Goal: Task Accomplishment & Management: Use online tool/utility

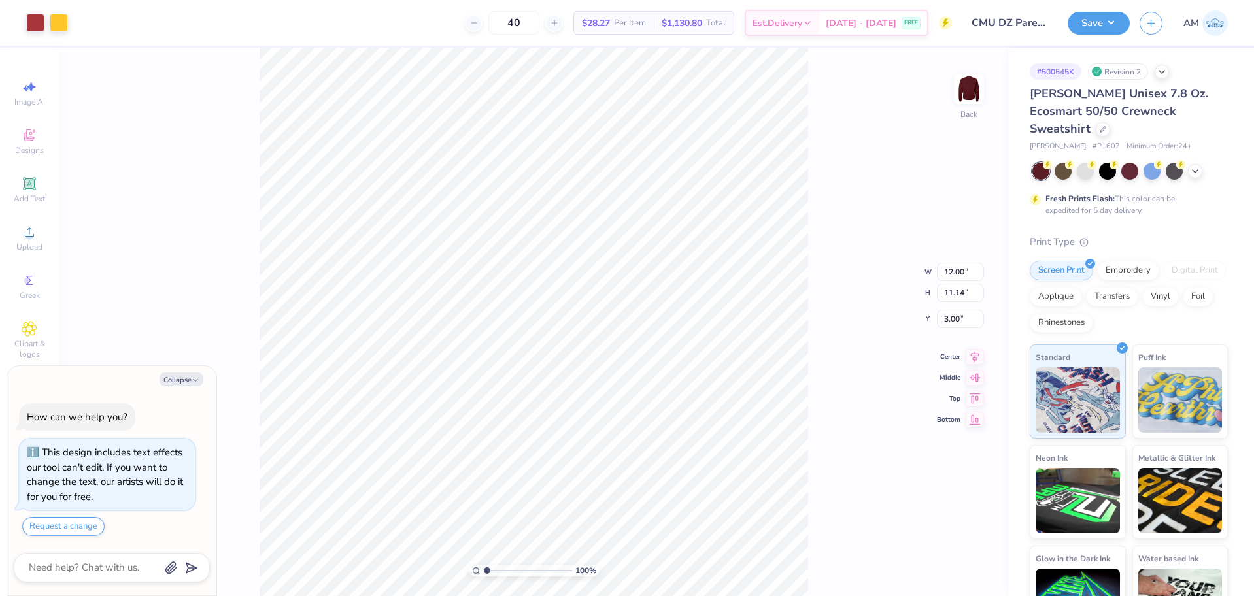
click at [31, 232] on icon at bounding box center [30, 232] width 16 height 16
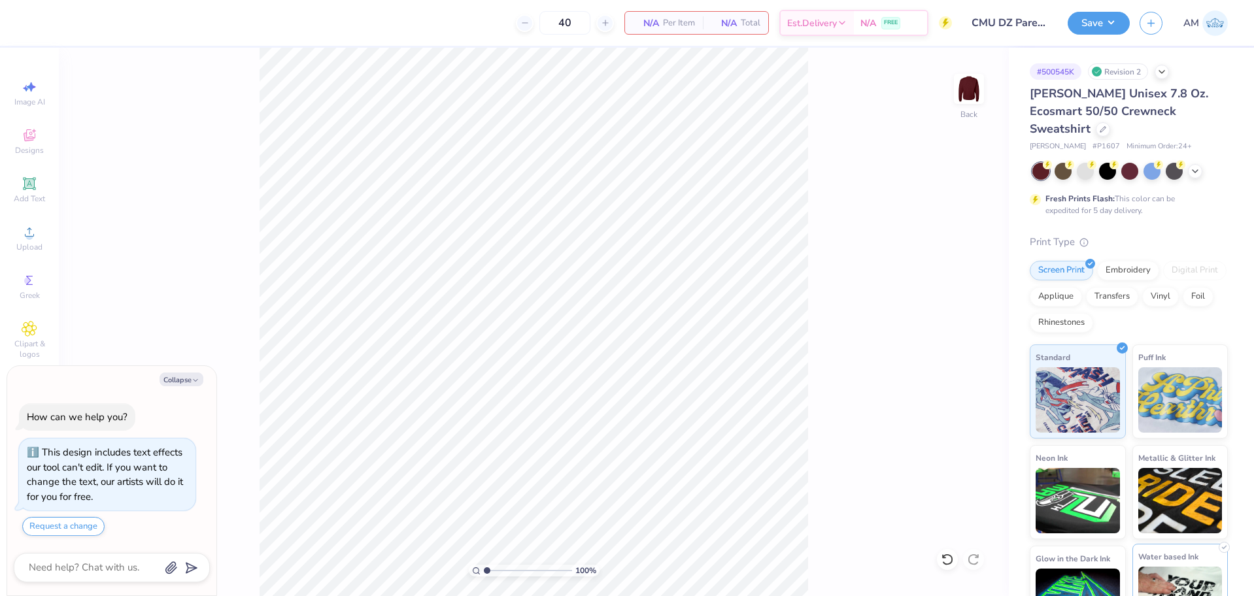
click at [1201, 567] on img at bounding box center [1180, 599] width 84 height 65
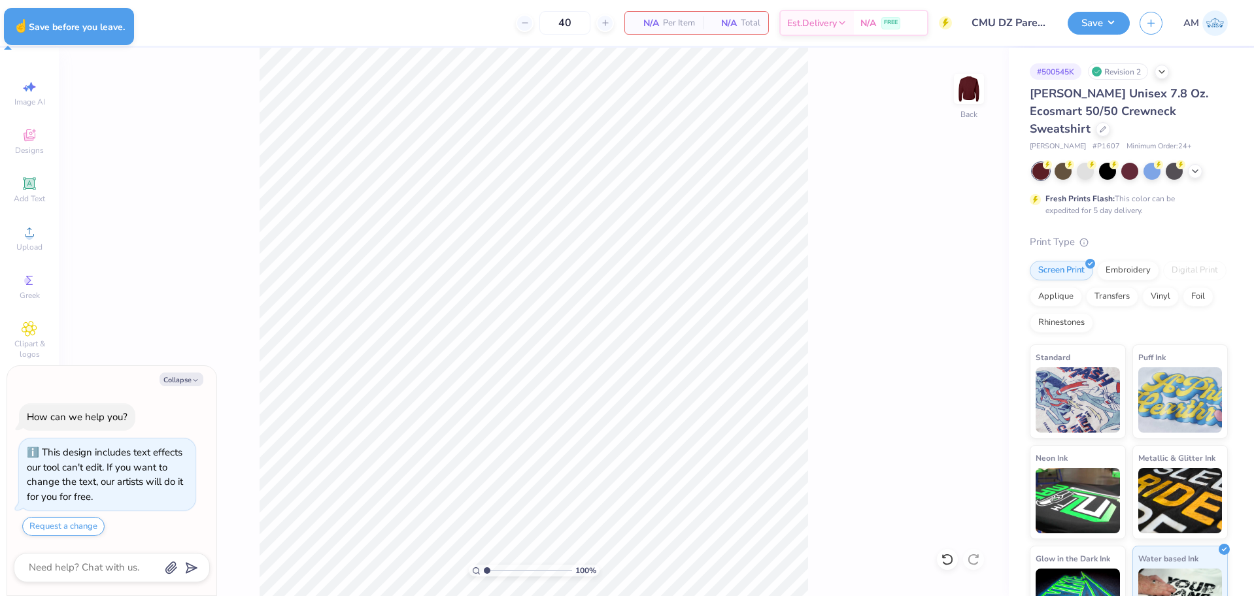
type textarea "x"
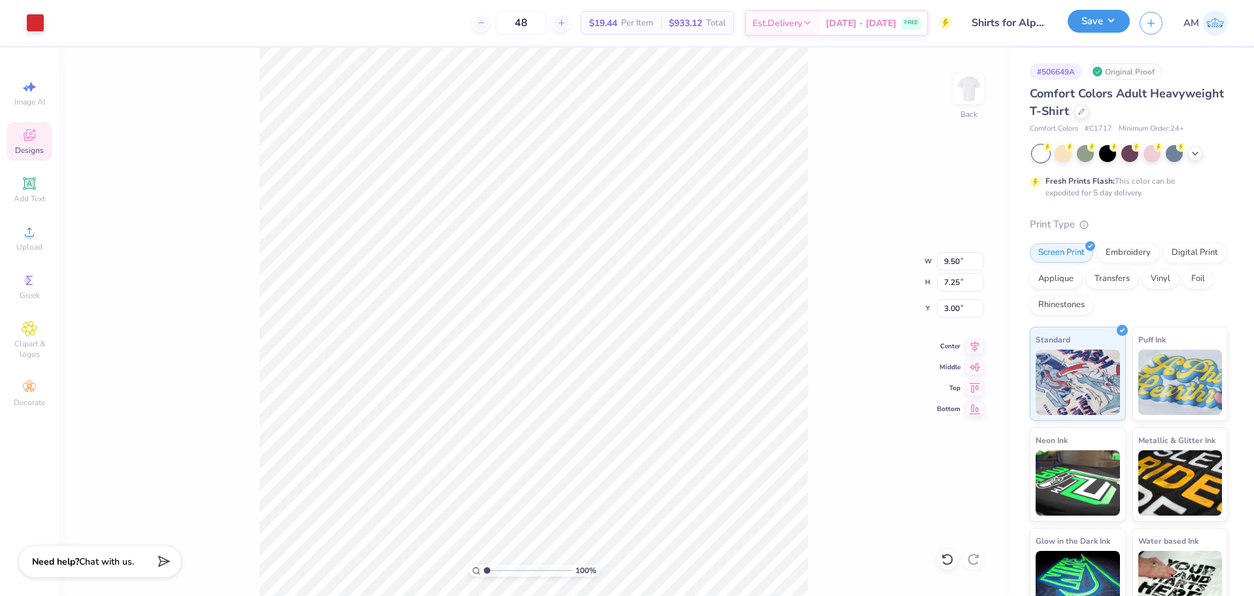
click at [1105, 24] on button "Save" at bounding box center [1098, 21] width 62 height 23
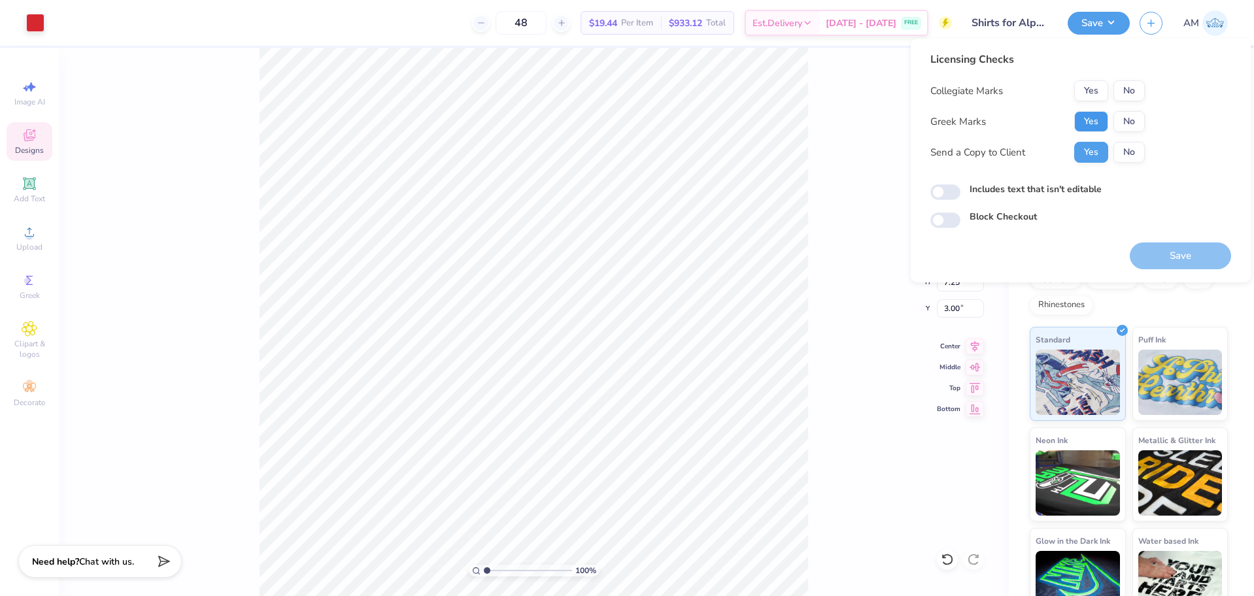
drag, startPoint x: 1091, startPoint y: 123, endPoint x: 1120, endPoint y: 103, distance: 35.4
click at [1091, 122] on button "Yes" at bounding box center [1091, 121] width 34 height 21
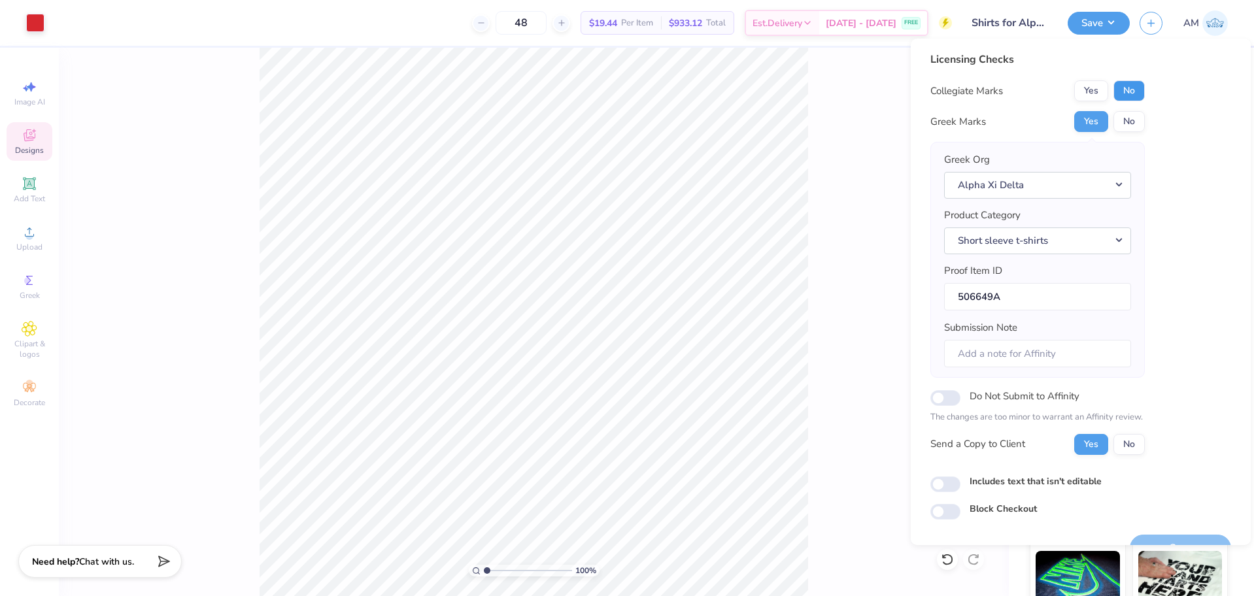
click at [1126, 90] on button "No" at bounding box center [1128, 90] width 31 height 21
click at [947, 482] on input "Includes text that isn't editable" at bounding box center [945, 485] width 30 height 16
checkbox input "true"
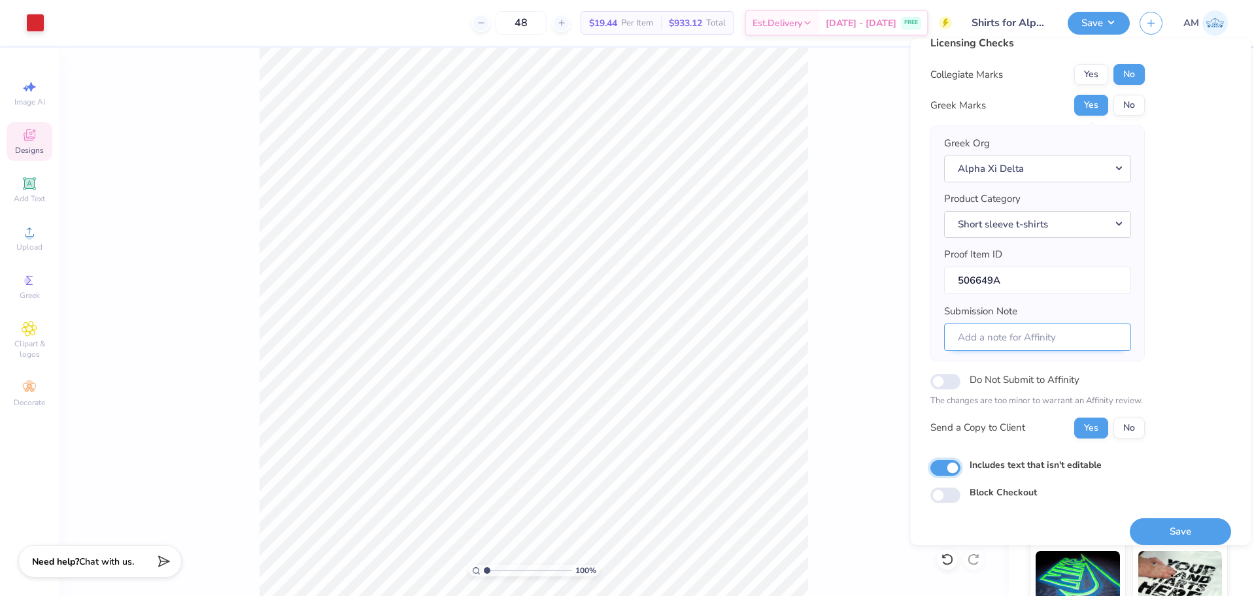
scroll to position [29, 0]
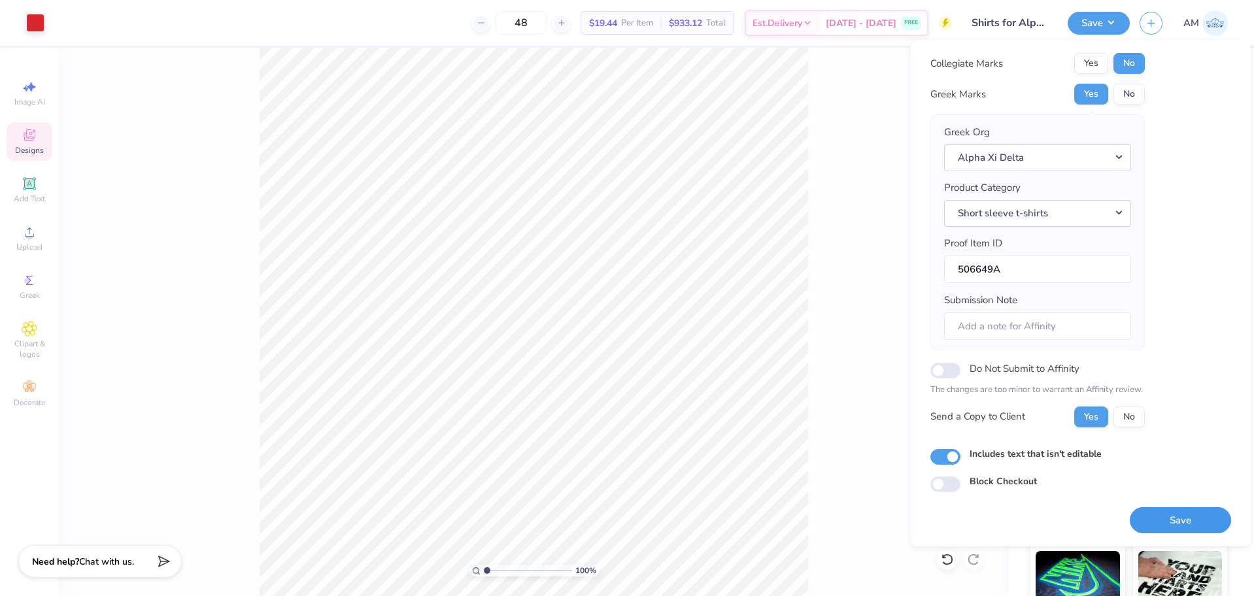
click at [1165, 511] on button "Save" at bounding box center [1180, 520] width 101 height 27
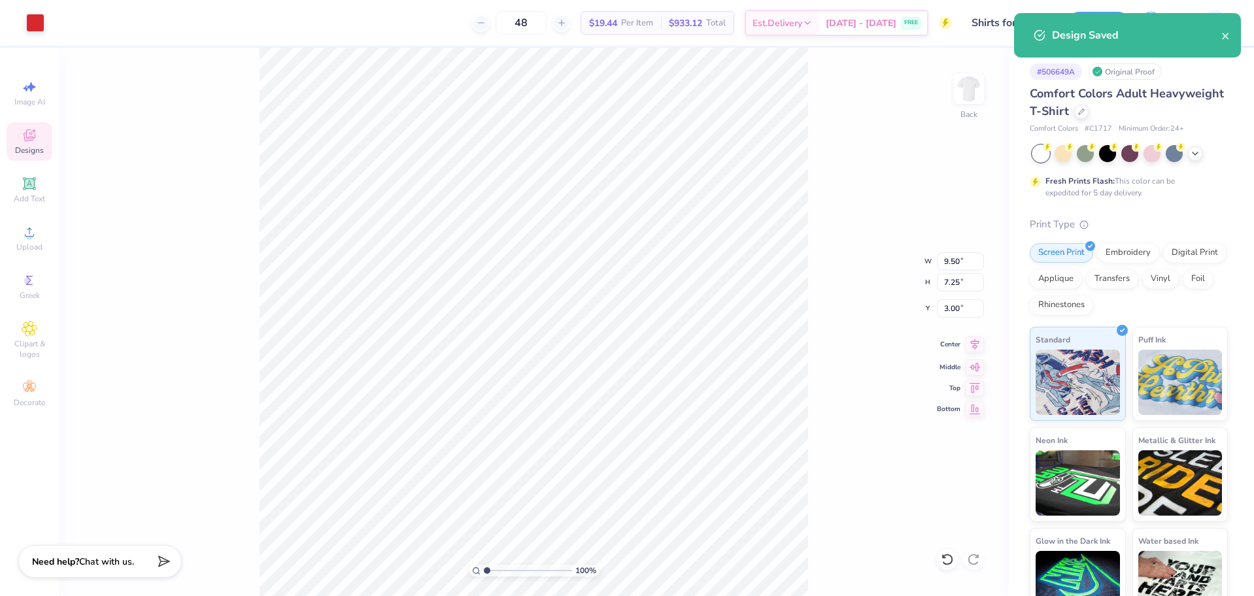
click at [971, 343] on icon at bounding box center [975, 344] width 8 height 11
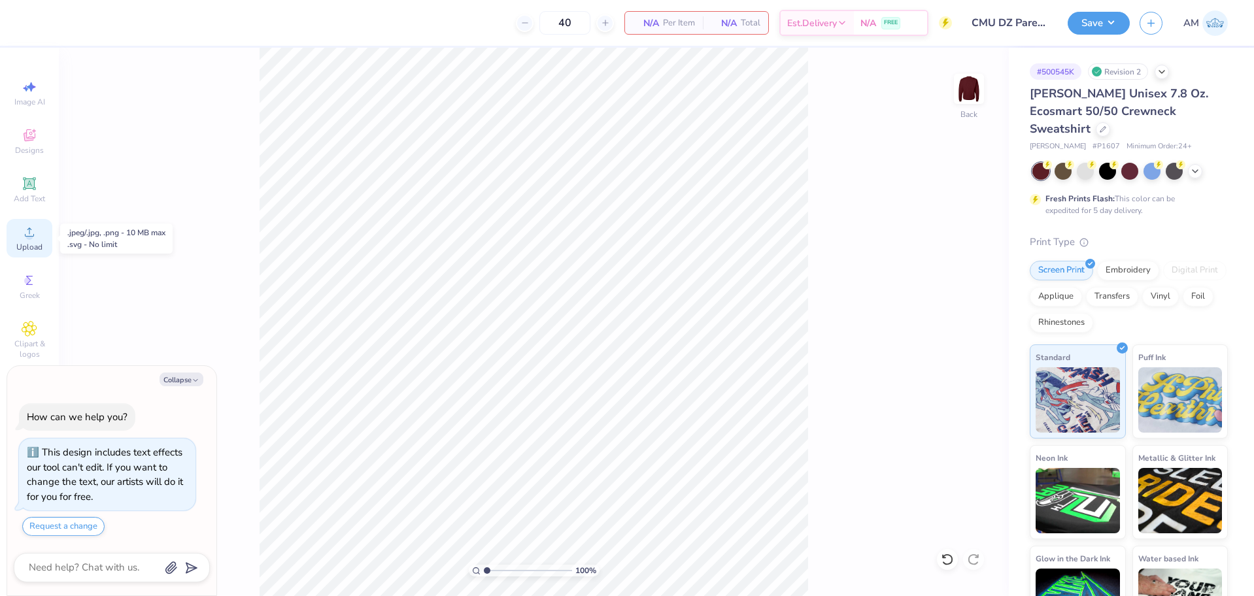
click at [33, 237] on icon at bounding box center [29, 231] width 9 height 9
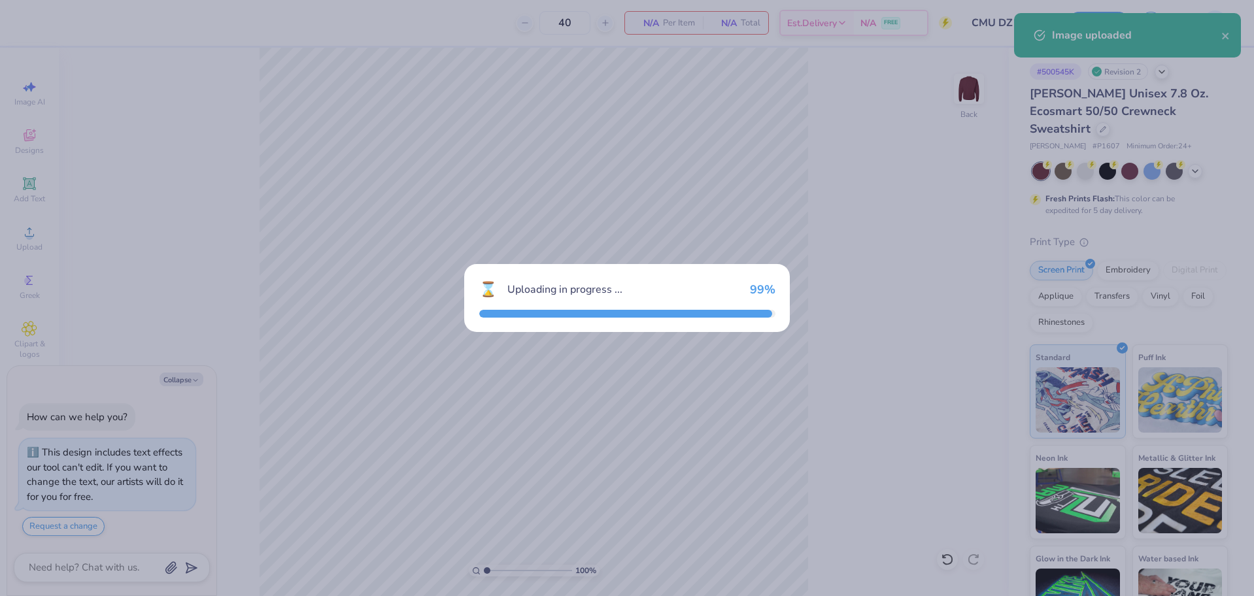
type textarea "x"
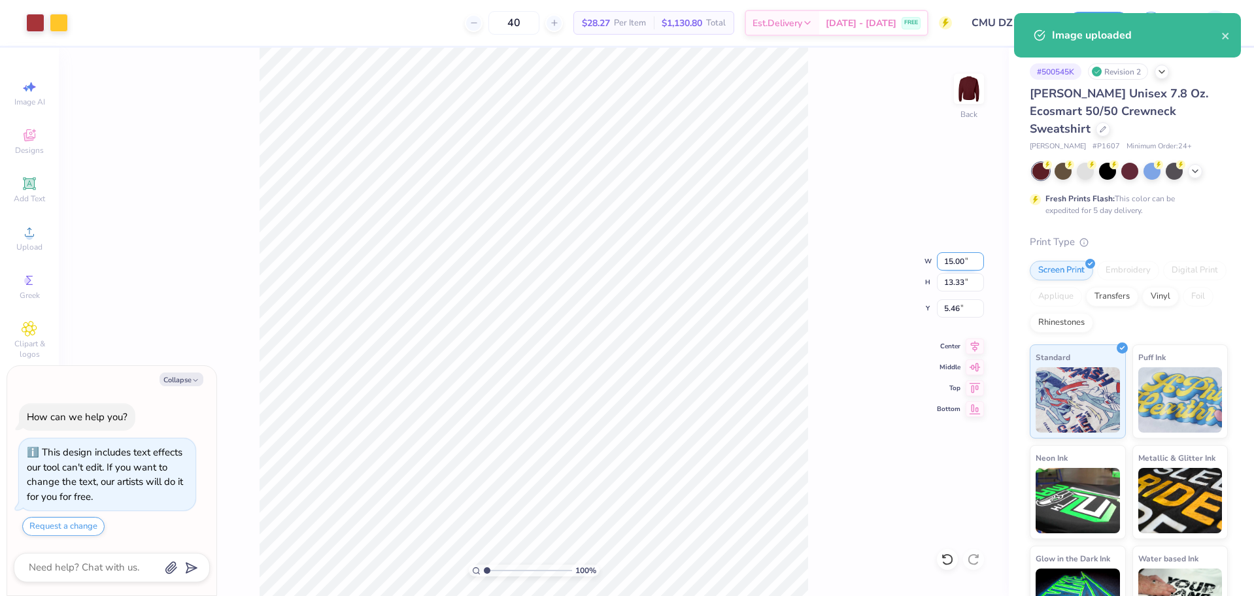
click at [951, 261] on input "15.00" at bounding box center [960, 261] width 47 height 18
type input "12"
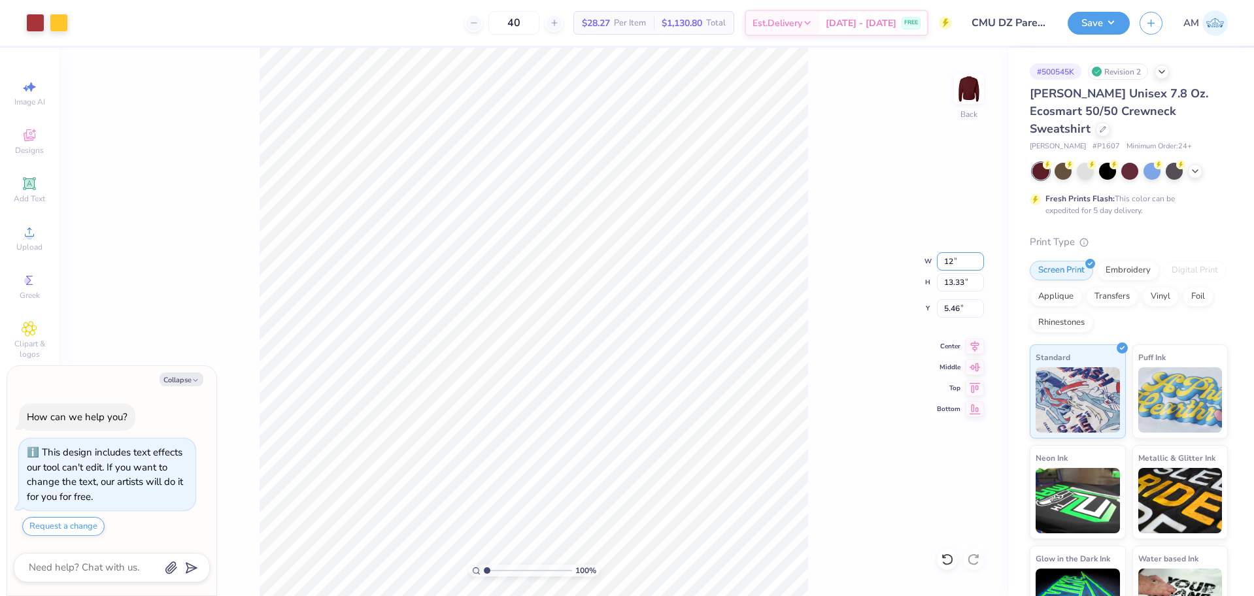
type textarea "x"
type input "12.00"
type input "10.66"
click at [951, 309] on input "6.79" at bounding box center [960, 308] width 47 height 18
type input "3"
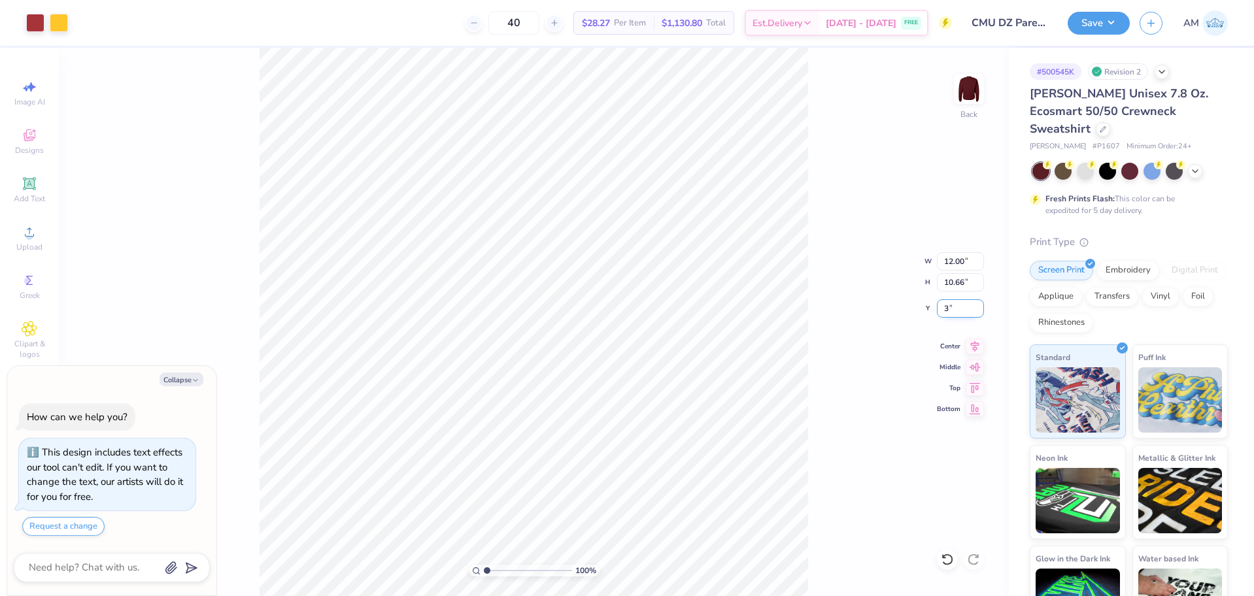
type textarea "x"
type input "3.00"
click at [943, 560] on icon at bounding box center [947, 559] width 13 height 13
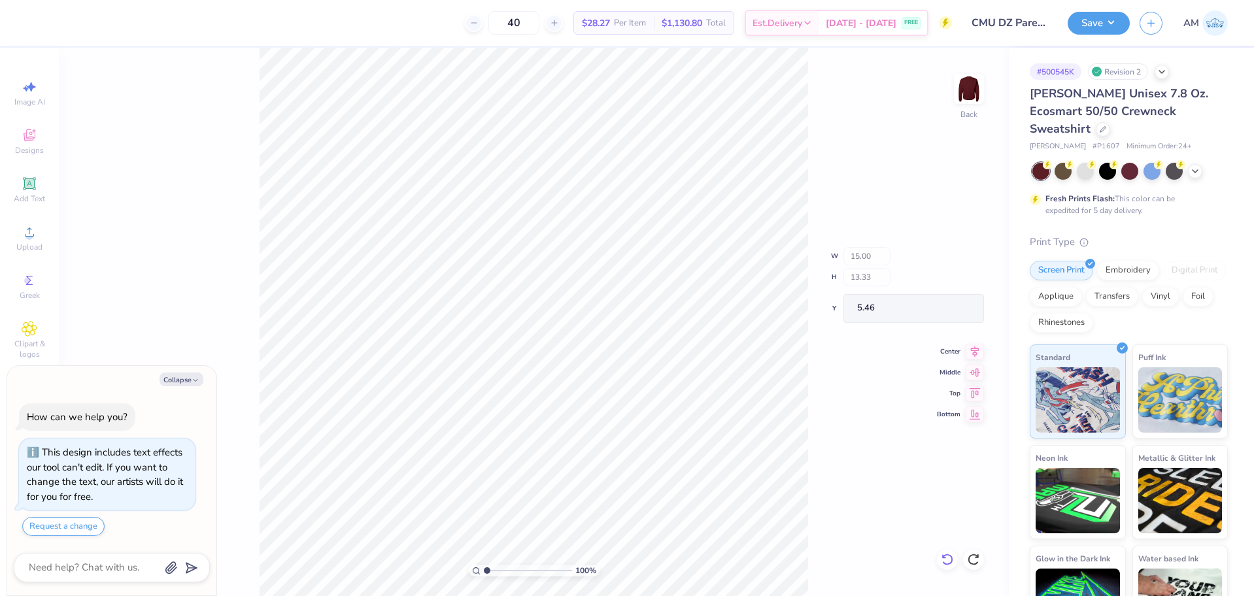
click at [943, 560] on icon at bounding box center [947, 559] width 13 height 13
click at [943, 560] on div "100 % Back W 15.00 H 13.33 Y 5.46 Center Middle Top Bottom" at bounding box center [534, 322] width 950 height 548
click at [949, 558] on div "100 % Back W 15.00 H 13.33 Y 5.46 Center Middle Top Bottom" at bounding box center [534, 322] width 950 height 548
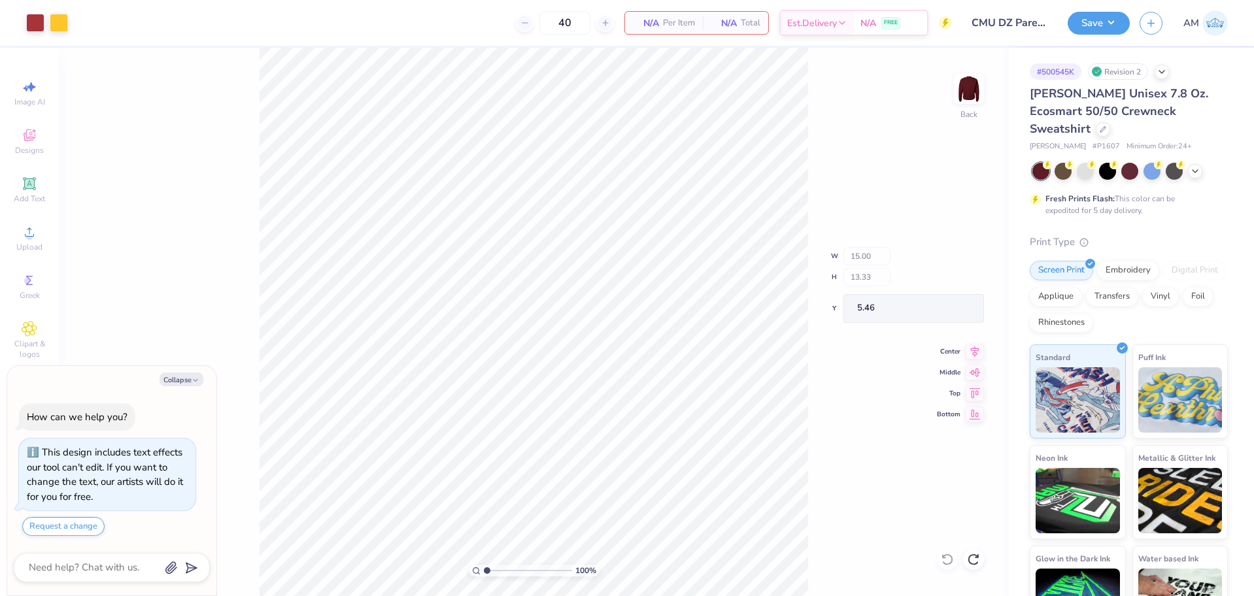
click at [949, 558] on div "100 % Back W 15.00 H 13.33 Y 5.46 Center Middle Top Bottom" at bounding box center [534, 322] width 950 height 548
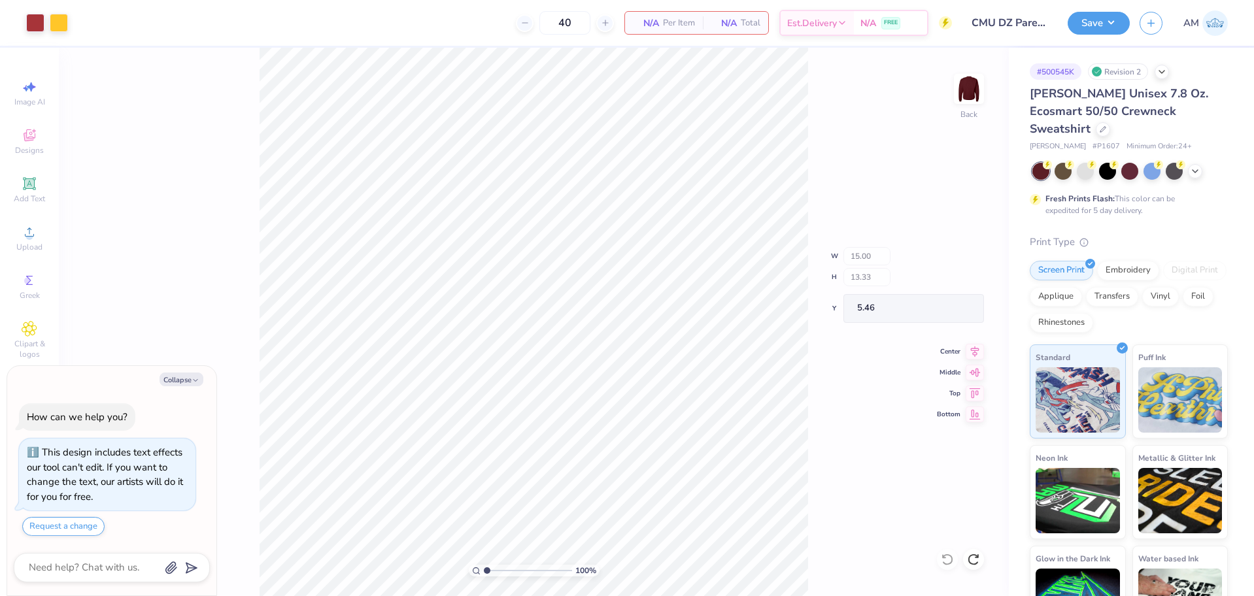
click at [949, 558] on div "100 % Back W 15.00 H 13.33 Y 5.46 Center Middle Top Bottom" at bounding box center [534, 322] width 950 height 548
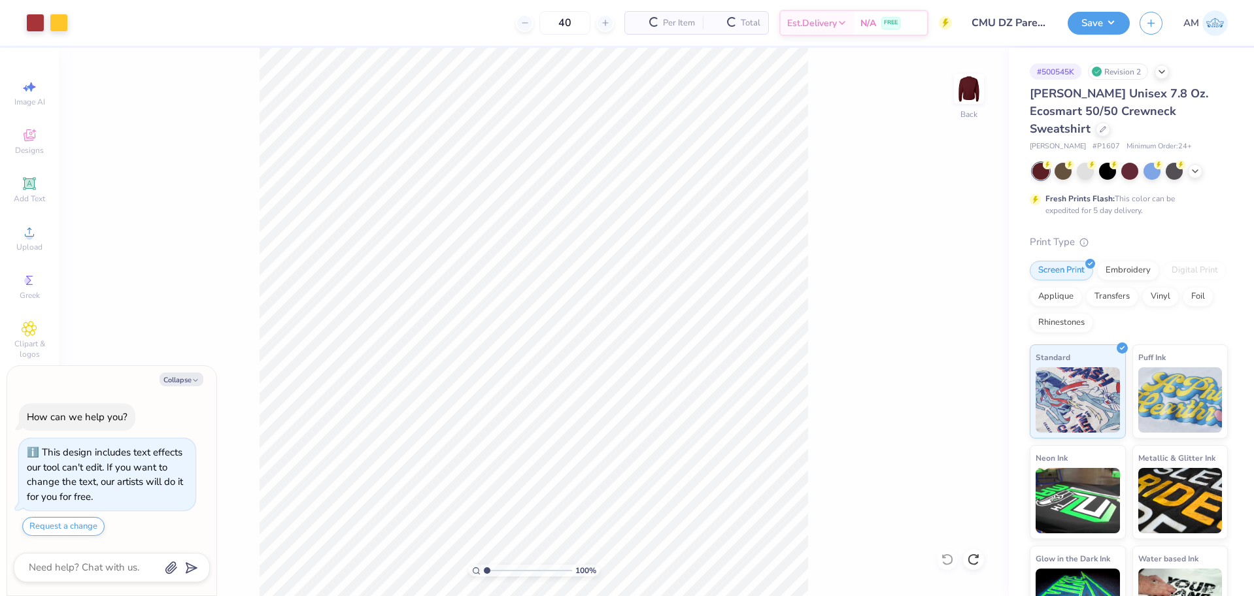
click at [949, 558] on div "100 % Back" at bounding box center [534, 322] width 950 height 548
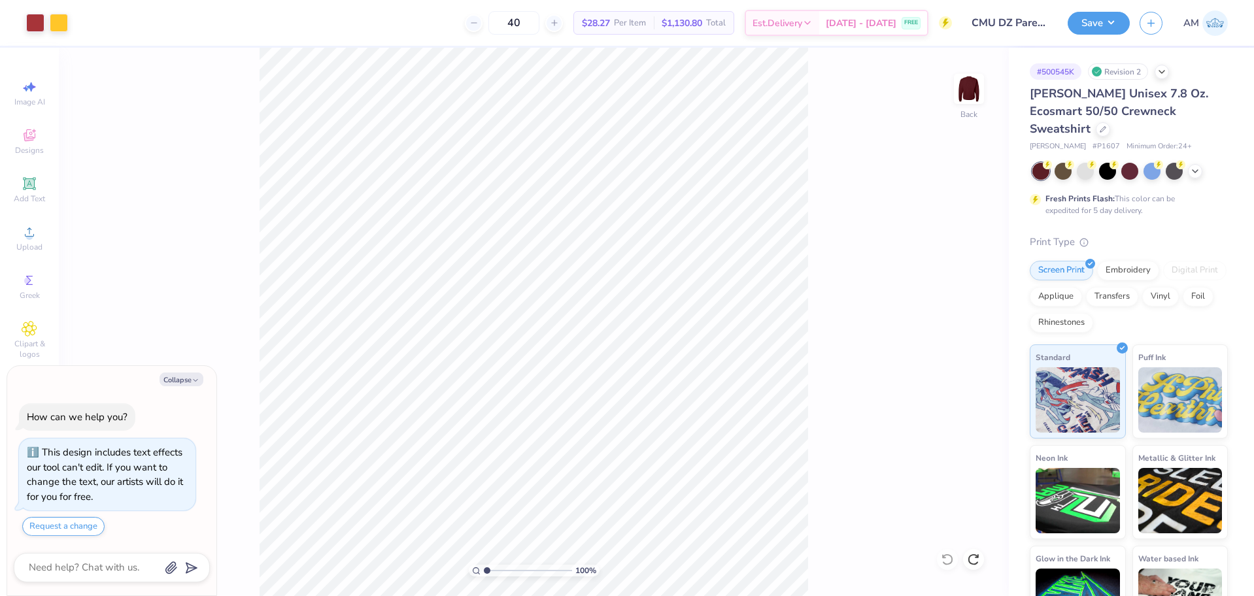
click at [949, 558] on div "100 % Back" at bounding box center [534, 322] width 950 height 548
click at [222, 201] on div "100 % Back" at bounding box center [534, 322] width 950 height 548
click at [16, 223] on div "Upload" at bounding box center [30, 238] width 46 height 39
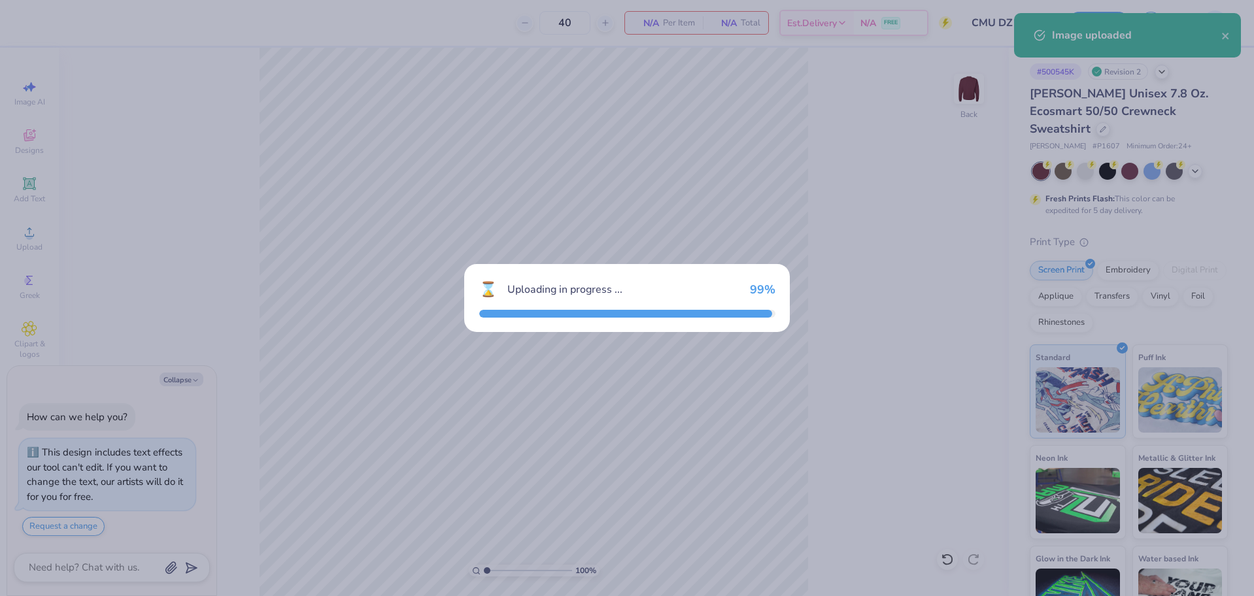
type textarea "x"
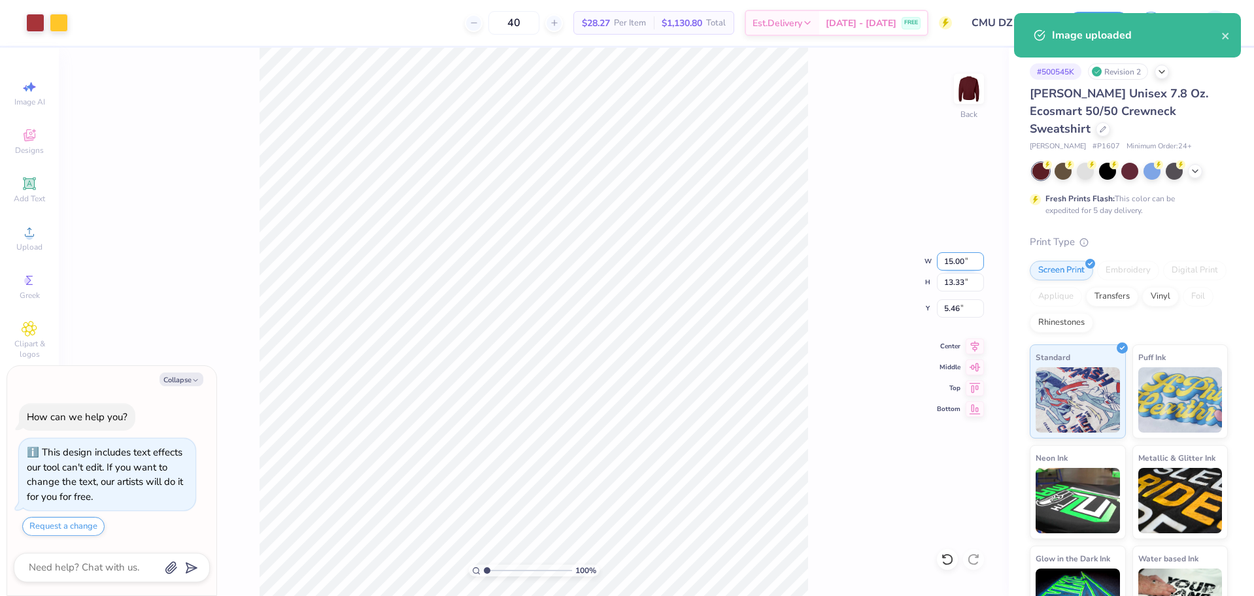
click at [952, 262] on input "15.00" at bounding box center [960, 261] width 47 height 18
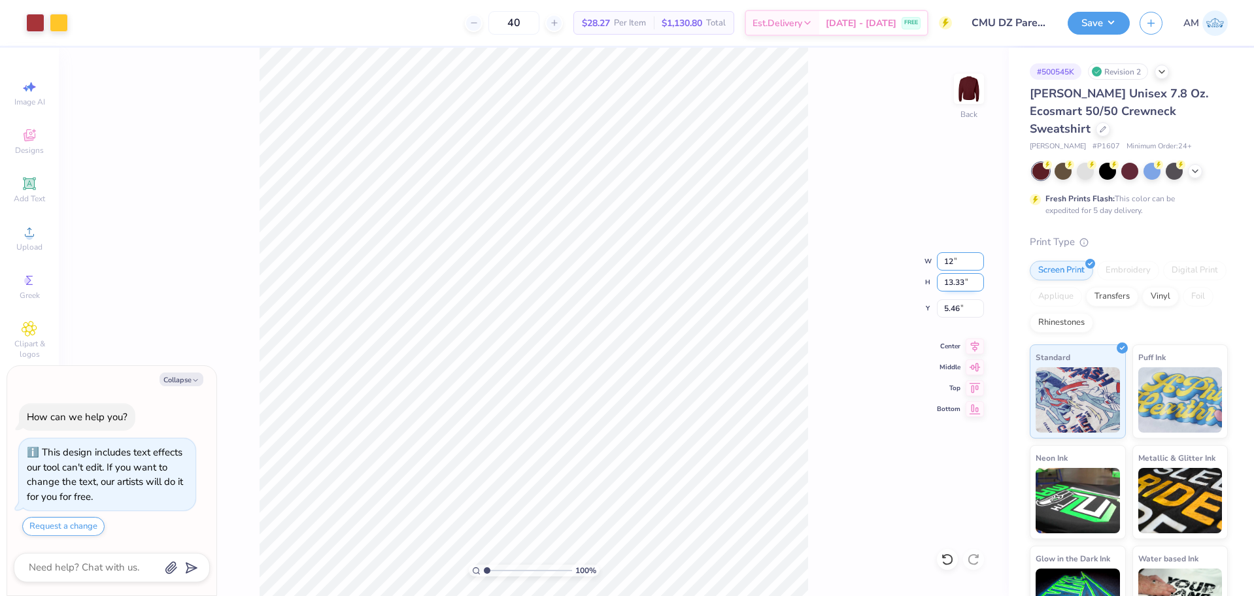
type input "12"
click at [950, 308] on input "5.46" at bounding box center [960, 308] width 47 height 18
type textarea "x"
type input "12.00"
type input "10.66"
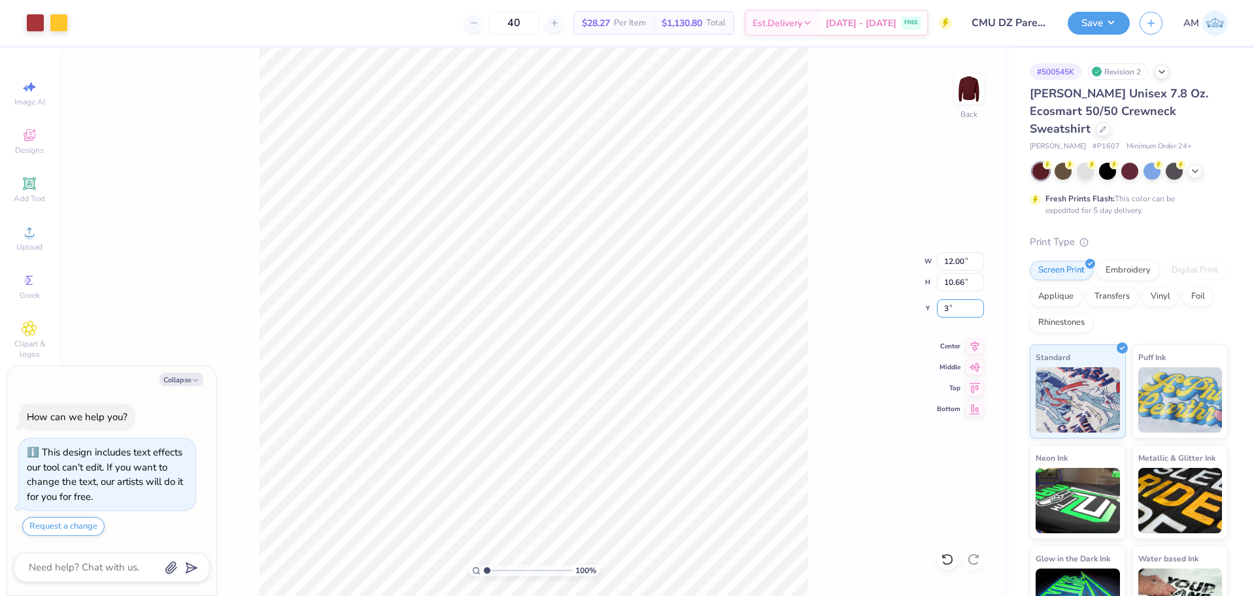
type input "3"
type textarea "x"
type input "3.00"
click at [973, 346] on icon at bounding box center [974, 347] width 18 height 16
click at [33, 243] on span "Upload" at bounding box center [29, 247] width 26 height 10
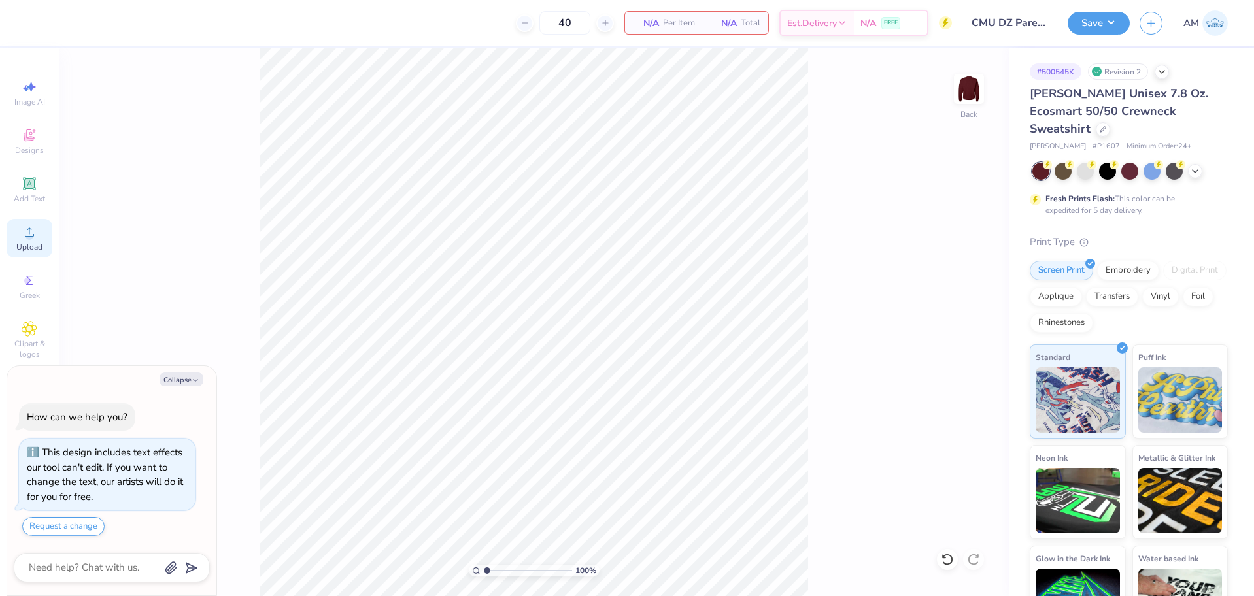
click at [42, 243] on span "Upload" at bounding box center [29, 247] width 26 height 10
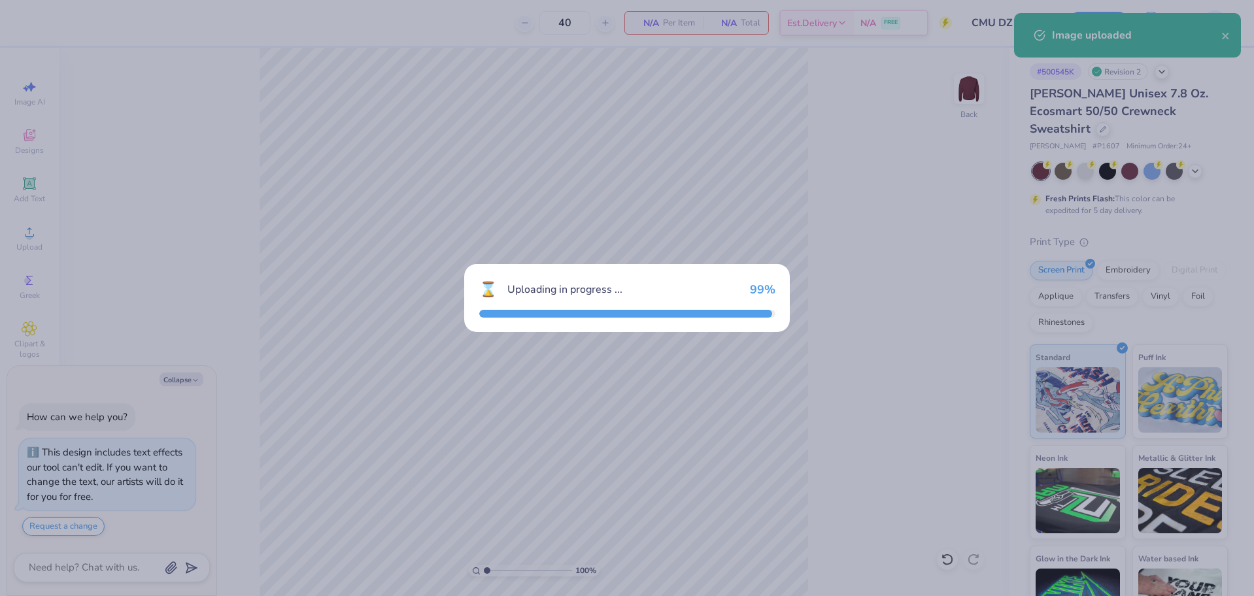
type textarea "x"
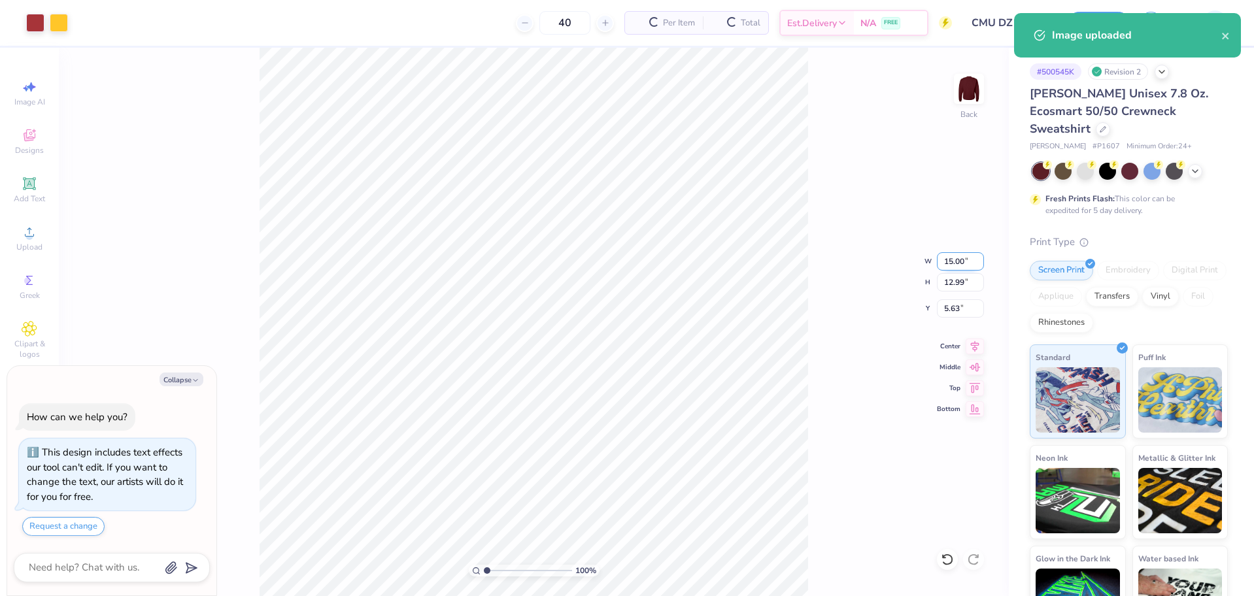
click at [950, 261] on input "15.00" at bounding box center [960, 261] width 47 height 18
type input "12"
click at [947, 308] on input "5.63" at bounding box center [960, 308] width 47 height 18
type textarea "x"
type input "12.00"
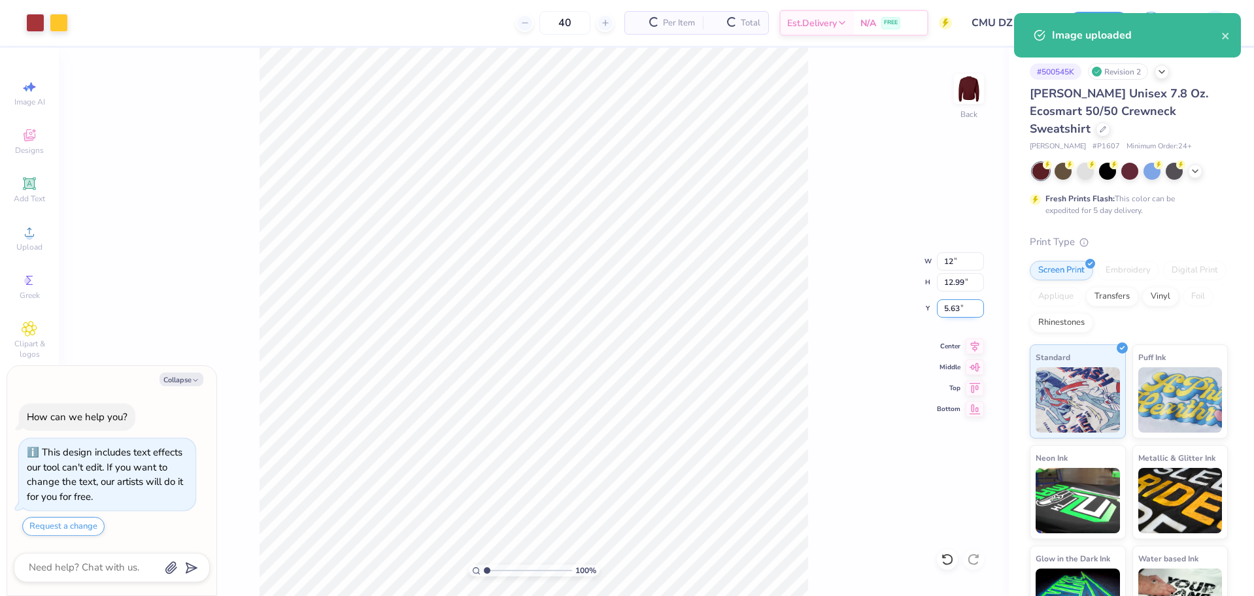
type input "10.39"
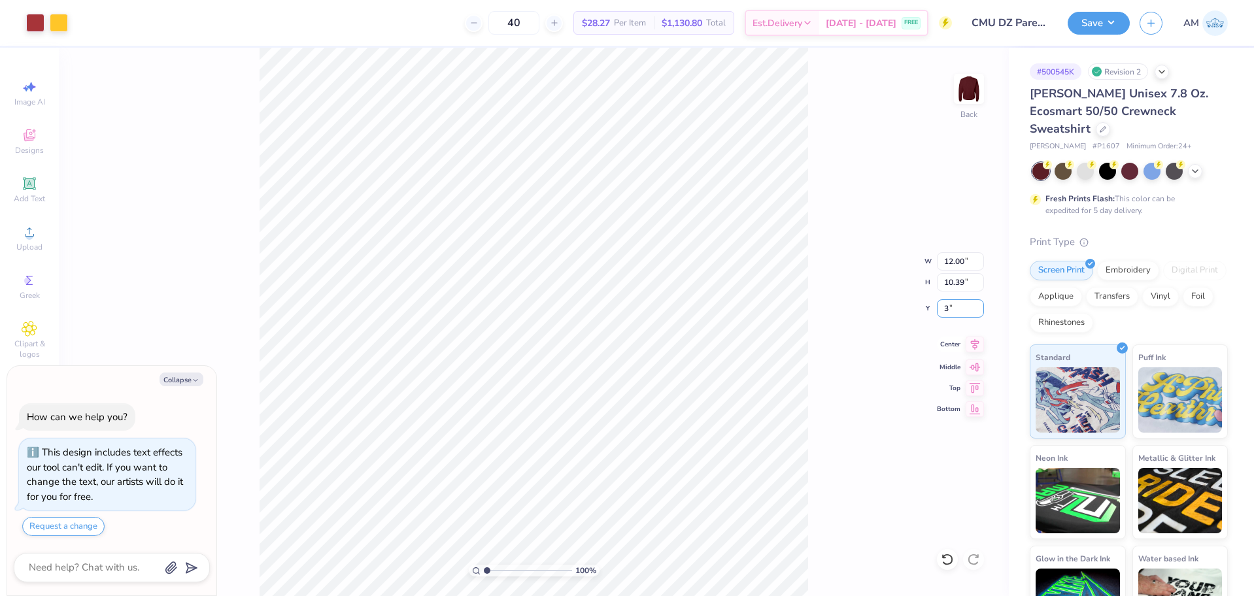
type input "3"
click at [971, 343] on icon at bounding box center [974, 345] width 18 height 16
type textarea "x"
type input "3.00"
click at [1105, 27] on button "Save" at bounding box center [1098, 23] width 62 height 23
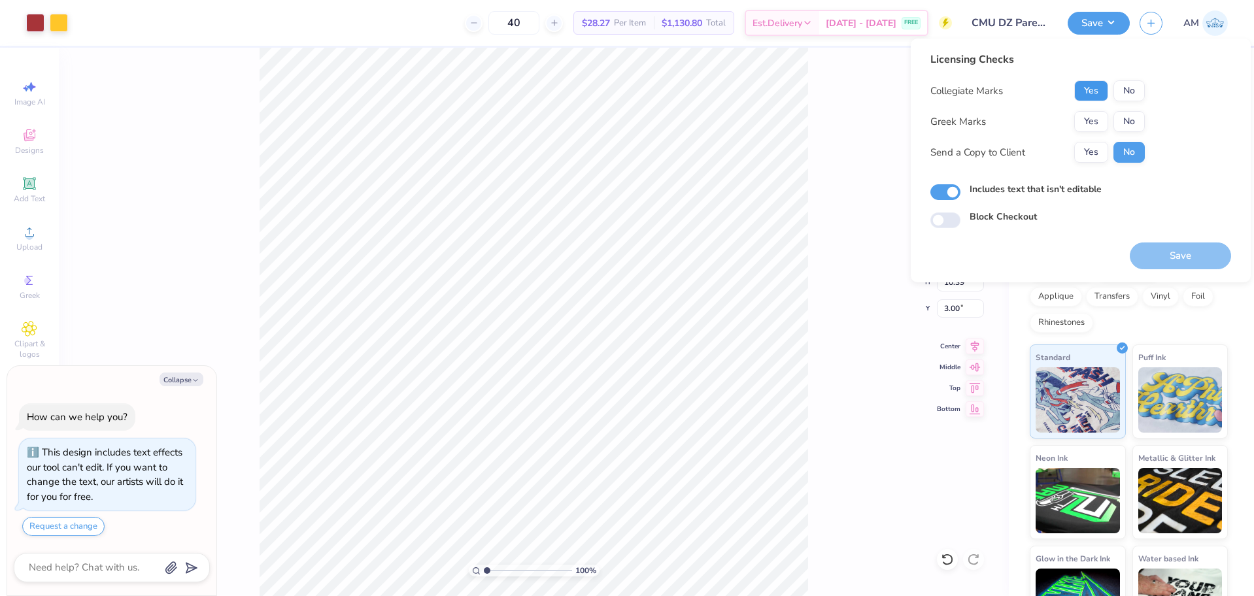
click at [1098, 90] on button "Yes" at bounding box center [1091, 90] width 34 height 21
click at [1093, 116] on button "Yes" at bounding box center [1091, 121] width 34 height 21
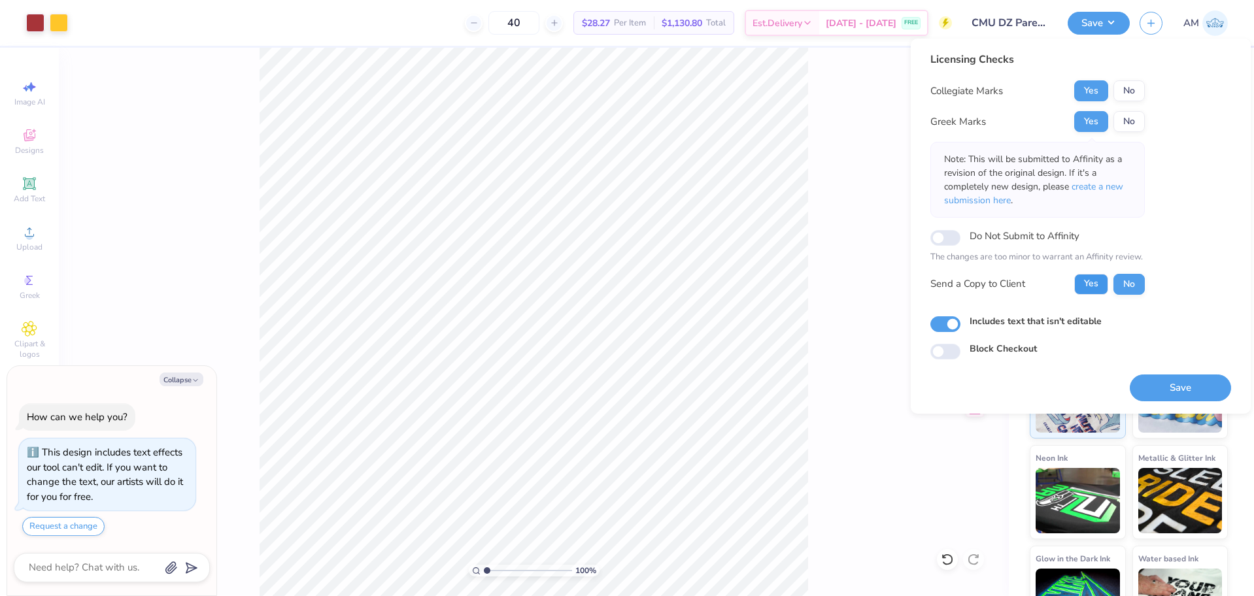
click at [1099, 280] on button "Yes" at bounding box center [1091, 284] width 34 height 21
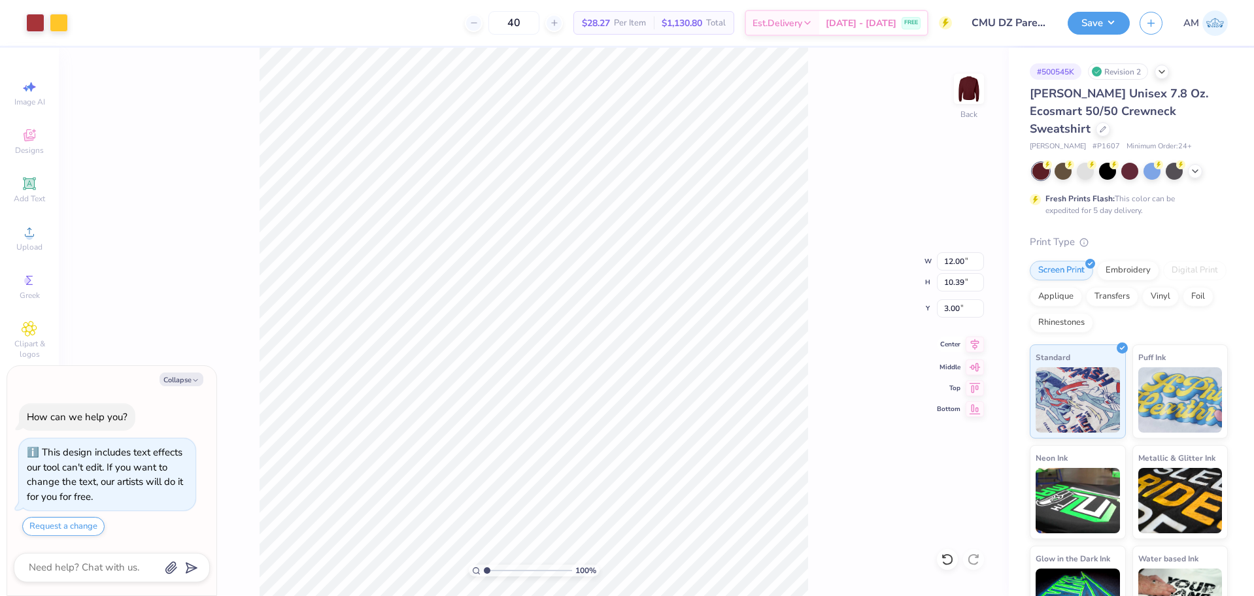
click at [973, 347] on icon at bounding box center [975, 344] width 8 height 11
click at [1114, 24] on button "Save" at bounding box center [1098, 21] width 62 height 23
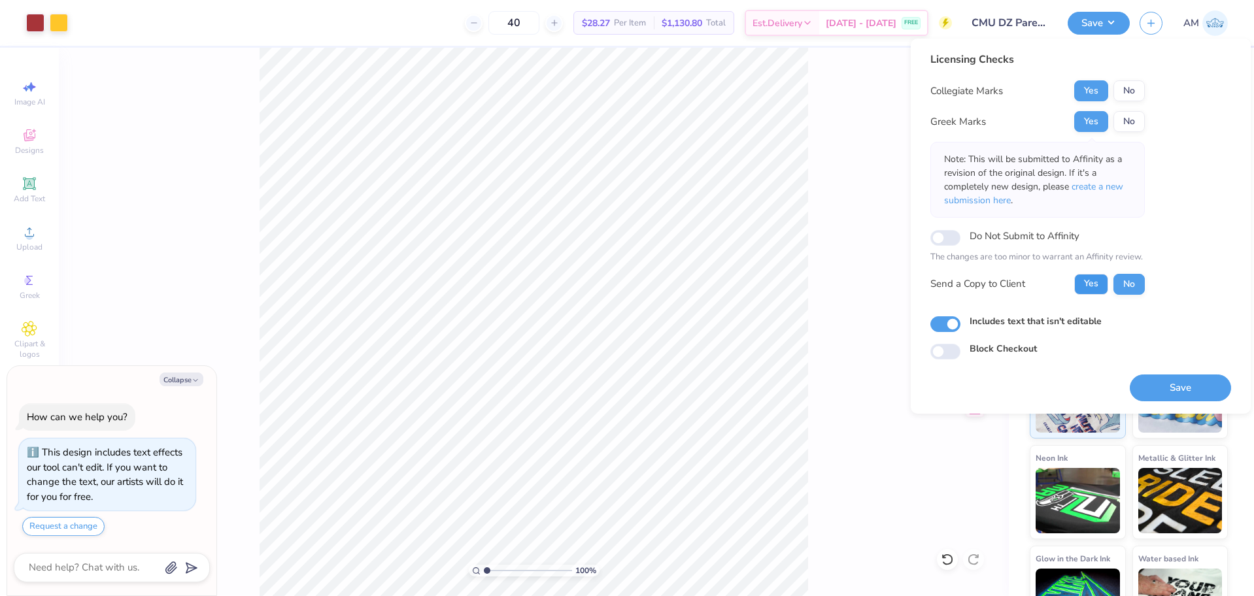
click at [1087, 293] on button "Yes" at bounding box center [1091, 284] width 34 height 21
click at [1172, 388] on button "Save" at bounding box center [1180, 388] width 101 height 27
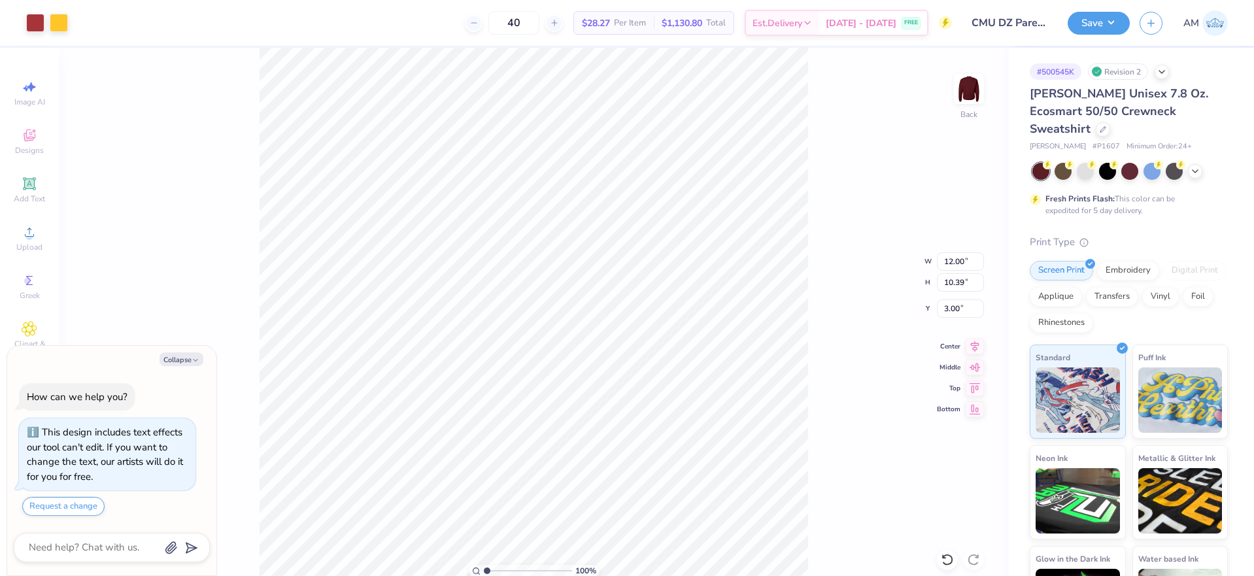
type textarea "x"
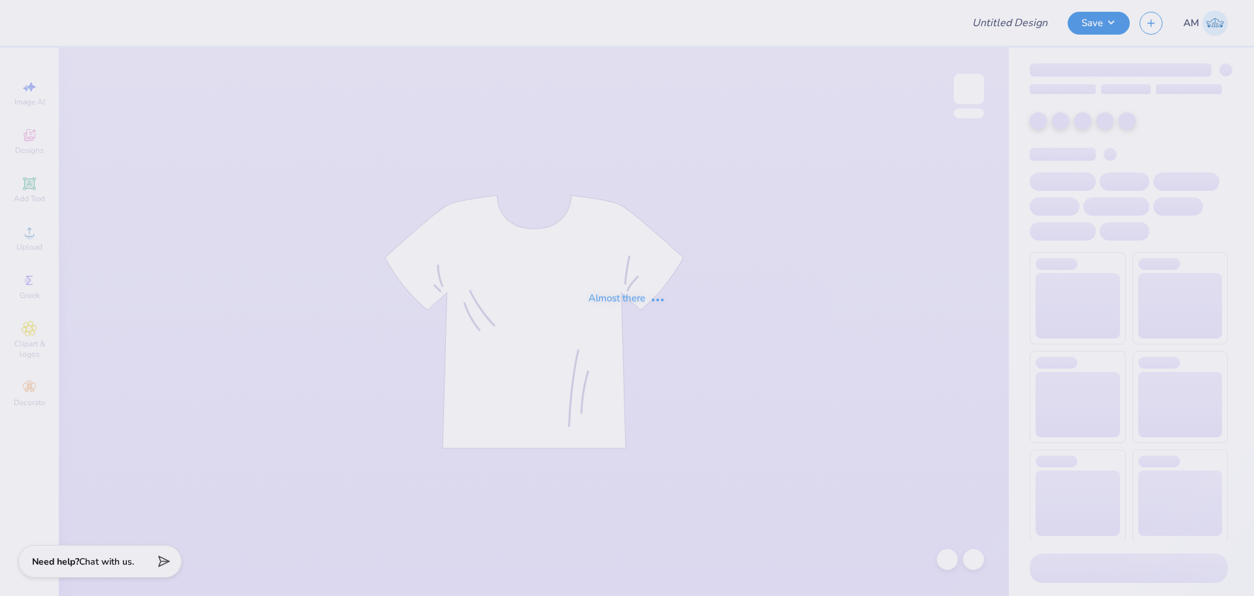
type input "Shirts for Alpha Xi"
type input "mockneck"
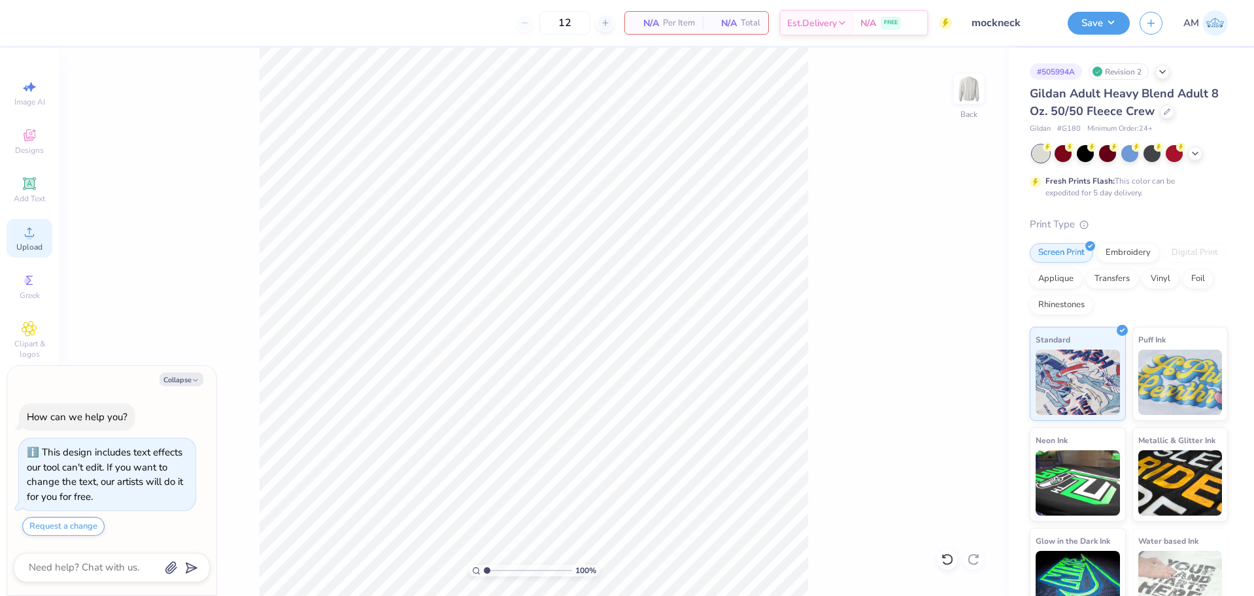
click at [31, 241] on div "Upload" at bounding box center [30, 238] width 46 height 39
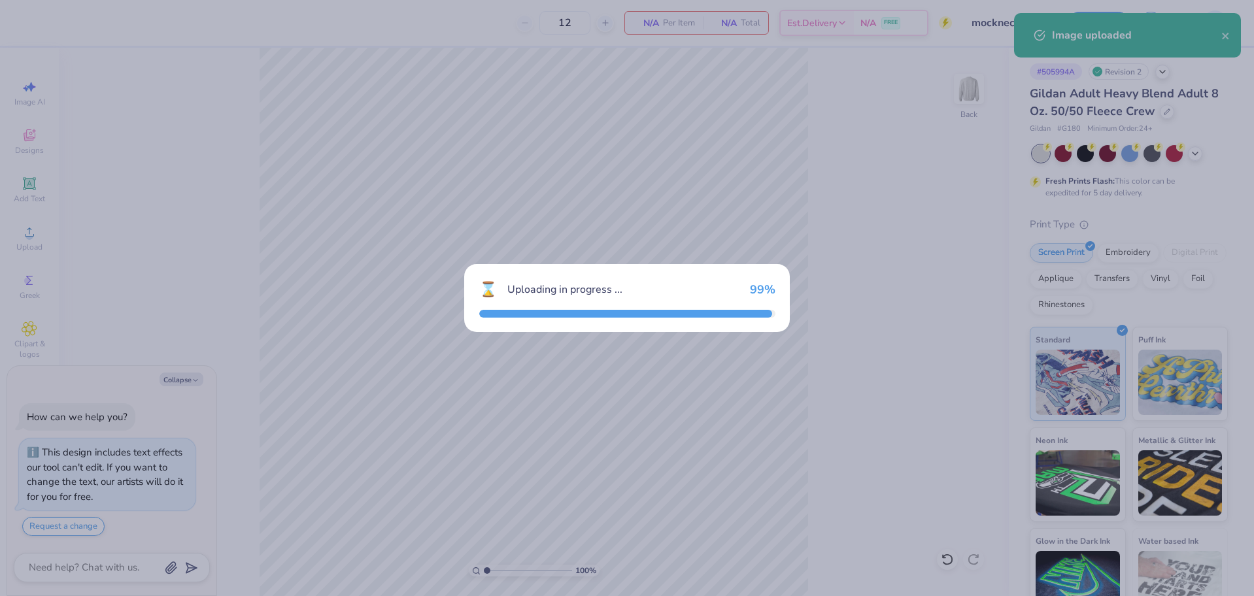
type textarea "x"
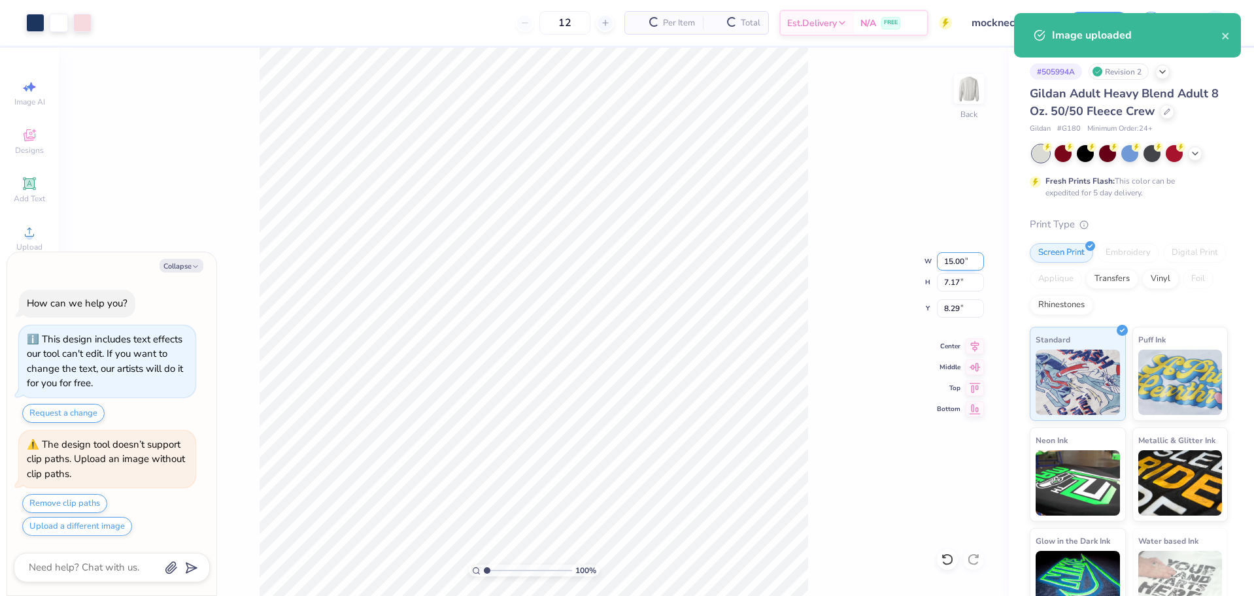
click at [950, 257] on input "15.00" at bounding box center [960, 261] width 47 height 18
type input "11"
type textarea "x"
type input "11.00"
type input "5.26"
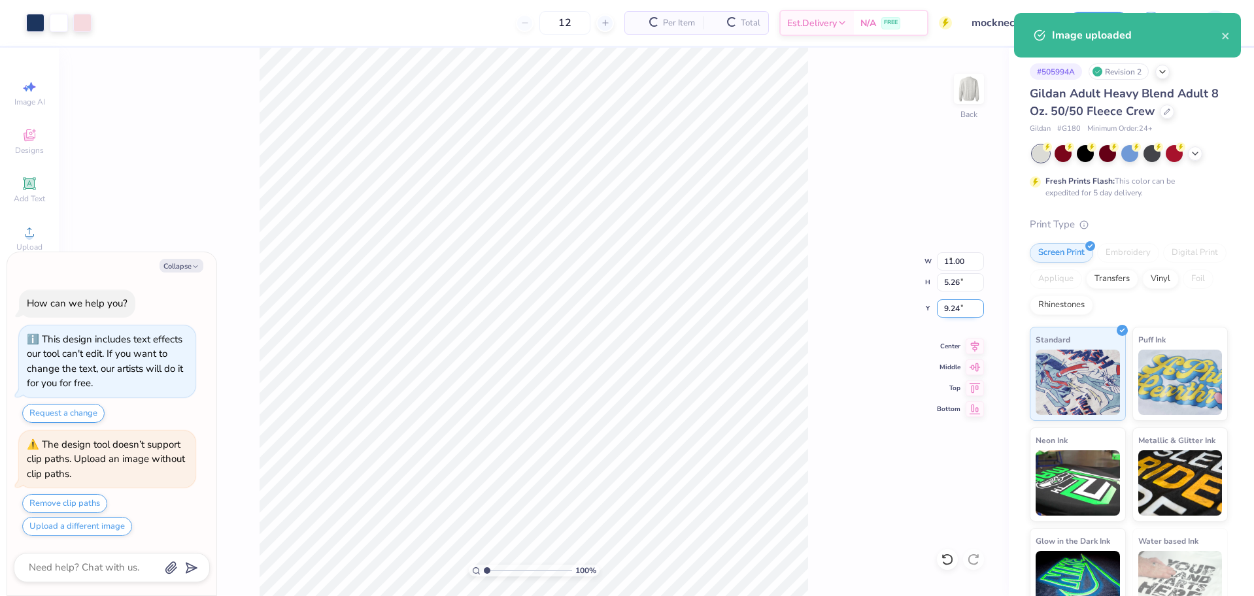
click at [956, 312] on input "9.24" at bounding box center [960, 308] width 47 height 18
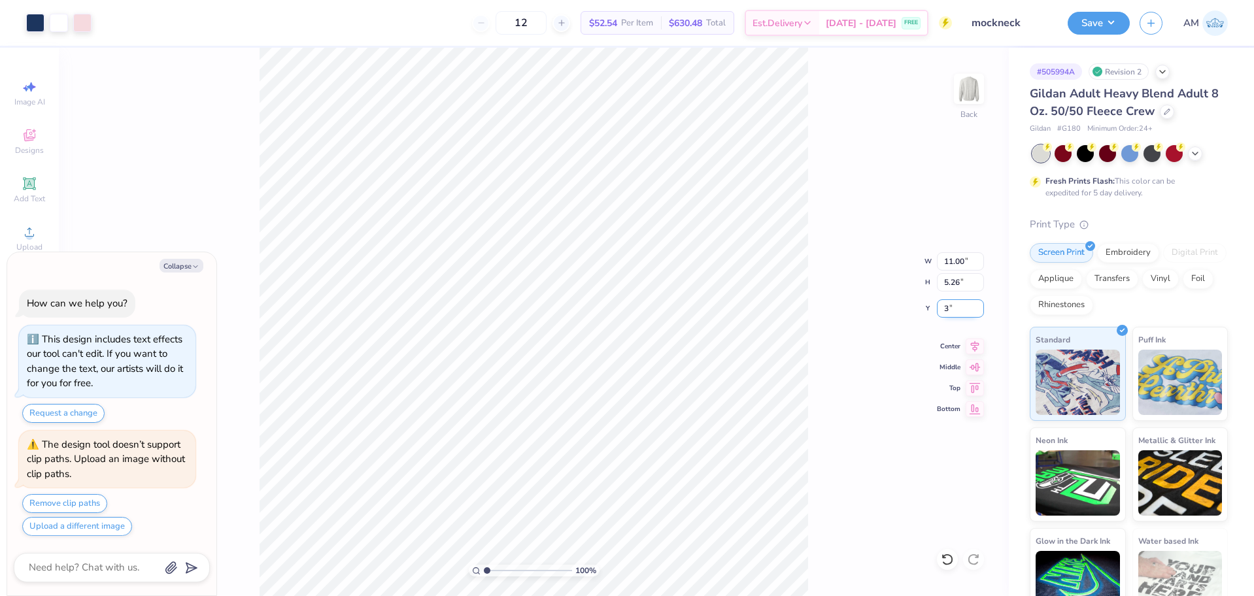
type input "3"
type textarea "x"
type input "3.00"
type textarea "x"
click at [973, 346] on icon at bounding box center [975, 344] width 8 height 11
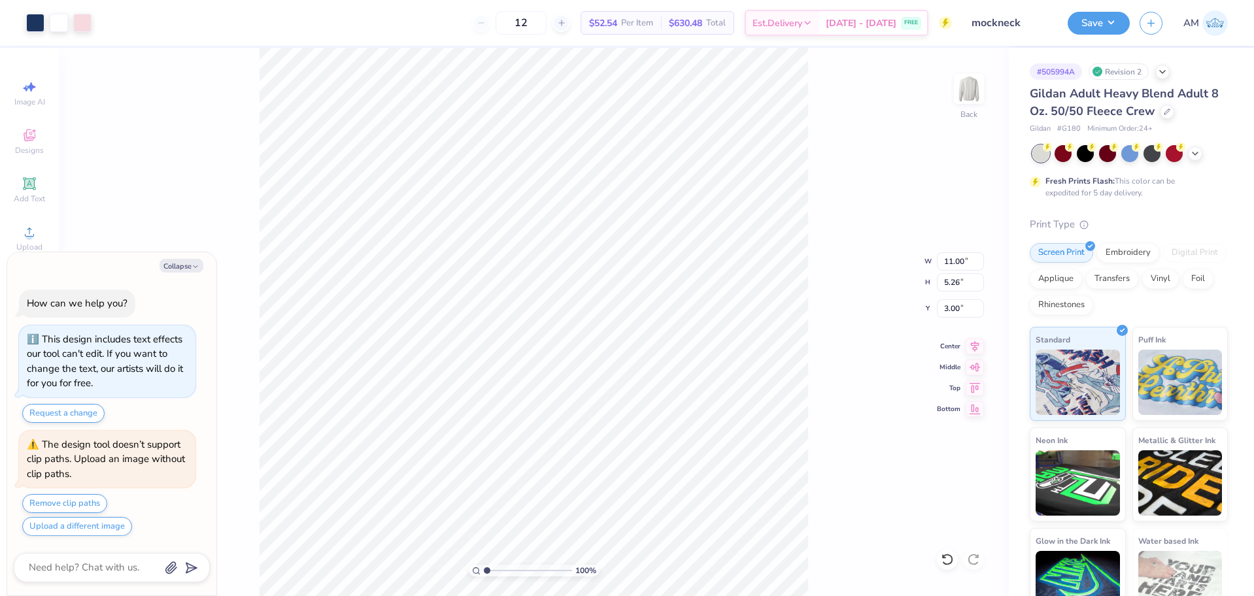
type input "1.34"
click at [490, 569] on input "range" at bounding box center [528, 571] width 88 height 12
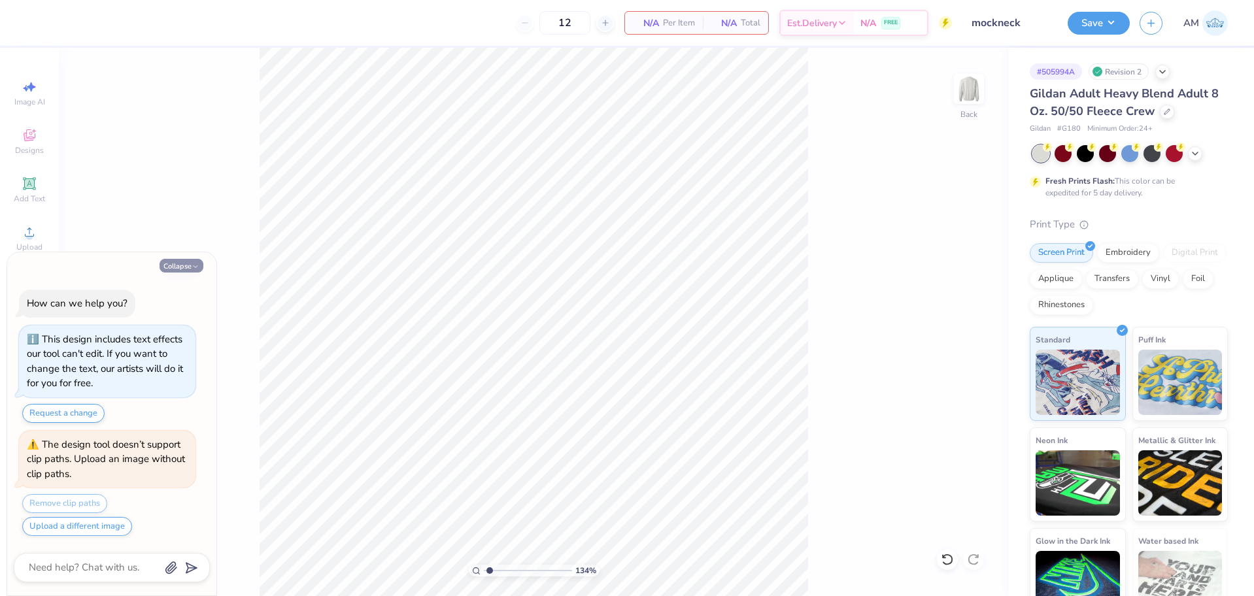
click at [176, 259] on button "Collapse" at bounding box center [181, 266] width 44 height 14
type textarea "x"
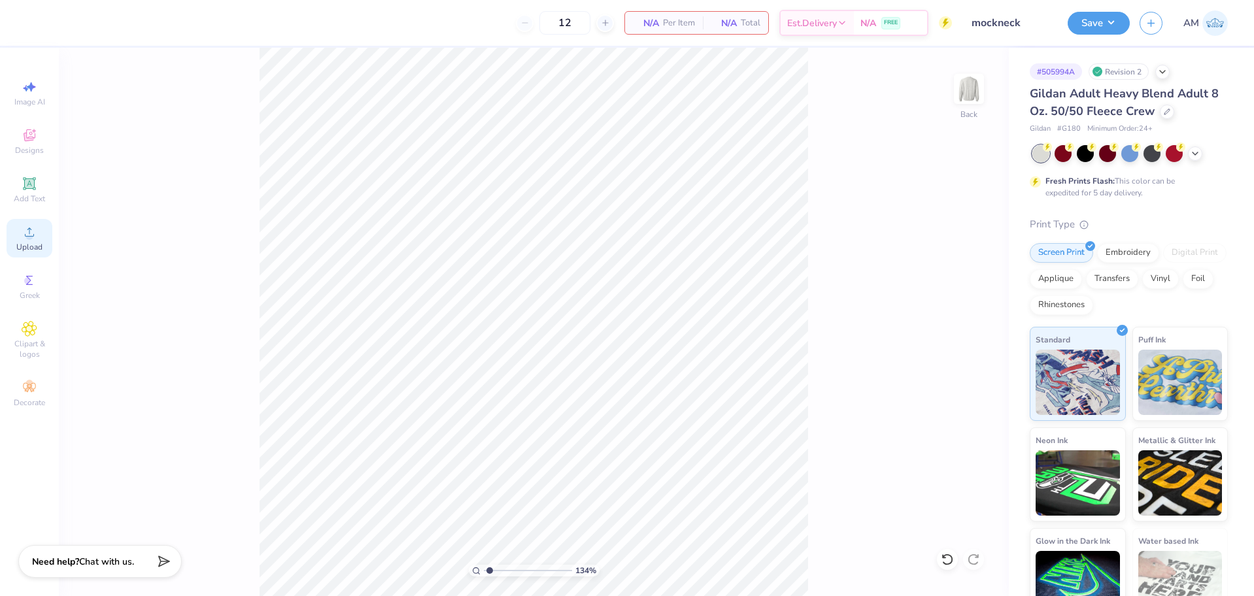
click at [24, 245] on span "Upload" at bounding box center [29, 247] width 26 height 10
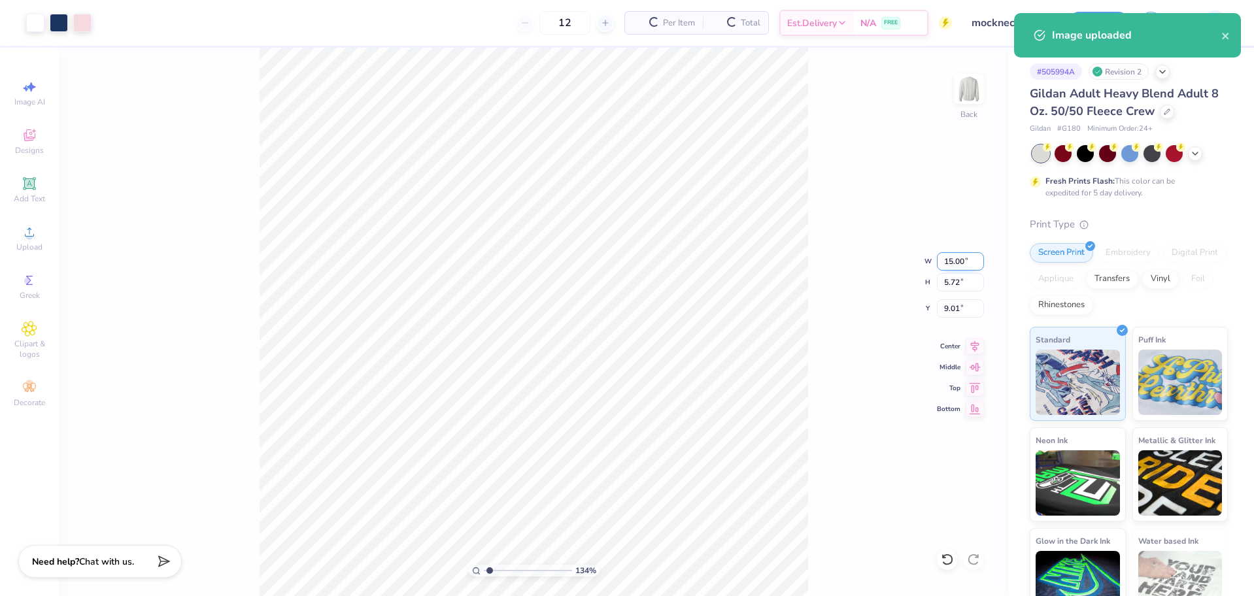
click at [948, 264] on input "15.00" at bounding box center [960, 261] width 47 height 18
type input "11.00"
type input "4.20"
click at [952, 307] on input "9.78" at bounding box center [960, 308] width 47 height 18
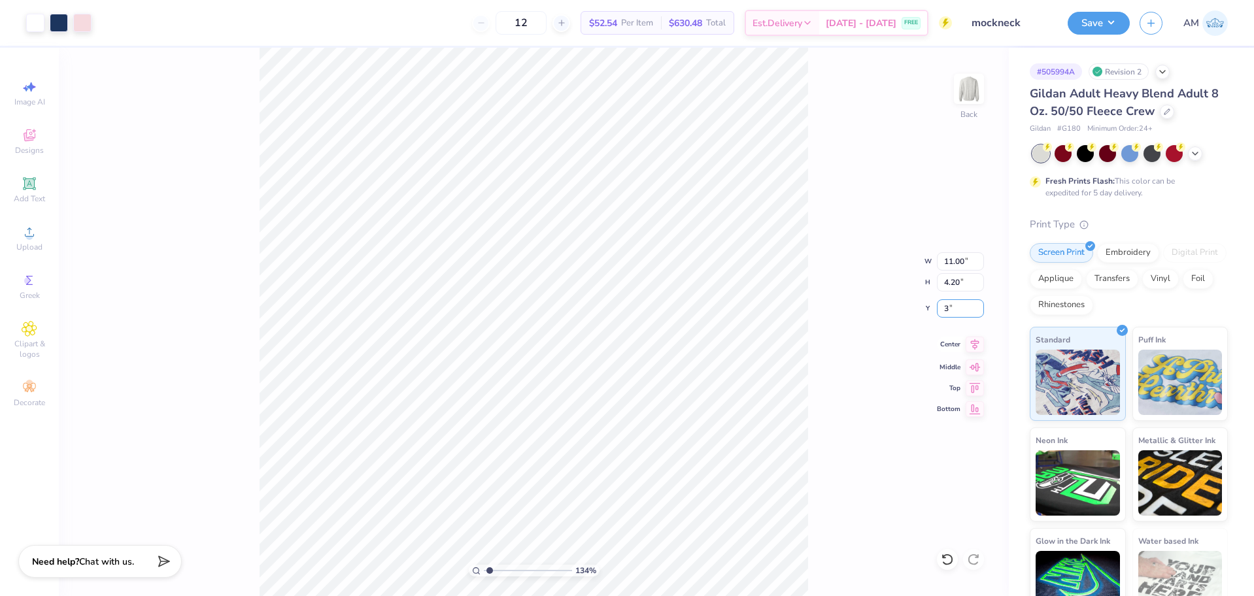
type input "3.00"
click at [979, 346] on icon at bounding box center [974, 345] width 18 height 16
click at [1092, 32] on button "Save" at bounding box center [1098, 21] width 62 height 23
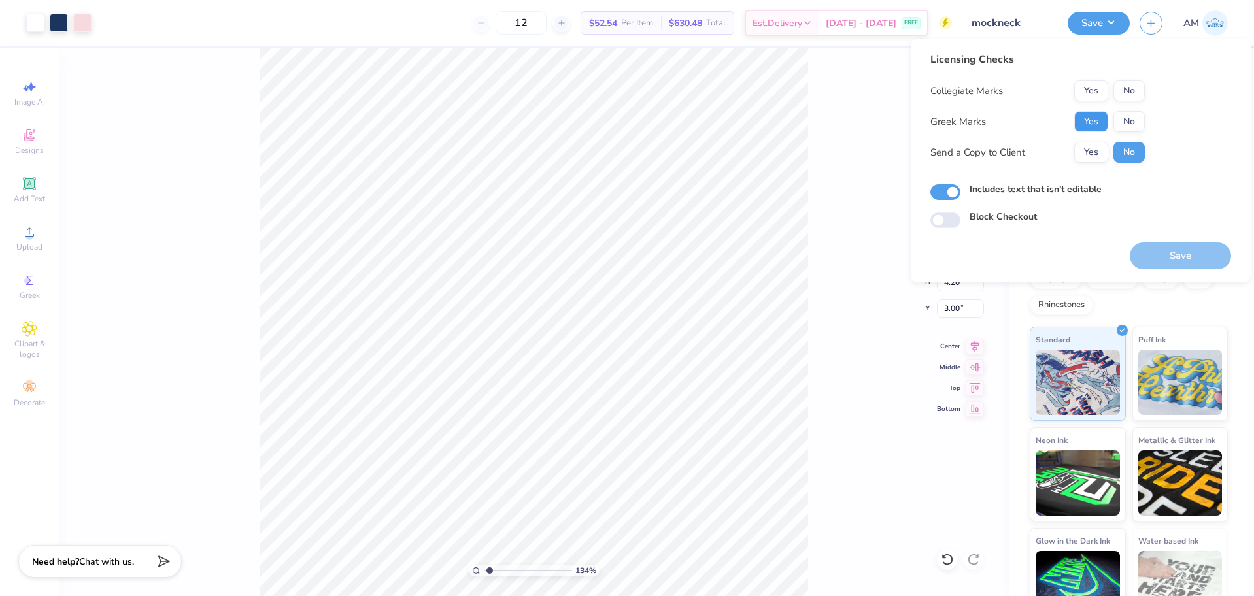
click at [1096, 122] on button "Yes" at bounding box center [1091, 121] width 34 height 21
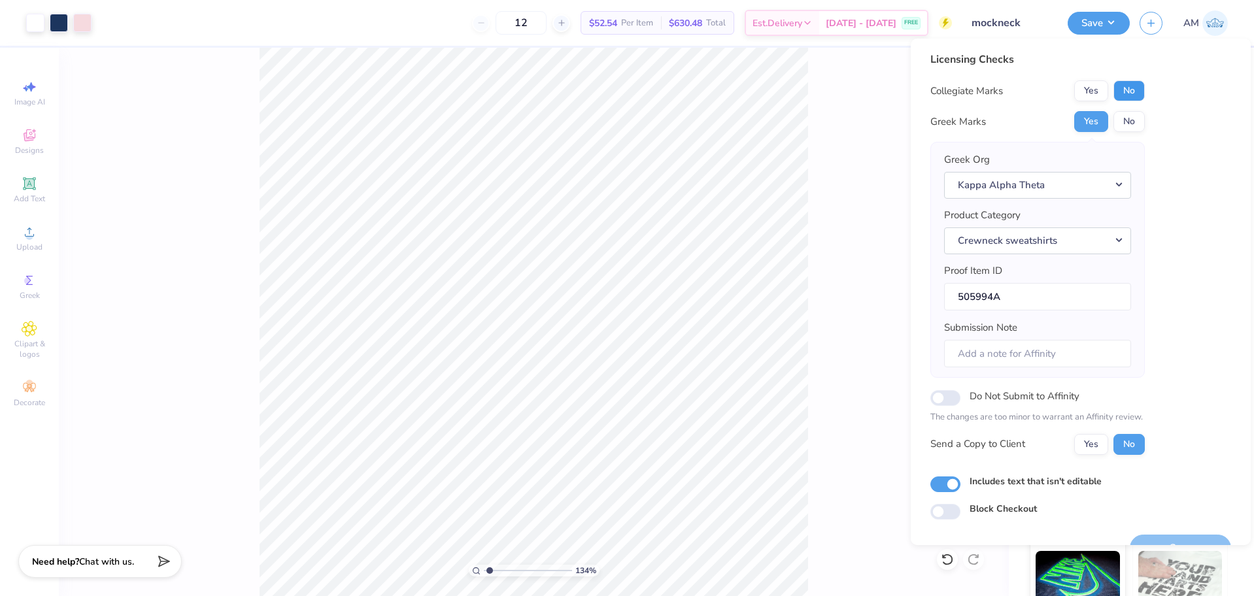
click at [1130, 91] on button "No" at bounding box center [1128, 90] width 31 height 21
click at [1099, 444] on button "Yes" at bounding box center [1091, 444] width 34 height 21
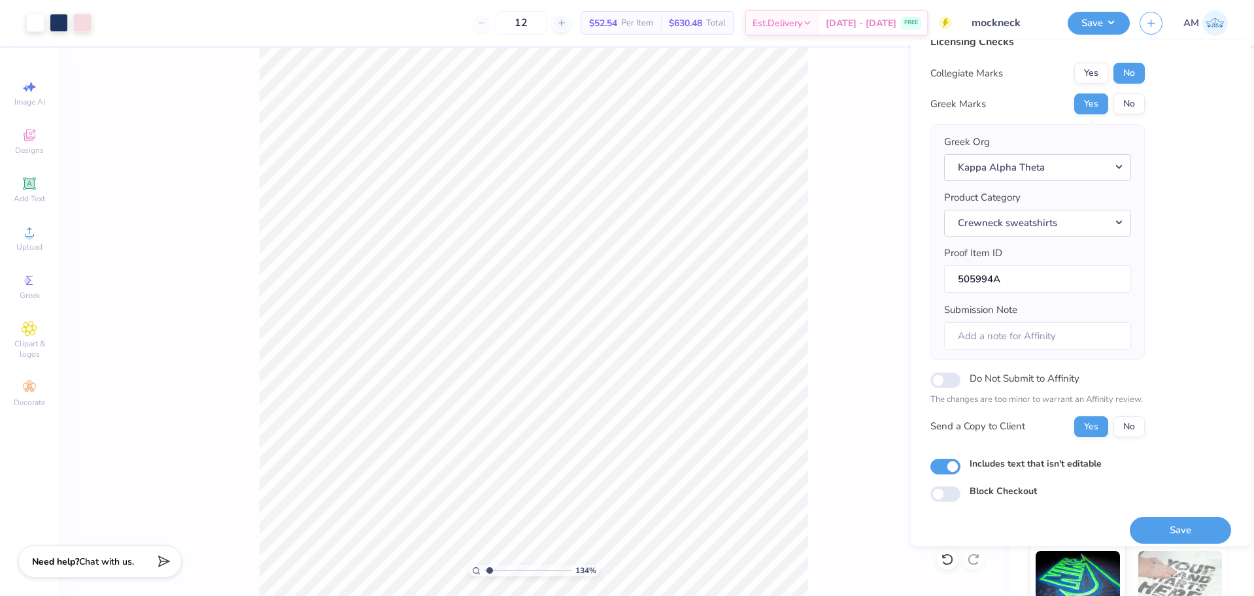
scroll to position [29, 0]
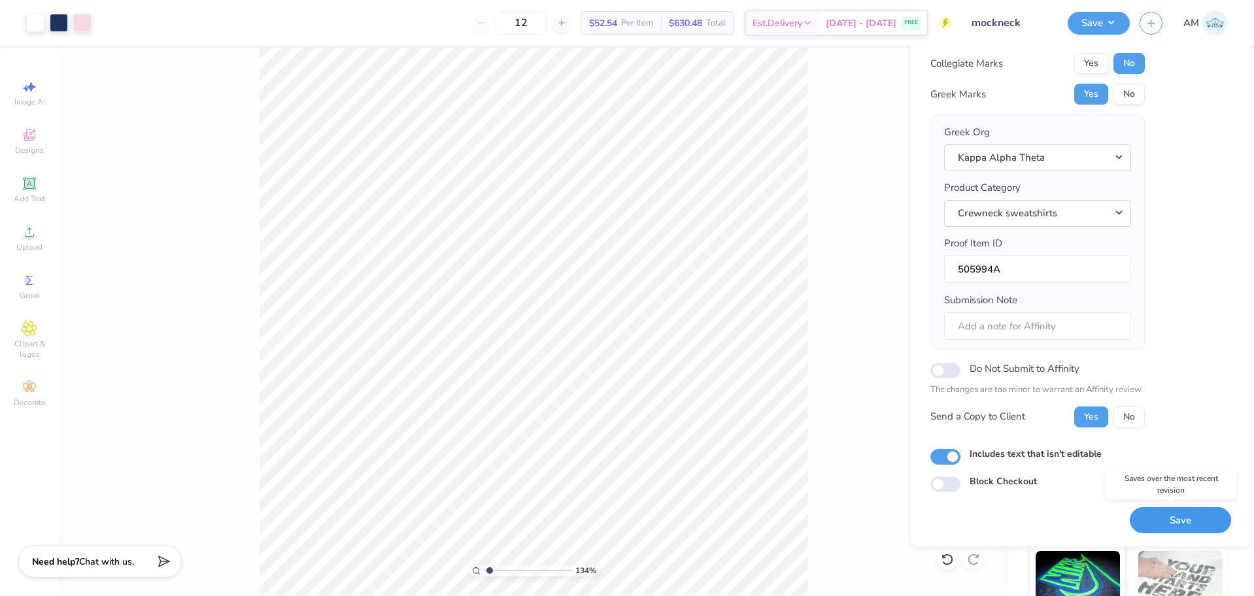
click at [1185, 531] on button "Save" at bounding box center [1180, 520] width 101 height 27
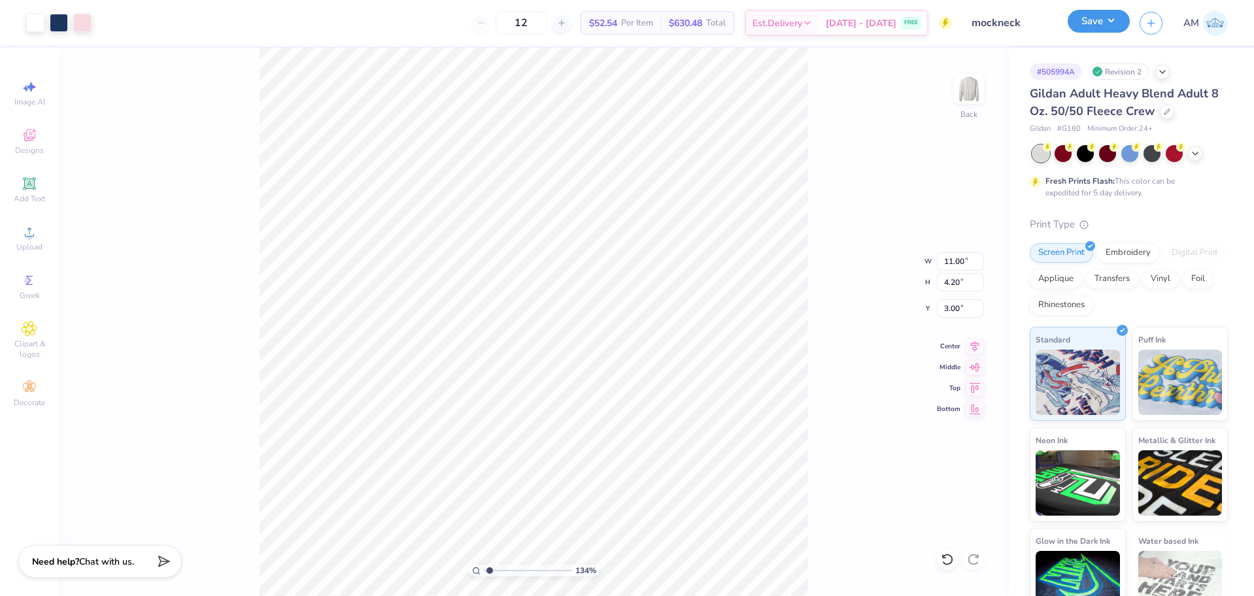
click at [1086, 21] on button "Save" at bounding box center [1098, 21] width 62 height 23
click at [1111, 29] on button "Save" at bounding box center [1098, 21] width 62 height 23
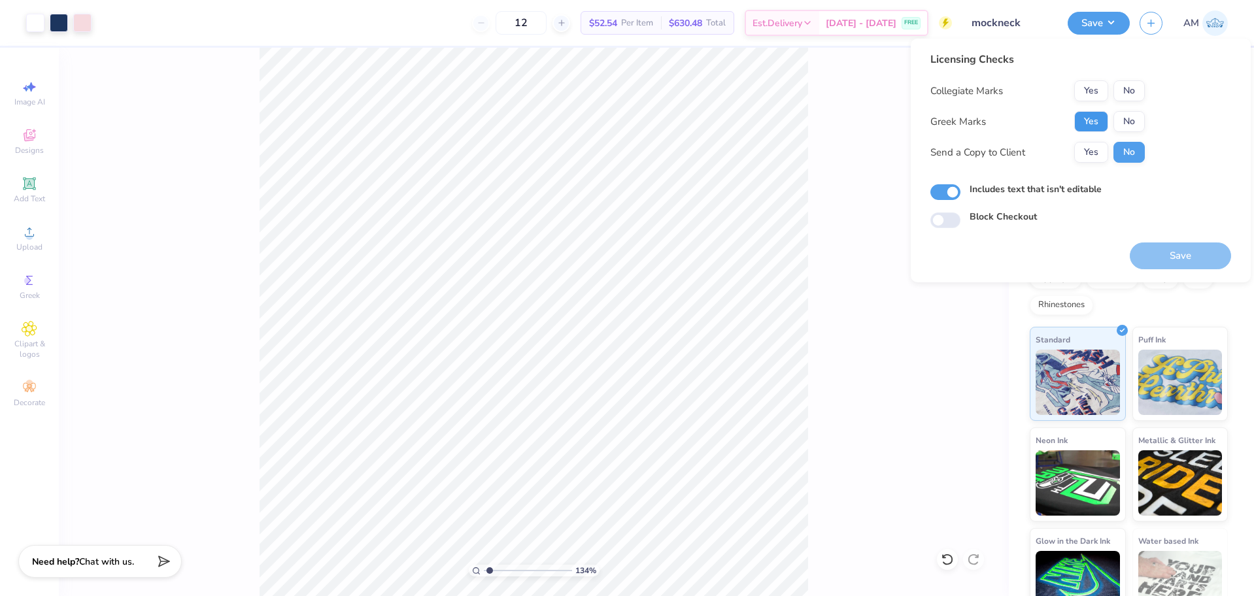
click at [1102, 118] on button "Yes" at bounding box center [1091, 121] width 34 height 21
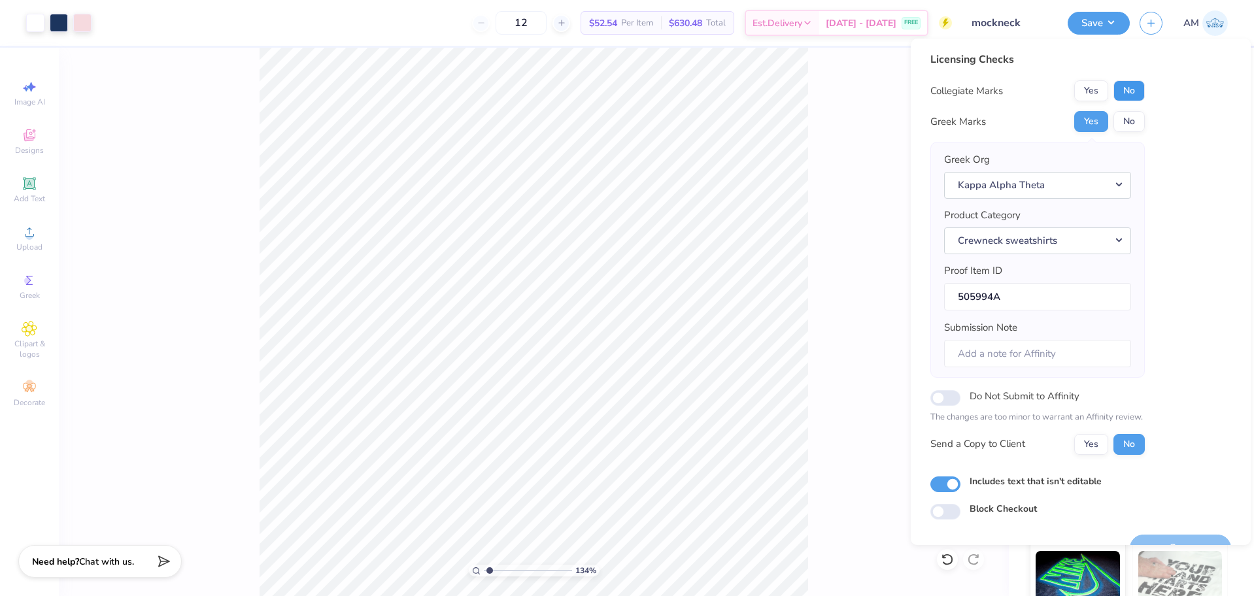
click at [1122, 96] on button "No" at bounding box center [1128, 90] width 31 height 21
click at [1091, 451] on button "Yes" at bounding box center [1091, 444] width 34 height 21
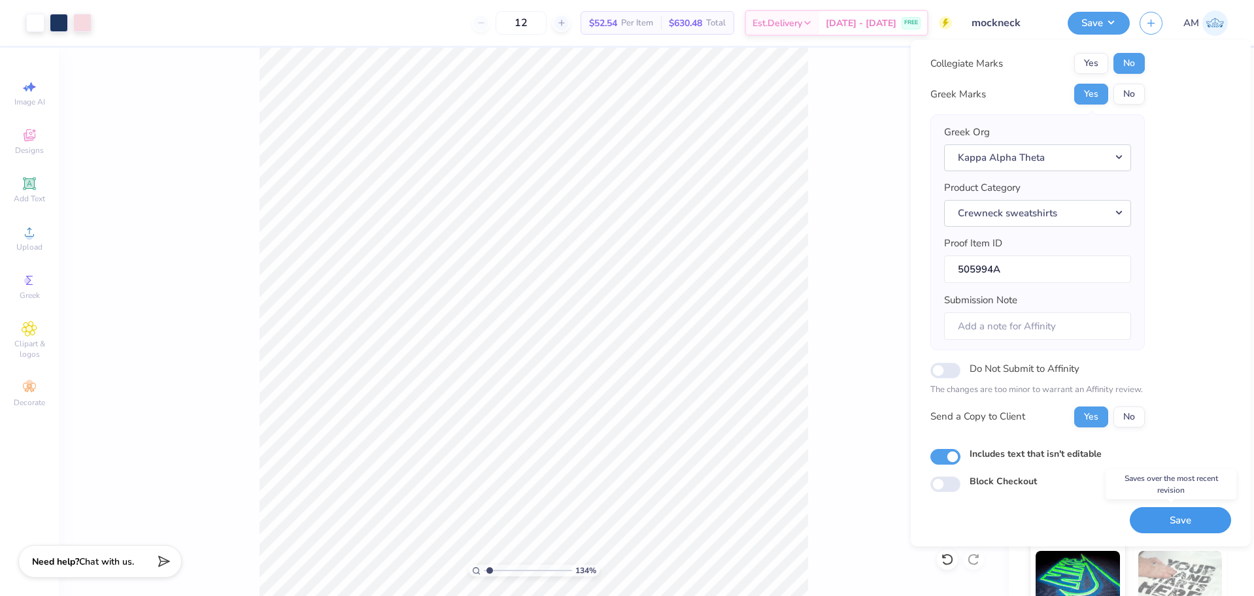
click at [1160, 515] on button "Save" at bounding box center [1180, 520] width 101 height 27
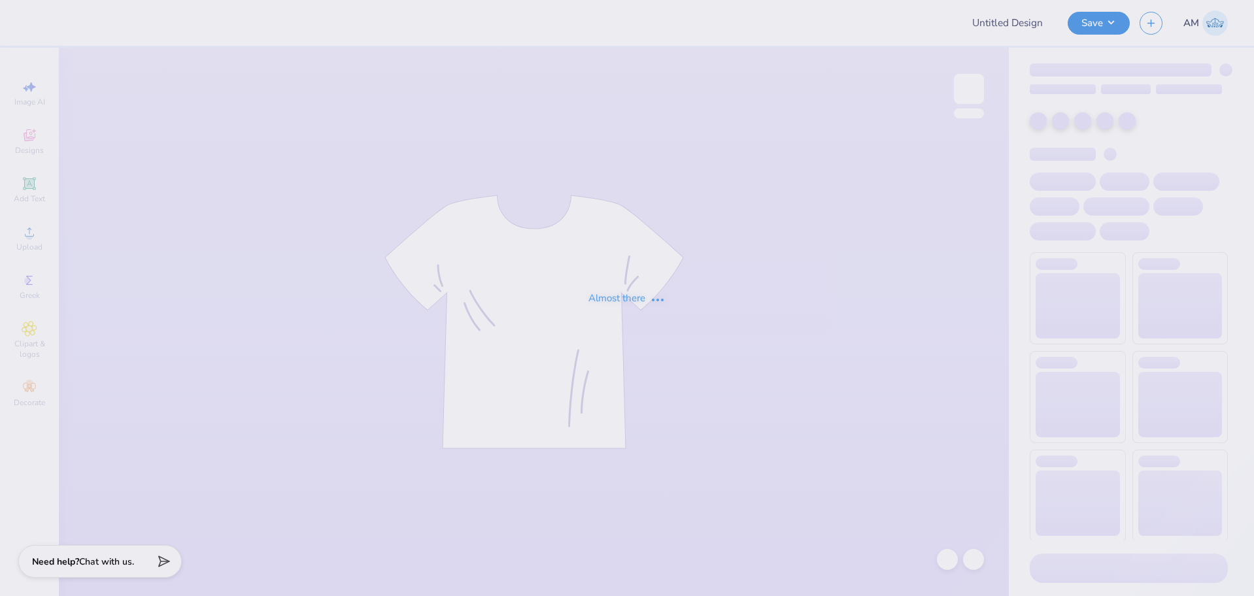
type input "ICEE"
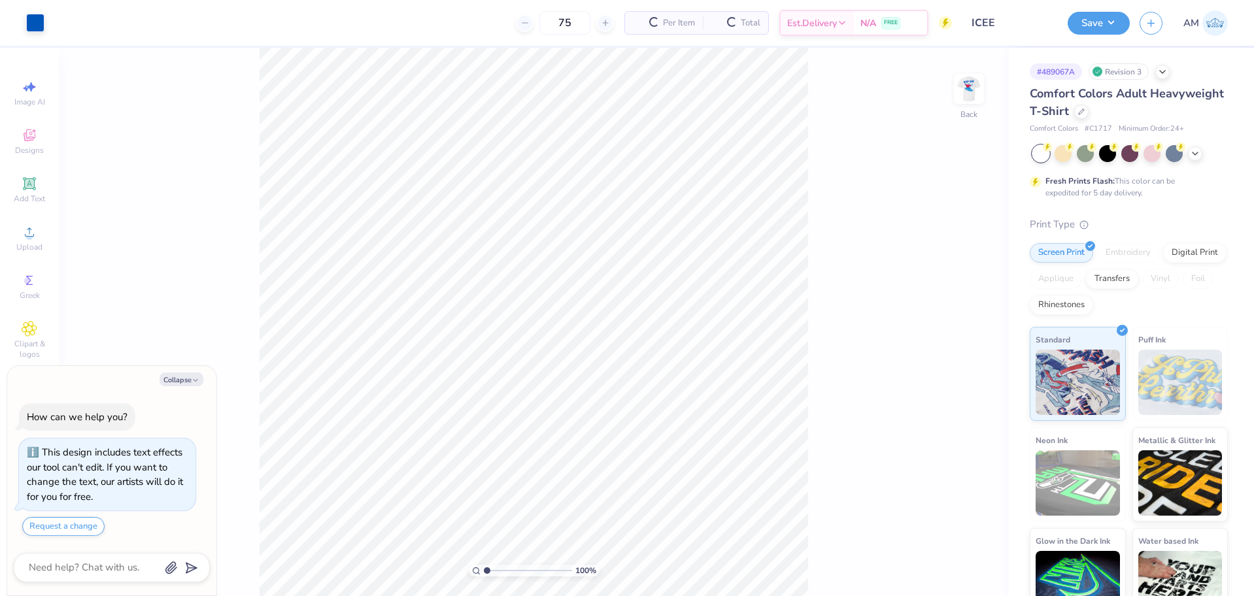
click at [948, 96] on div "100 % Back" at bounding box center [534, 322] width 950 height 548
click at [968, 90] on img at bounding box center [969, 89] width 52 height 52
type textarea "x"
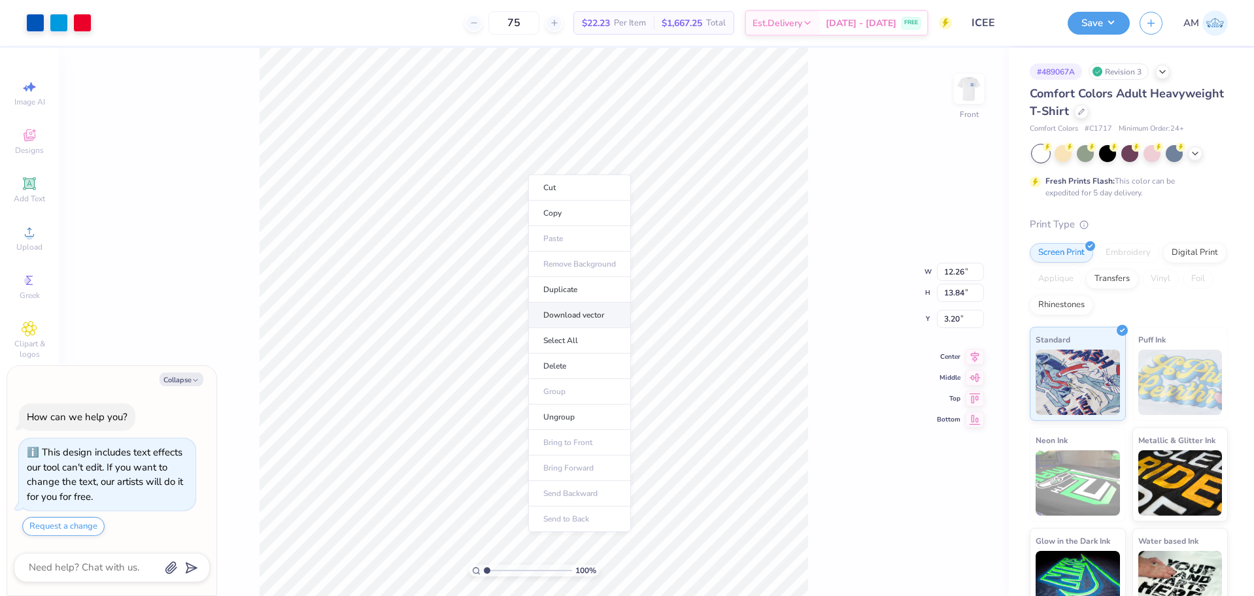
click at [575, 312] on li "Download vector" at bounding box center [579, 315] width 103 height 25
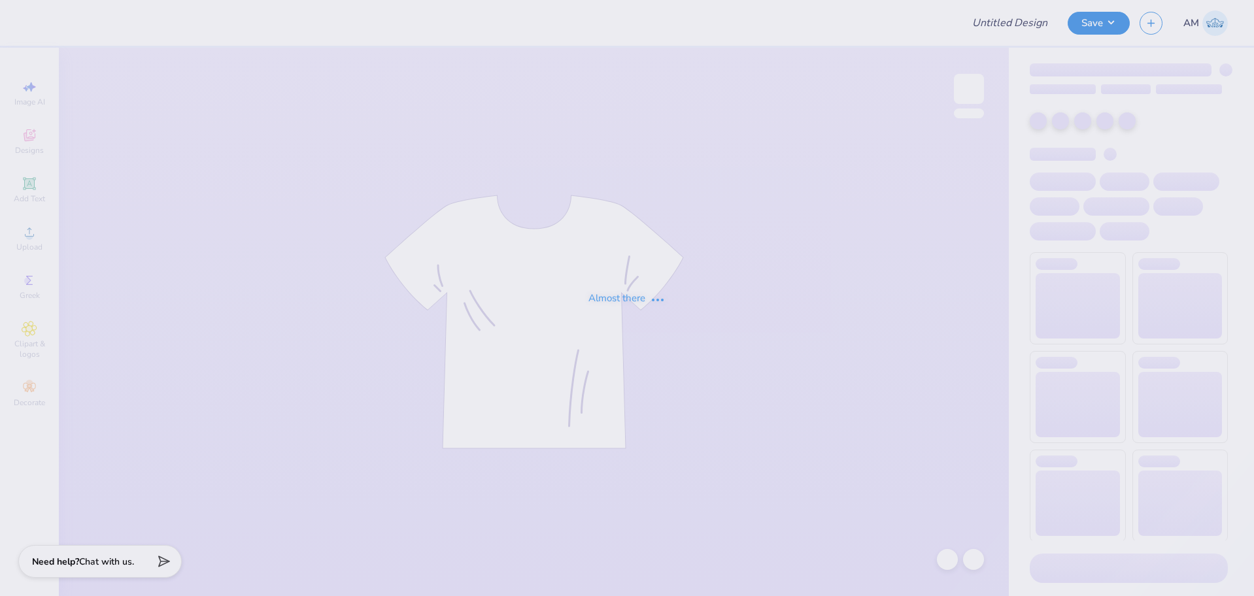
type input "ICEE 2"
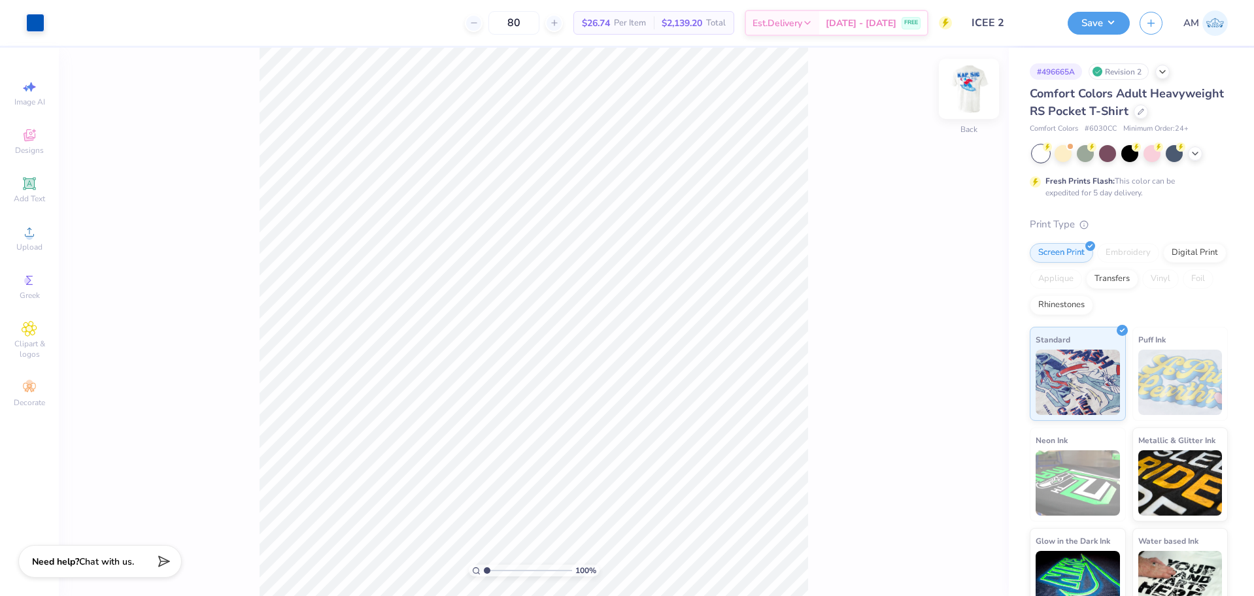
click at [973, 82] on img at bounding box center [969, 89] width 52 height 52
type input "1"
drag, startPoint x: 486, startPoint y: 573, endPoint x: 447, endPoint y: 569, distance: 39.4
click at [484, 569] on input "range" at bounding box center [528, 571] width 88 height 12
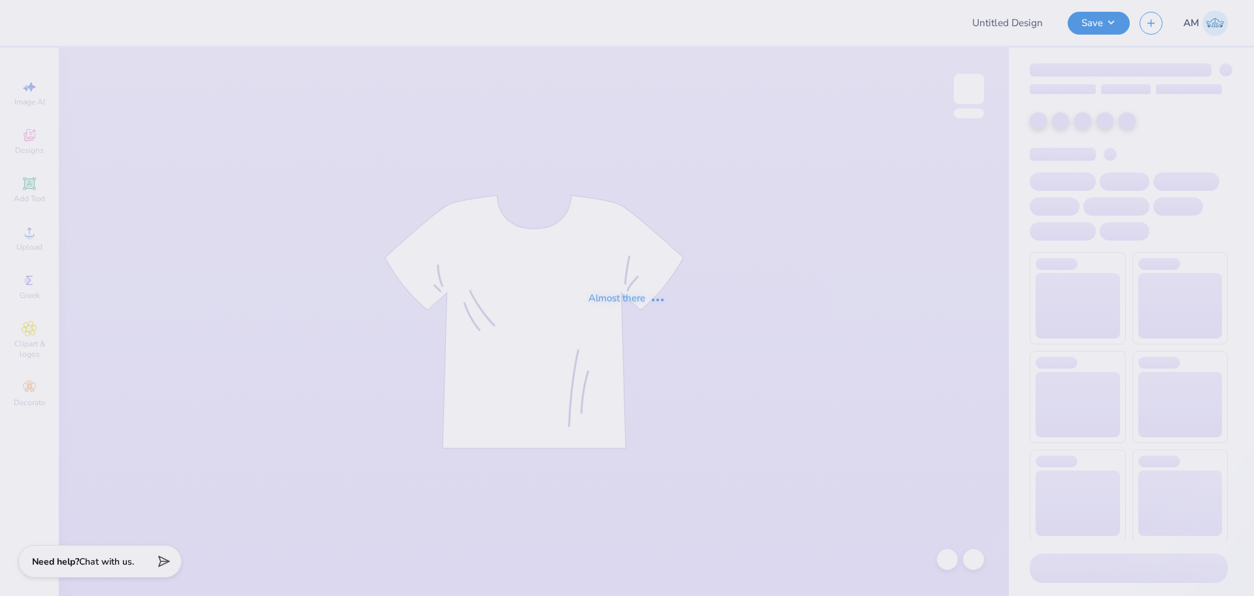
type input "ICEE 2"
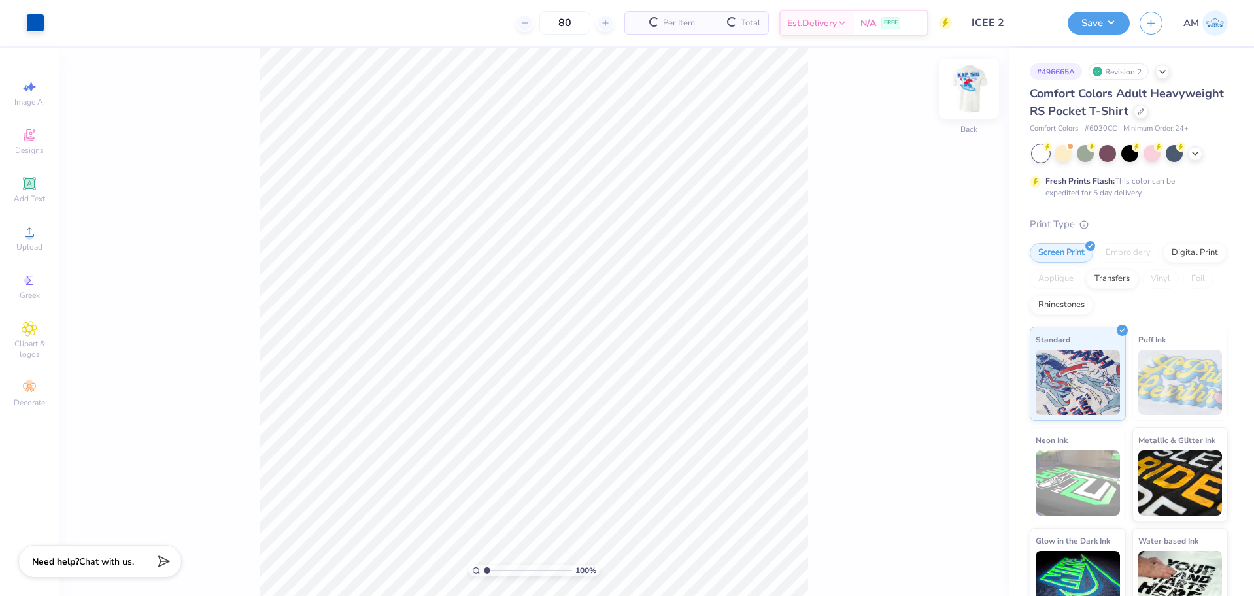
click at [982, 78] on img at bounding box center [969, 89] width 52 height 52
click at [964, 92] on img at bounding box center [969, 89] width 52 height 52
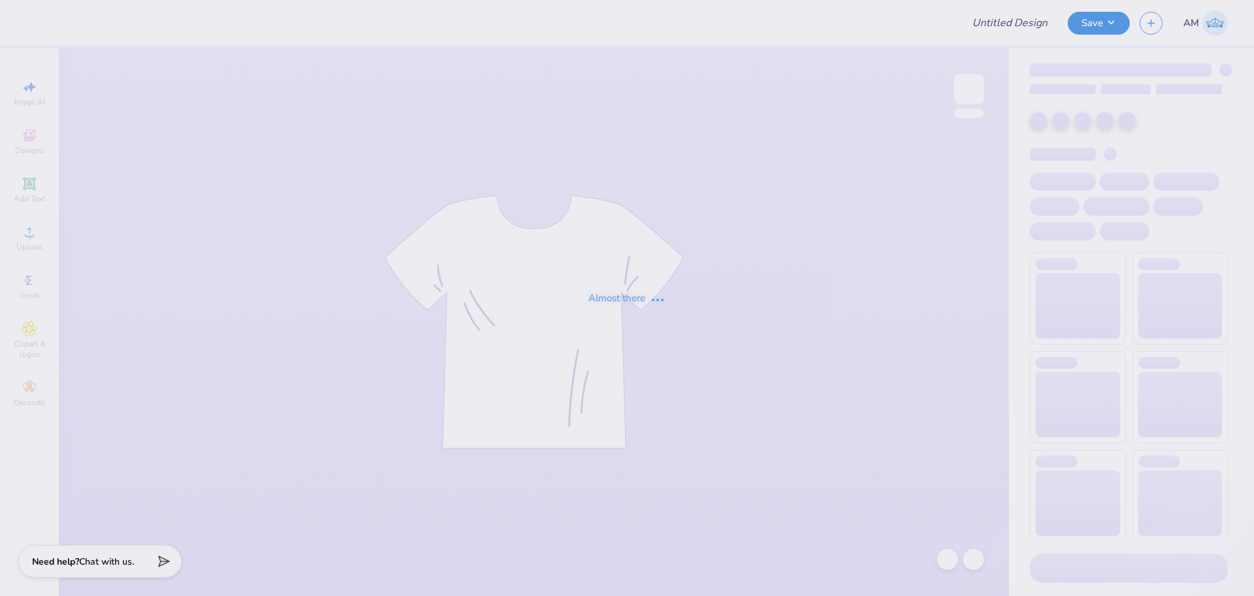
type input "Shirts for Omega Chi Sigma"
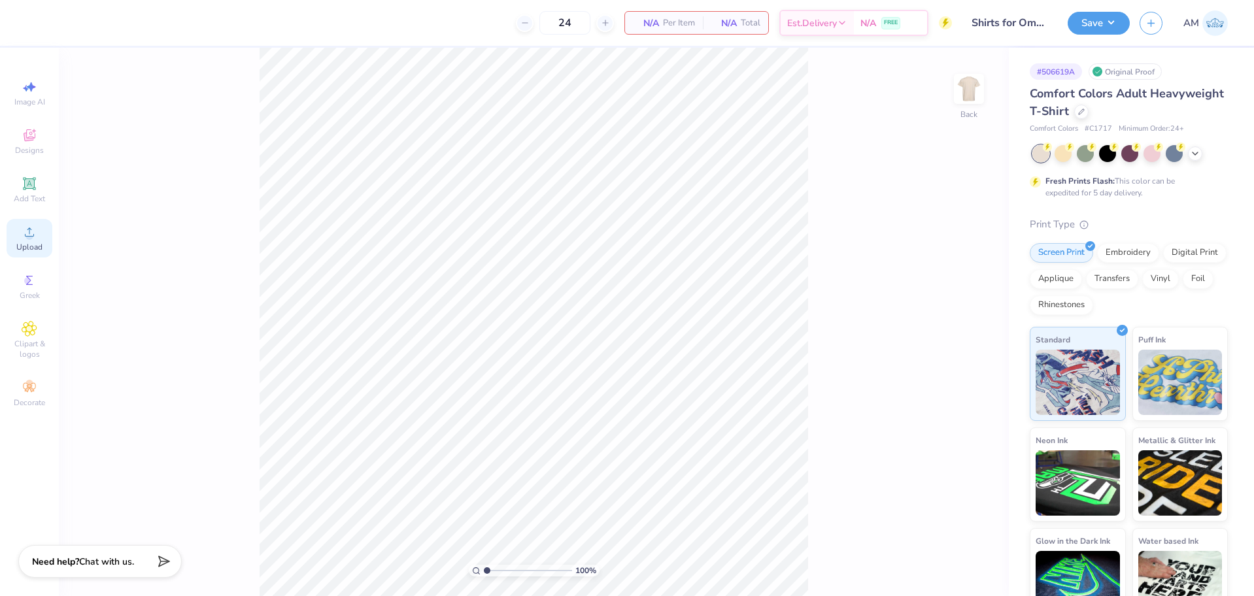
click at [25, 239] on icon at bounding box center [30, 232] width 16 height 16
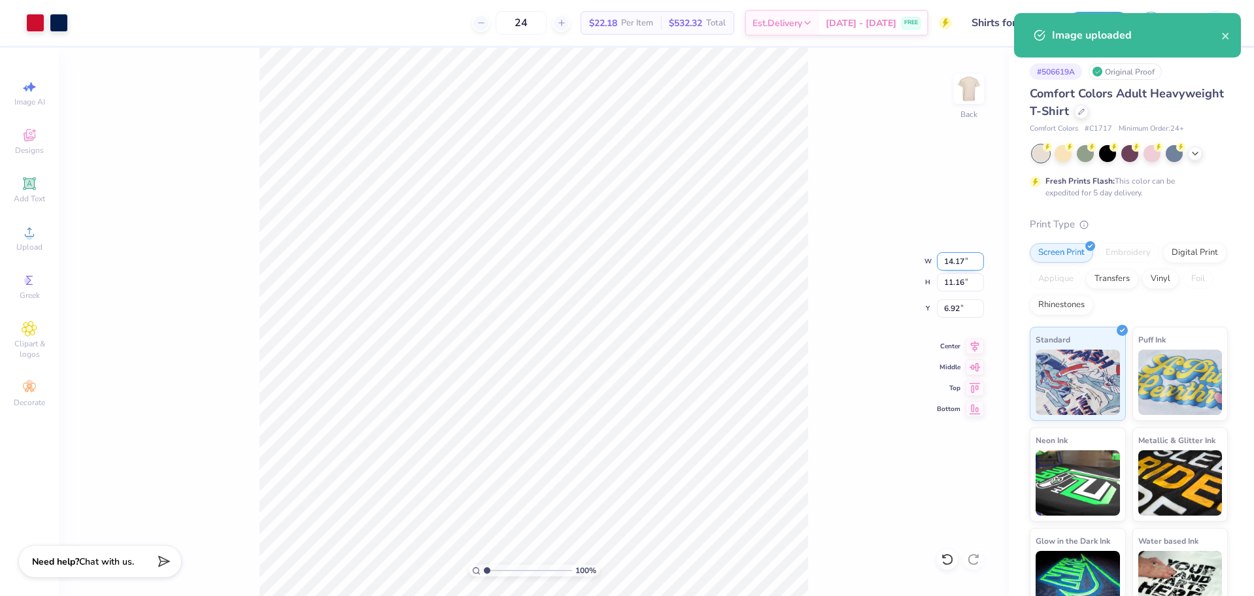
click at [957, 260] on input "14.17" at bounding box center [960, 261] width 47 height 18
type input "12.50"
type input "9.85"
type input "7.58"
click at [945, 256] on input "12.50" at bounding box center [960, 261] width 47 height 18
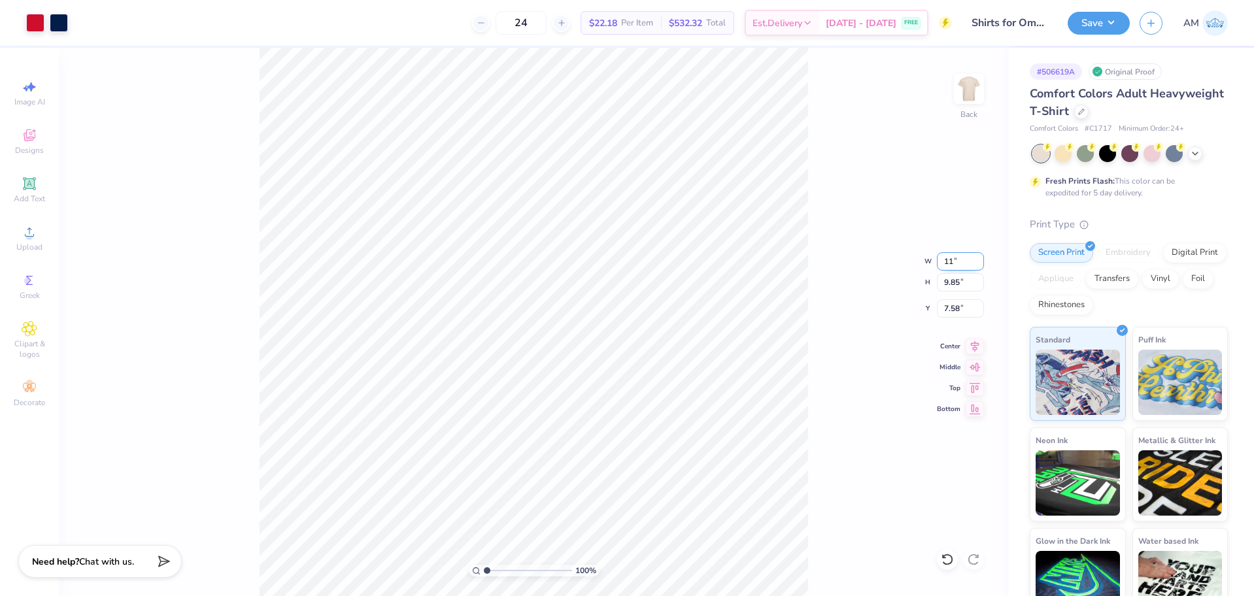
type input "11.00"
type input "8.66"
click at [944, 309] on input "8.17" at bounding box center [960, 308] width 47 height 18
type input "3.00"
click at [958, 261] on input "11.00" at bounding box center [960, 261] width 47 height 18
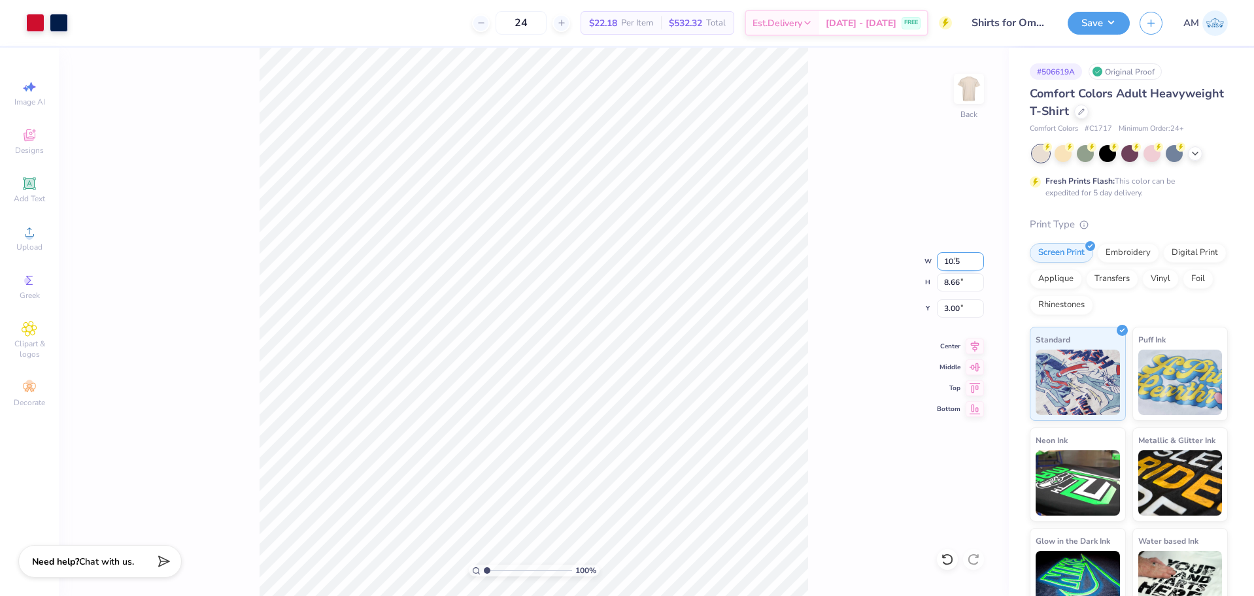
type input "10.50"
type input "8.27"
click at [947, 307] on input "3.20" at bounding box center [960, 308] width 47 height 18
type input "3.00"
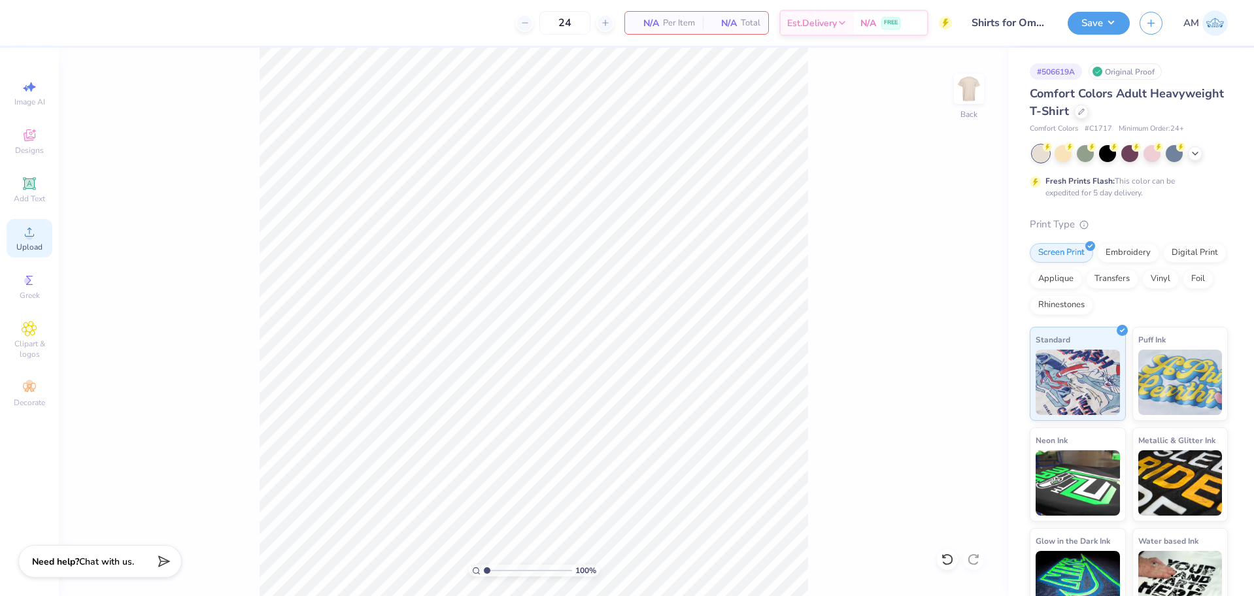
click at [29, 240] on div "Upload" at bounding box center [30, 238] width 46 height 39
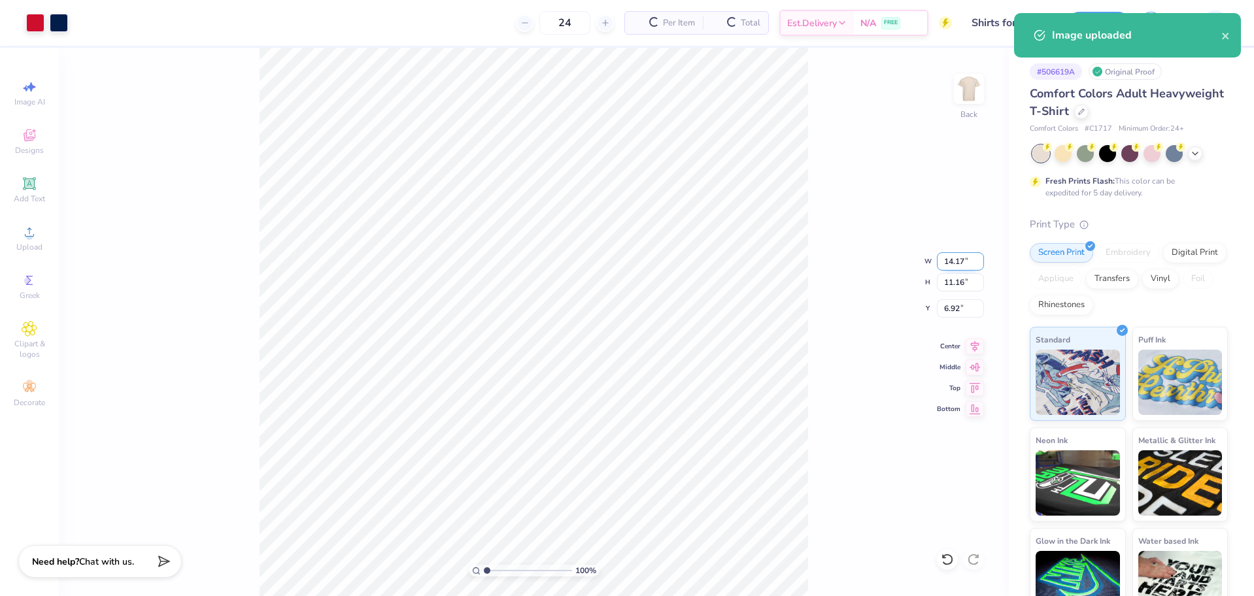
click at [954, 265] on input "14.17" at bounding box center [960, 261] width 47 height 18
type input "10.50"
type input "8.27"
click at [949, 310] on input "8.36" at bounding box center [960, 308] width 47 height 18
type input "3.00"
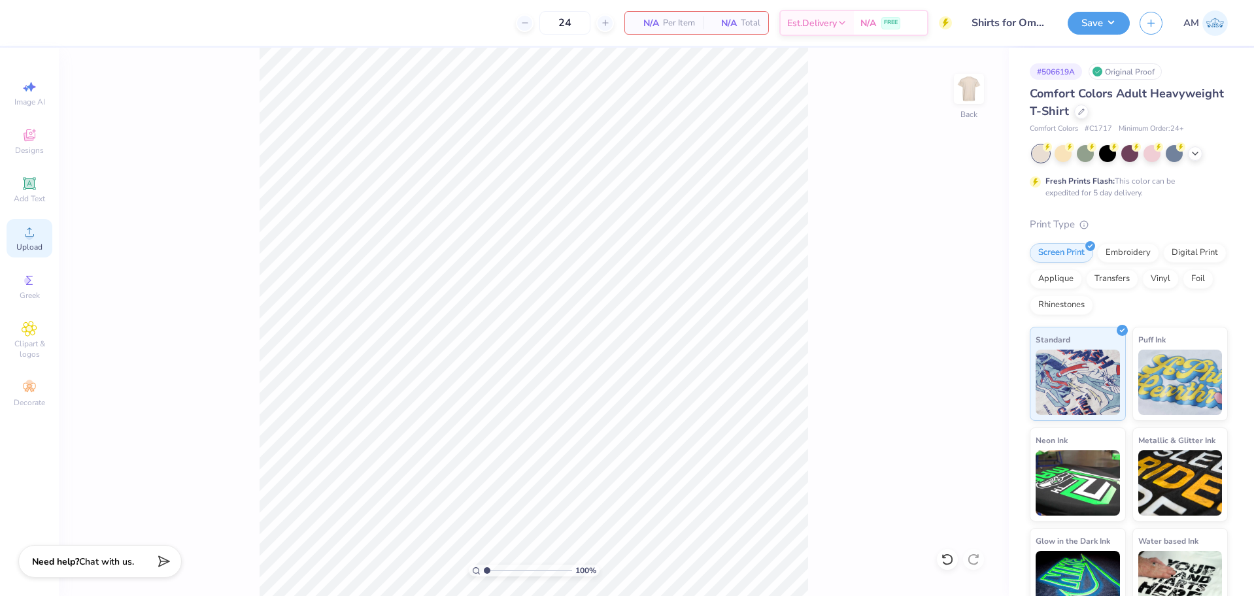
click at [34, 240] on div "Upload" at bounding box center [30, 238] width 46 height 39
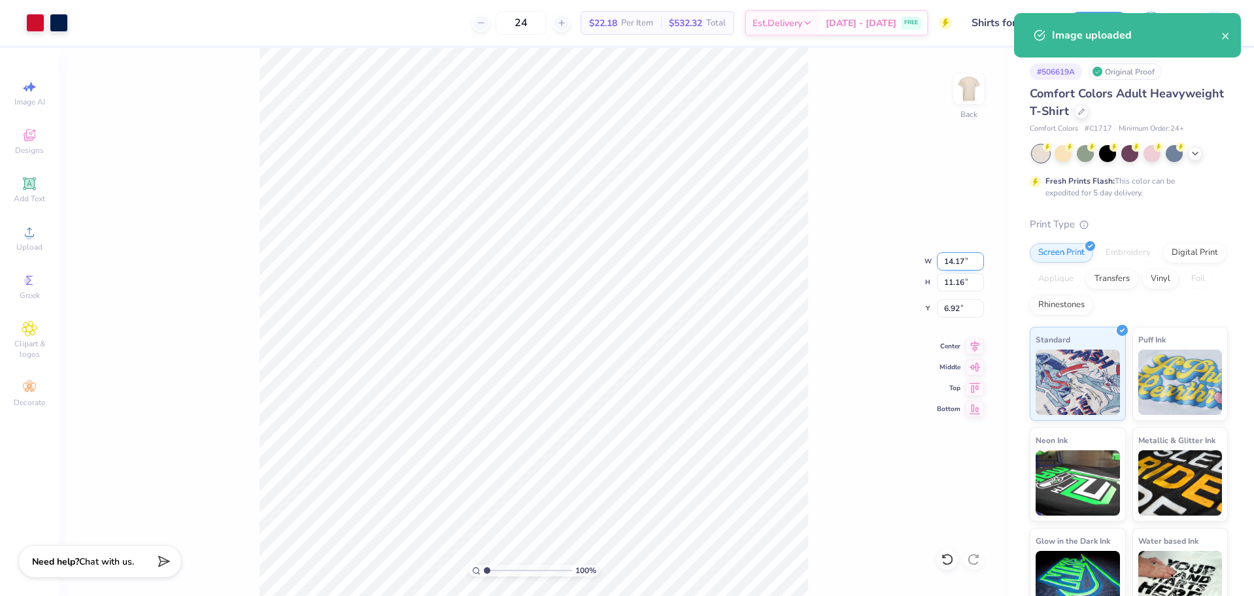
click at [948, 265] on input "14.17" at bounding box center [960, 261] width 47 height 18
type input "10.50"
type input "8.27"
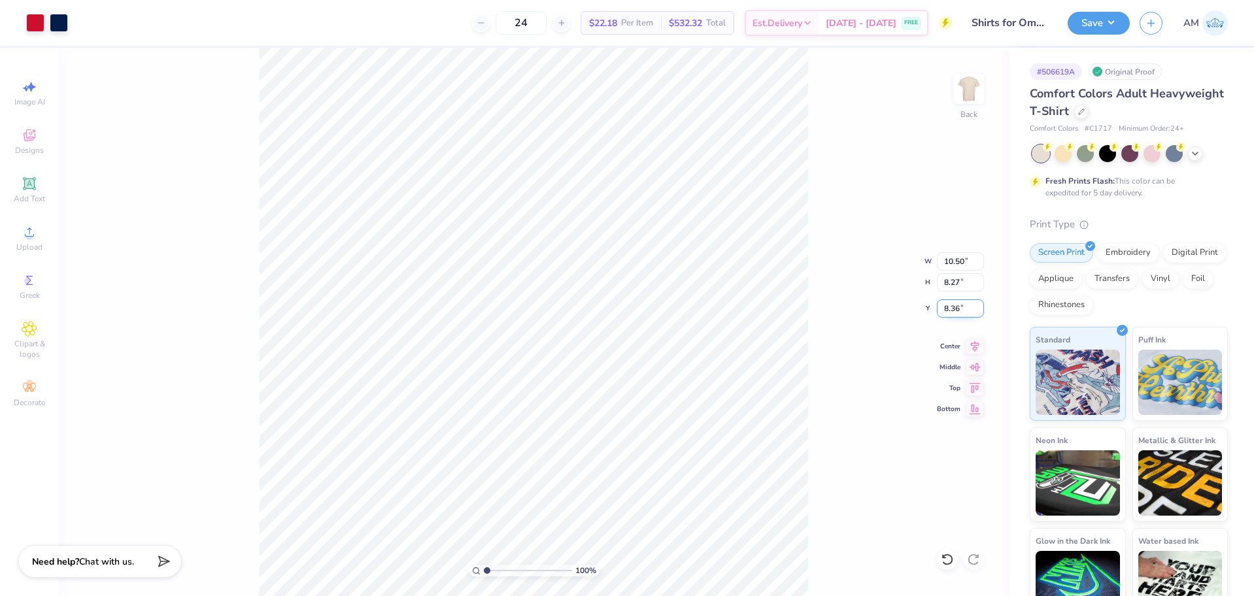
click at [956, 312] on input "8.36" at bounding box center [960, 308] width 47 height 18
type input "3.00"
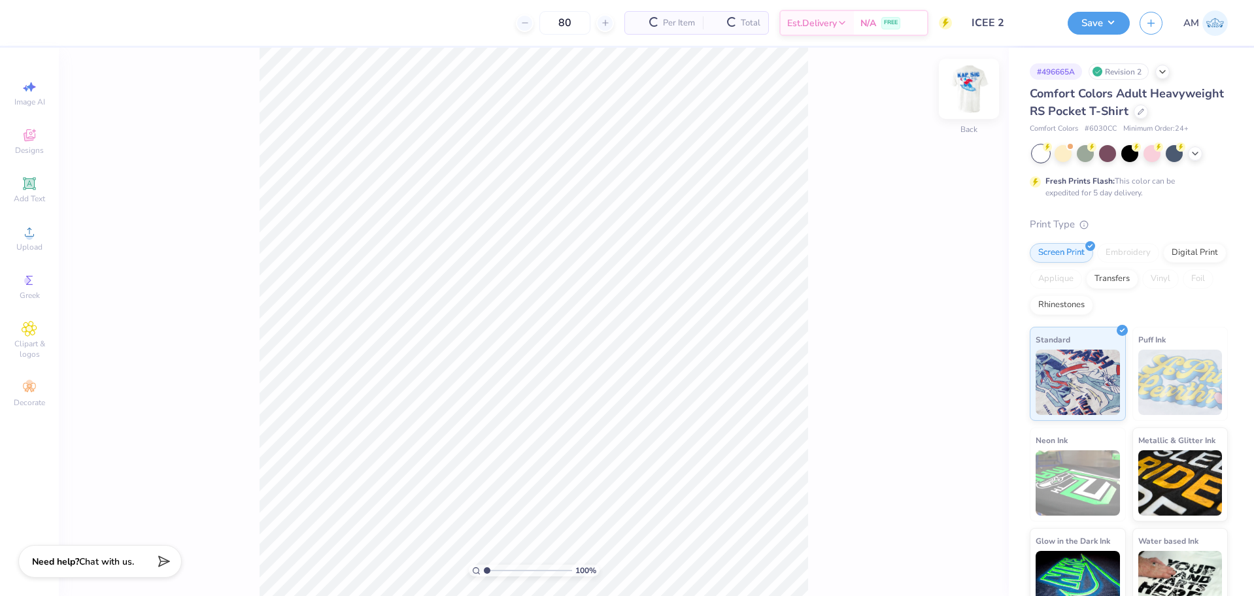
click at [973, 90] on img at bounding box center [969, 89] width 52 height 52
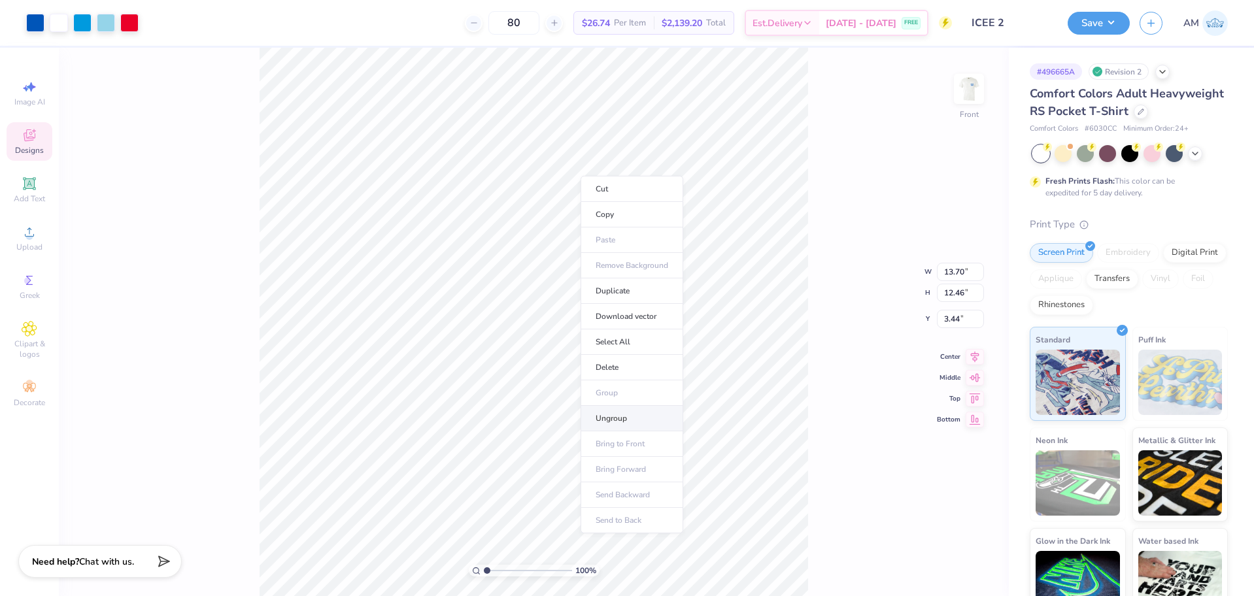
click at [620, 409] on li "Ungroup" at bounding box center [631, 418] width 103 height 25
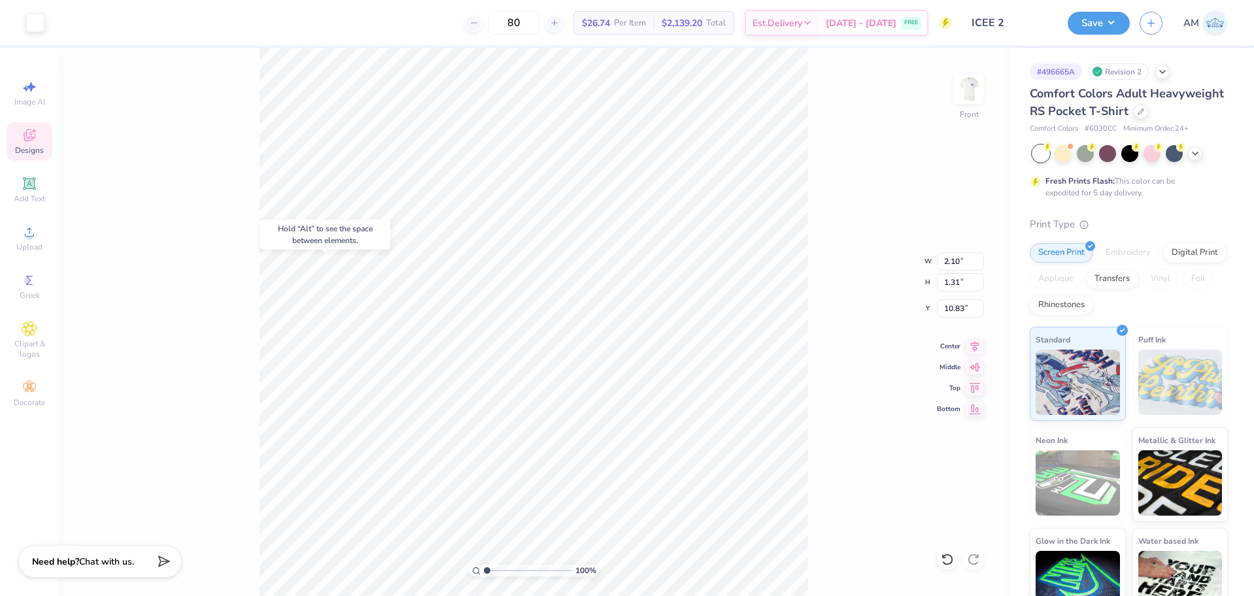
type input "10.83"
type input "1.56"
type input "0.49"
type input "10.99"
type input "1.27"
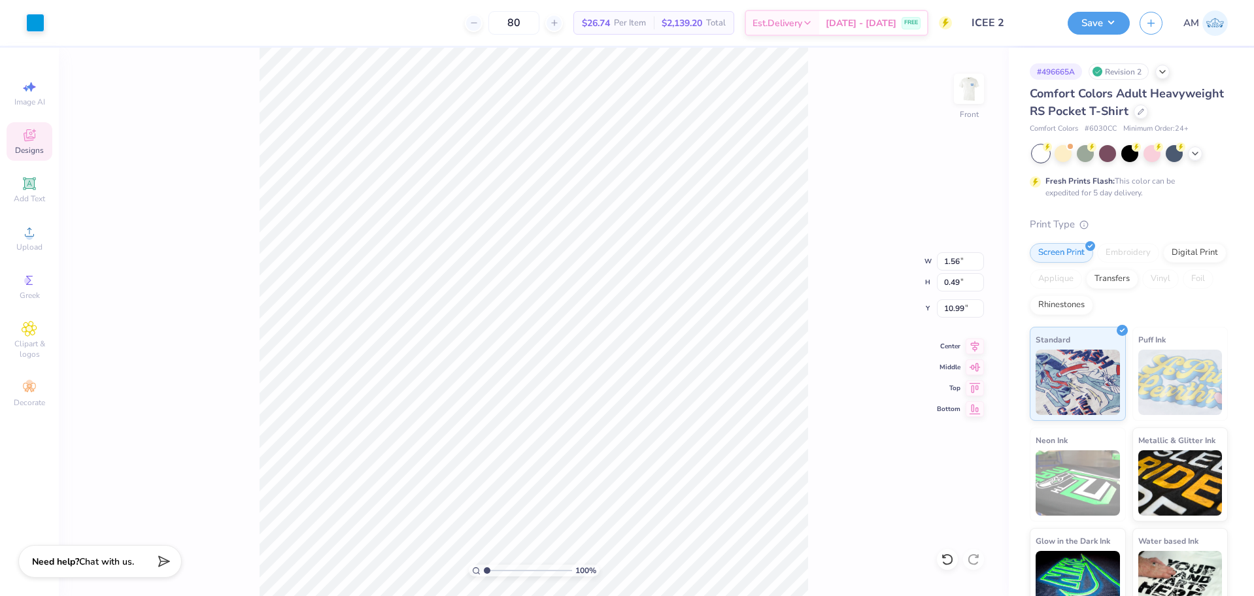
type input "1.83"
type input "11.13"
type input "0.82"
type input "0.52"
type input "11.73"
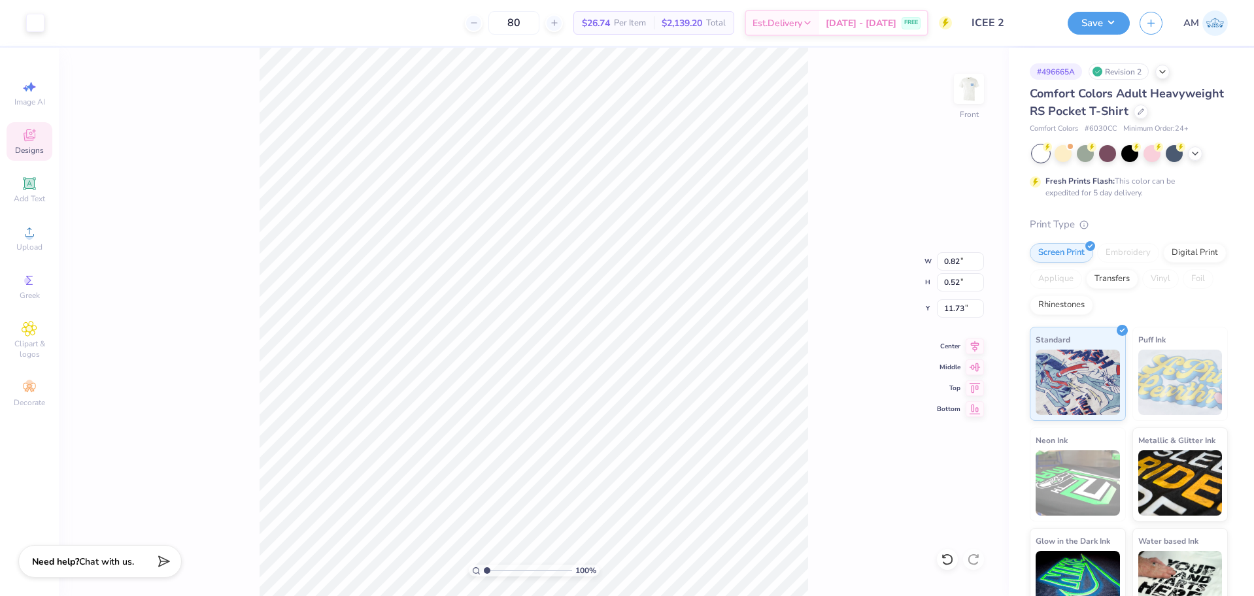
type input "2.33"
type input "2.95"
type input "8.96"
type input "13.70"
type input "3.66"
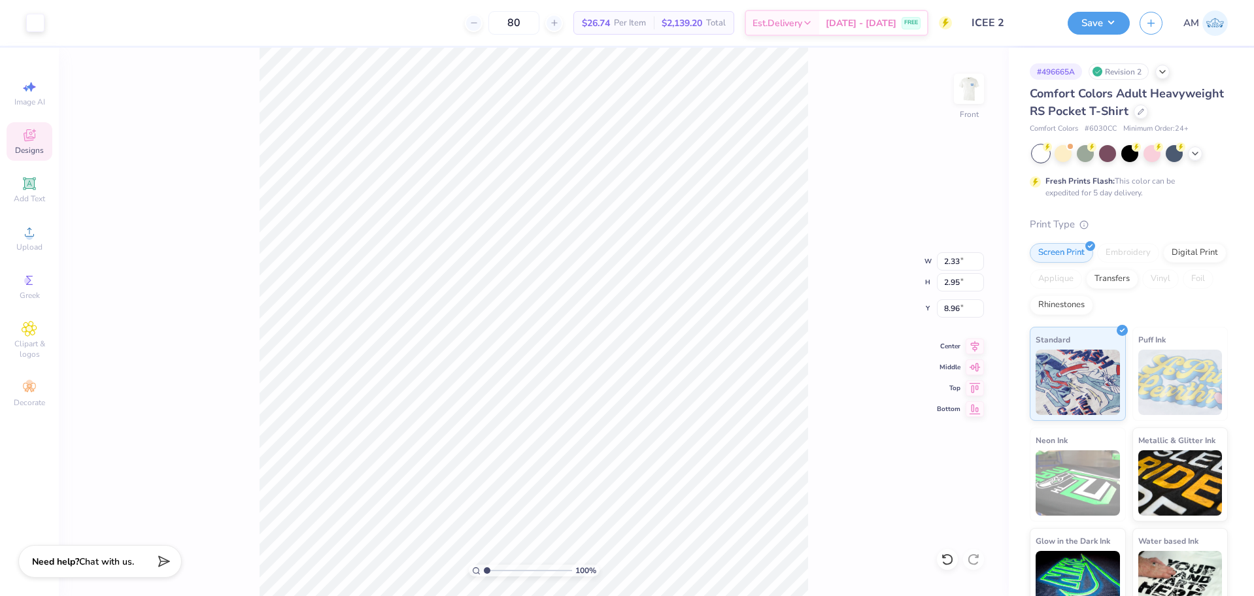
type input "3.44"
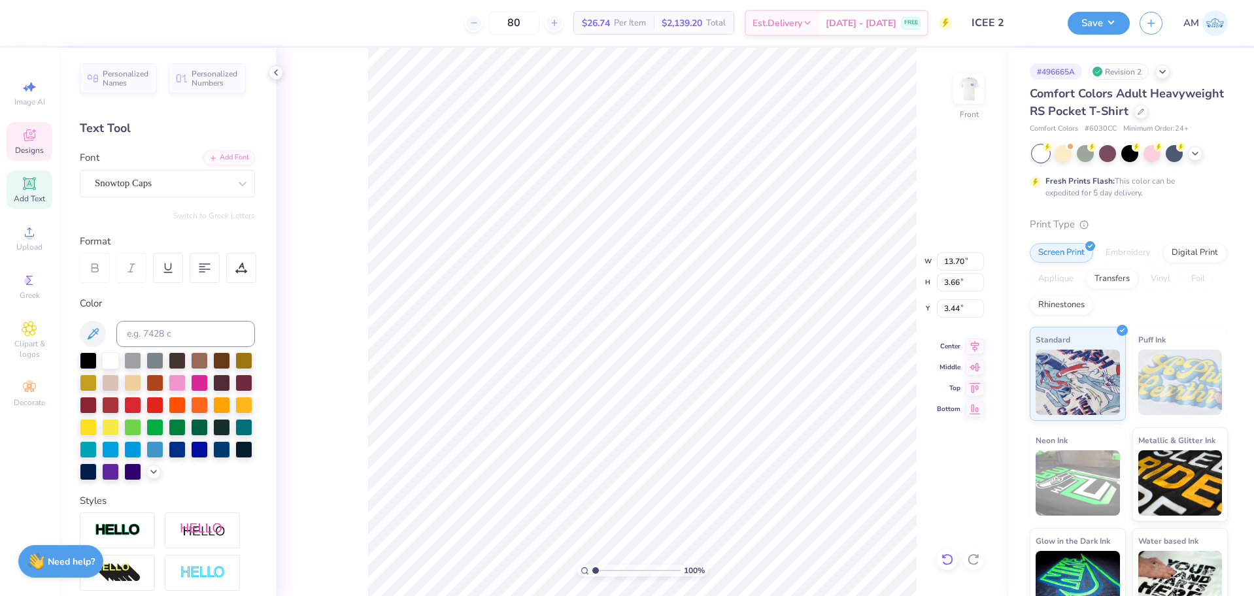
click at [948, 559] on icon at bounding box center [947, 559] width 13 height 13
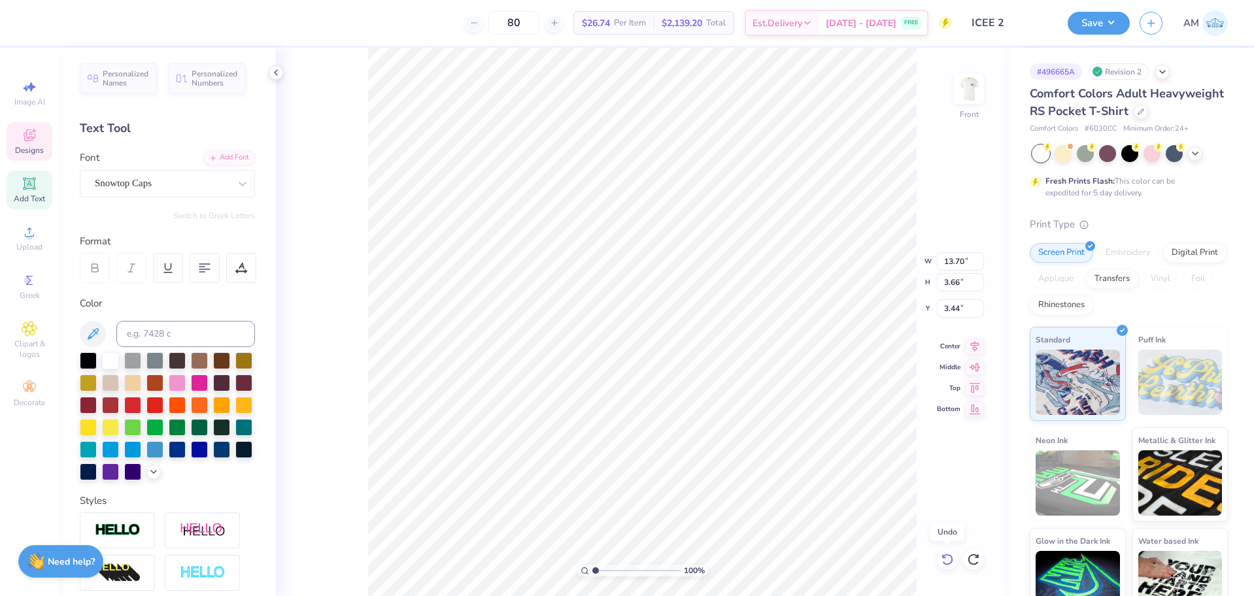
click at [948, 559] on icon at bounding box center [947, 559] width 13 height 13
click at [949, 555] on div "100 % Front W 13.70 13.70 " H 12.46 12.46 " Y 3.44 3.44 " Center Middle Top Bot…" at bounding box center [642, 322] width 733 height 548
click at [664, 471] on li "Ungroup" at bounding box center [679, 475] width 103 height 25
type input "1.56"
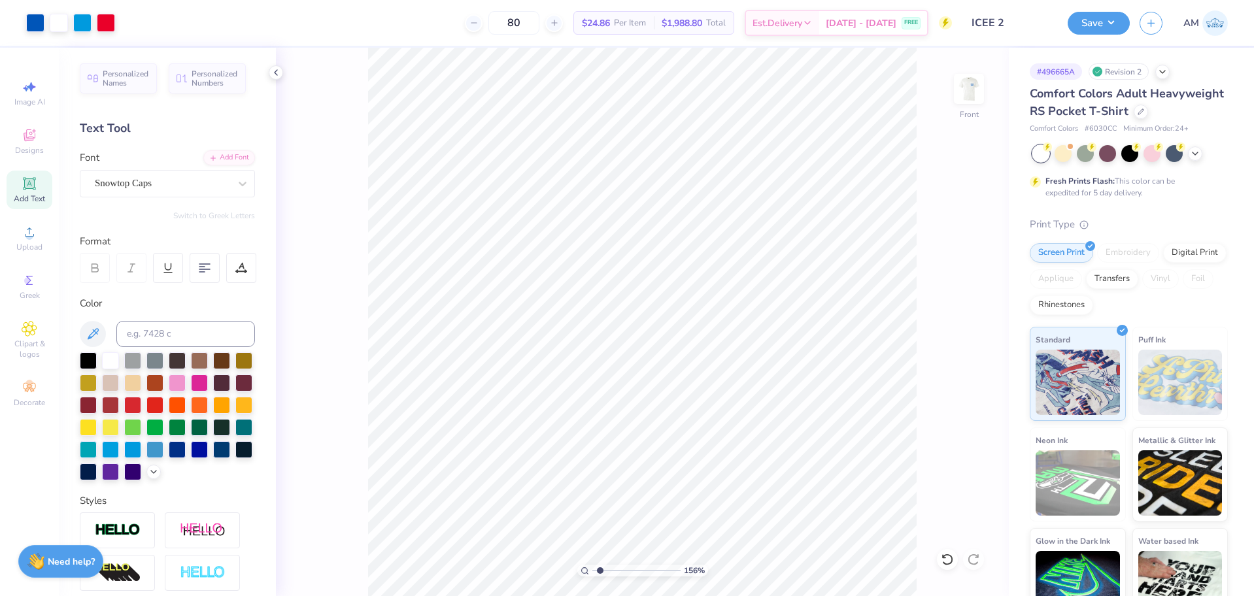
click at [600, 569] on input "range" at bounding box center [636, 571] width 88 height 12
type input "3.44"
click at [947, 562] on icon at bounding box center [947, 559] width 13 height 13
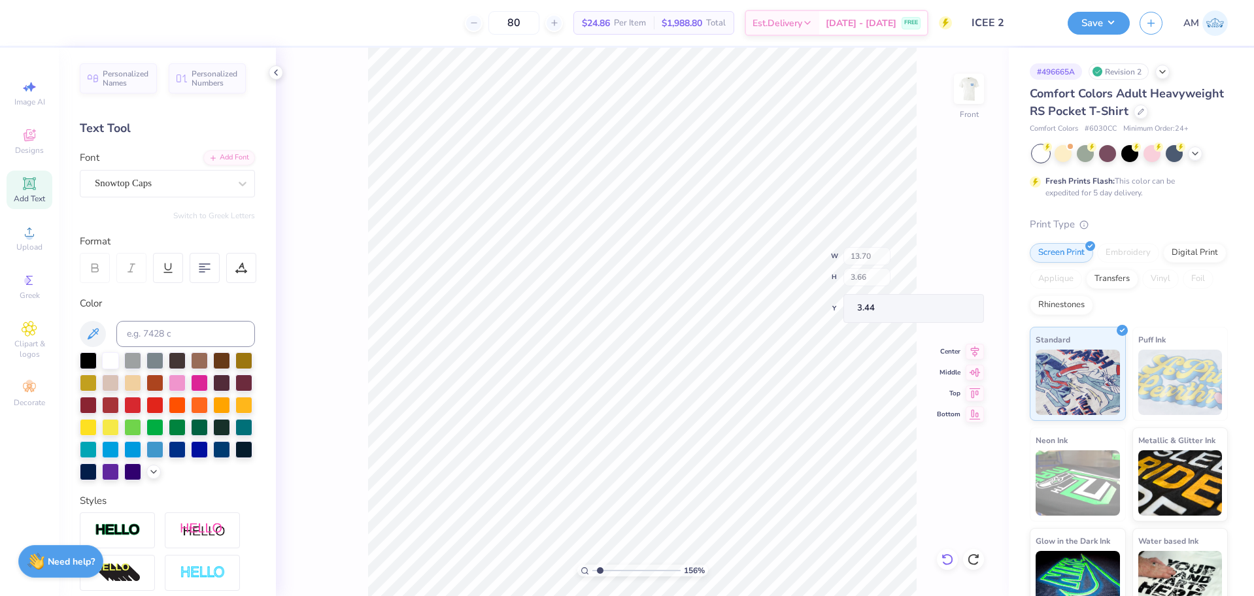
click at [947, 562] on icon at bounding box center [947, 559] width 13 height 13
click at [947, 562] on div "156 % Front W 13.70 H 3.66 Y 3.44 Center Middle Top Bottom" at bounding box center [642, 322] width 733 height 548
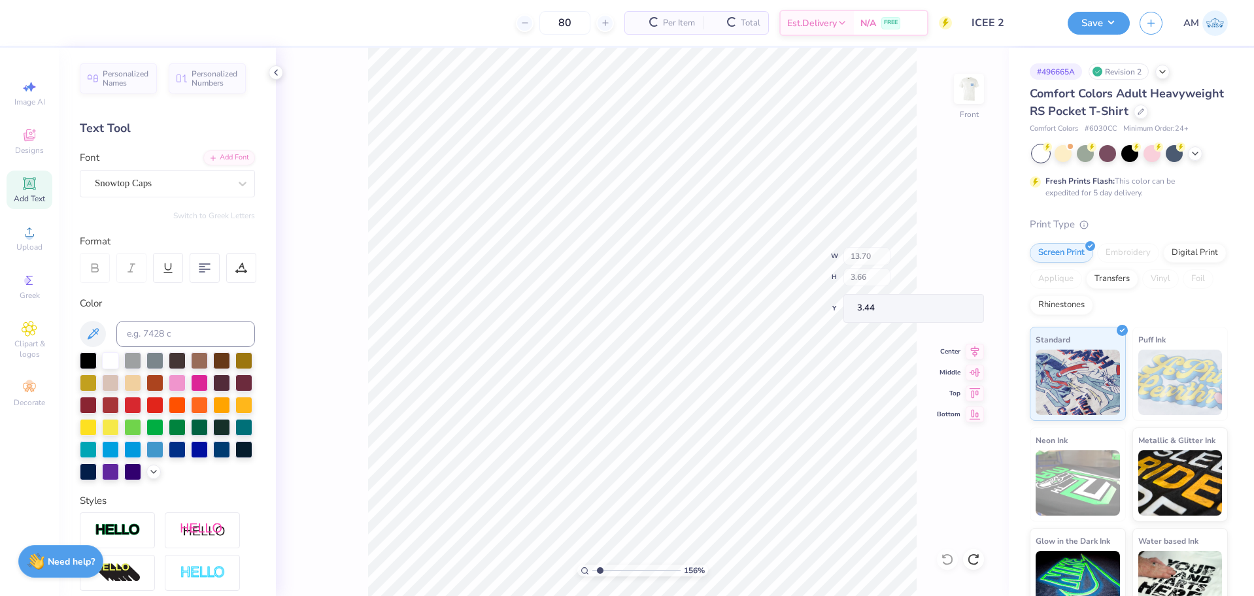
click at [947, 562] on div "156 % Front W 13.70 H 3.66 Y 3.44 Center Middle Top Bottom" at bounding box center [642, 322] width 733 height 548
click at [947, 562] on div "156 % Front" at bounding box center [642, 322] width 733 height 548
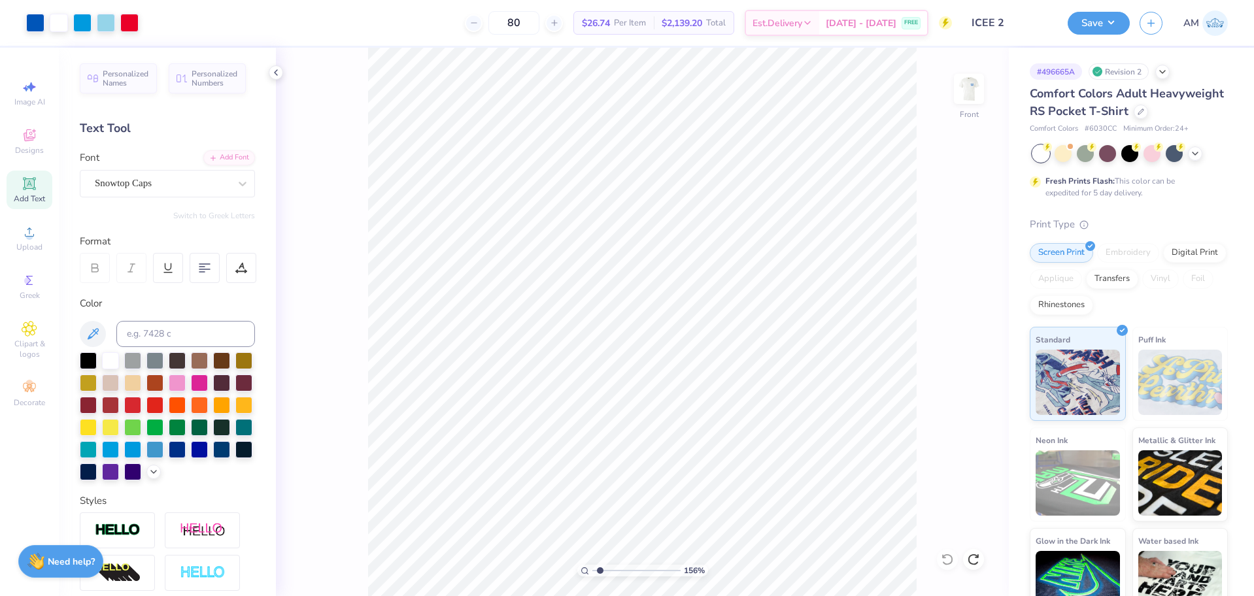
click at [947, 562] on div "156 % Front" at bounding box center [642, 322] width 733 height 548
click at [275, 75] on icon at bounding box center [276, 72] width 10 height 10
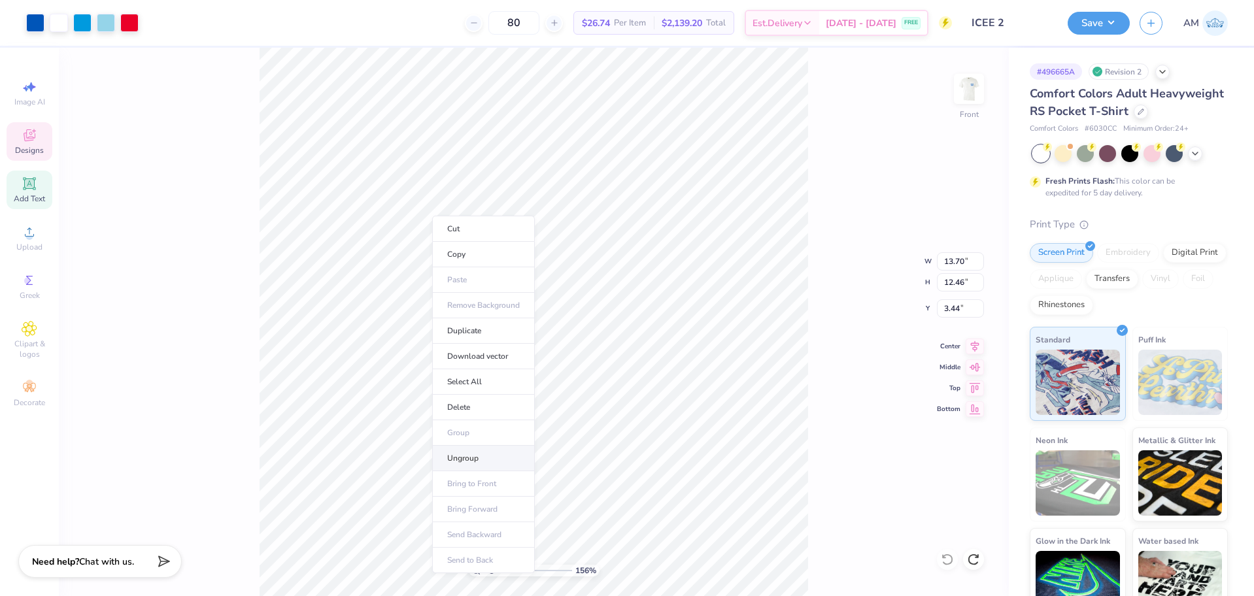
click at [452, 454] on li "Ungroup" at bounding box center [483, 458] width 103 height 25
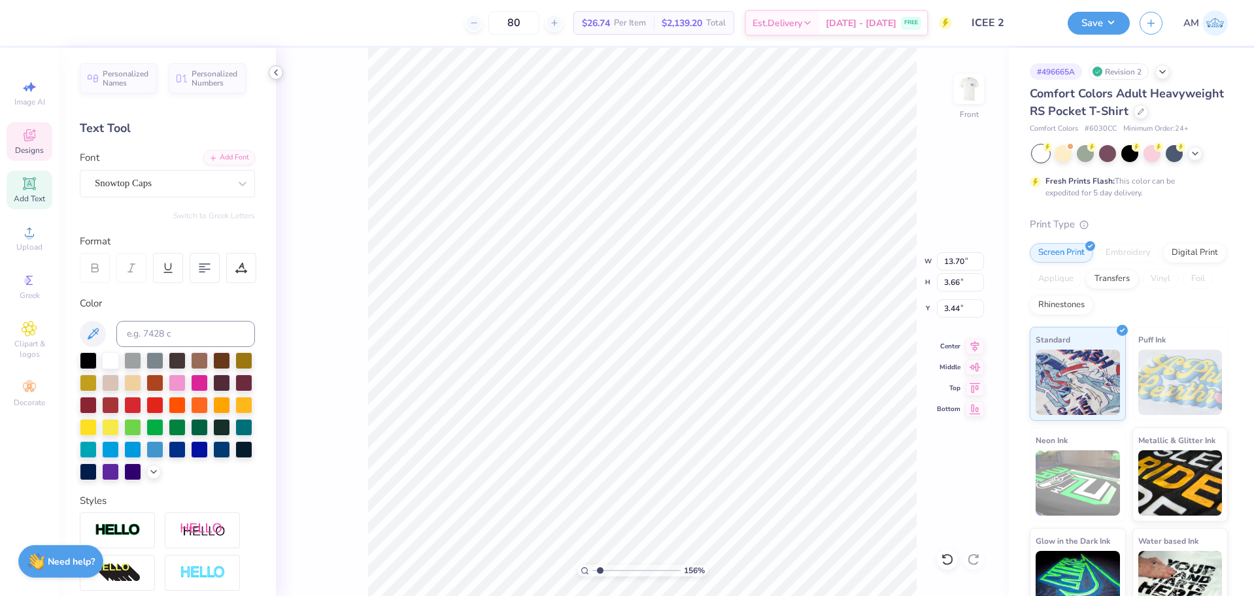
click at [277, 74] on icon at bounding box center [276, 72] width 10 height 10
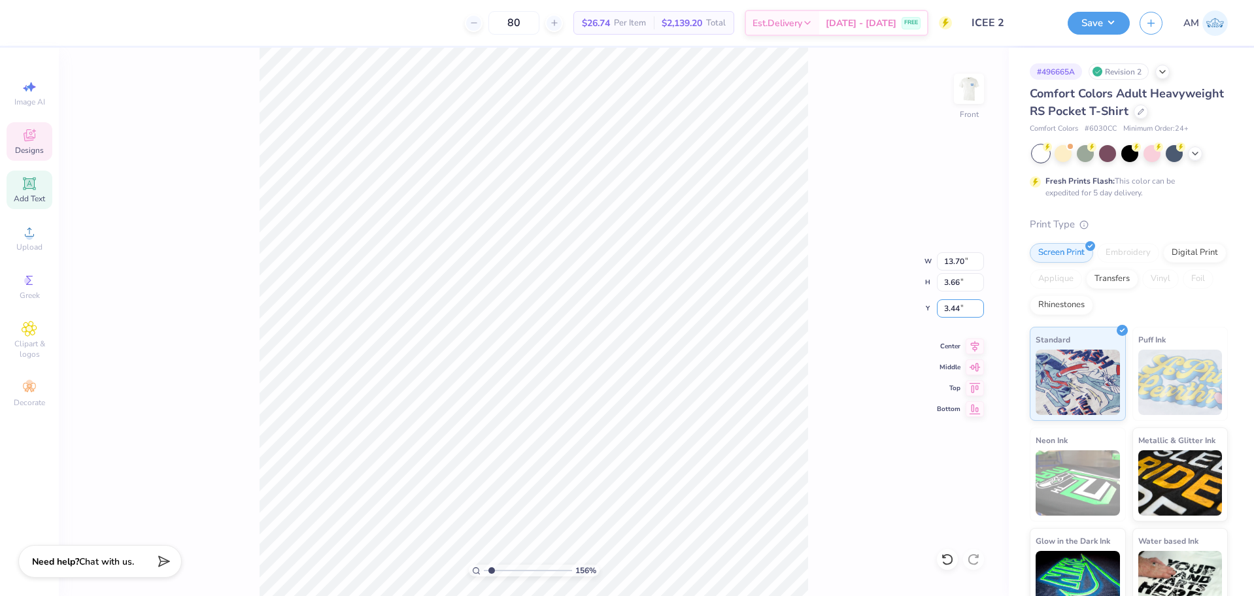
drag, startPoint x: 967, startPoint y: 311, endPoint x: 918, endPoint y: 308, distance: 49.8
click at [918, 308] on div "156 % Front W 13.70 13.70 " H 3.66 3.66 " Y 3.44 3.44 " Center Middle Top Bottom" at bounding box center [534, 322] width 950 height 548
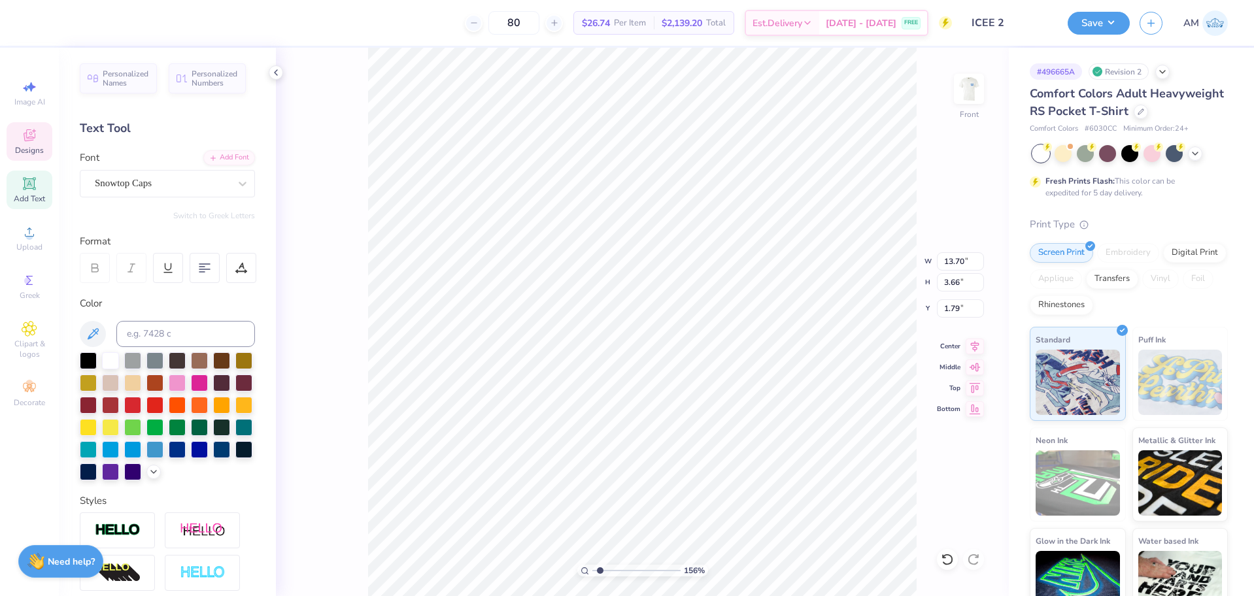
type input "1.79"
type input "3.12"
type input "0.81"
type input "7.20"
type input "3.48"
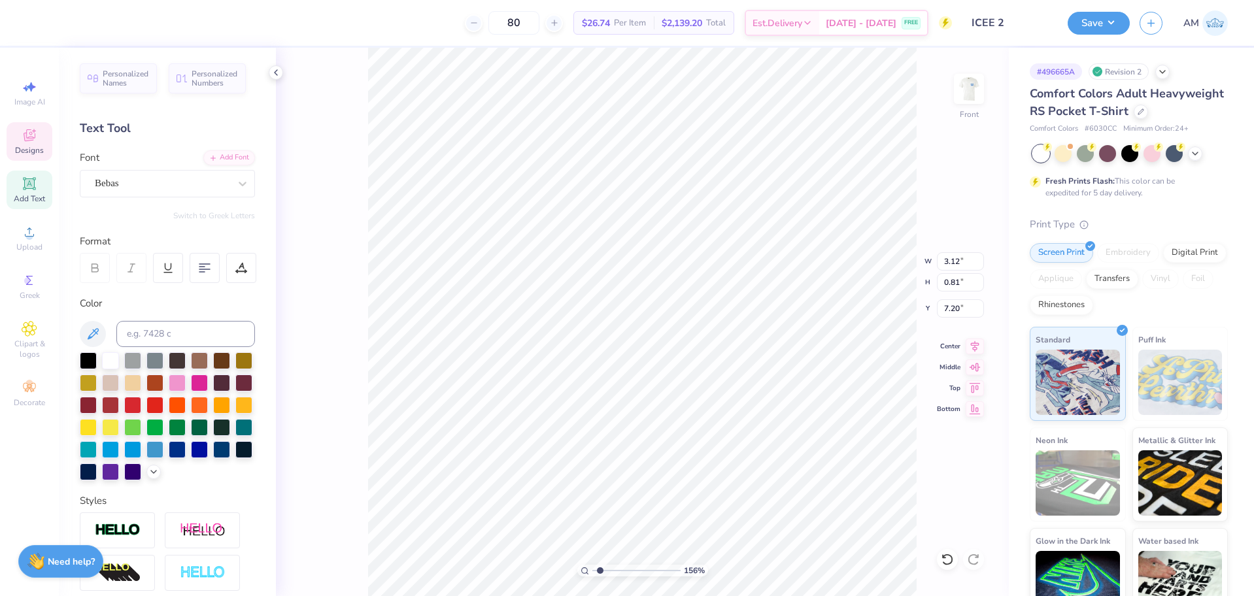
type input "1.53"
click at [798, 452] on li "Group" at bounding box center [819, 452] width 103 height 25
click at [952, 309] on input "7.20" at bounding box center [960, 308] width 47 height 18
type input "5.57"
click at [955, 310] on input "1.79" at bounding box center [960, 308] width 47 height 18
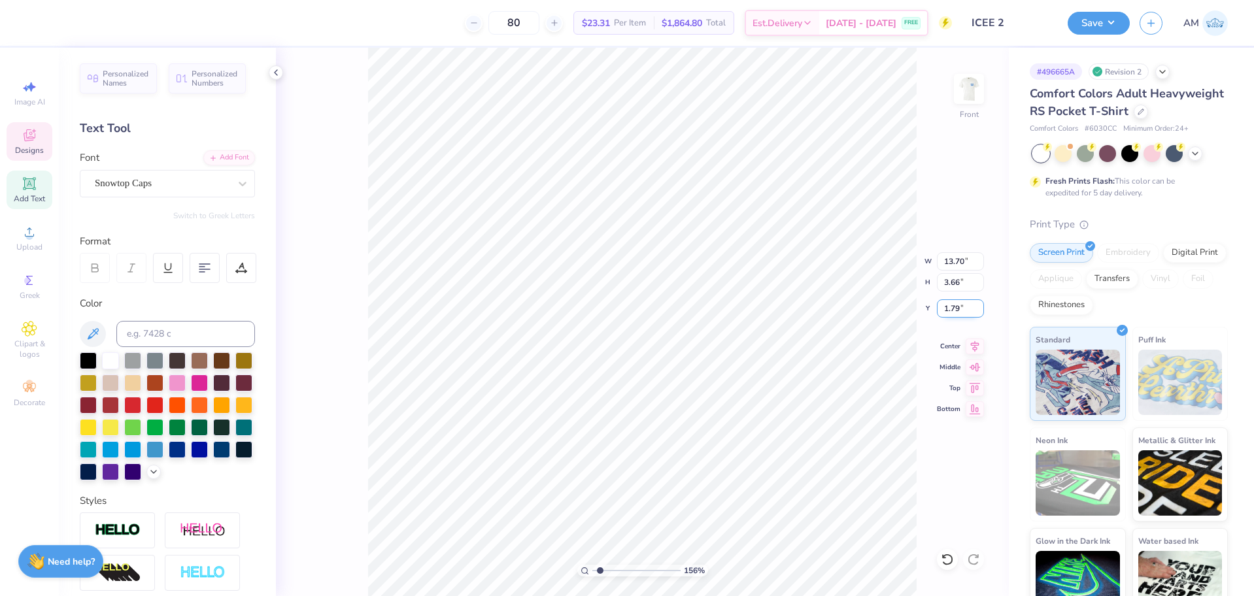
paste input "3.44"
type input "3.44"
click at [973, 348] on icon at bounding box center [975, 344] width 8 height 11
type input "3.48"
type input "1.53"
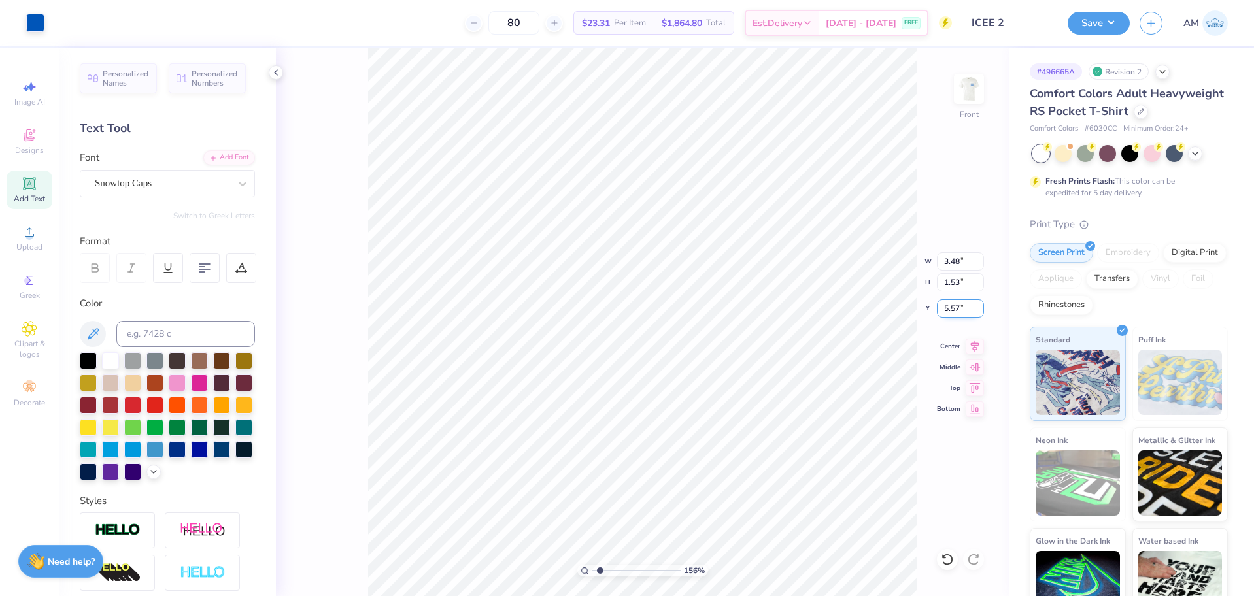
click at [949, 307] on input "5.57" at bounding box center [960, 308] width 47 height 18
paste input "7.20"
type input "7.20"
click at [271, 74] on icon at bounding box center [276, 72] width 10 height 10
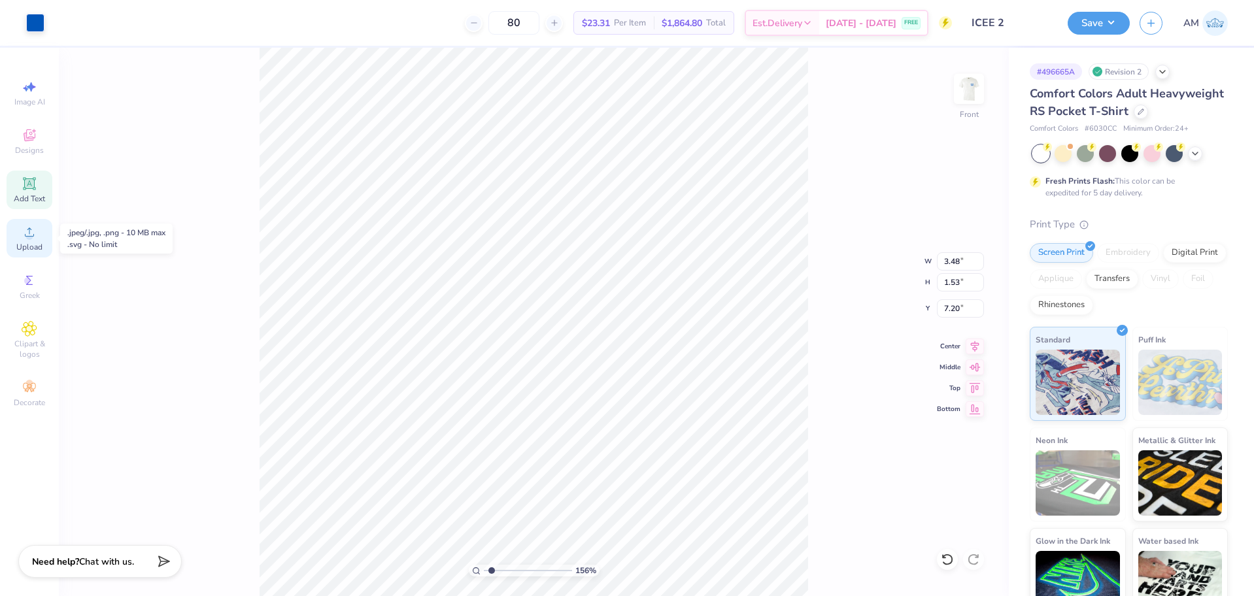
click at [39, 237] on div "Upload" at bounding box center [30, 238] width 46 height 39
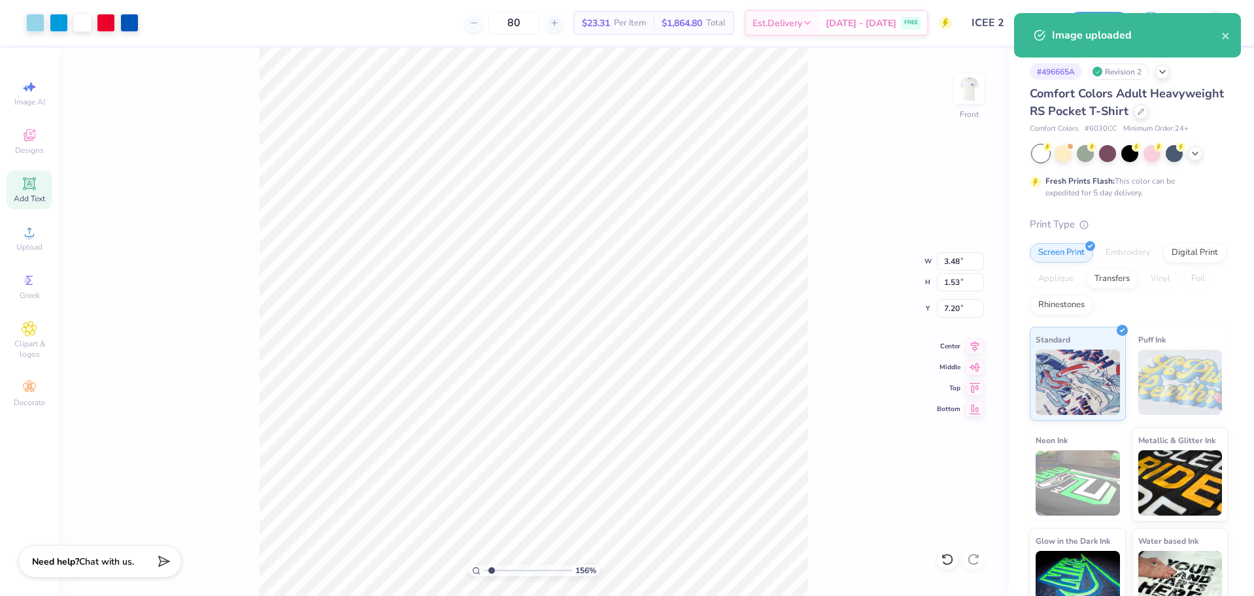
type input "14.32"
type input "14.23"
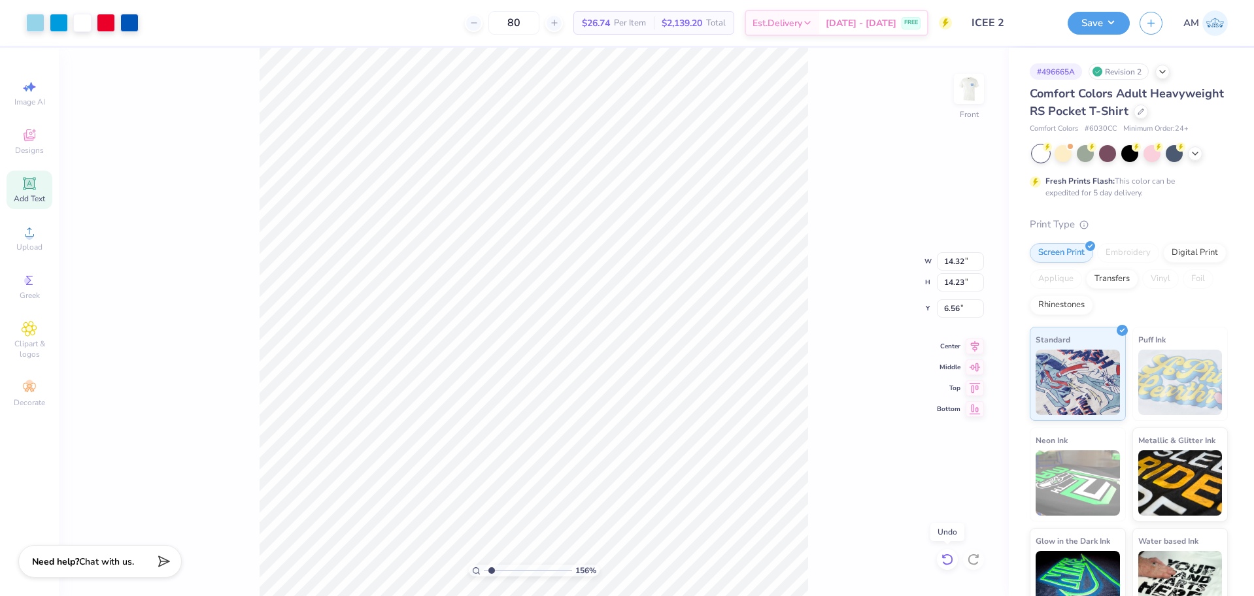
click at [945, 558] on icon at bounding box center [944, 556] width 3 height 3
type input "7.13"
click at [945, 558] on icon at bounding box center [944, 556] width 3 height 3
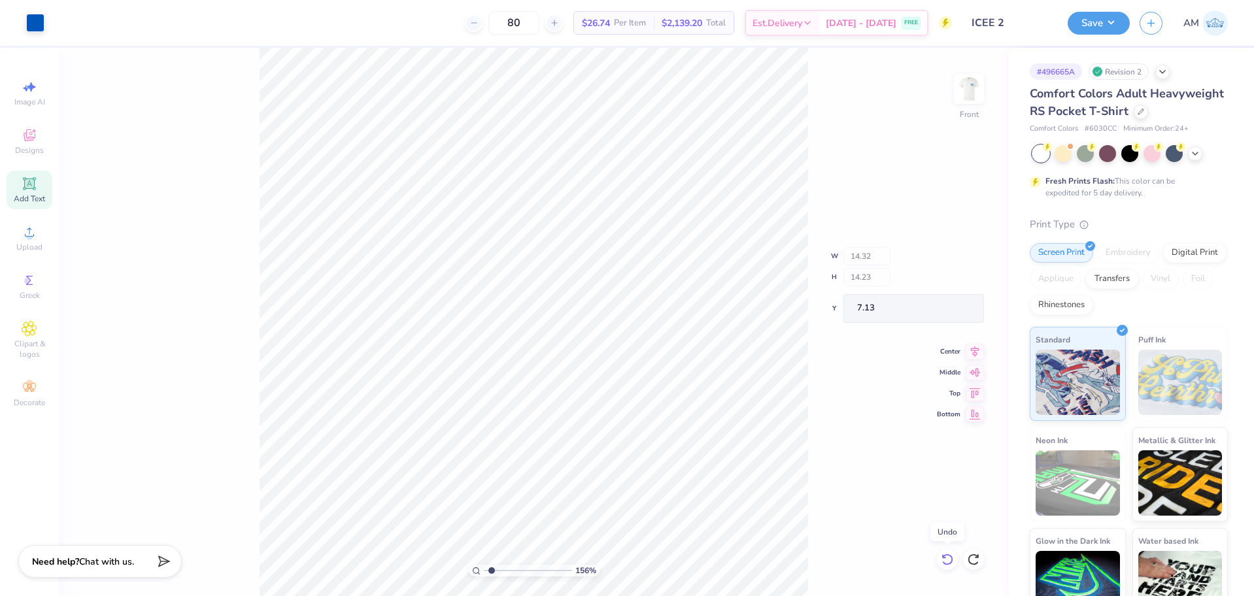
click at [945, 558] on icon at bounding box center [944, 556] width 3 height 3
click at [946, 558] on icon at bounding box center [947, 559] width 13 height 13
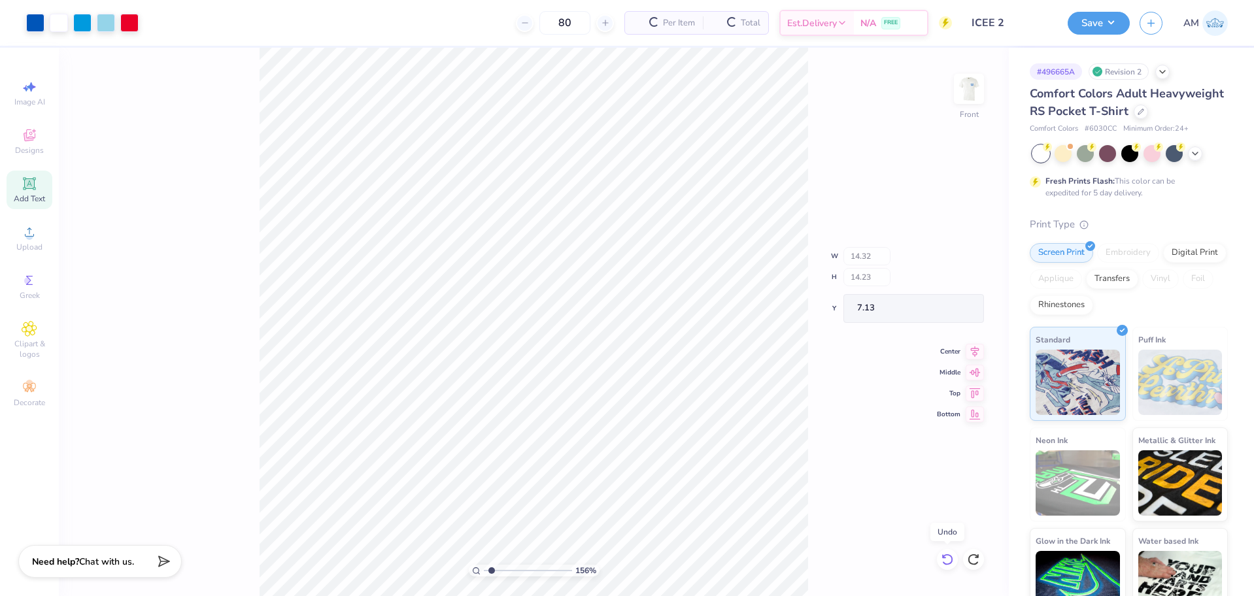
click at [946, 558] on icon at bounding box center [947, 559] width 13 height 13
click at [946, 558] on div "156 % Front W 14.32 H 14.23 Y 7.13 Center Middle Top Bottom" at bounding box center [534, 322] width 950 height 548
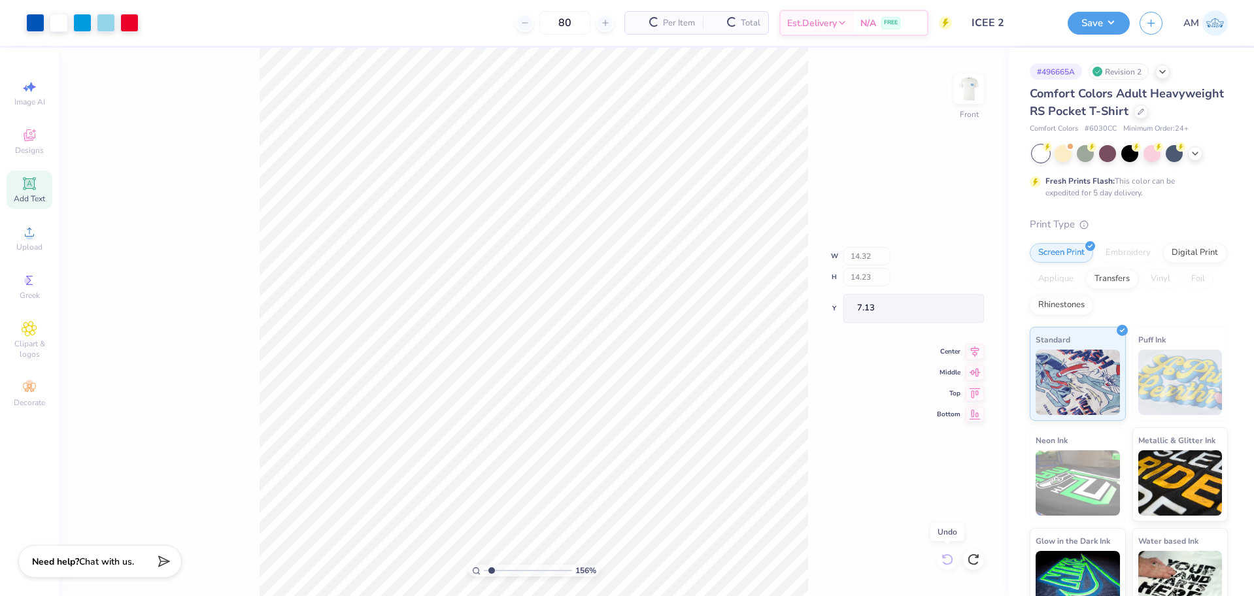
click at [946, 558] on div "156 % Front W 14.32 H 14.23 Y 7.13 Center Middle Top Bottom" at bounding box center [534, 322] width 950 height 548
click at [968, 556] on icon at bounding box center [973, 559] width 13 height 13
click at [977, 562] on icon at bounding box center [973, 559] width 13 height 13
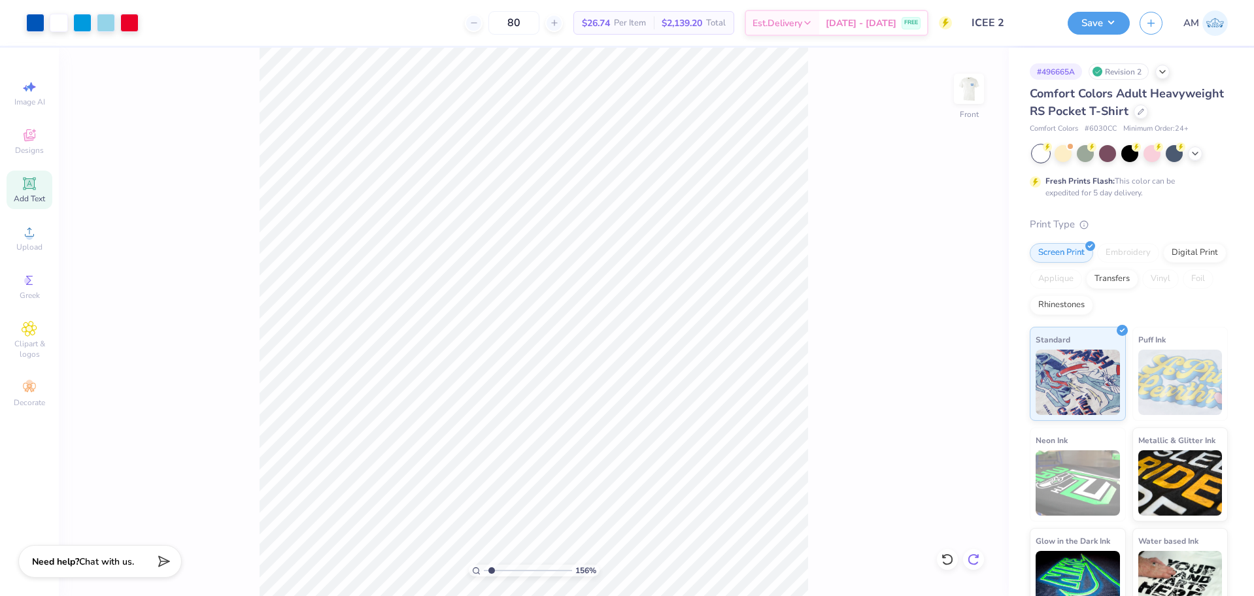
click at [975, 563] on icon at bounding box center [973, 559] width 13 height 13
click at [979, 555] on icon at bounding box center [973, 559] width 13 height 13
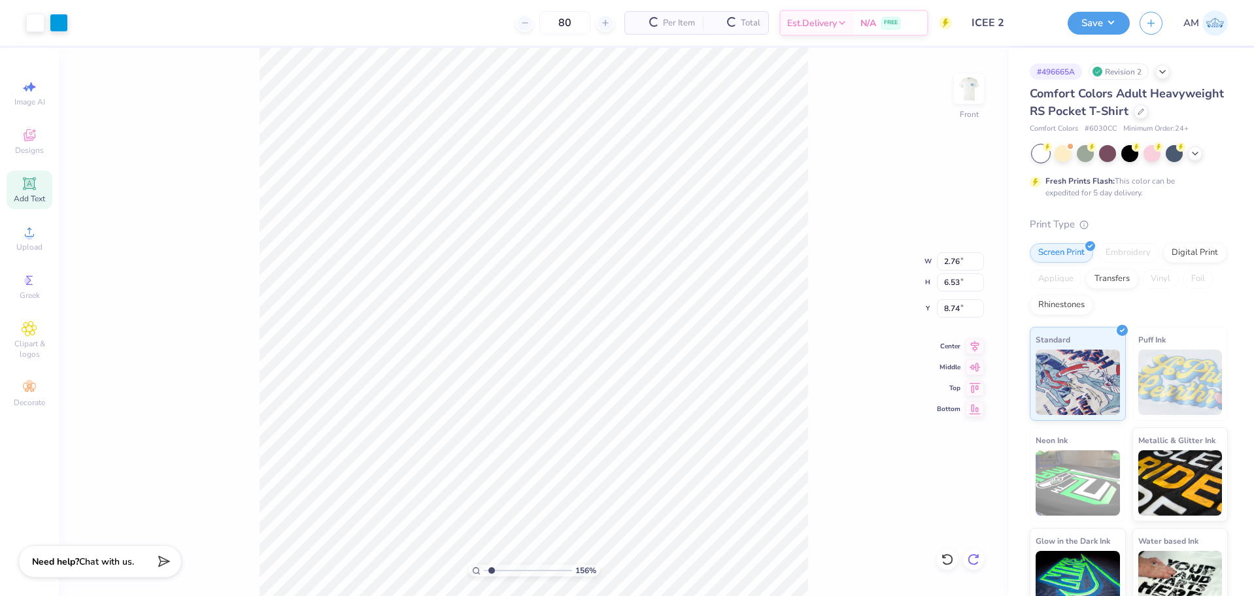
type input "2.76"
type input "6.53"
type input "8.74"
click at [979, 555] on icon at bounding box center [973, 559] width 13 height 13
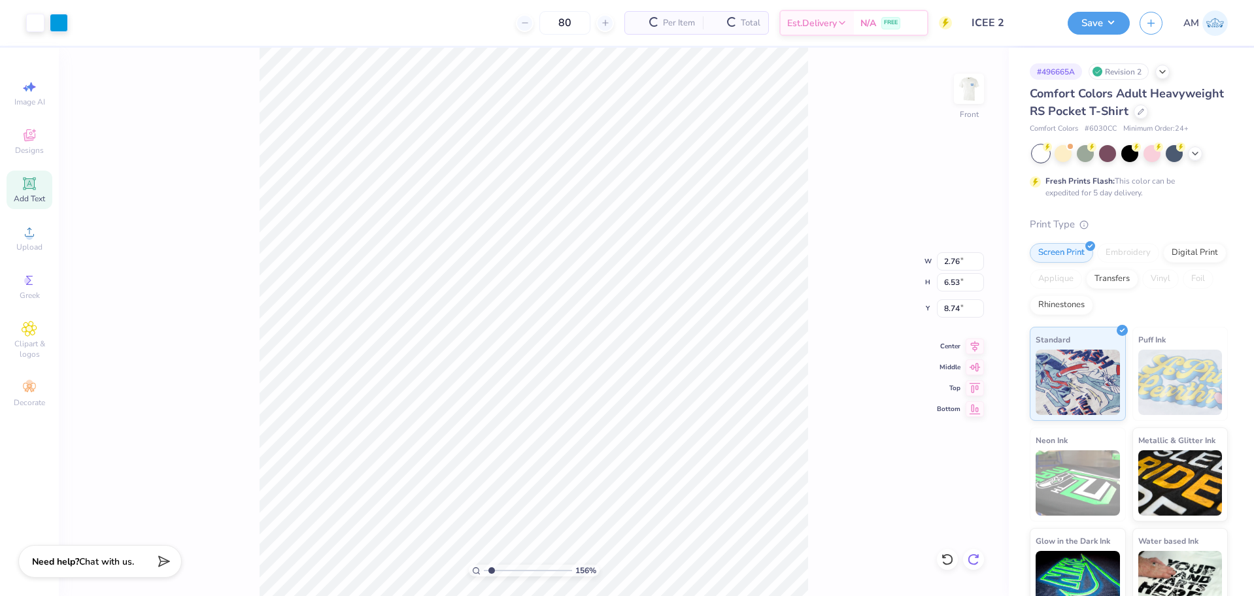
click at [979, 555] on icon at bounding box center [973, 559] width 13 height 13
click at [979, 555] on div "156 % Front W 2.76 2.76 " H 6.53 6.53 " Y 8.74 8.74 " Center Middle Top Bottom" at bounding box center [534, 322] width 950 height 548
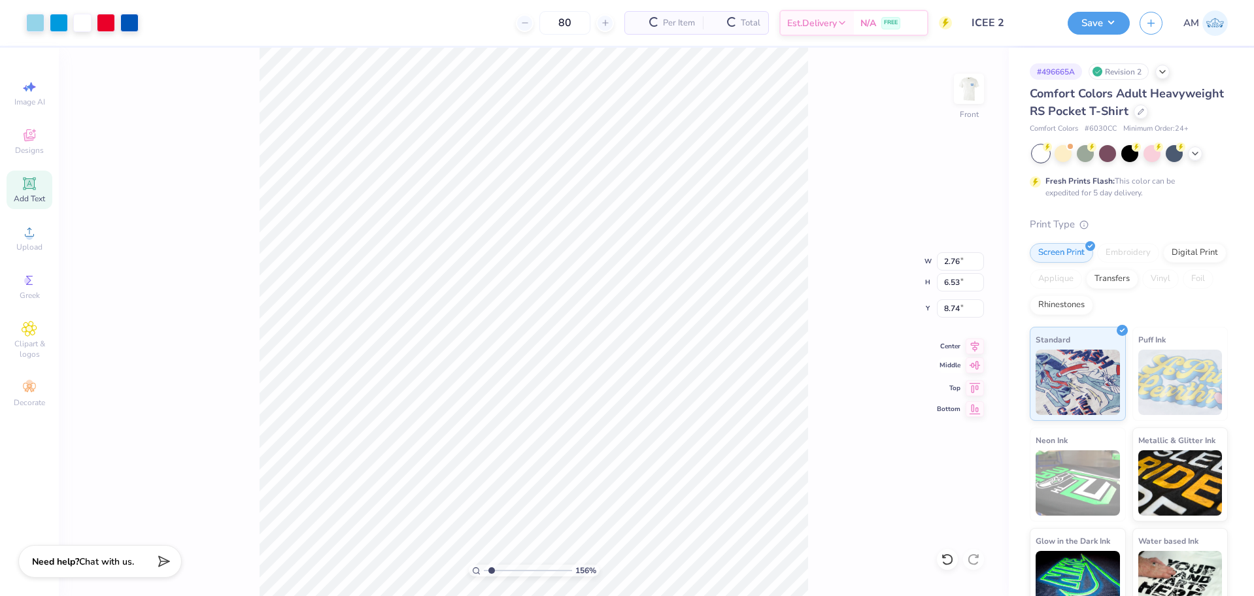
click at [979, 553] on div "156 % Front W 2.76 2.76 " H 6.53 6.53 " Y 8.74 8.74 " Center Middle Top Bottom" at bounding box center [534, 322] width 950 height 548
click at [979, 558] on div "156 % Front W 2.76 2.76 " H 6.53 6.53 " Y 8.74 8.74 " Center Middle Top Bottom" at bounding box center [534, 322] width 950 height 548
click at [978, 558] on div "156 % Front W 2.76 2.76 " H 6.53 6.53 " Y 8.74 8.74 " Center Middle Top Bottom" at bounding box center [534, 322] width 950 height 548
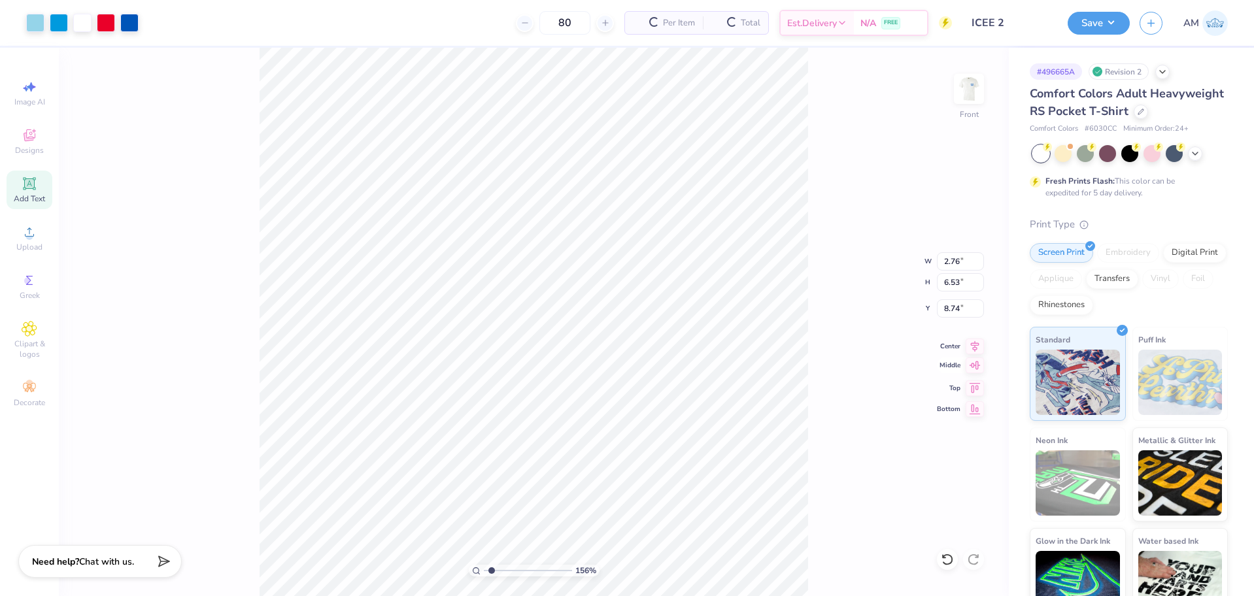
click at [978, 558] on div "156 % Front W 2.76 2.76 " H 6.53 6.53 " Y 8.74 8.74 " Center Middle Top Bottom" at bounding box center [534, 322] width 950 height 548
click at [951, 260] on input "14.32" at bounding box center [960, 261] width 47 height 18
type input "10.39"
type input "10.32"
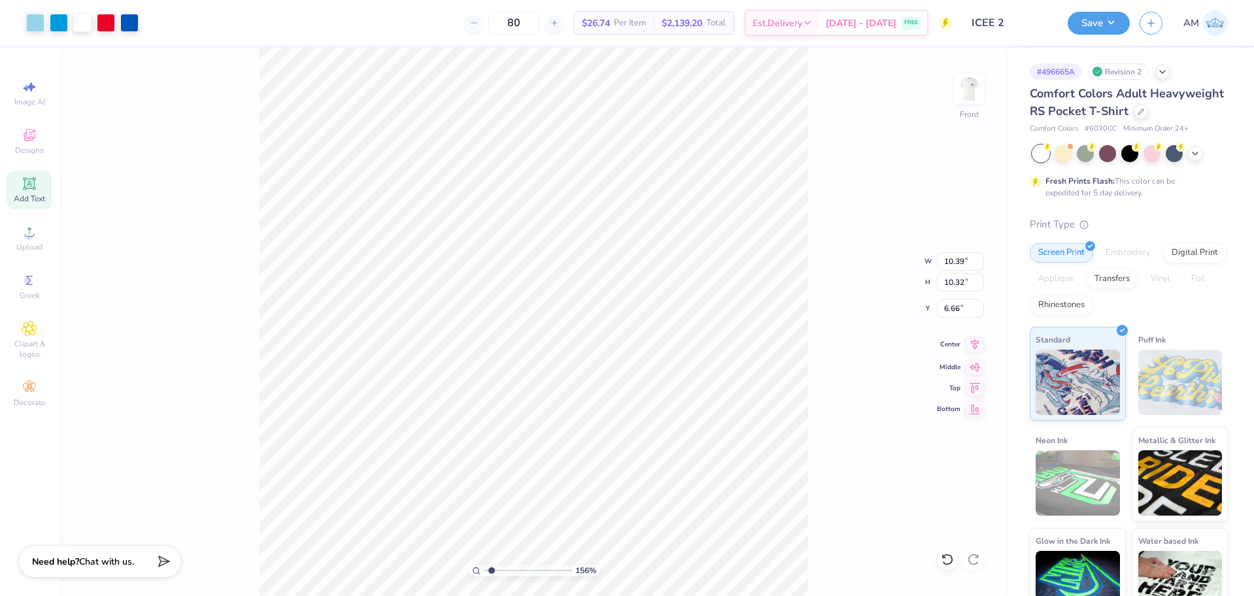
click at [978, 349] on icon at bounding box center [974, 345] width 18 height 16
type input "5.78"
drag, startPoint x: 494, startPoint y: 569, endPoint x: 461, endPoint y: 569, distance: 32.7
type input "1"
click at [484, 569] on input "range" at bounding box center [528, 571] width 88 height 12
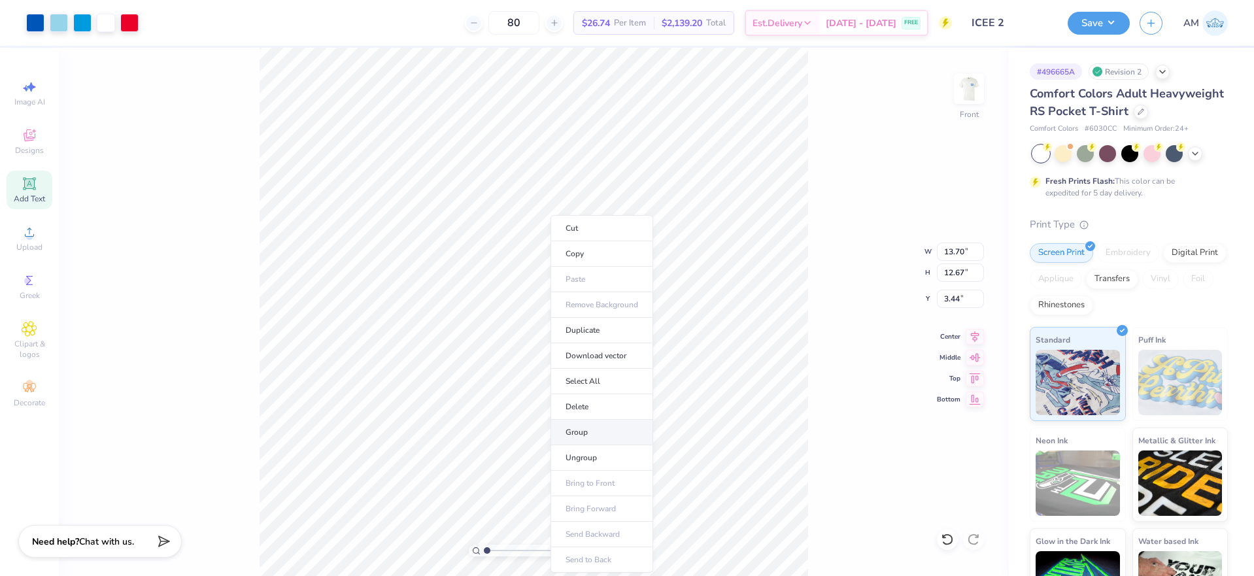
click at [584, 433] on li "Group" at bounding box center [601, 432] width 103 height 25
click at [573, 452] on li "Ungroup" at bounding box center [594, 457] width 103 height 25
type input "6.11"
click at [578, 427] on li "Group" at bounding box center [596, 432] width 103 height 25
click at [951, 250] on input "13.70" at bounding box center [960, 252] width 47 height 18
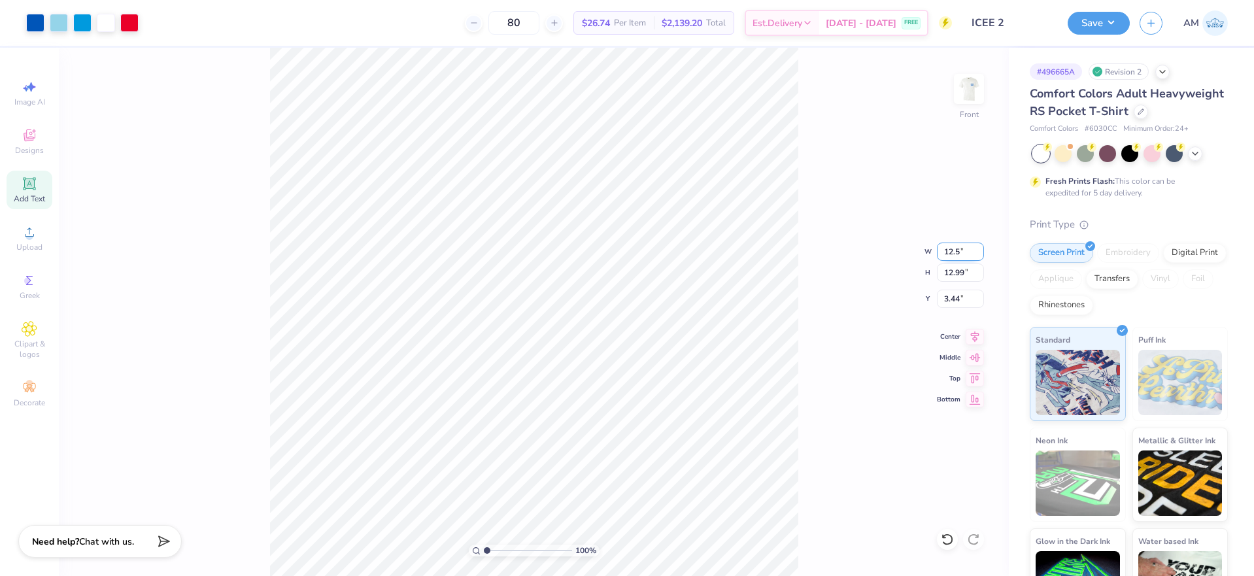
type input "12.5"
click at [954, 301] on input "3.44" at bounding box center [960, 299] width 47 height 18
type input "3"
click at [943, 535] on icon at bounding box center [944, 536] width 3 height 3
click at [943, 536] on icon at bounding box center [944, 536] width 3 height 3
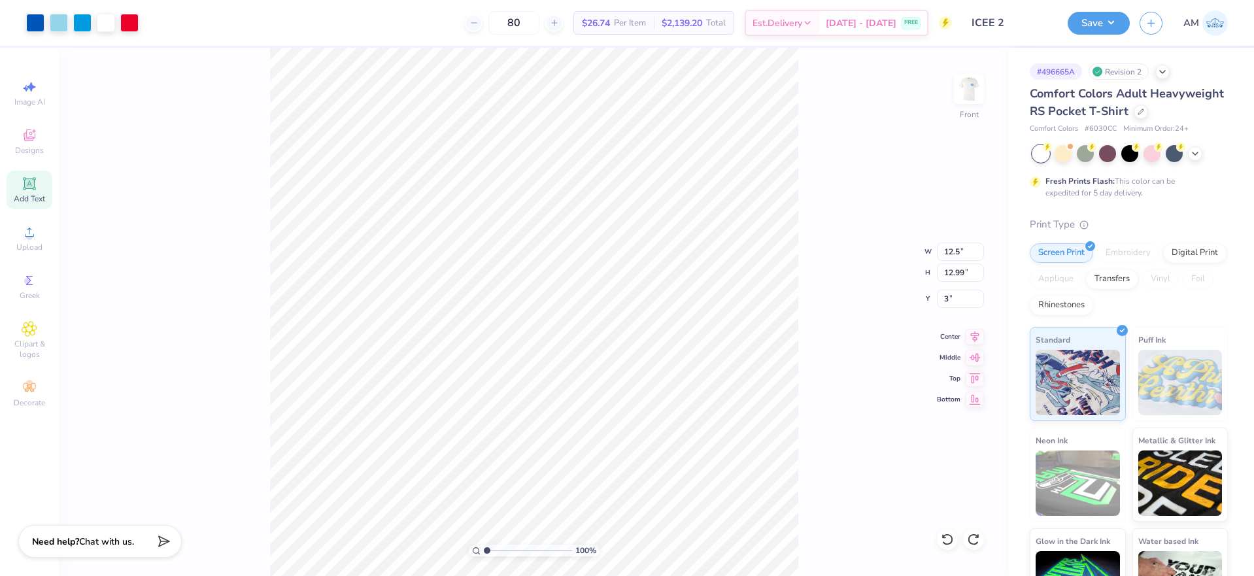
click at [849, 429] on div "100 % Front W 12.5 12.5 " H 12.99 12.99 " Y 3 3 " Center Middle Top Bottom" at bounding box center [534, 312] width 950 height 528
type input "14.32"
type input "12.79"
type input "0.53"
click at [609, 456] on li "Ungroup" at bounding box center [631, 457] width 103 height 25
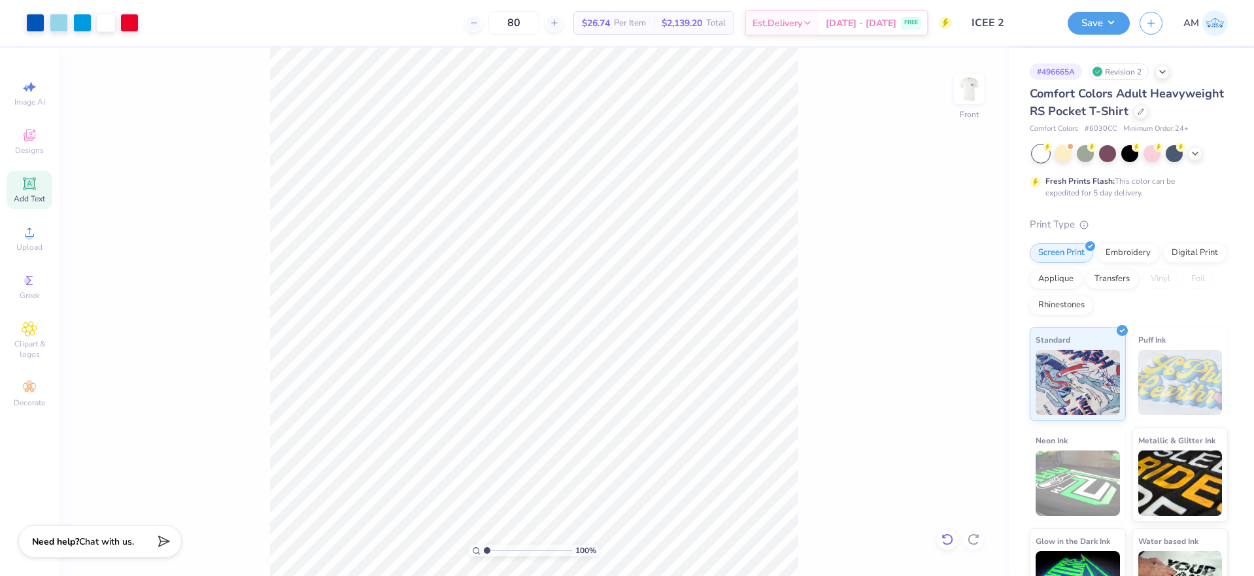
click at [948, 538] on icon at bounding box center [947, 539] width 13 height 13
click at [945, 536] on icon at bounding box center [947, 539] width 13 height 13
click at [843, 449] on div "100 % Front" at bounding box center [534, 312] width 950 height 528
click at [323, 74] on div "100 % Front" at bounding box center [534, 312] width 950 height 528
click at [569, 431] on li "Group" at bounding box center [588, 432] width 103 height 25
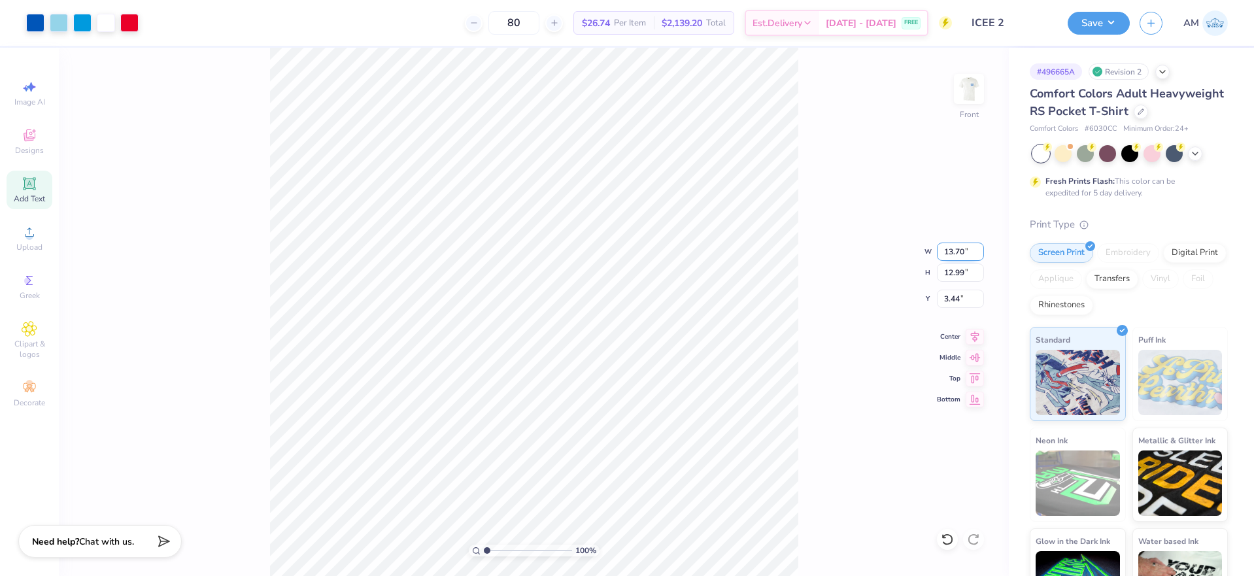
click at [949, 251] on input "13.70" at bounding box center [960, 252] width 47 height 18
click at [947, 251] on input "13.70" at bounding box center [960, 252] width 47 height 18
type input "12.50"
type input "11.85"
click at [945, 299] on input "4.01" at bounding box center [960, 299] width 47 height 18
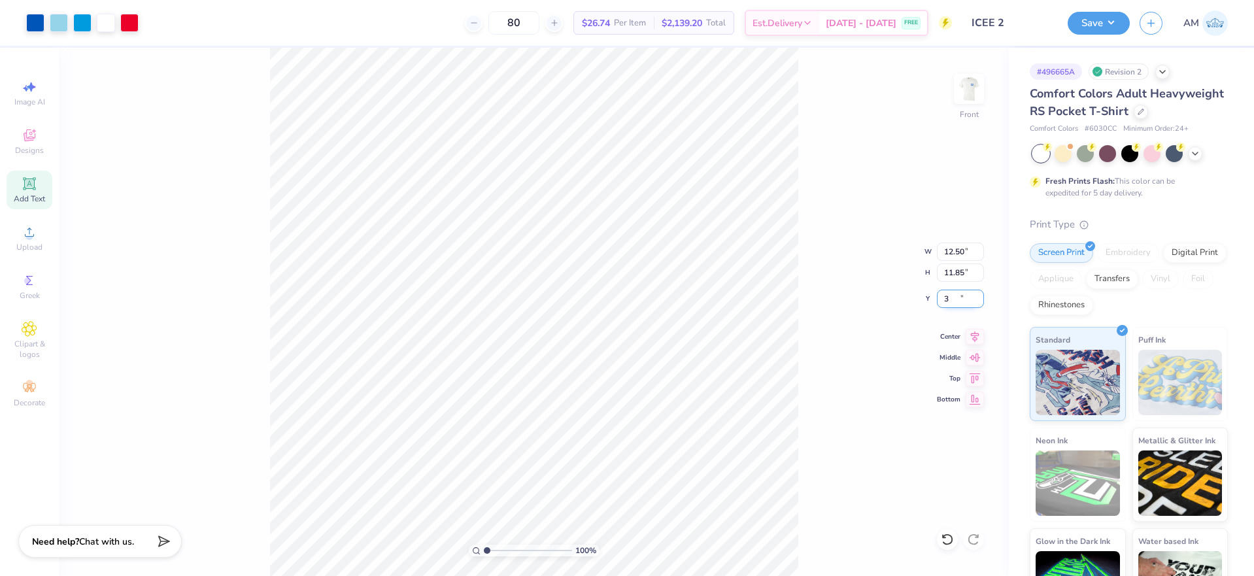
type input "3.00"
click at [977, 333] on icon at bounding box center [974, 335] width 18 height 16
click at [954, 250] on input "12.50" at bounding box center [960, 252] width 47 height 18
type input "13.70"
type input "12.99"
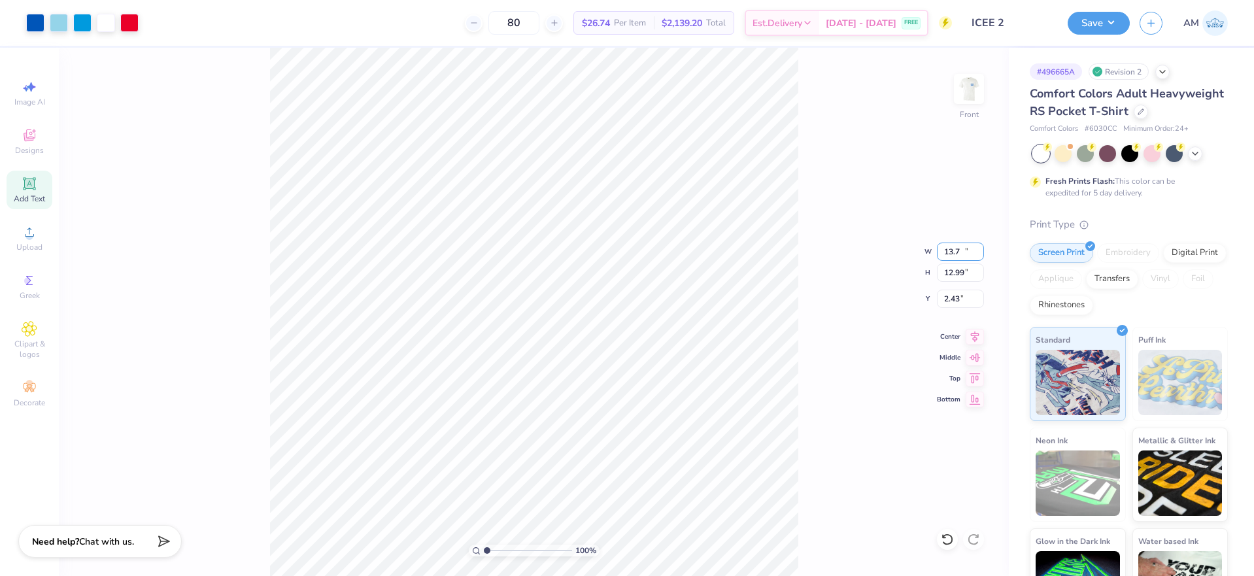
type input "2.43"
click at [948, 538] on icon at bounding box center [947, 539] width 13 height 13
type input "12.50"
type input "11.85"
type input "3.00"
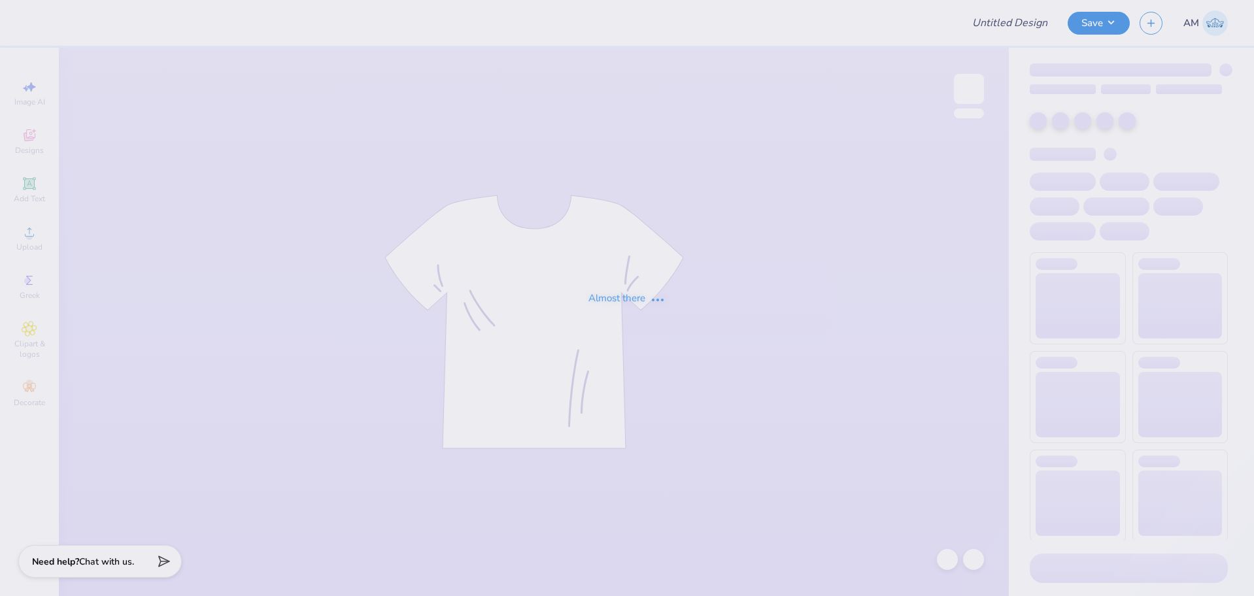
type input "Football"
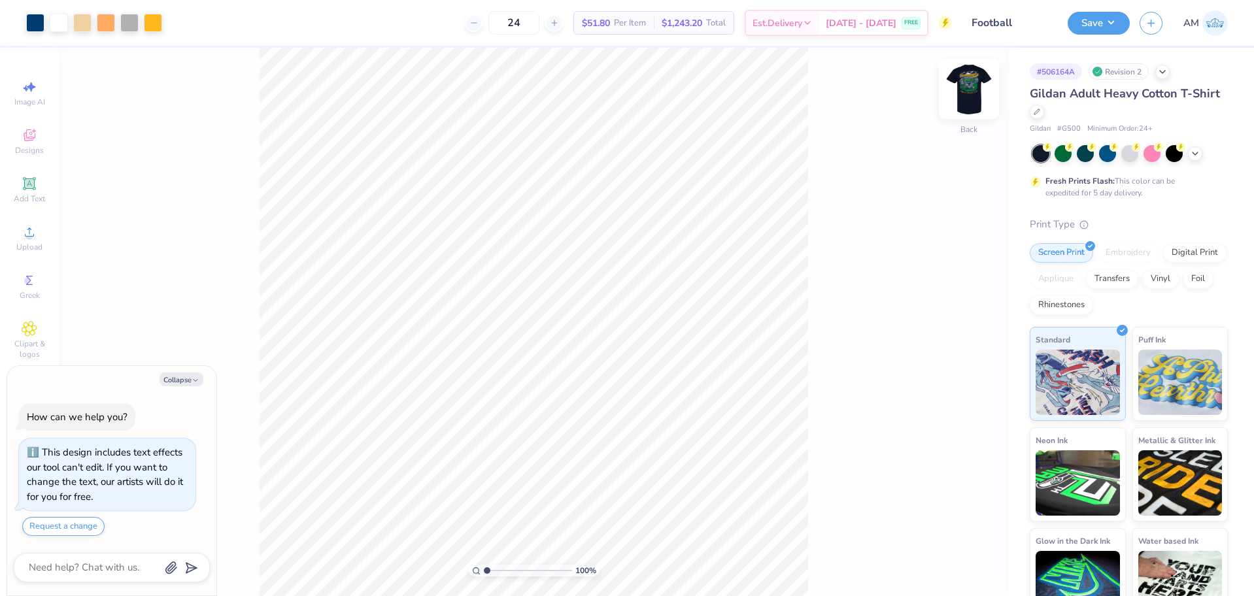
click at [965, 92] on img at bounding box center [969, 89] width 52 height 52
type textarea "x"
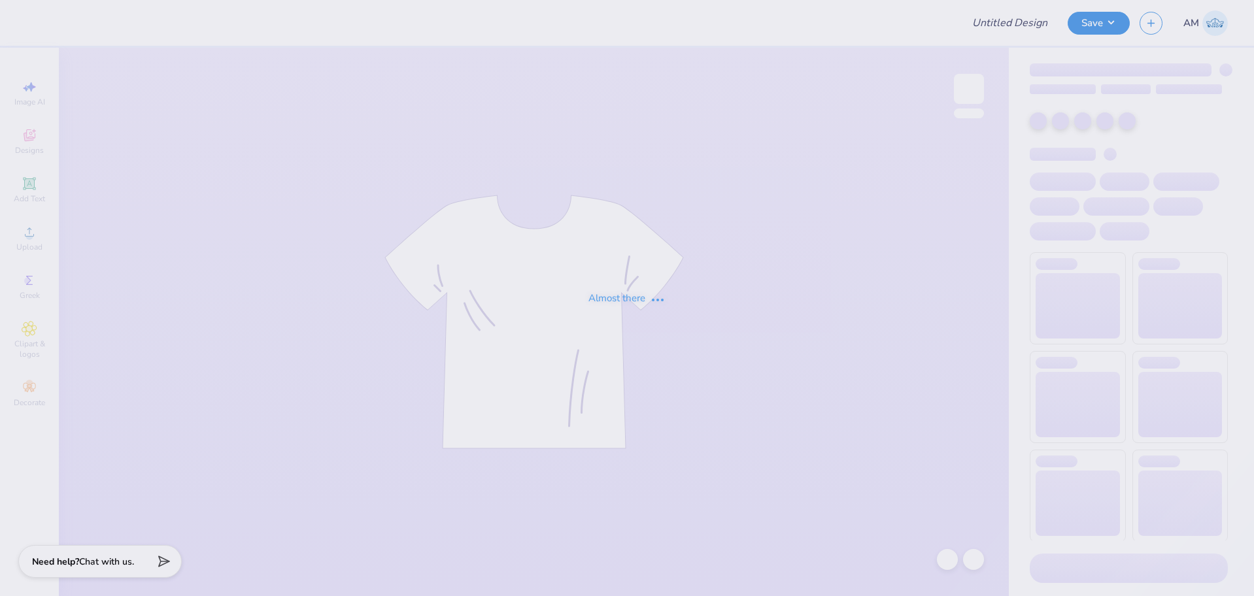
type input "Football"
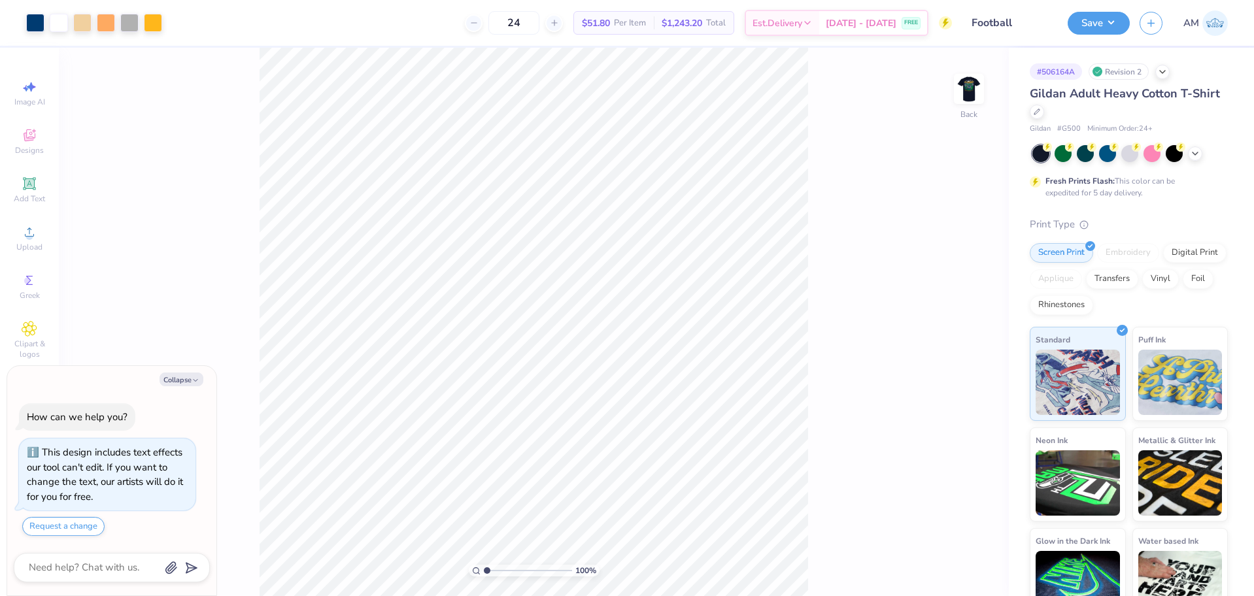
type textarea "x"
drag, startPoint x: 488, startPoint y: 572, endPoint x: 501, endPoint y: 574, distance: 13.2
click at [501, 574] on input "range" at bounding box center [528, 571] width 88 height 12
type input "2.40288789031543"
type textarea "x"
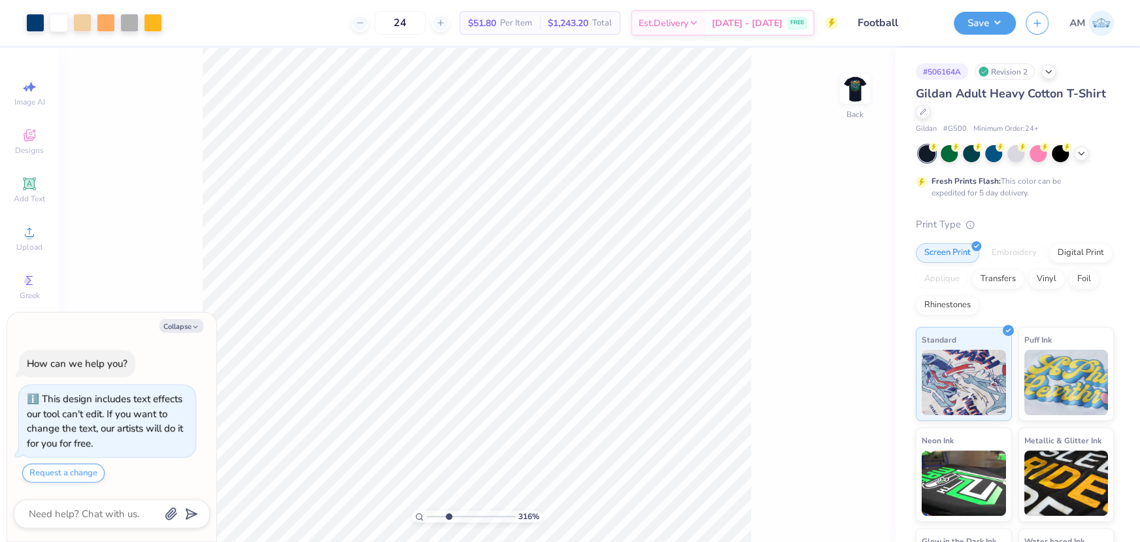
type input "3.15672476411058"
type textarea "x"
type input "3.457305736464"
type textarea "x"
type input "1"
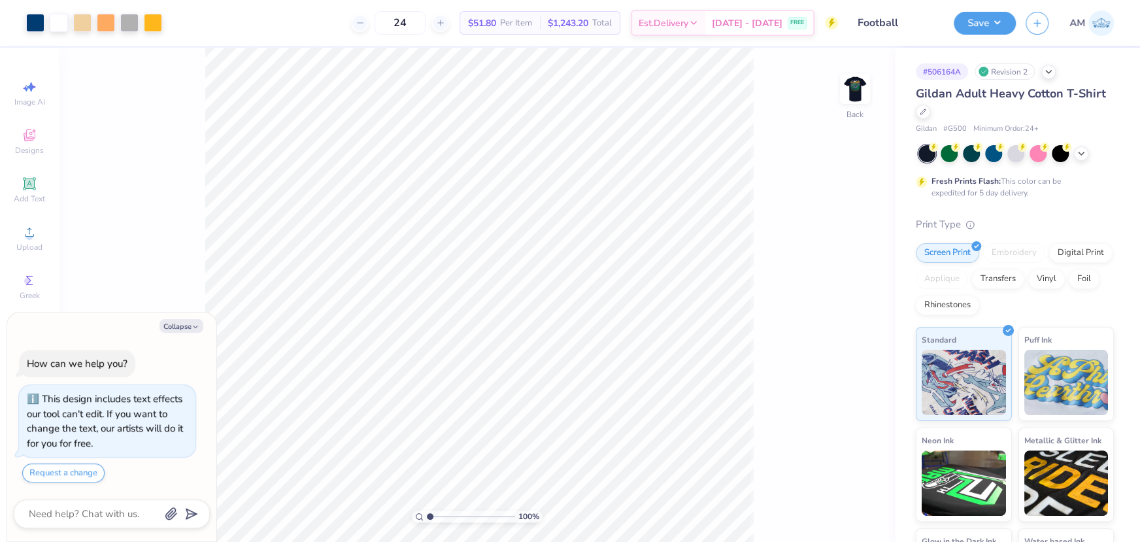
type textarea "x"
click at [865, 94] on img at bounding box center [855, 89] width 52 height 52
type input "1.09521925248941"
type textarea "x"
type input "1"
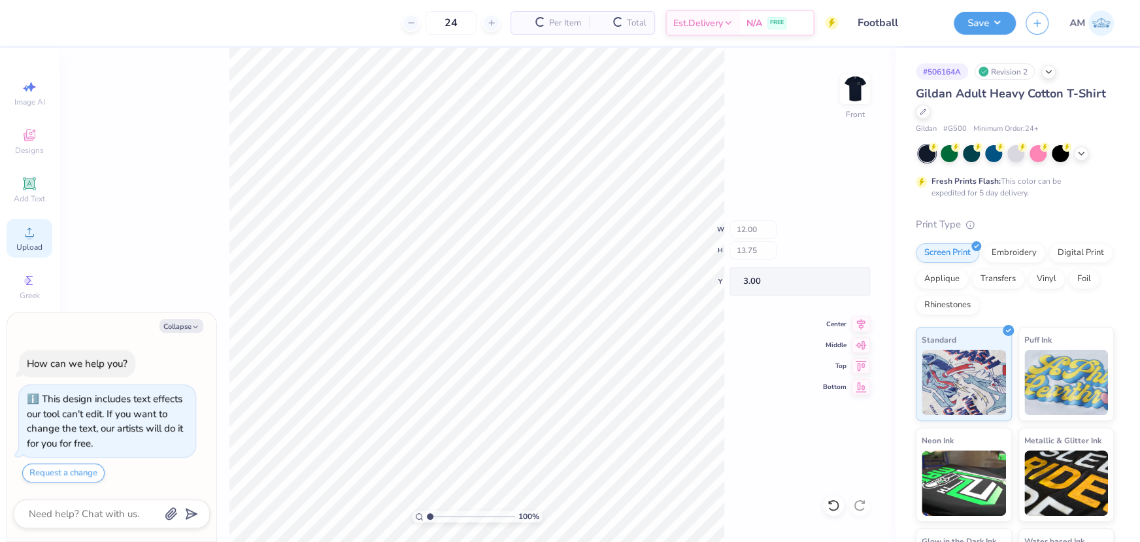
click at [29, 233] on icon at bounding box center [29, 231] width 9 height 9
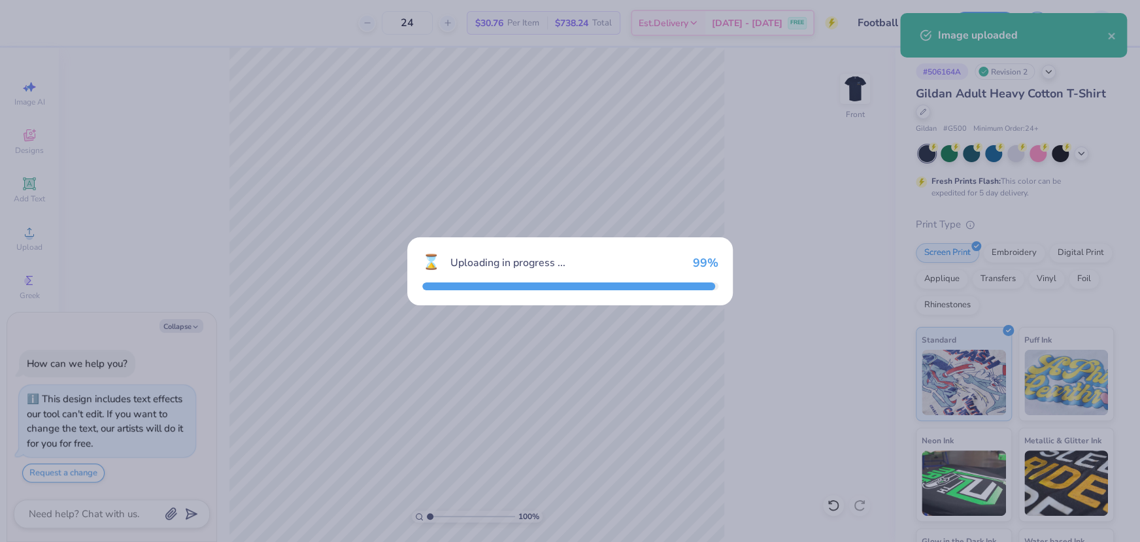
type textarea "x"
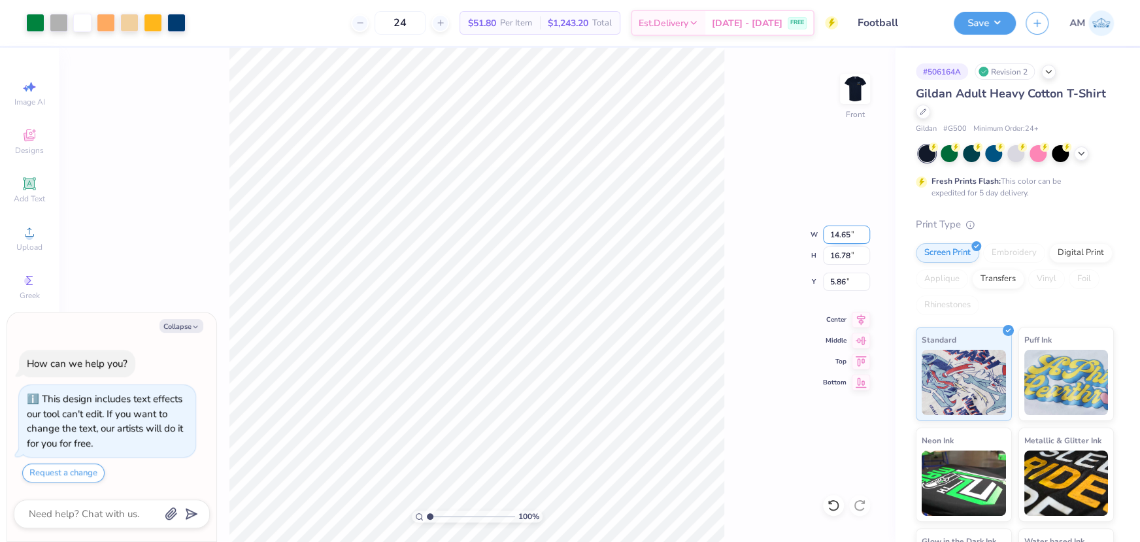
click at [835, 231] on input "14.65" at bounding box center [846, 235] width 47 height 18
type input "12"
type textarea "x"
type input "12.00"
type input "13.74"
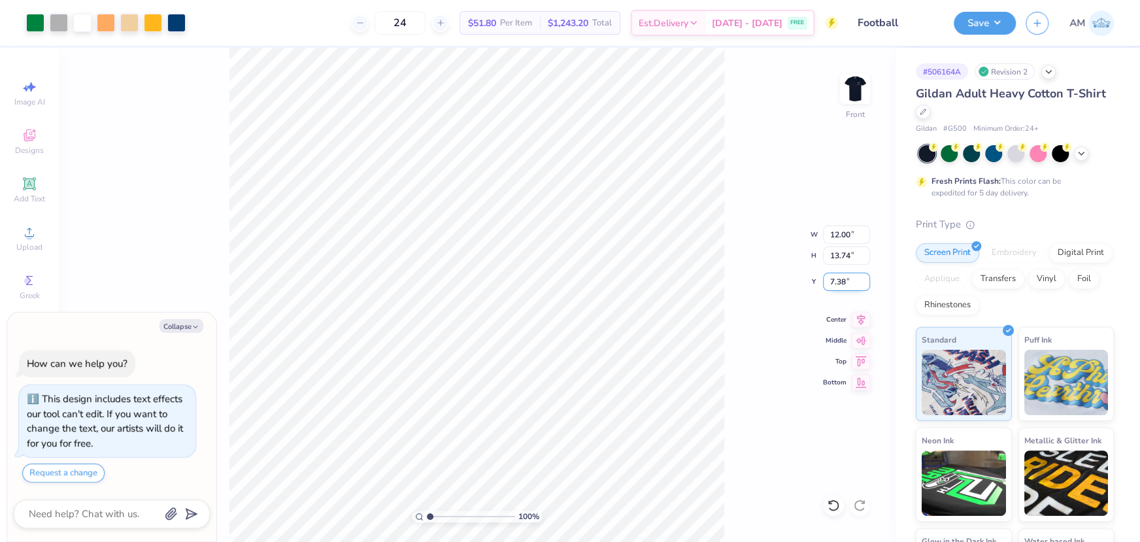
click at [833, 284] on input "7.38" at bounding box center [846, 282] width 47 height 18
type input "3"
type textarea "x"
type input "3.00"
click at [852, 96] on img at bounding box center [855, 89] width 52 height 52
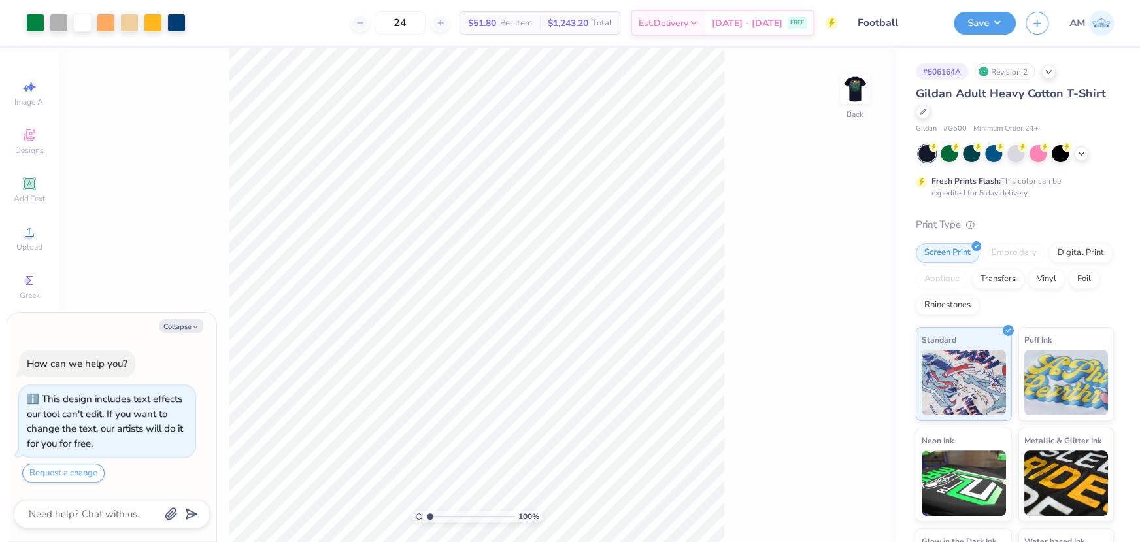
click at [471, 125] on div "100 % Back" at bounding box center [477, 295] width 836 height 494
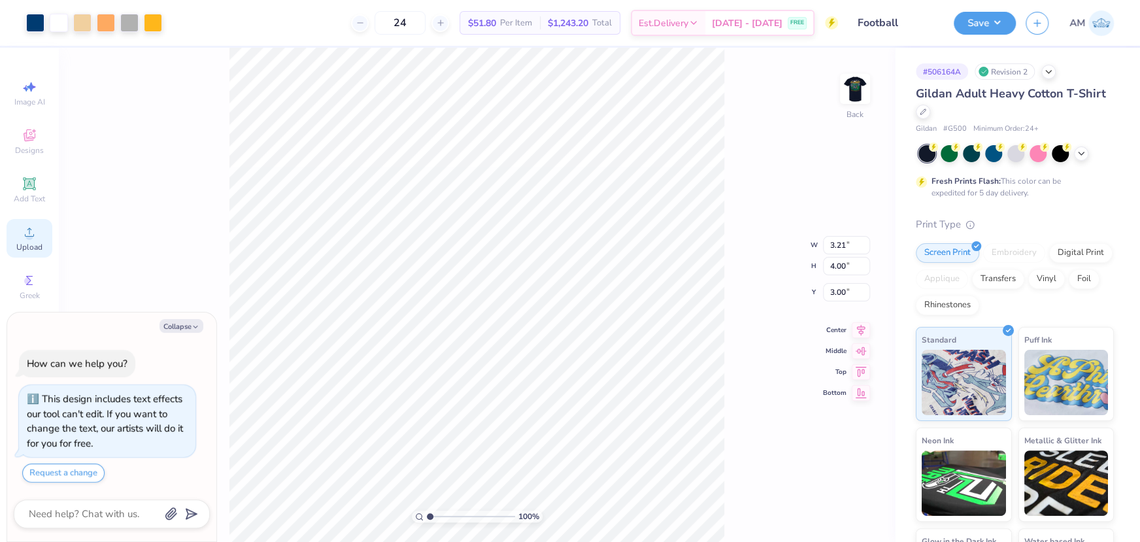
click at [19, 243] on span "Upload" at bounding box center [29, 247] width 26 height 10
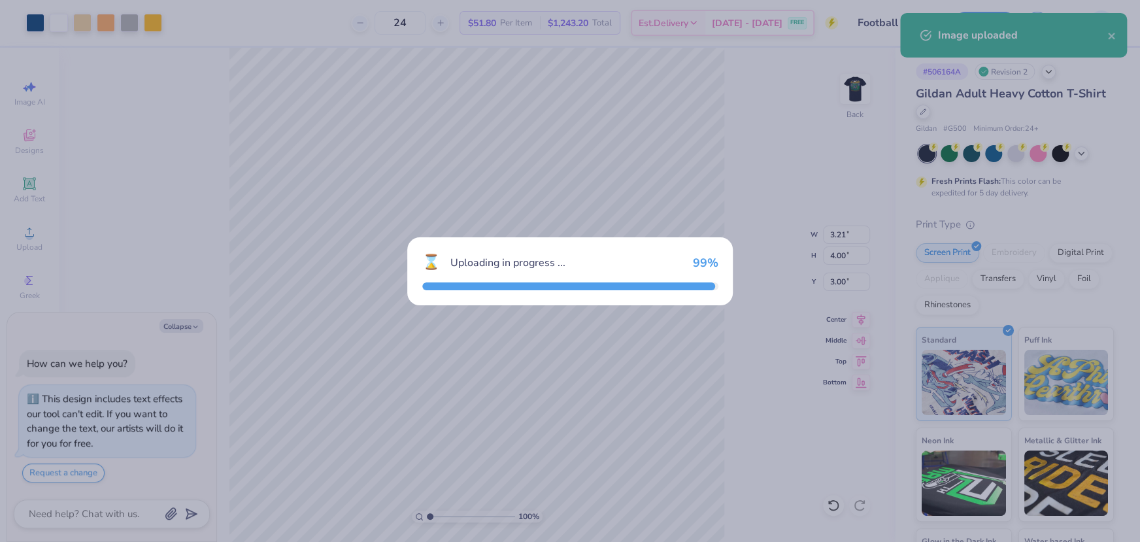
type textarea "x"
type input "14.44"
type input "18.00"
type input "4.25"
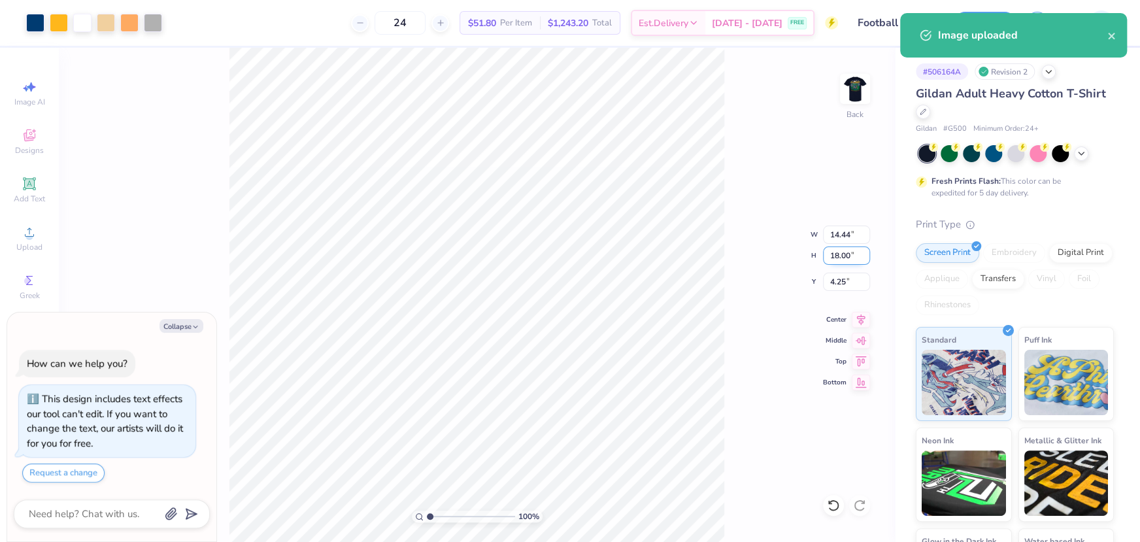
click at [834, 254] on input "18.00" at bounding box center [846, 255] width 47 height 18
type input "4"
type textarea "x"
type input "3.21"
type input "4.00"
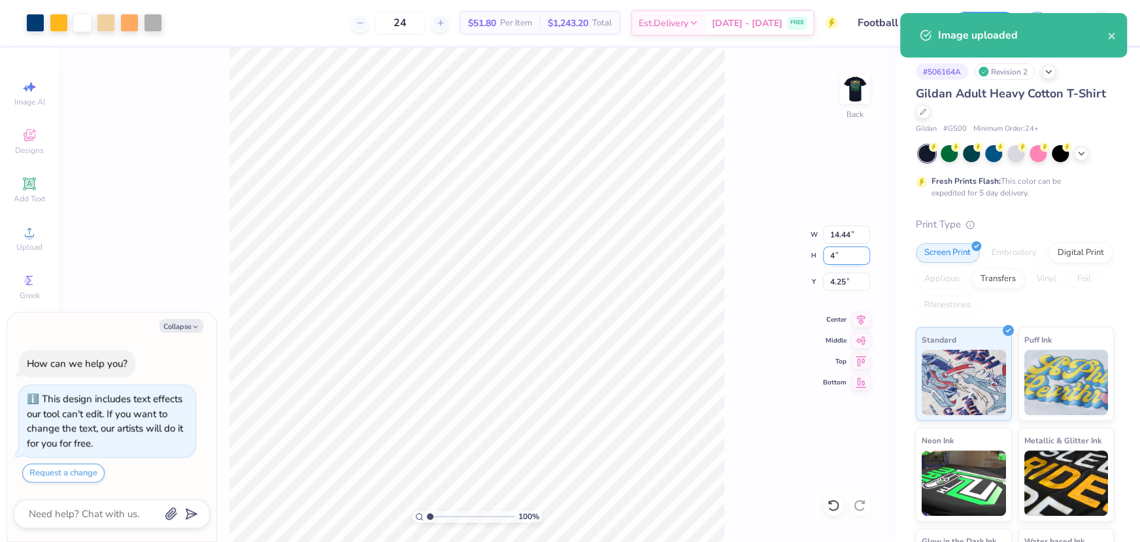
type input "11.25"
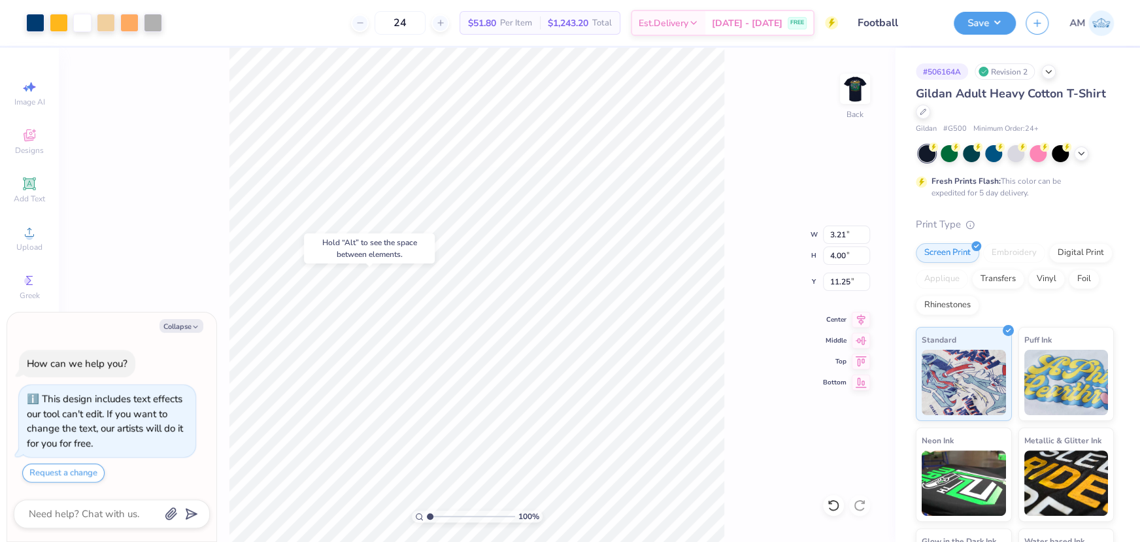
type textarea "x"
type input "3.12"
type input "3.21"
type input "3.00"
type textarea "x"
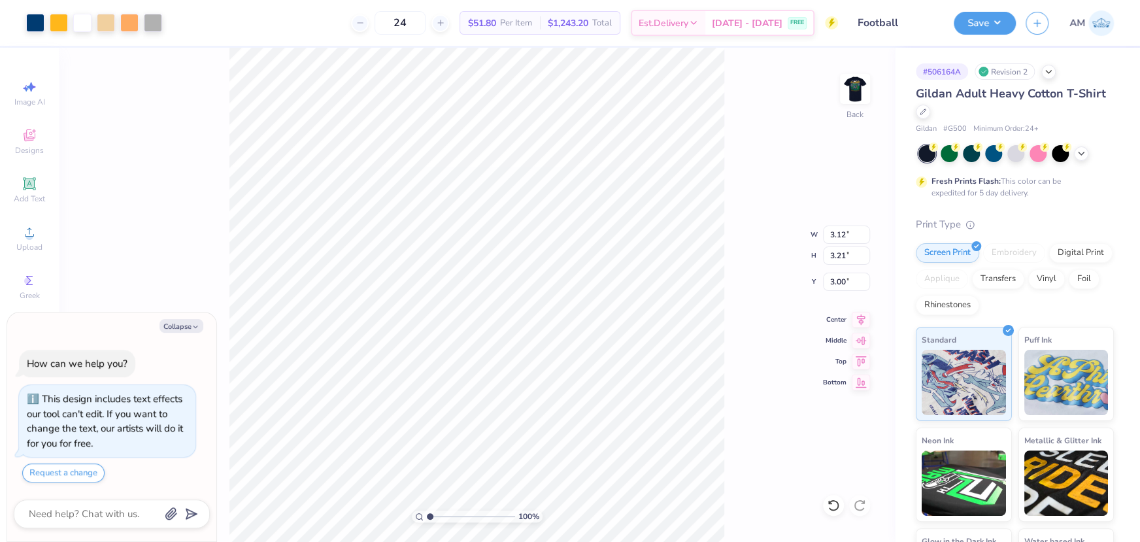
type input "3.21"
type input "4.00"
type input "11.25"
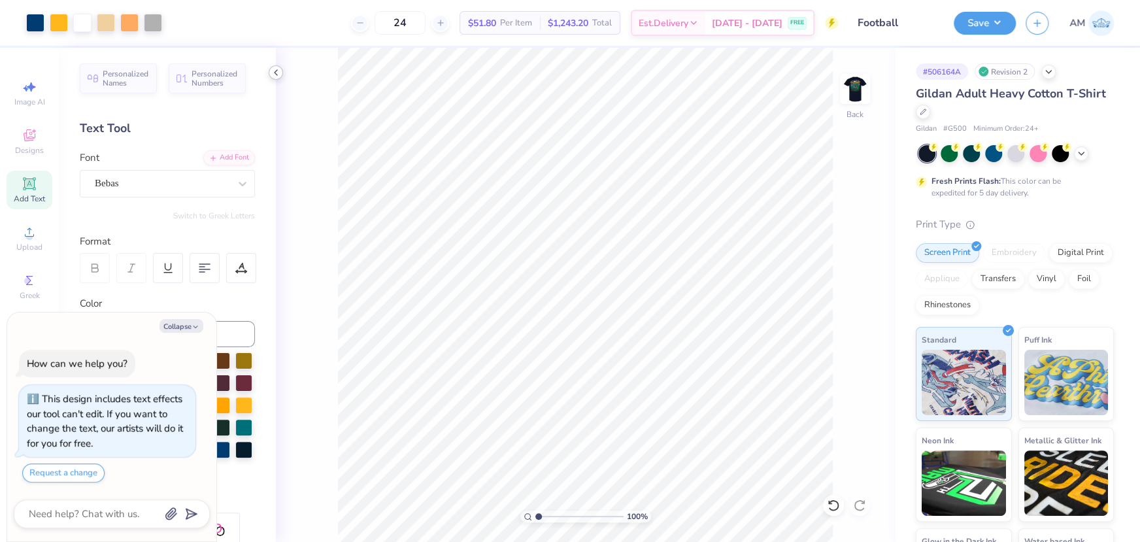
click at [273, 74] on icon at bounding box center [276, 72] width 10 height 10
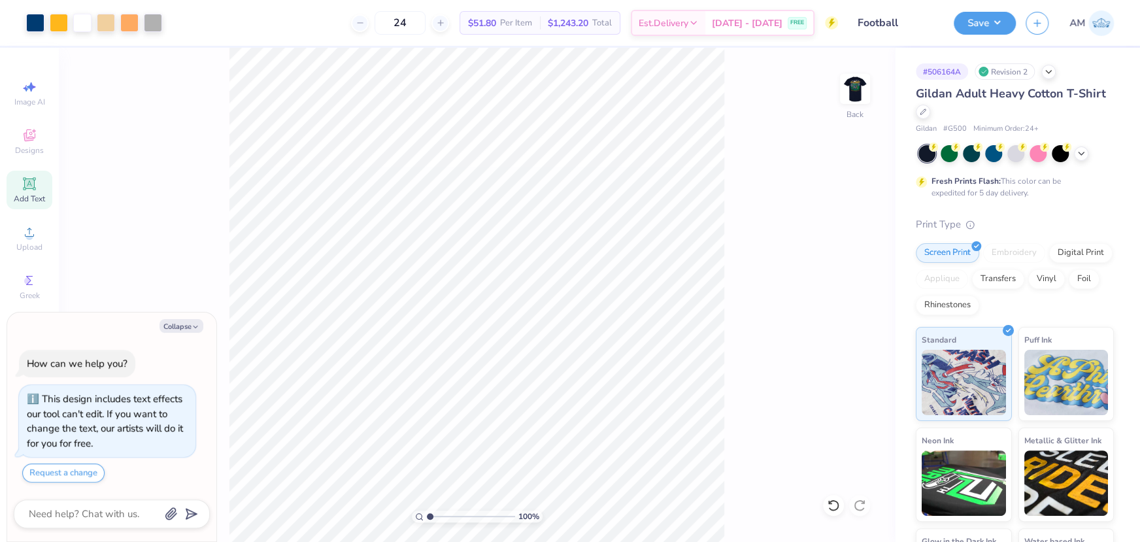
type textarea "x"
click at [837, 284] on input "11.25" at bounding box center [846, 282] width 47 height 18
type input "3"
type textarea "x"
type input "3.00"
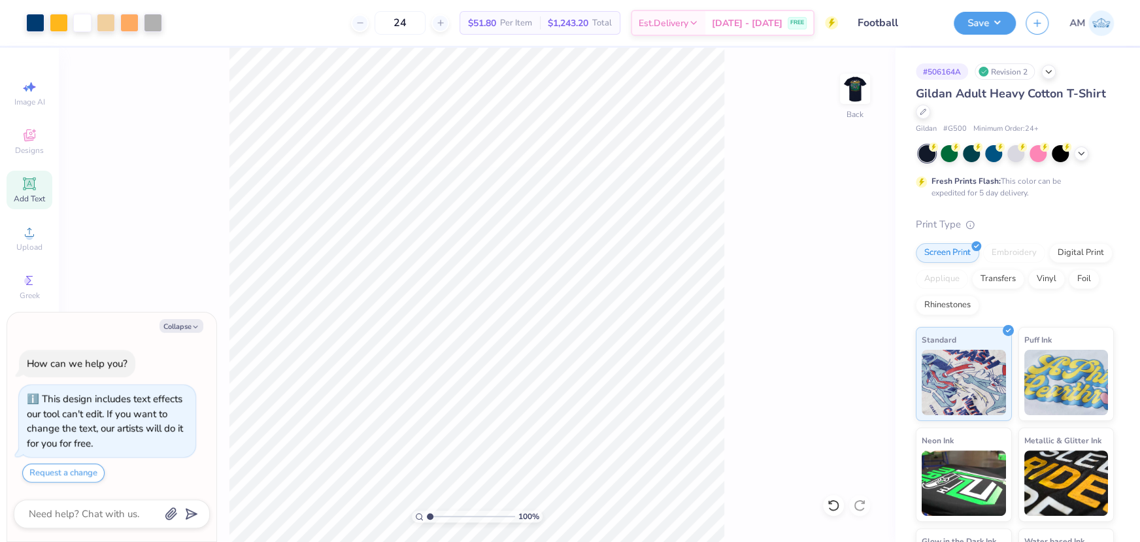
type textarea "x"
drag, startPoint x: 428, startPoint y: 514, endPoint x: 435, endPoint y: 514, distance: 6.6
type input "1.61"
click at [435, 514] on input "range" at bounding box center [471, 517] width 88 height 12
click at [499, 139] on div "161 % Back" at bounding box center [477, 295] width 836 height 494
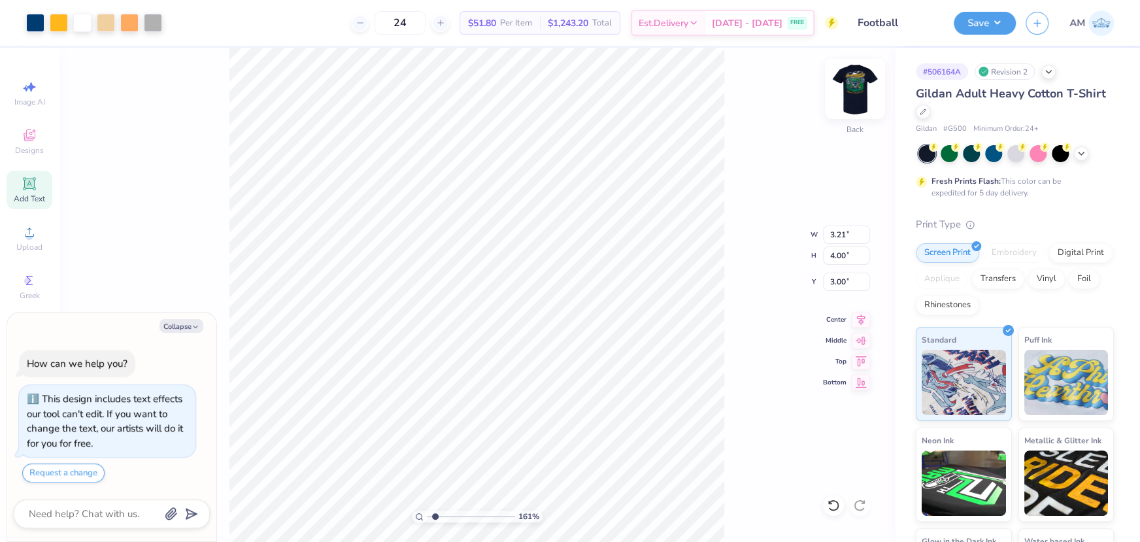
click at [854, 93] on img at bounding box center [855, 89] width 52 height 52
type textarea "x"
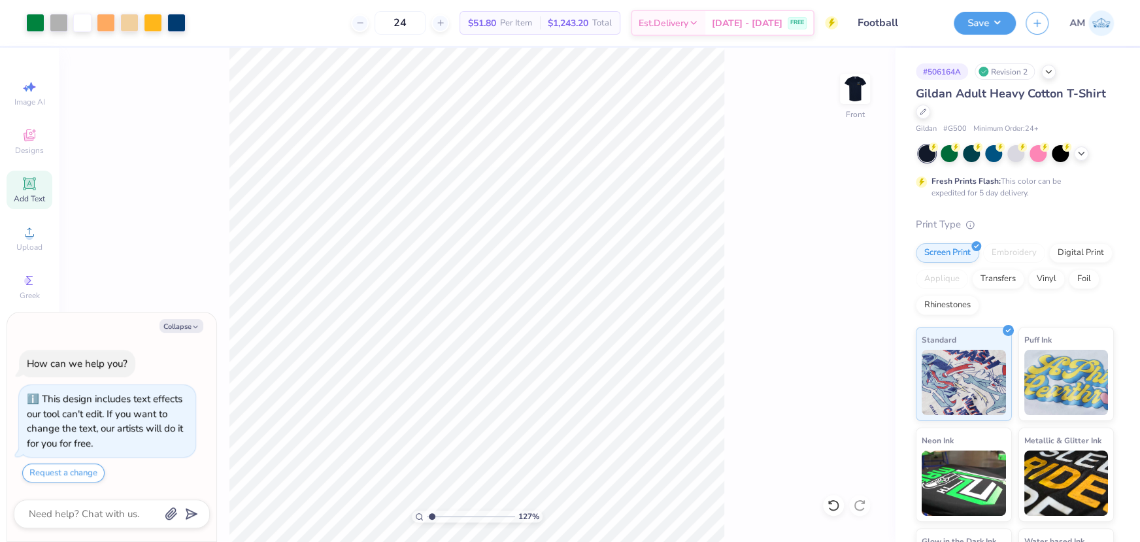
type input "1.27"
click at [431, 516] on input "range" at bounding box center [471, 517] width 88 height 12
click at [854, 84] on img at bounding box center [855, 89] width 52 height 52
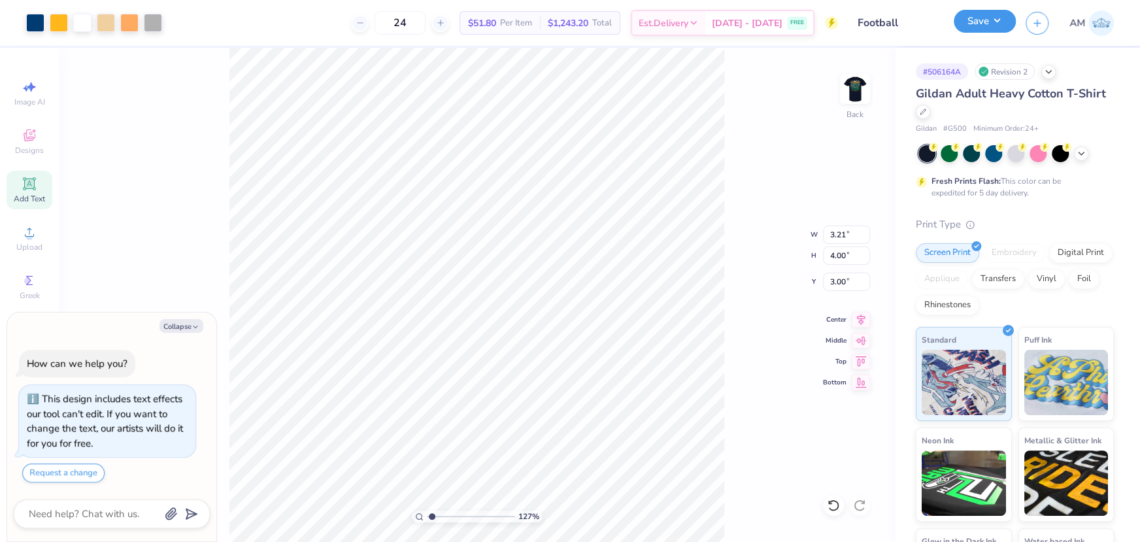
click at [979, 23] on button "Save" at bounding box center [985, 21] width 62 height 23
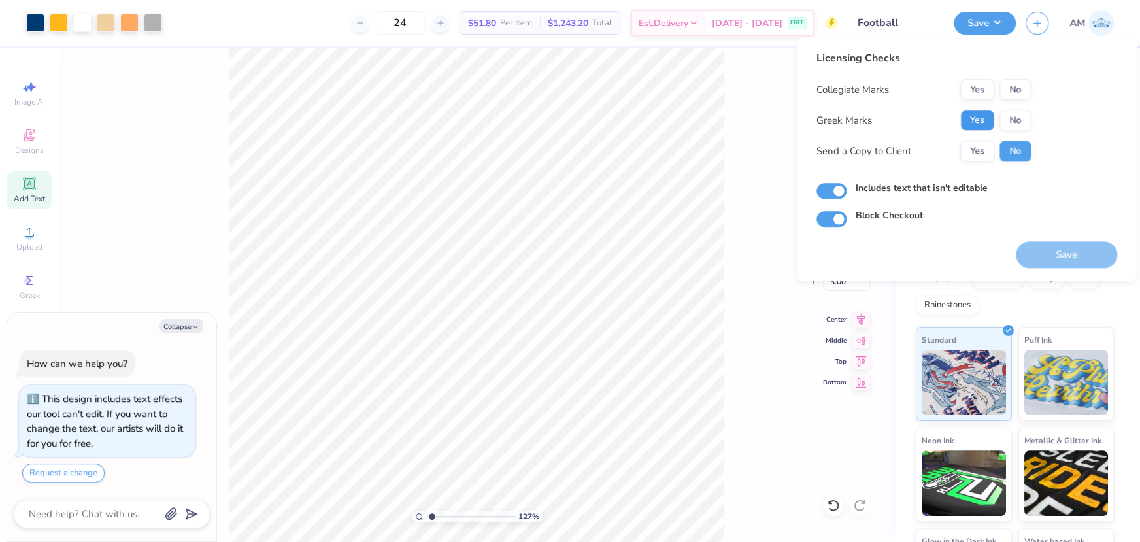
click at [975, 116] on button "Yes" at bounding box center [977, 120] width 34 height 21
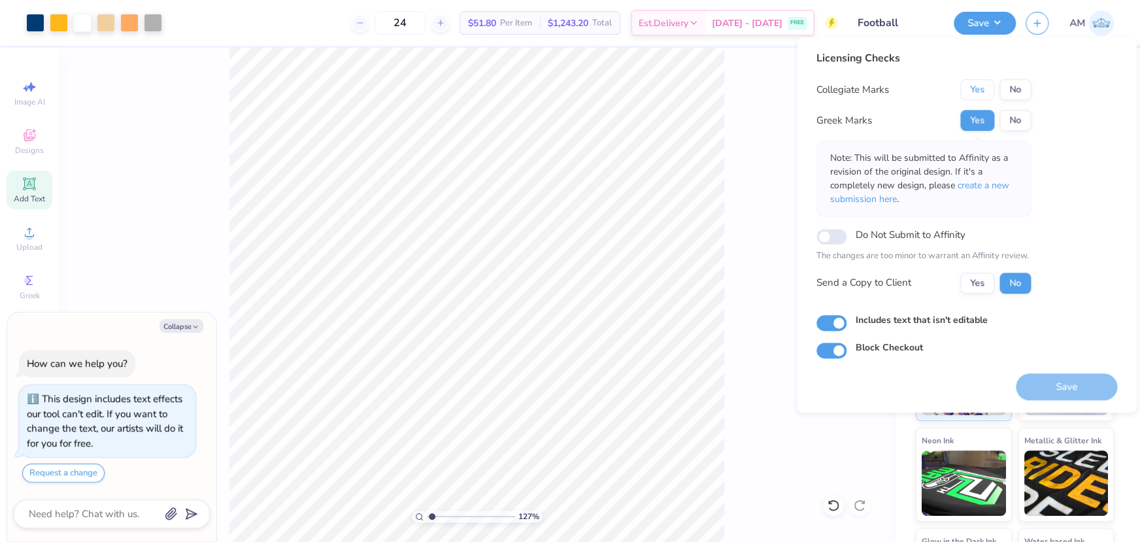
click at [974, 92] on button "Yes" at bounding box center [977, 89] width 34 height 21
click at [987, 287] on button "Yes" at bounding box center [977, 283] width 34 height 21
click at [1086, 384] on button "Save" at bounding box center [1066, 386] width 101 height 27
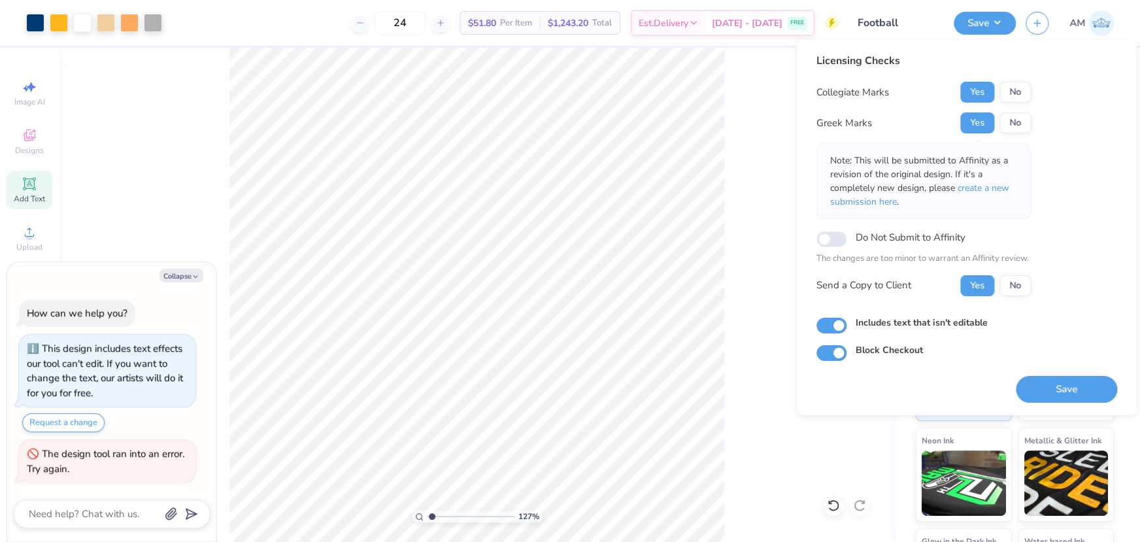
click at [725, 127] on div "127 % Back W 3.21 3.21 " H 4.00 4.00 " Y 3.00 3.00 " Center Middle Top Bottom" at bounding box center [477, 295] width 836 height 494
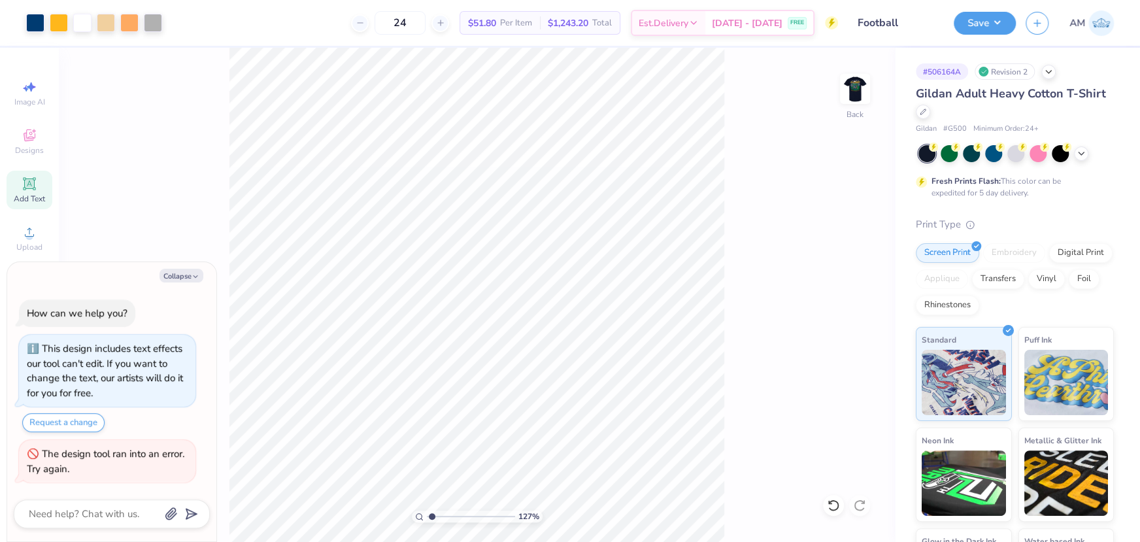
type textarea "x"
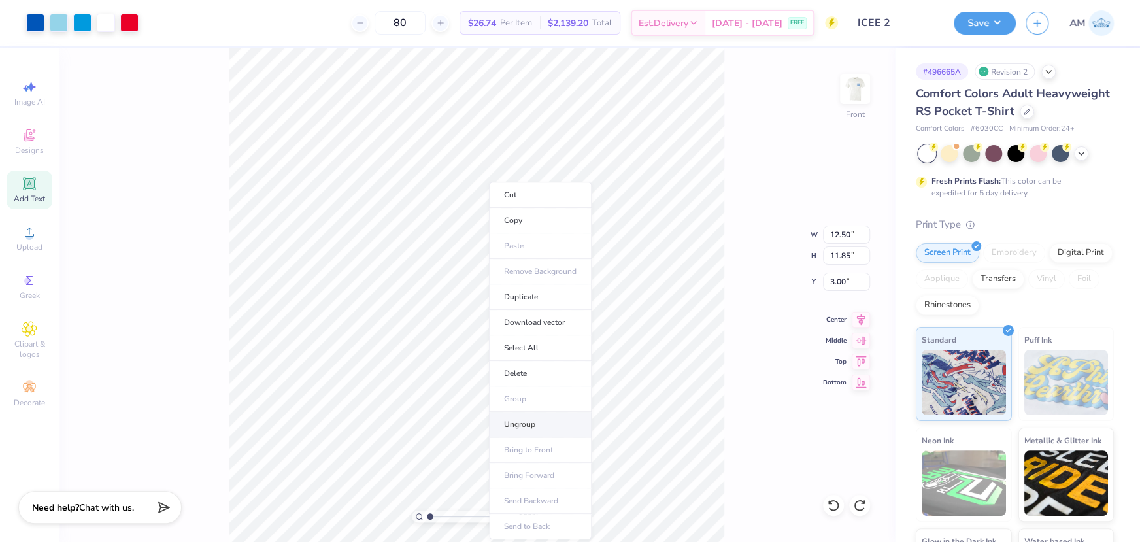
click at [526, 420] on li "Ungroup" at bounding box center [540, 424] width 103 height 25
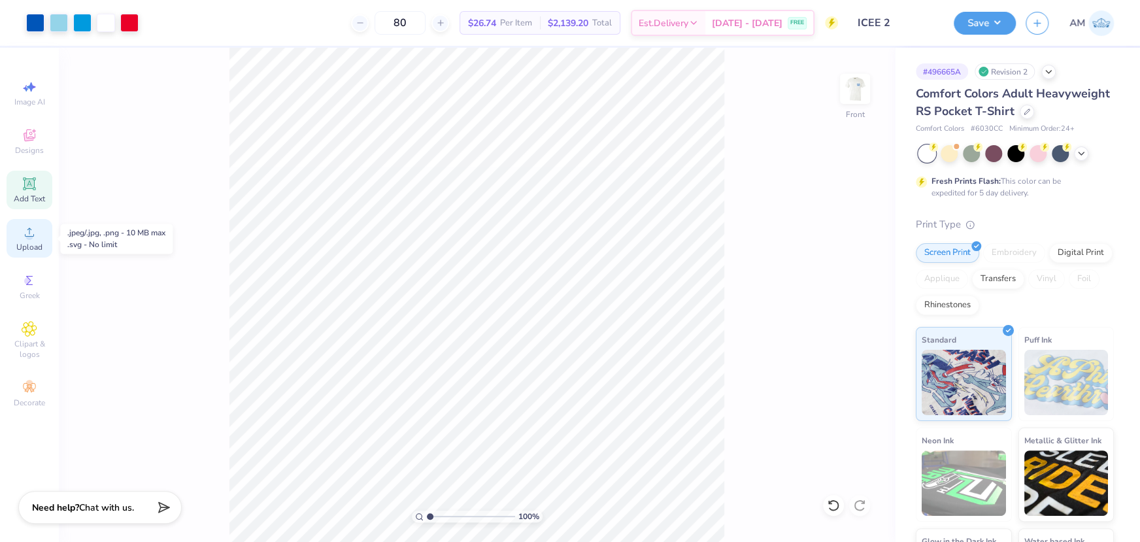
click at [31, 241] on div "Upload" at bounding box center [30, 238] width 46 height 39
click at [30, 242] on span "Upload" at bounding box center [29, 247] width 26 height 10
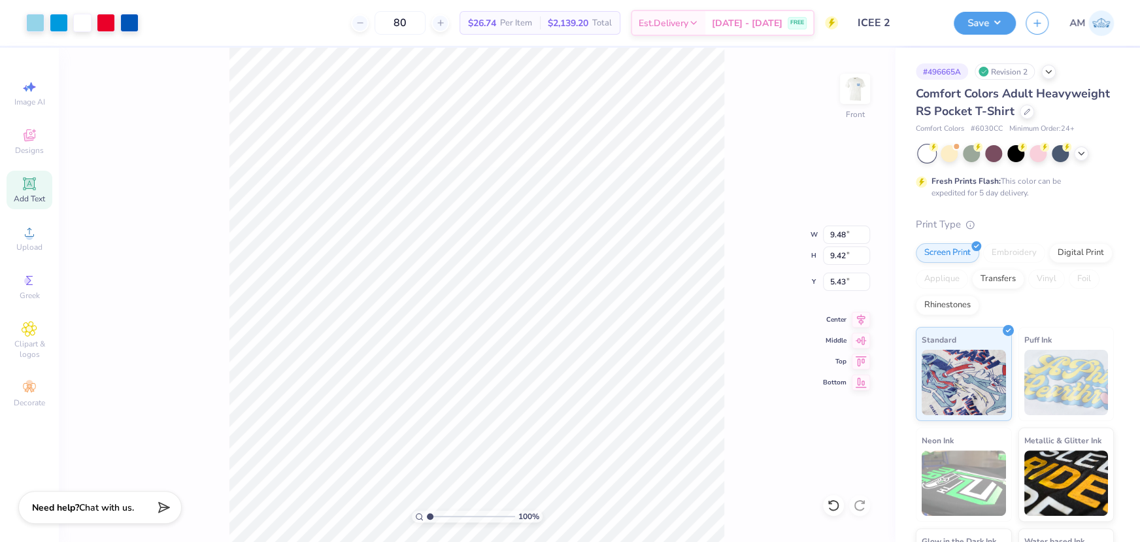
type input "9.48"
type input "9.42"
type input "5.43"
type input "14.32"
type input "14.23"
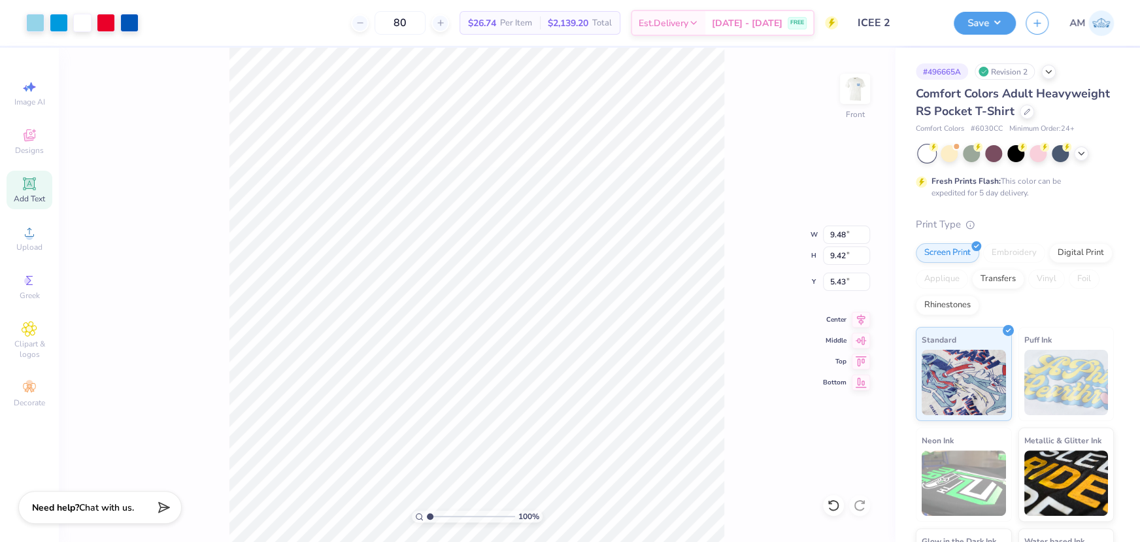
type input "7.13"
click at [841, 238] on input "14.32" at bounding box center [846, 235] width 47 height 18
type input "9.48"
type input "9.42"
type input "9.54"
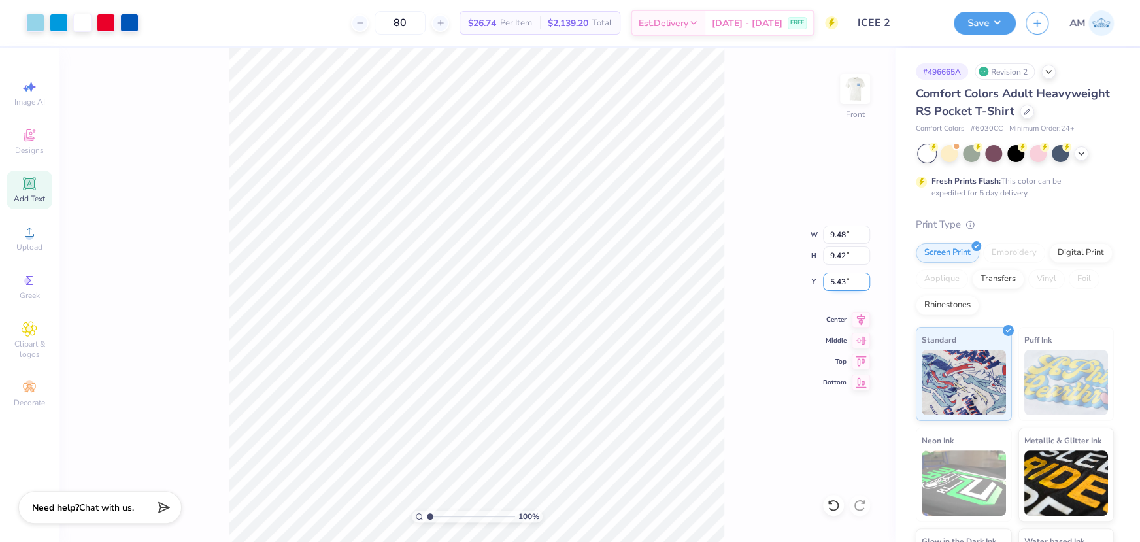
click at [837, 278] on input "5.43" at bounding box center [846, 282] width 47 height 18
click at [837, 283] on input "9.54" at bounding box center [846, 282] width 47 height 18
paste input "5.43"
type input "5.43"
click at [769, 199] on div "100 % Front W 9.48 9.48 " H 9.42 9.42 " Y 5.43 5.43 " Center Middle Top Bottom" at bounding box center [477, 295] width 836 height 494
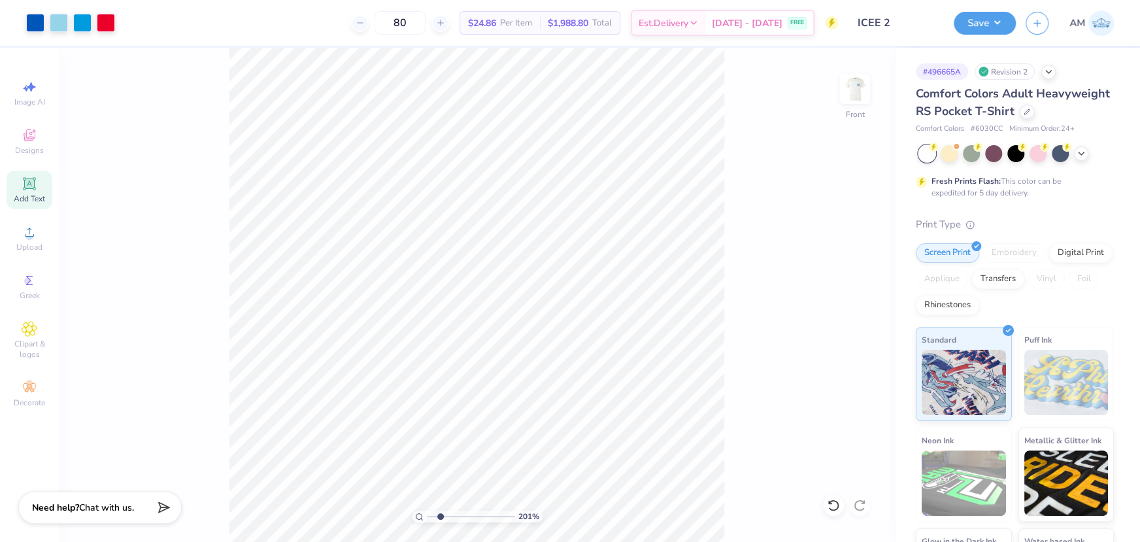
drag, startPoint x: 429, startPoint y: 517, endPoint x: 444, endPoint y: 518, distance: 14.4
click at [444, 518] on input "range" at bounding box center [471, 517] width 88 height 12
click at [439, 518] on input "range" at bounding box center [471, 517] width 88 height 12
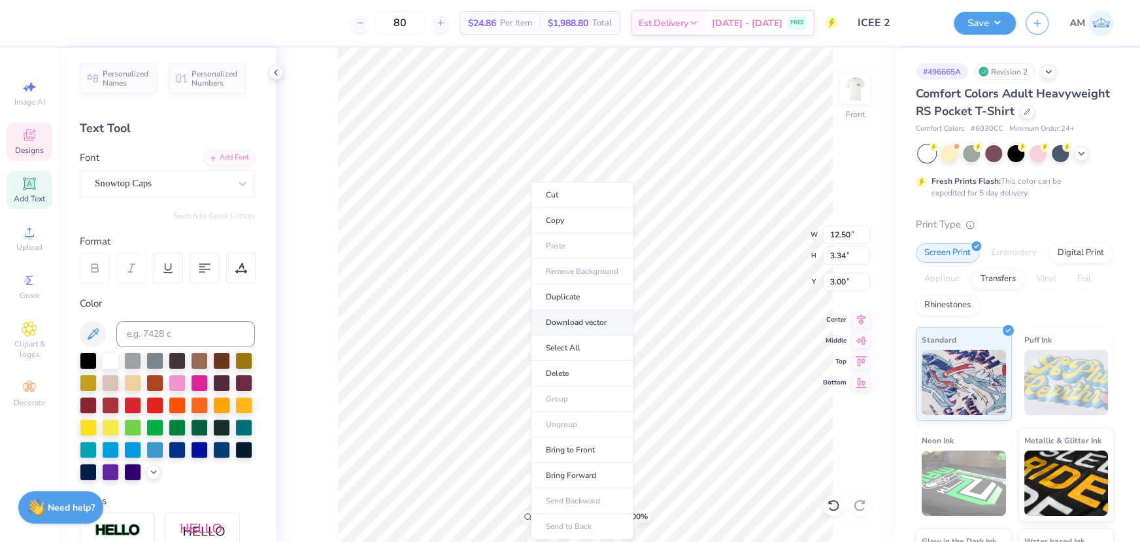
click at [576, 324] on li "Download vector" at bounding box center [582, 322] width 103 height 25
click at [280, 72] on div at bounding box center [276, 72] width 14 height 14
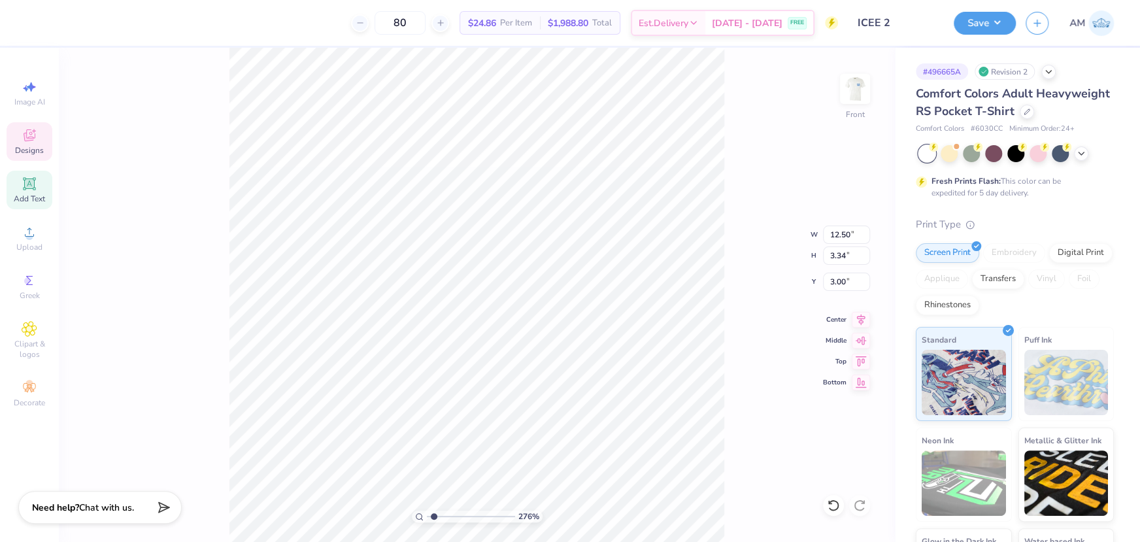
type input "1"
drag, startPoint x: 431, startPoint y: 516, endPoint x: 384, endPoint y: 522, distance: 47.4
click at [427, 522] on input "range" at bounding box center [471, 517] width 88 height 12
type input "9.48"
type input "9.42"
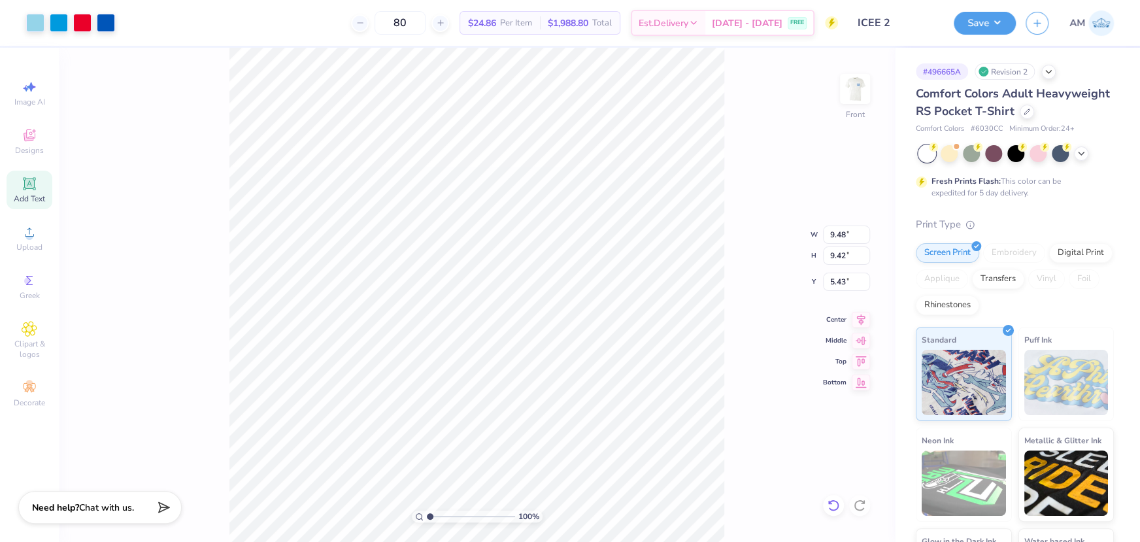
click at [827, 503] on icon at bounding box center [833, 505] width 13 height 13
type input "9.54"
click at [830, 503] on icon at bounding box center [830, 502] width 3 height 3
type input "14.32"
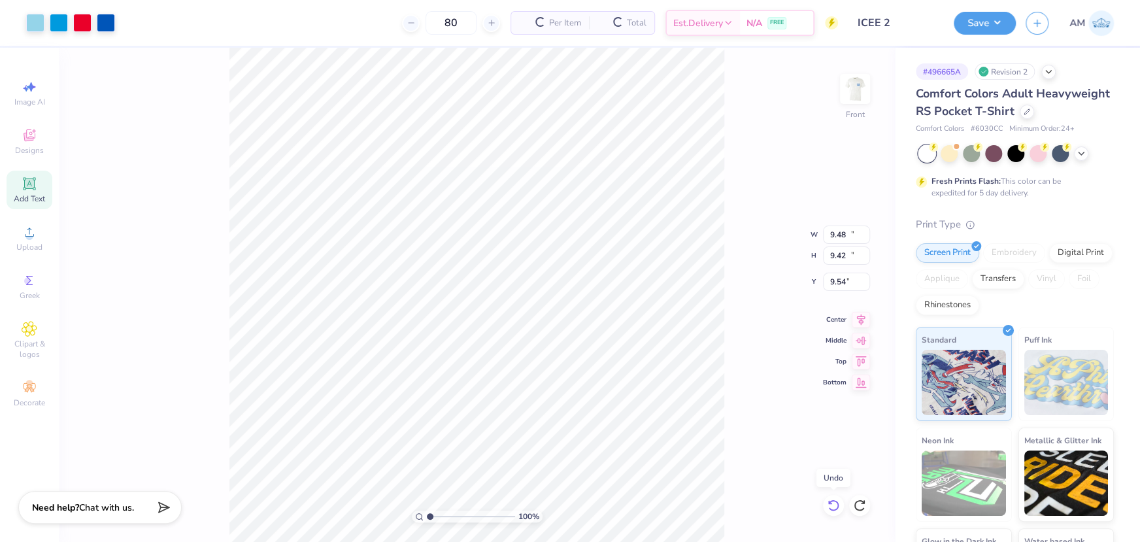
type input "14.23"
type input "7.13"
click at [830, 503] on icon at bounding box center [830, 502] width 3 height 3
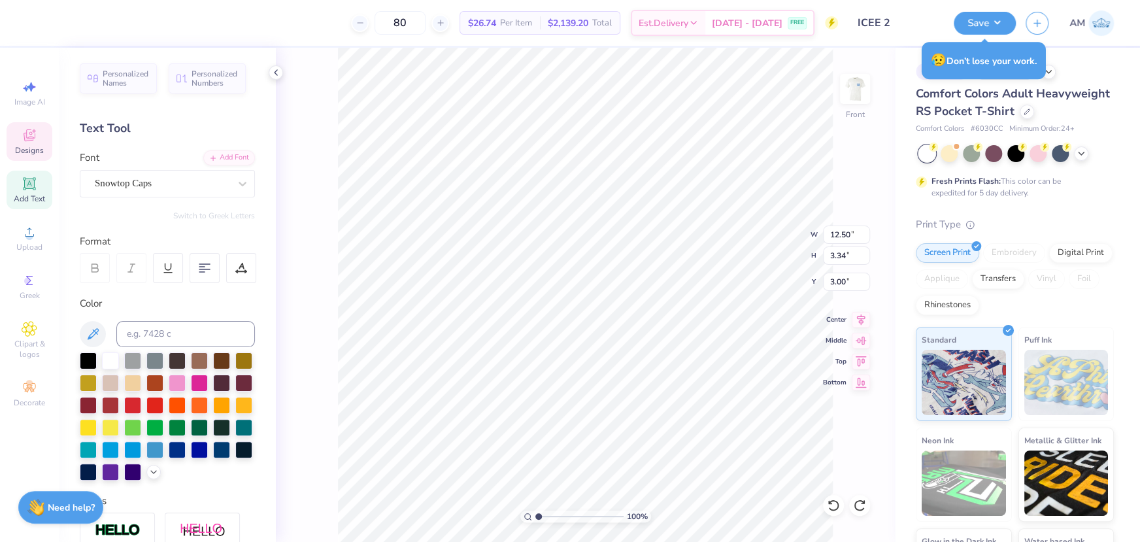
type input "9.48"
type input "9.42"
type input "5.43"
click at [23, 240] on icon at bounding box center [30, 232] width 16 height 16
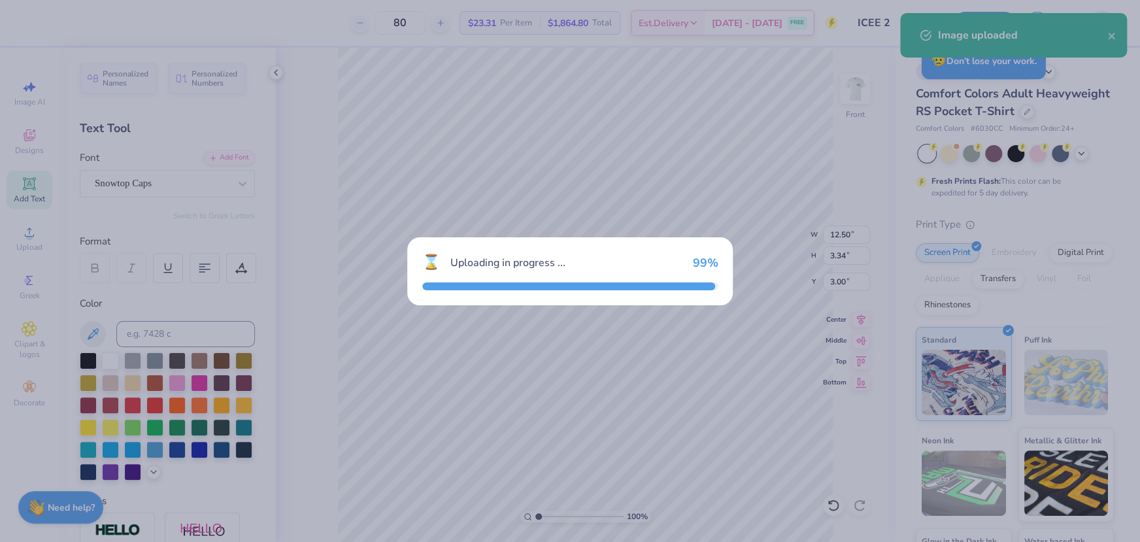
type input "14.32"
type input "13.62"
type input "7.44"
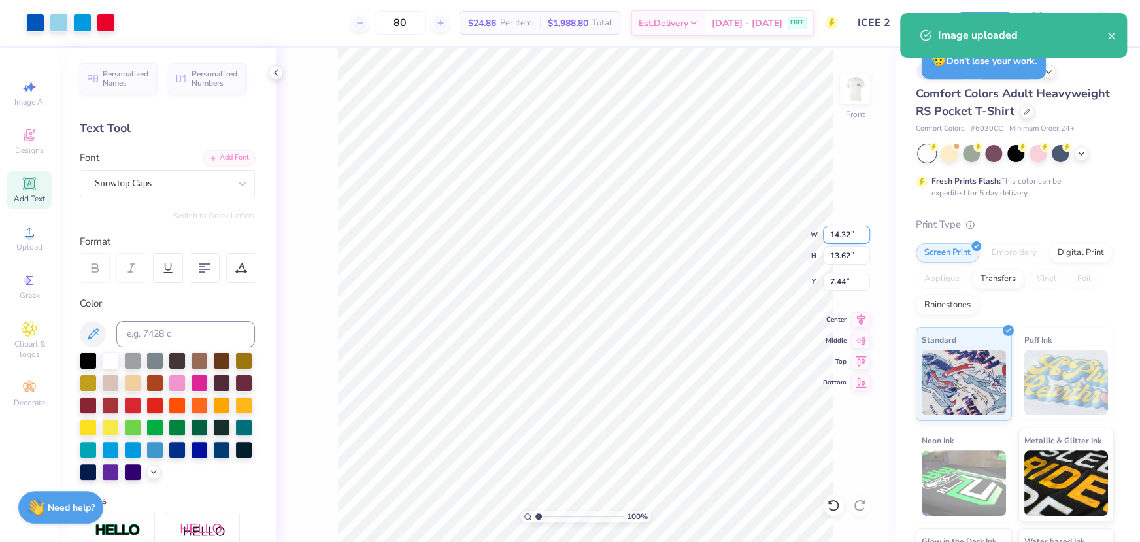
click at [834, 235] on input "14.32" at bounding box center [846, 235] width 47 height 18
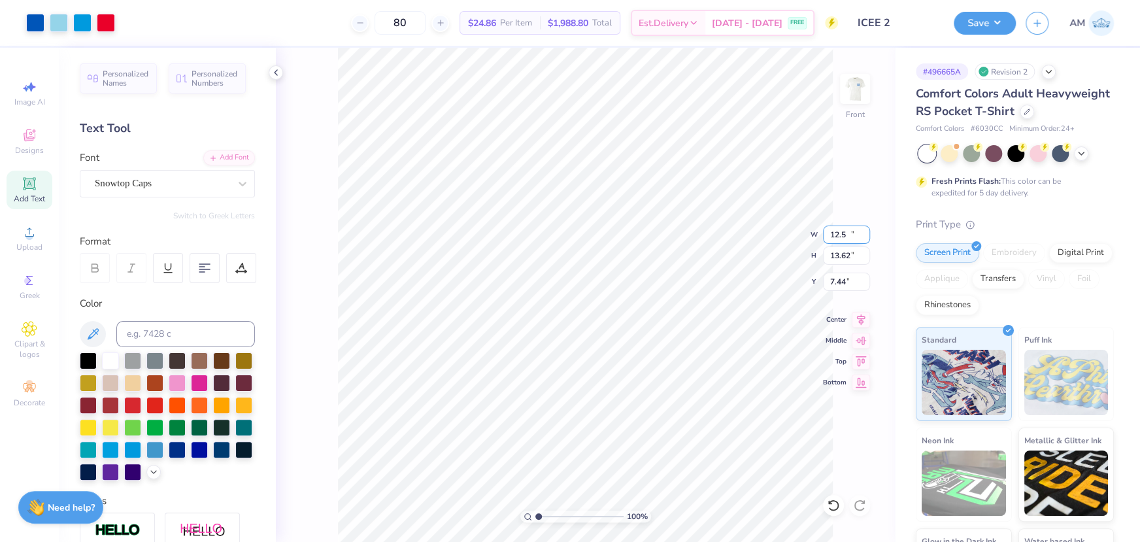
type input "12.50"
type input "11.89"
click at [832, 284] on input "8.31" at bounding box center [846, 282] width 47 height 18
type input "3.00"
type input "8.56"
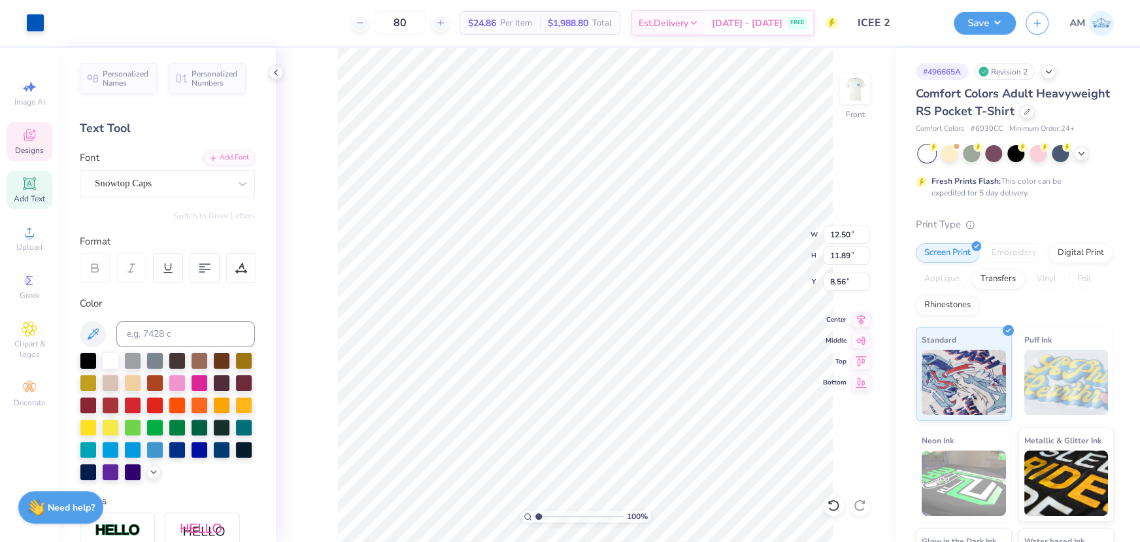
type input "3.34"
type input "3.00"
type input "11.89"
click at [847, 239] on input "12.50" at bounding box center [846, 235] width 47 height 18
click at [838, 286] on input "8.56" at bounding box center [846, 282] width 47 height 18
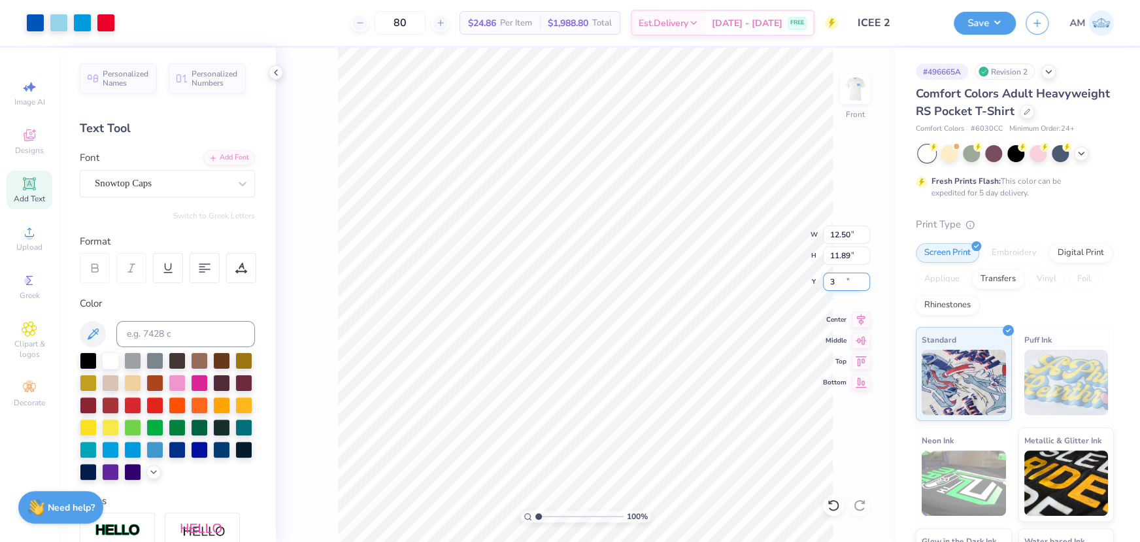
type input "3.00"
click at [275, 72] on polyline at bounding box center [276, 72] width 3 height 5
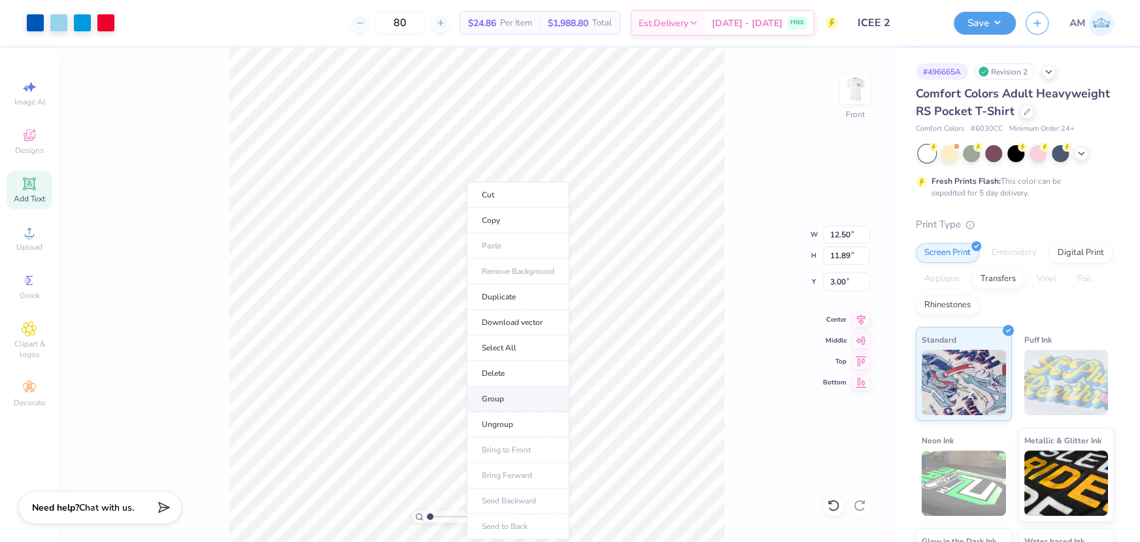
click at [503, 392] on li "Group" at bounding box center [518, 398] width 103 height 25
click at [976, 22] on button "Save" at bounding box center [985, 21] width 62 height 23
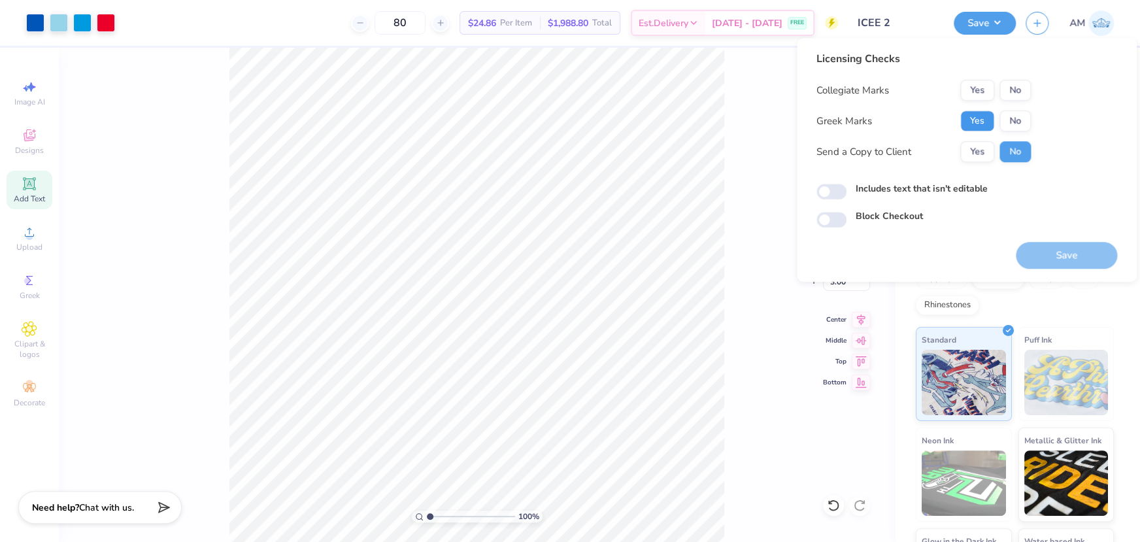
click at [978, 110] on button "Yes" at bounding box center [977, 120] width 34 height 21
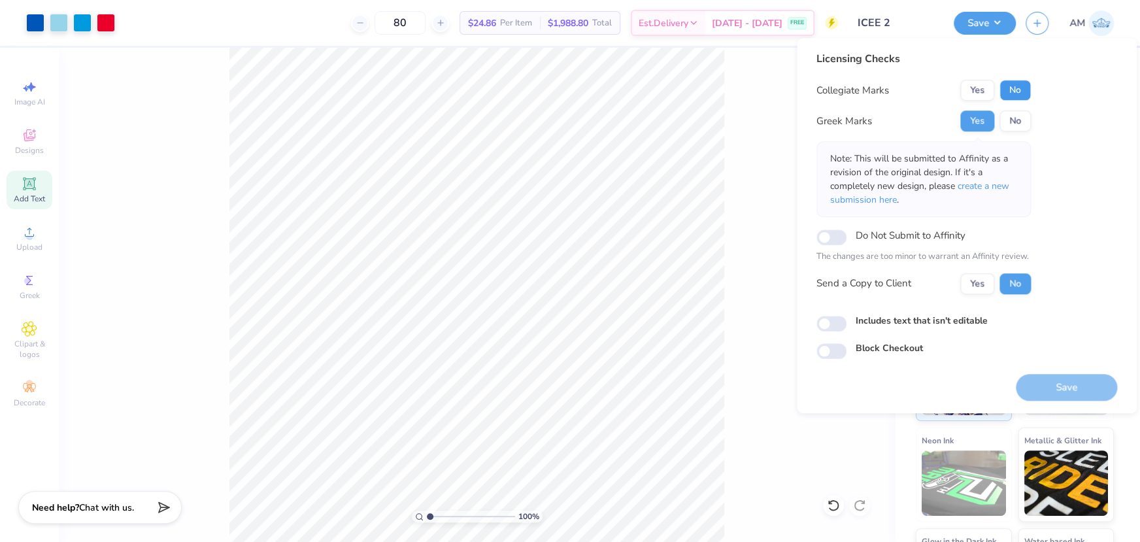
click at [1020, 86] on button "No" at bounding box center [1014, 90] width 31 height 21
click at [984, 290] on button "Yes" at bounding box center [977, 283] width 34 height 21
click at [841, 322] on input "Includes text that isn't editable" at bounding box center [831, 324] width 30 height 16
checkbox input "true"
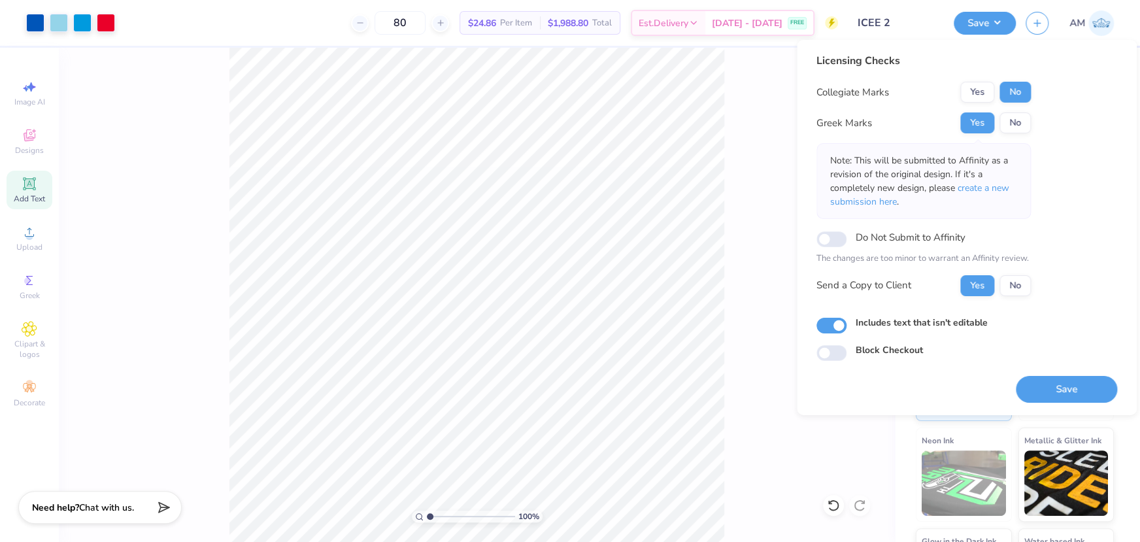
click at [1041, 392] on button "Save" at bounding box center [1066, 388] width 101 height 27
click at [993, 26] on button "Save" at bounding box center [985, 21] width 62 height 23
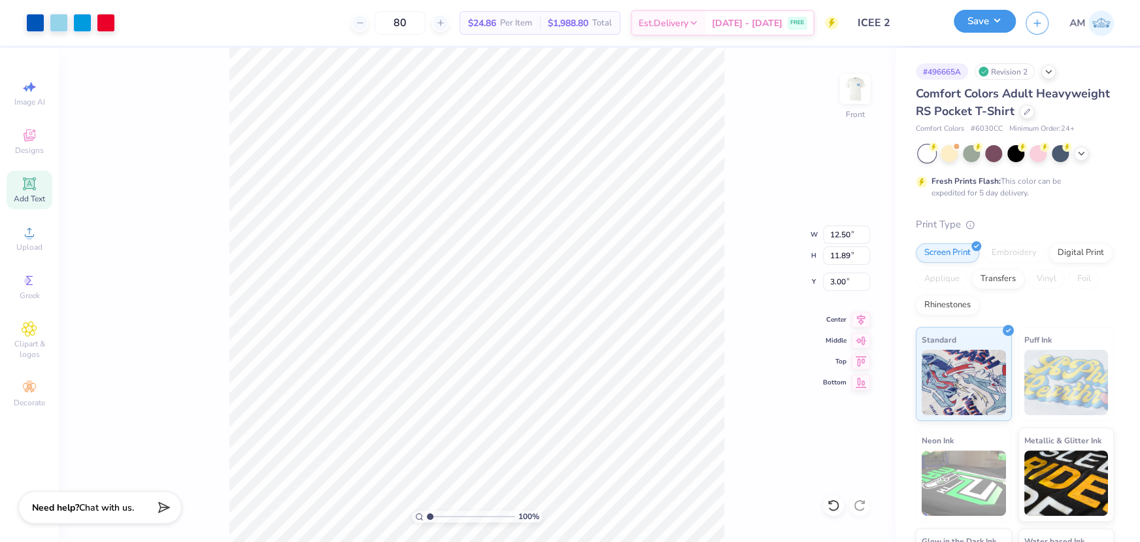
click at [999, 24] on button "Save" at bounding box center [985, 21] width 62 height 23
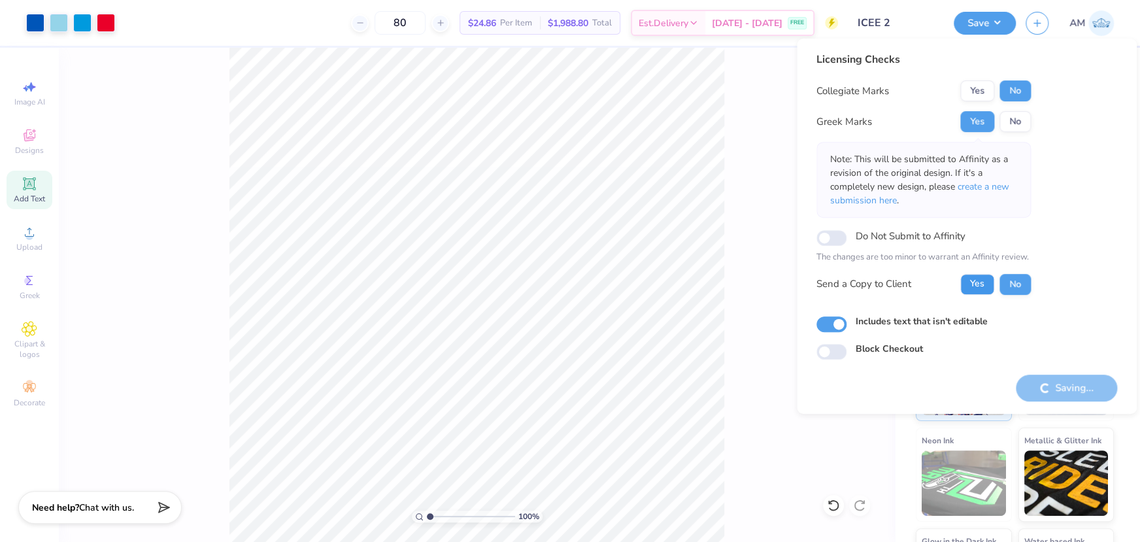
click at [978, 284] on button "Yes" at bounding box center [977, 284] width 34 height 21
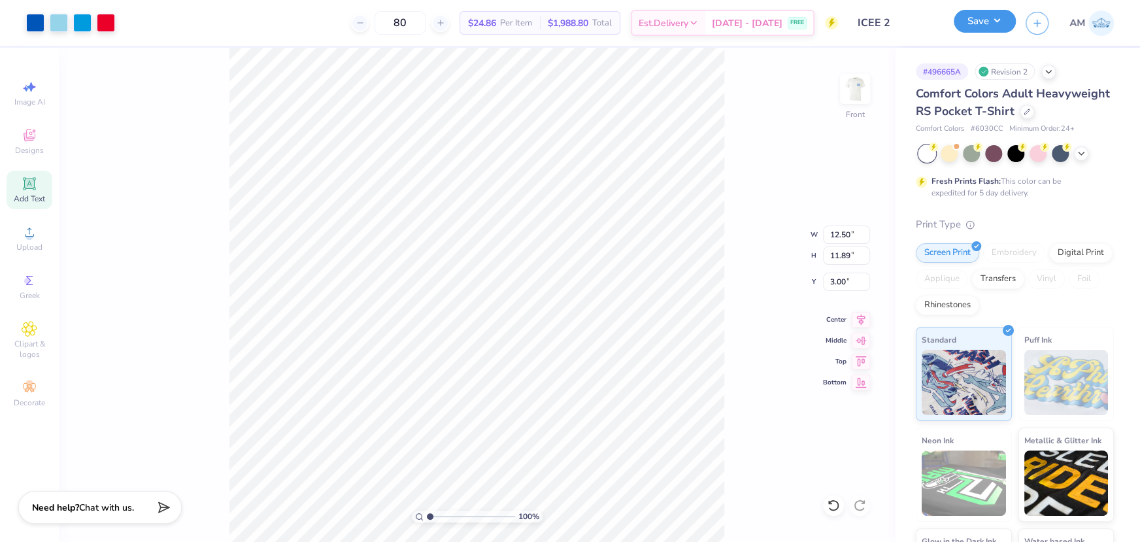
click at [981, 17] on button "Save" at bounding box center [985, 21] width 62 height 23
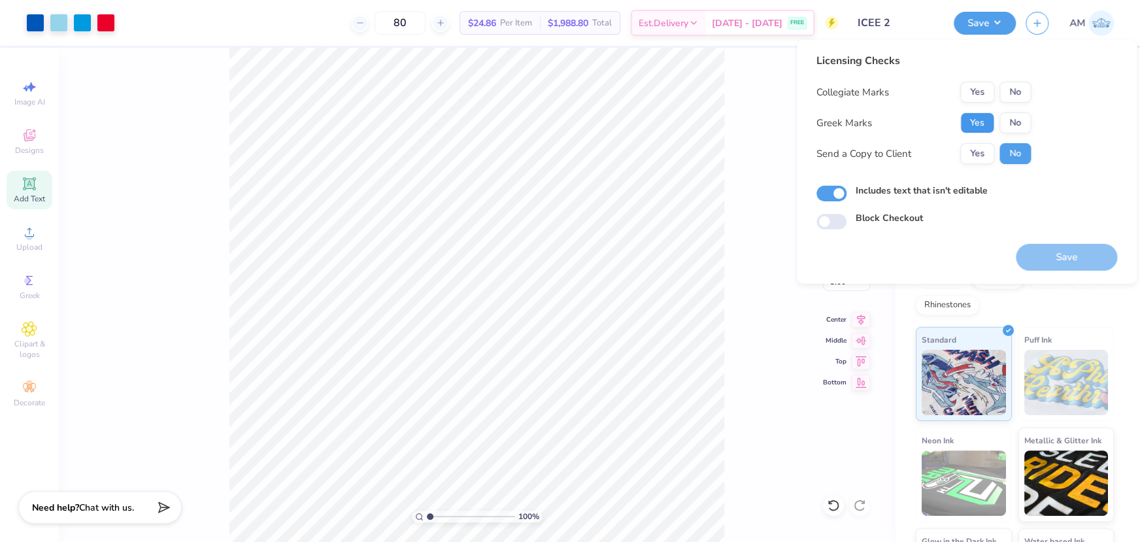
click at [969, 116] on button "Yes" at bounding box center [977, 122] width 34 height 21
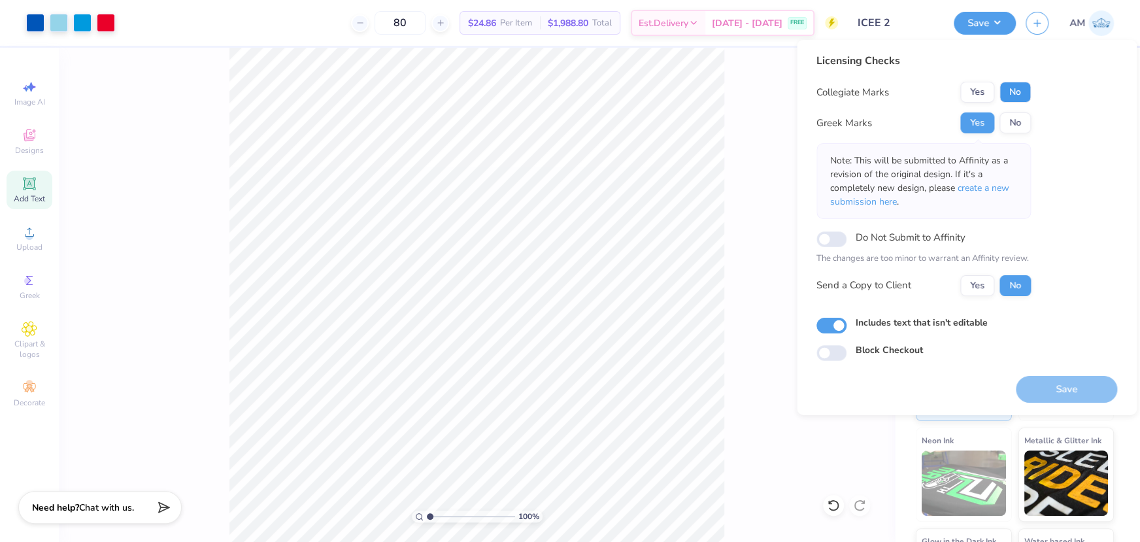
click at [1013, 92] on button "No" at bounding box center [1014, 92] width 31 height 21
click at [981, 284] on button "Yes" at bounding box center [977, 285] width 34 height 21
click at [1040, 389] on button "Save" at bounding box center [1066, 388] width 101 height 27
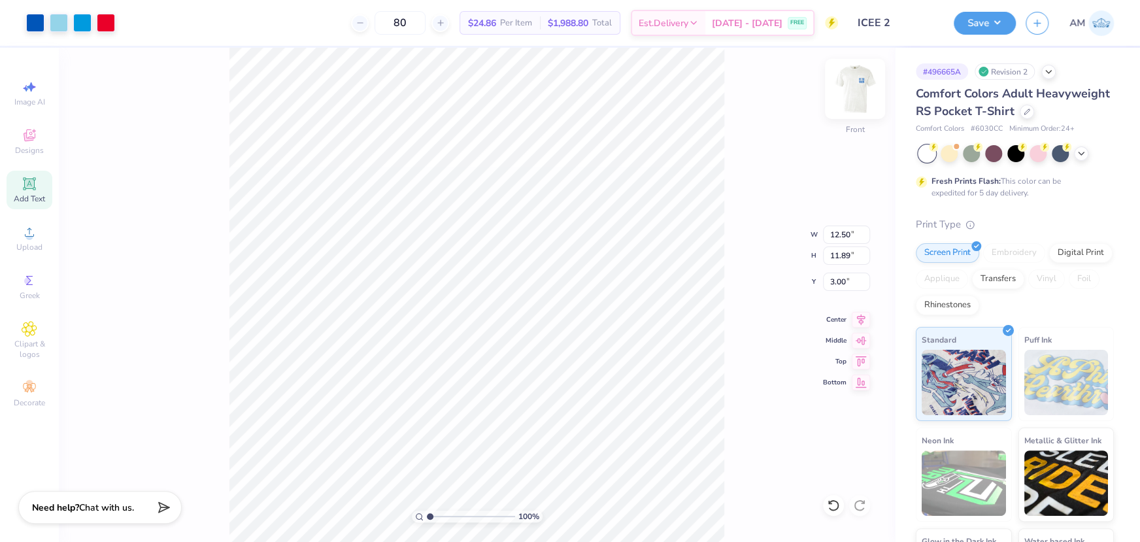
click at [862, 97] on img at bounding box center [855, 89] width 52 height 52
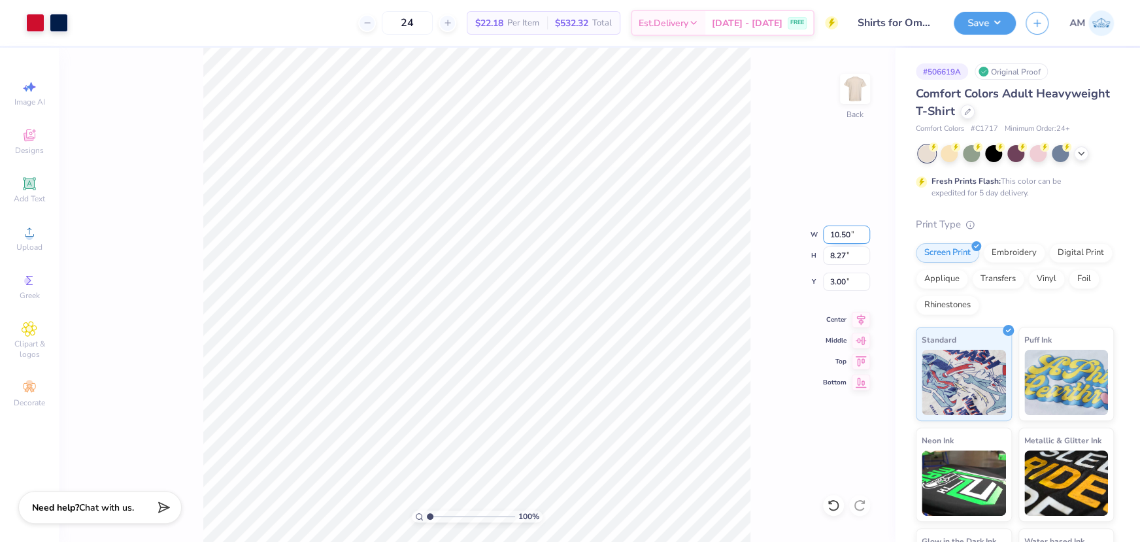
click at [837, 234] on input "10.50" at bounding box center [846, 235] width 47 height 18
type input "8.50"
type input "6.70"
click at [832, 279] on input "3.79" at bounding box center [846, 282] width 47 height 18
type input "3.00"
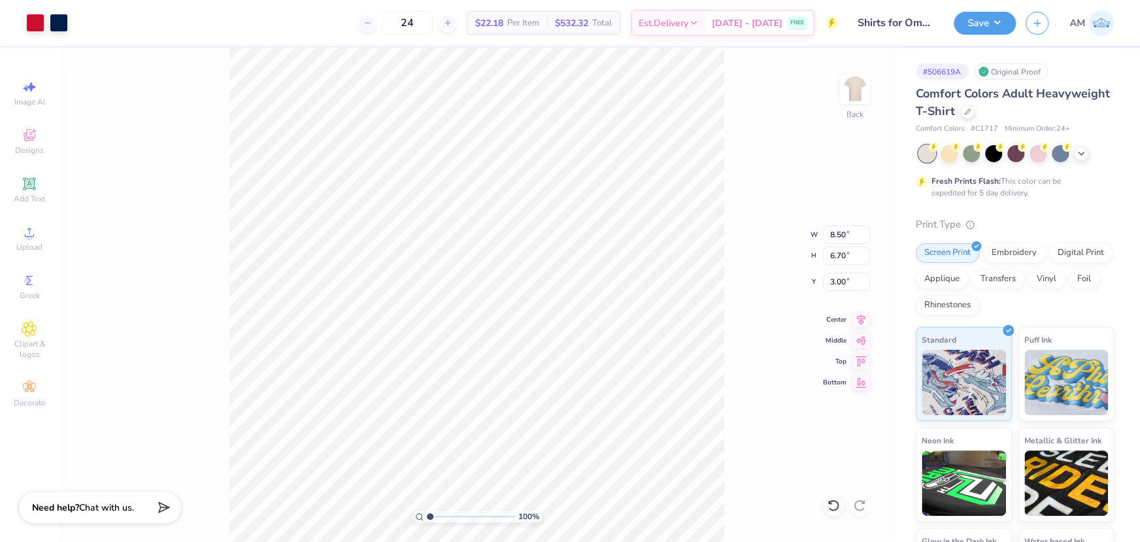
click at [729, 200] on div "100 % Back W 8.50 8.50 " H 6.70 6.70 " Y 3.00 3.00 " Center Middle Top Bottom" at bounding box center [477, 295] width 836 height 494
click at [987, 19] on button "Save" at bounding box center [985, 21] width 62 height 23
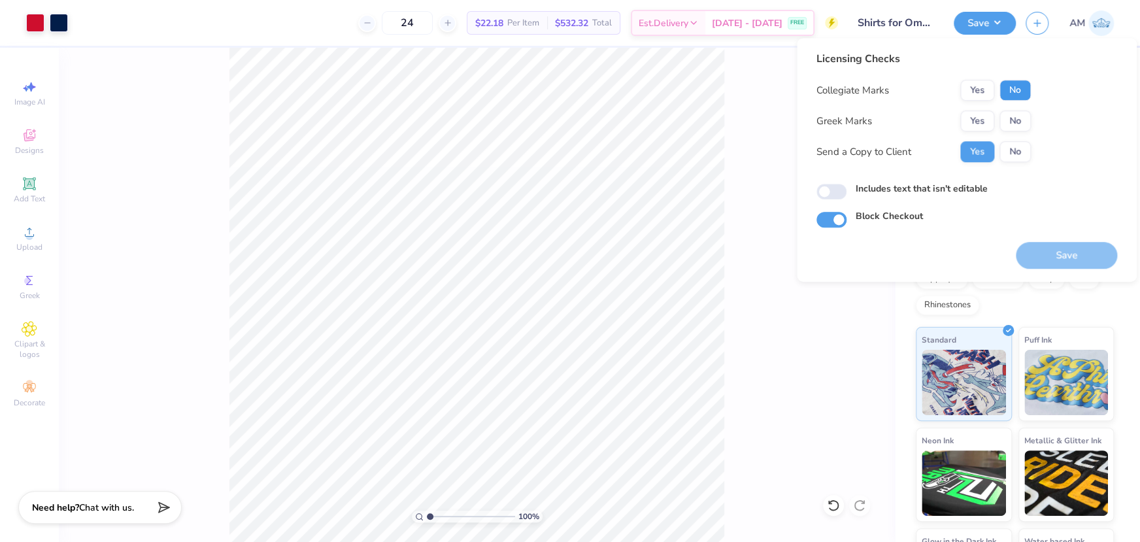
click at [1007, 89] on button "No" at bounding box center [1014, 90] width 31 height 21
click at [1014, 121] on button "No" at bounding box center [1014, 120] width 31 height 21
click at [829, 192] on input "Includes text that isn't editable" at bounding box center [831, 192] width 30 height 16
checkbox input "true"
click at [1044, 260] on button "Save" at bounding box center [1066, 255] width 101 height 27
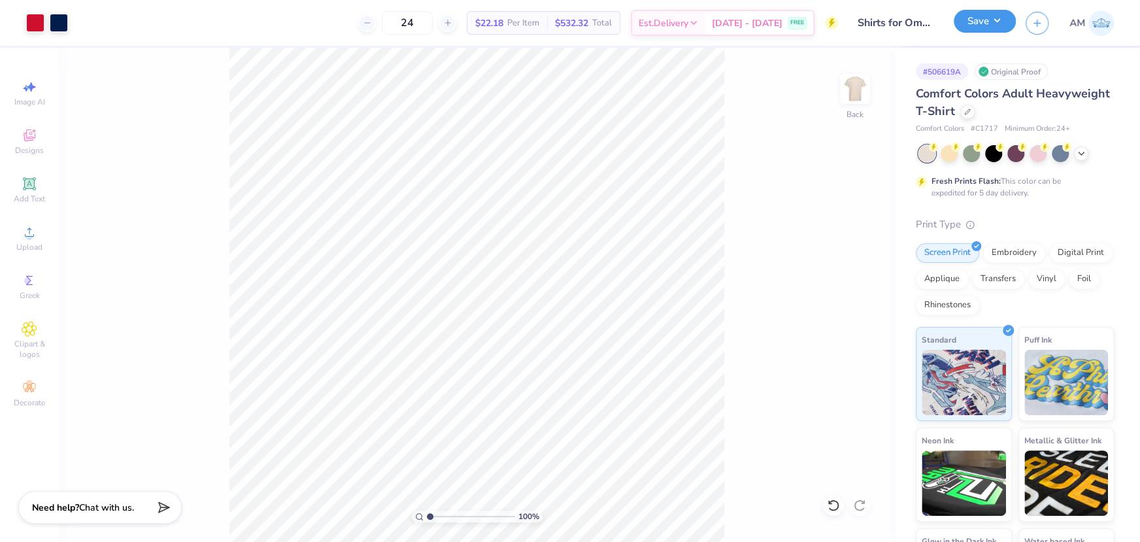
click at [994, 21] on button "Save" at bounding box center [985, 21] width 62 height 23
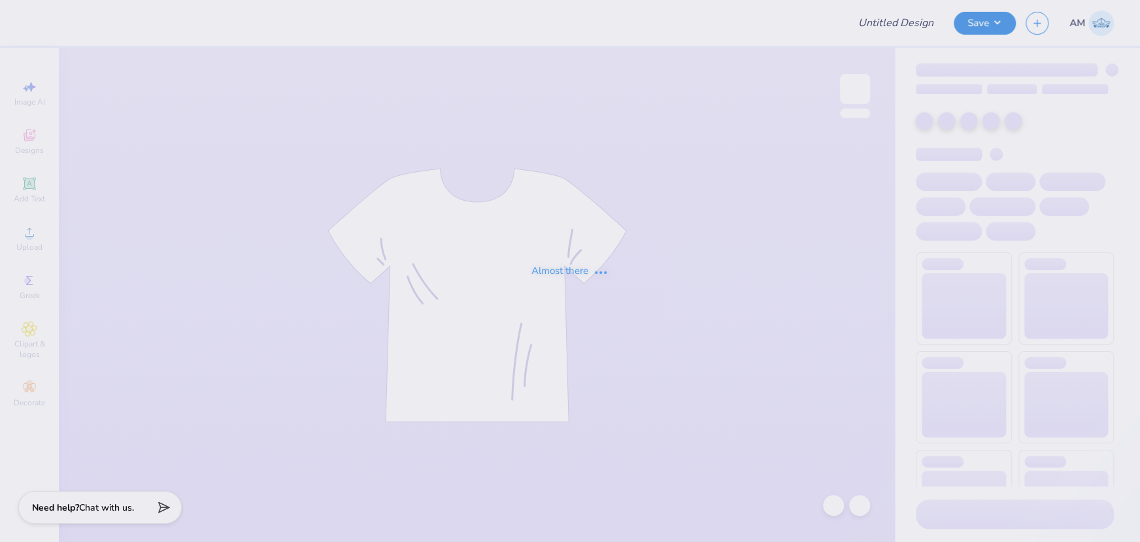
type input "ICEE 2"
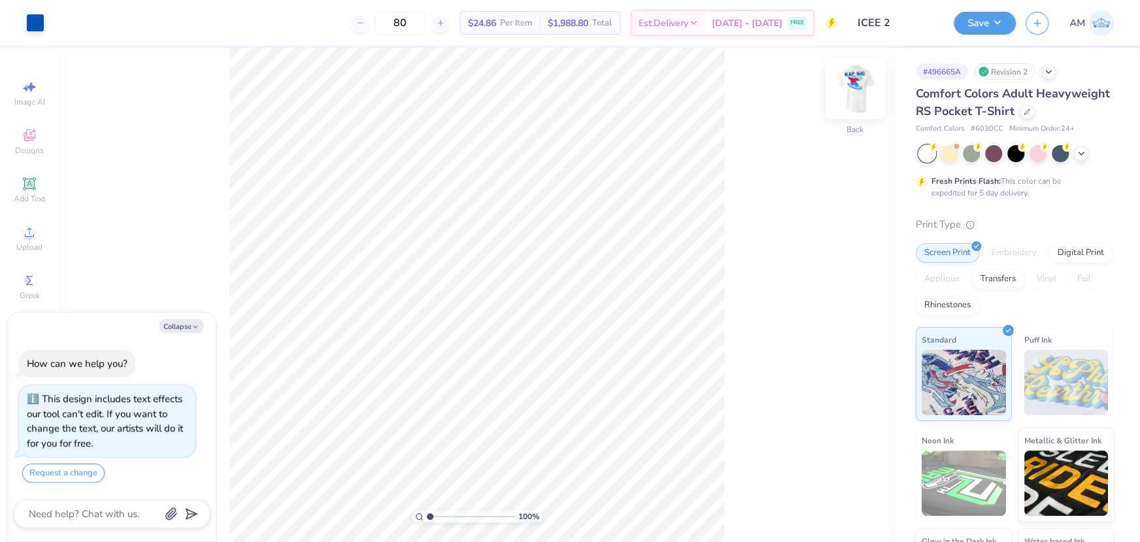
click at [860, 86] on img at bounding box center [855, 89] width 52 height 52
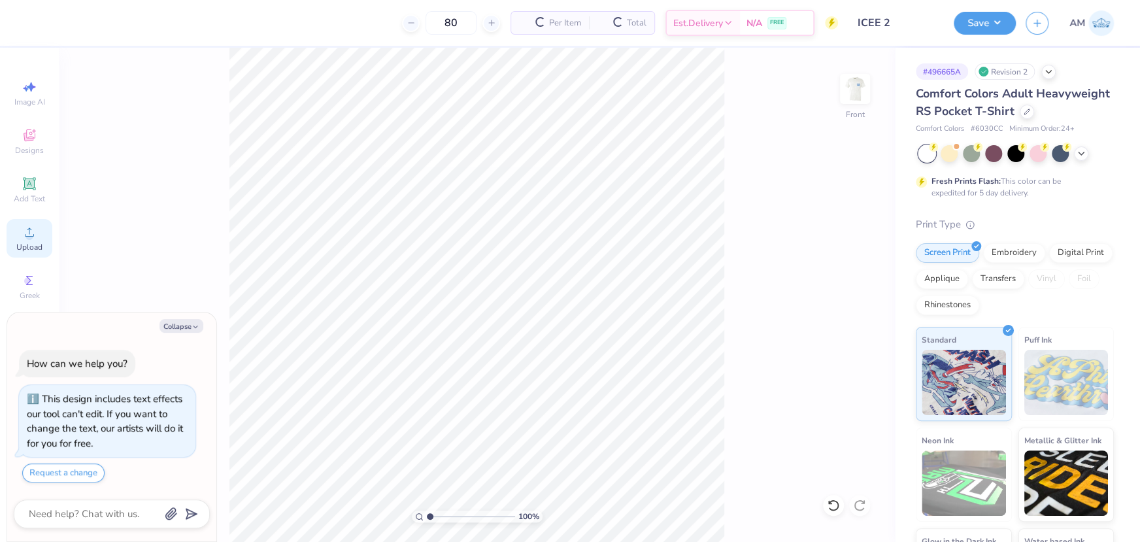
click at [24, 238] on icon at bounding box center [30, 232] width 16 height 16
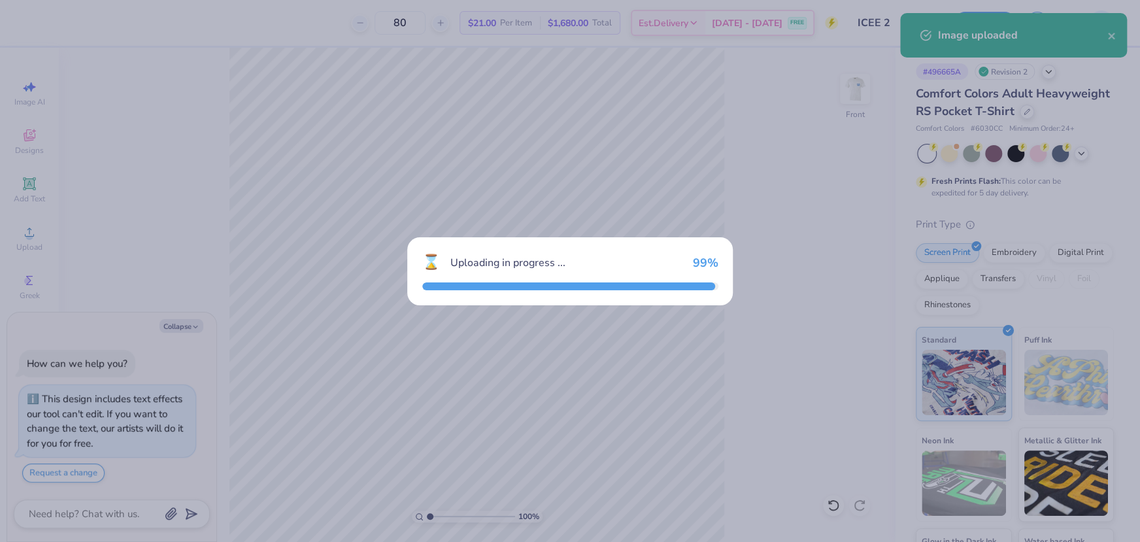
type textarea "x"
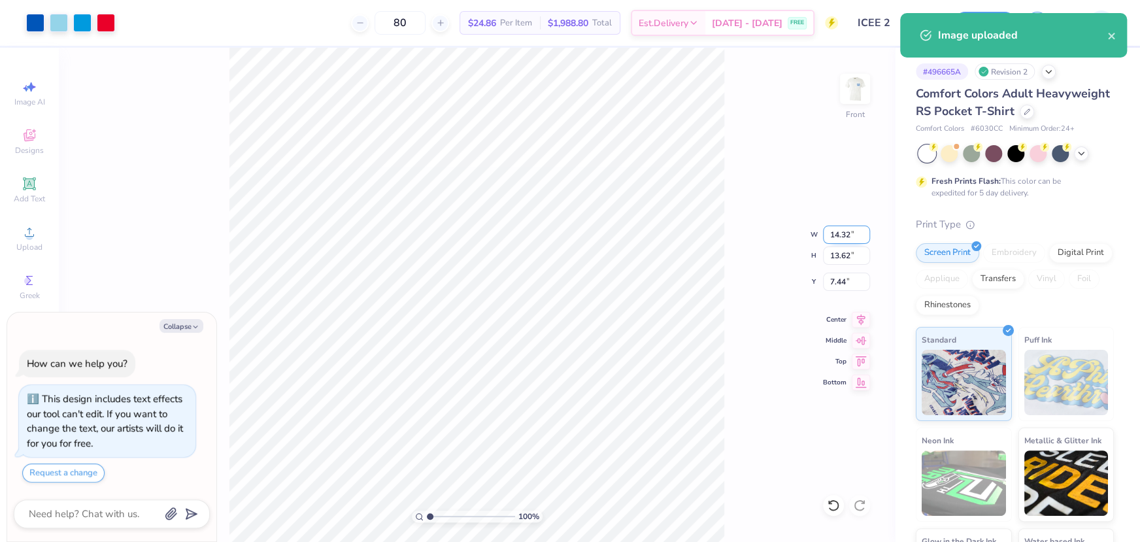
click at [837, 235] on input "14.32" at bounding box center [846, 235] width 47 height 18
type input "12.5"
click at [836, 284] on input "7.44" at bounding box center [846, 282] width 47 height 18
type textarea "x"
type input "12.50"
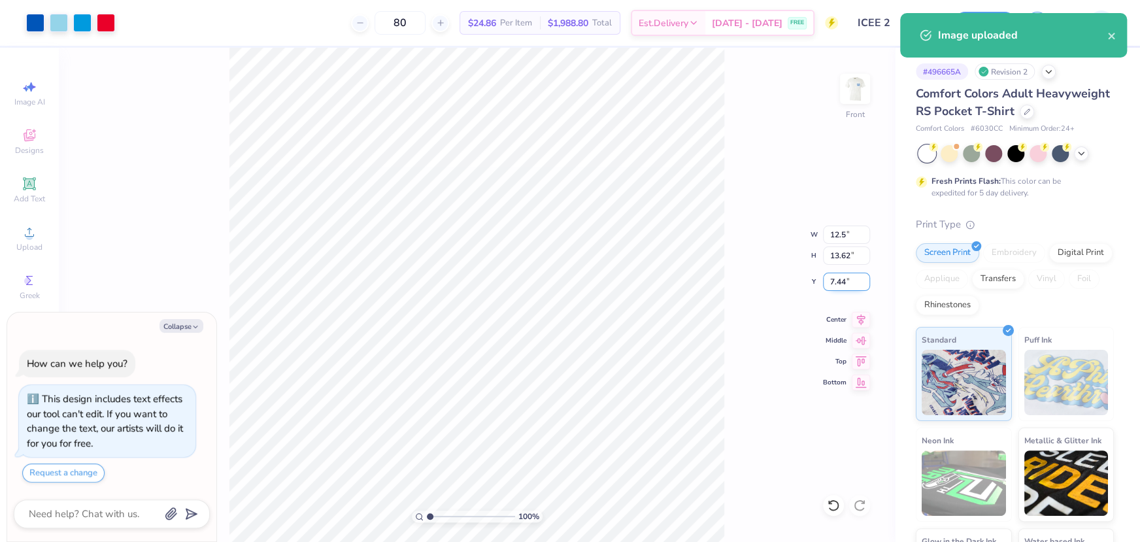
type input "11.89"
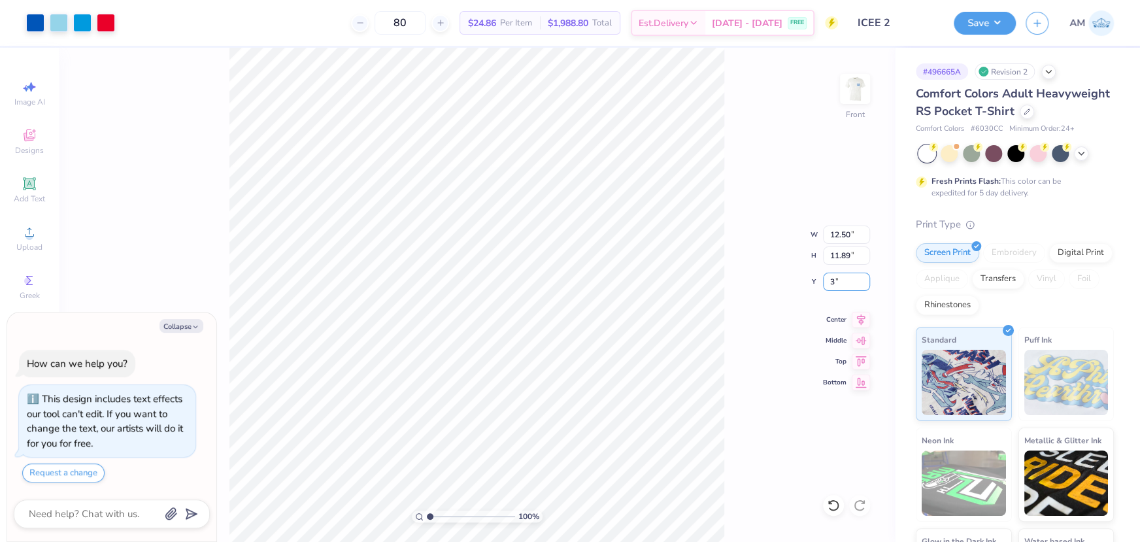
type input "3"
type textarea "x"
type input "3.00"
click at [850, 320] on div "Center" at bounding box center [846, 318] width 47 height 16
click at [837, 503] on icon at bounding box center [833, 505] width 11 height 12
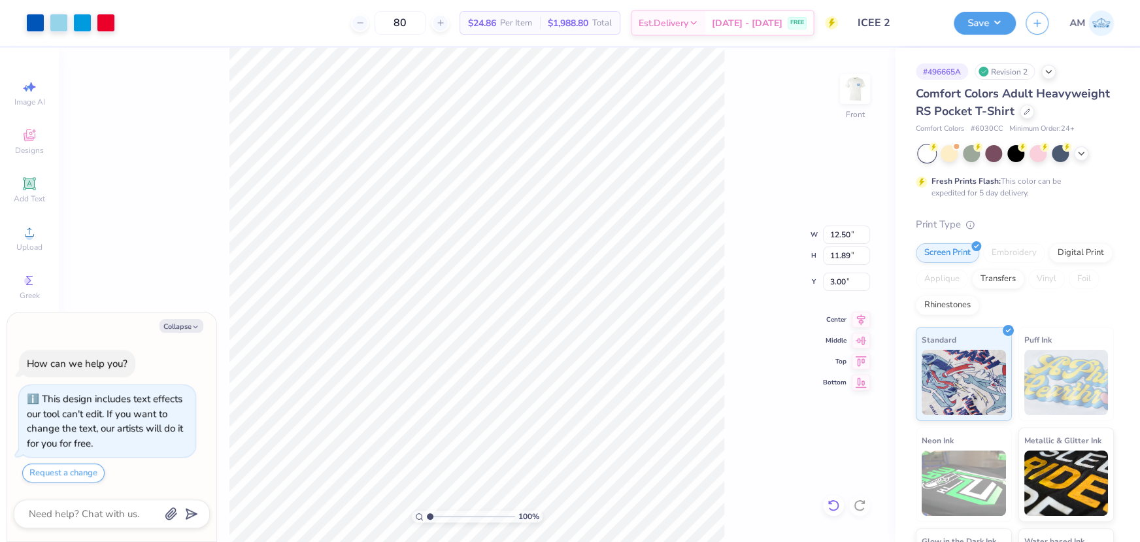
type textarea "x"
type input "8.31"
click at [837, 505] on icon at bounding box center [833, 505] width 11 height 12
type textarea "x"
type input "14.32"
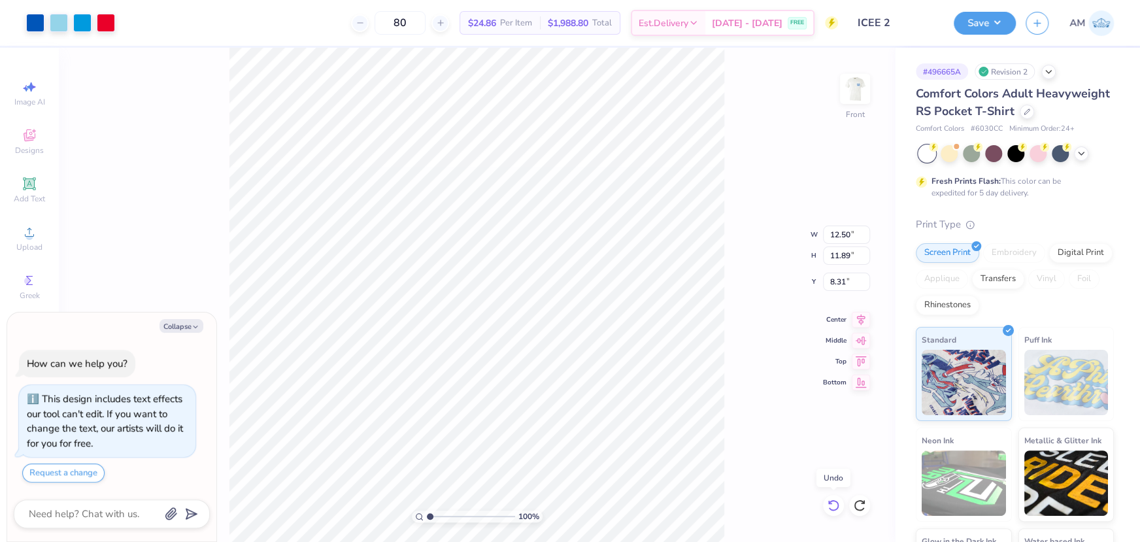
type input "13.62"
type input "7.44"
click at [837, 505] on icon at bounding box center [833, 505] width 11 height 12
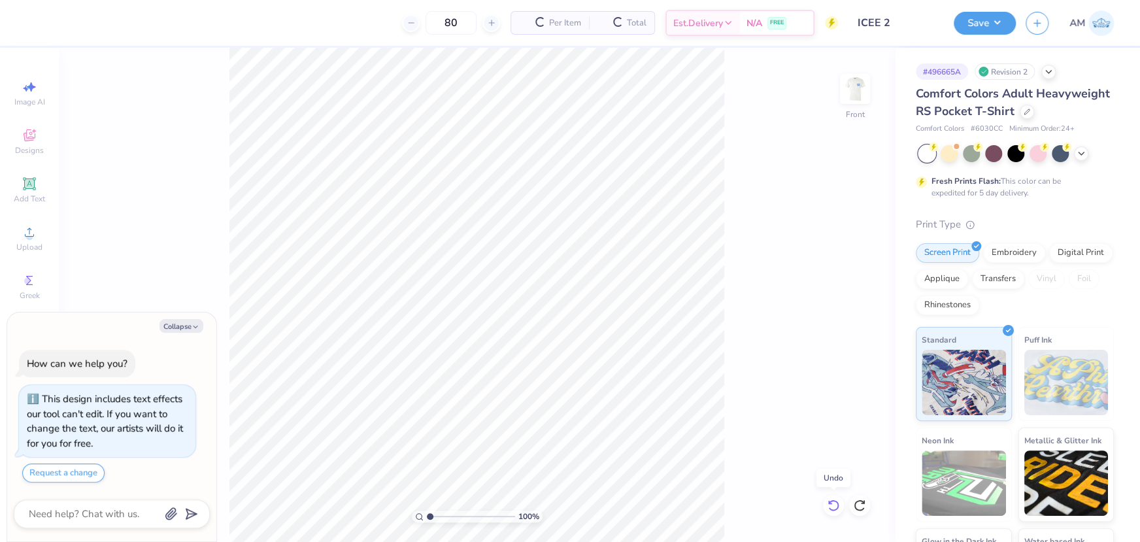
click at [837, 505] on icon at bounding box center [833, 505] width 11 height 12
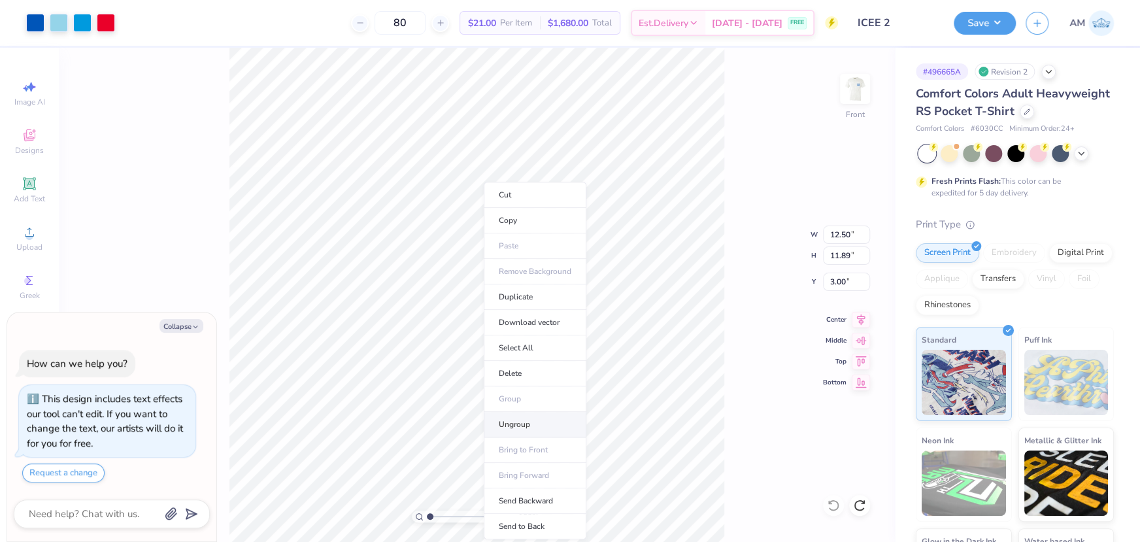
click at [532, 424] on li "Ungroup" at bounding box center [535, 424] width 103 height 25
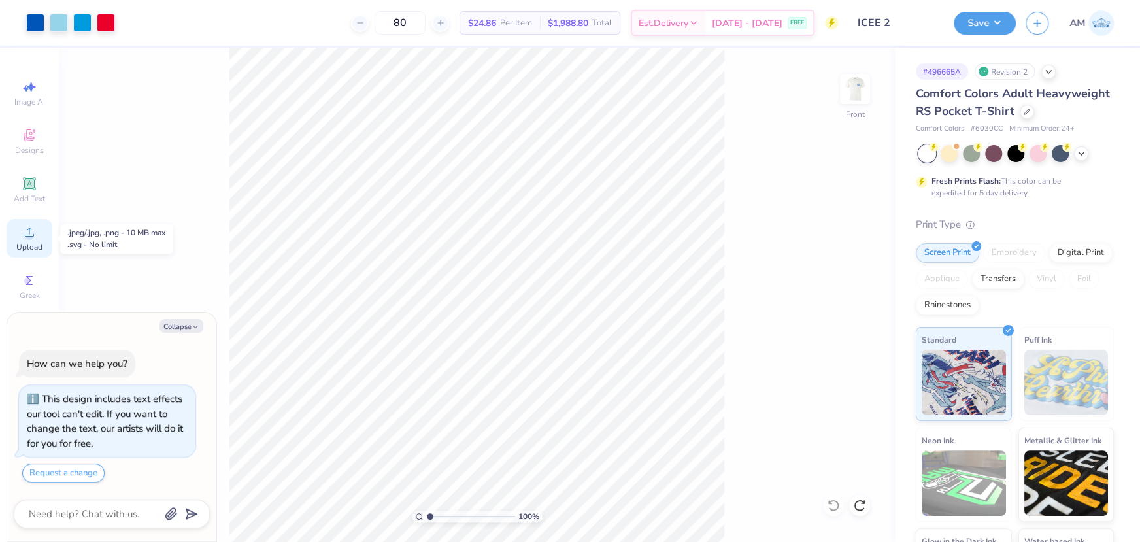
click at [26, 236] on circle at bounding box center [28, 236] width 7 height 7
click at [35, 235] on icon at bounding box center [30, 232] width 16 height 16
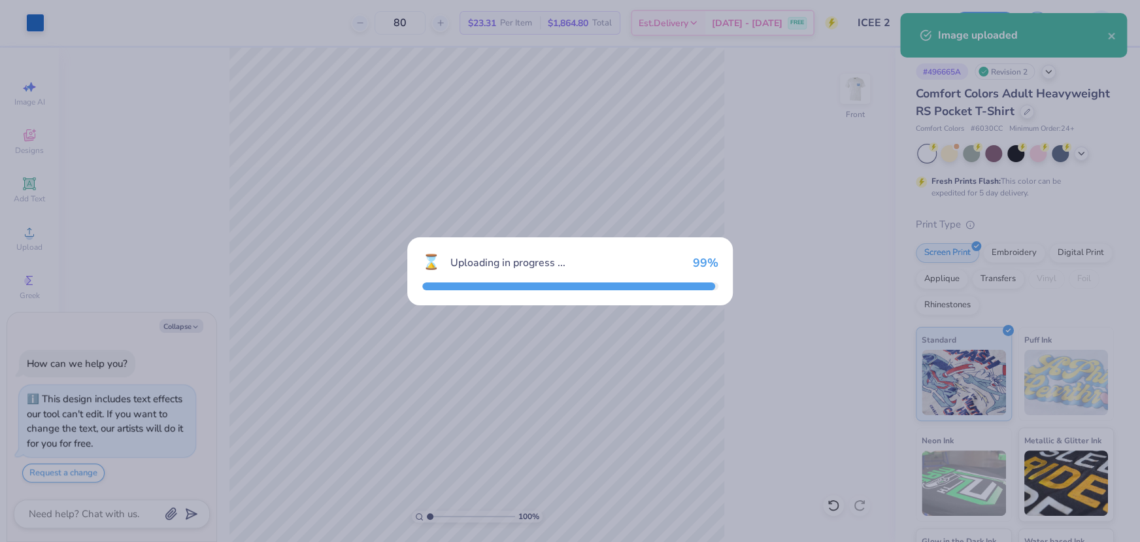
type textarea "x"
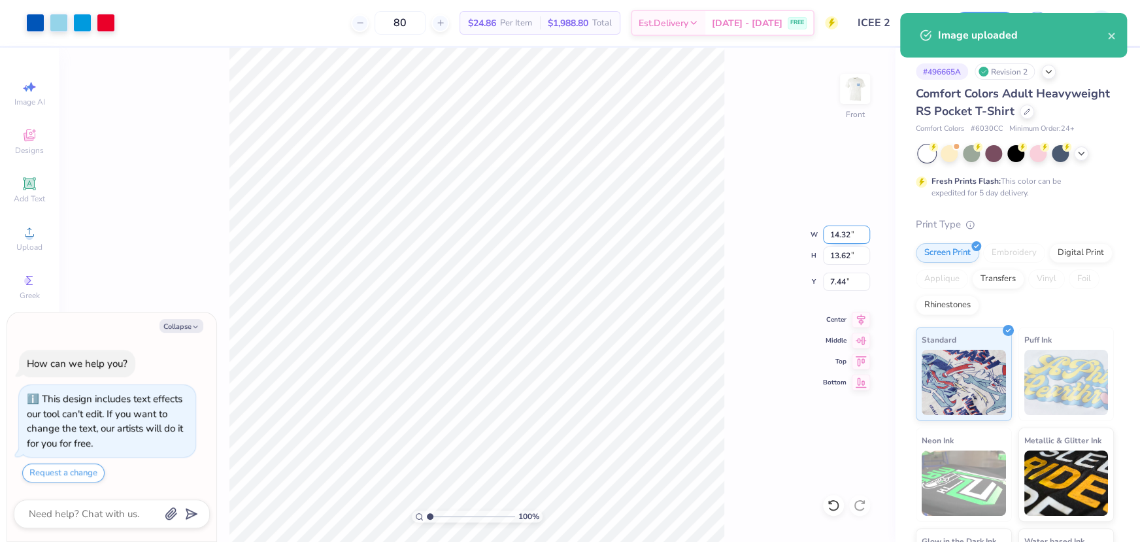
click at [833, 237] on input "14.32" at bounding box center [846, 235] width 47 height 18
type input "12.5"
click at [837, 278] on input "7.44" at bounding box center [846, 282] width 47 height 18
type textarea "x"
type input "12.50"
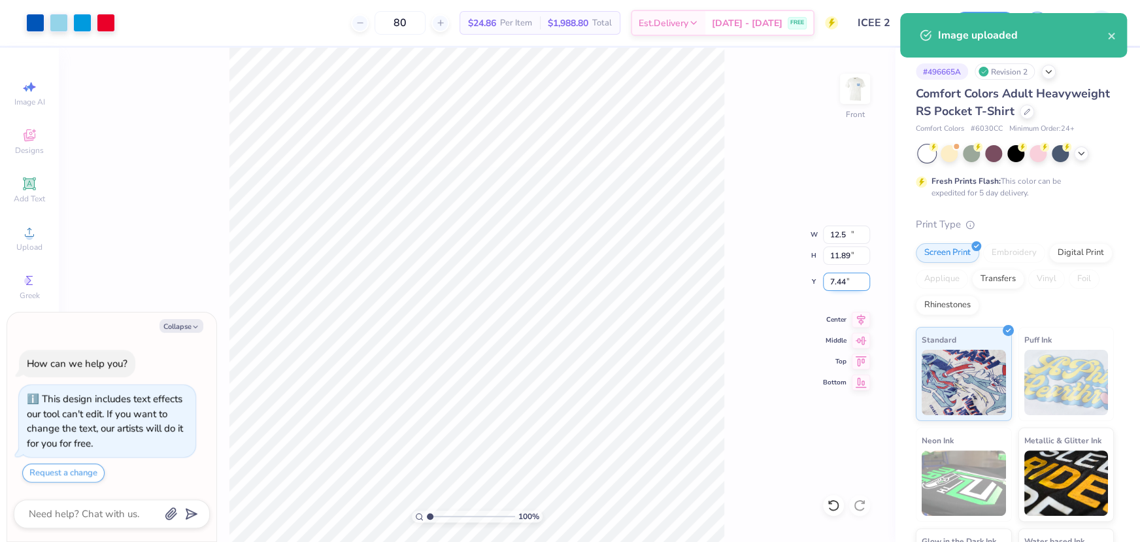
type input "11.89"
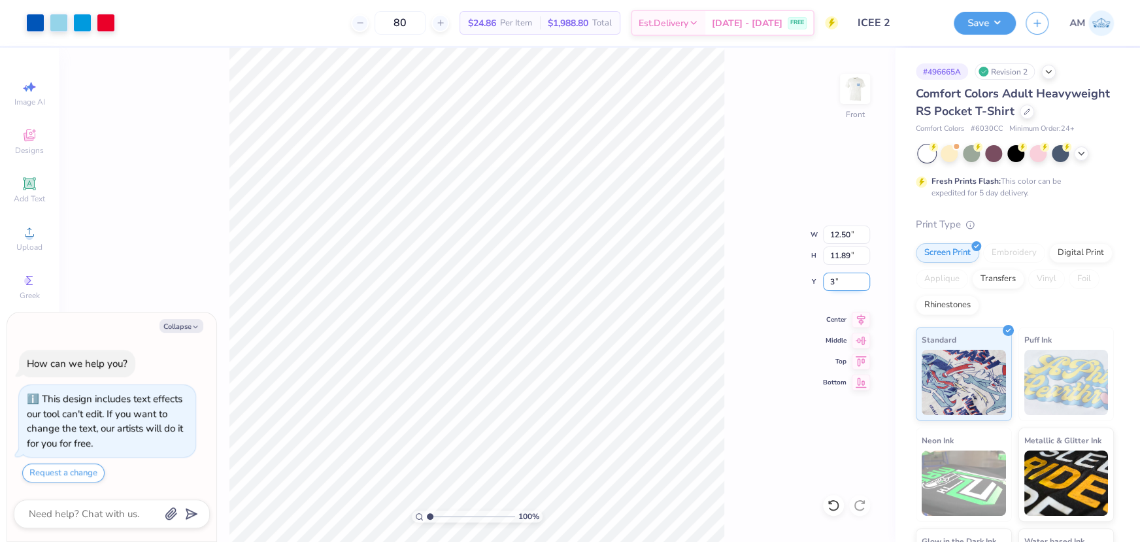
type input "3"
type textarea "x"
type input "3.00"
click at [855, 317] on icon at bounding box center [861, 318] width 18 height 16
click at [979, 20] on button "Save" at bounding box center [985, 21] width 62 height 23
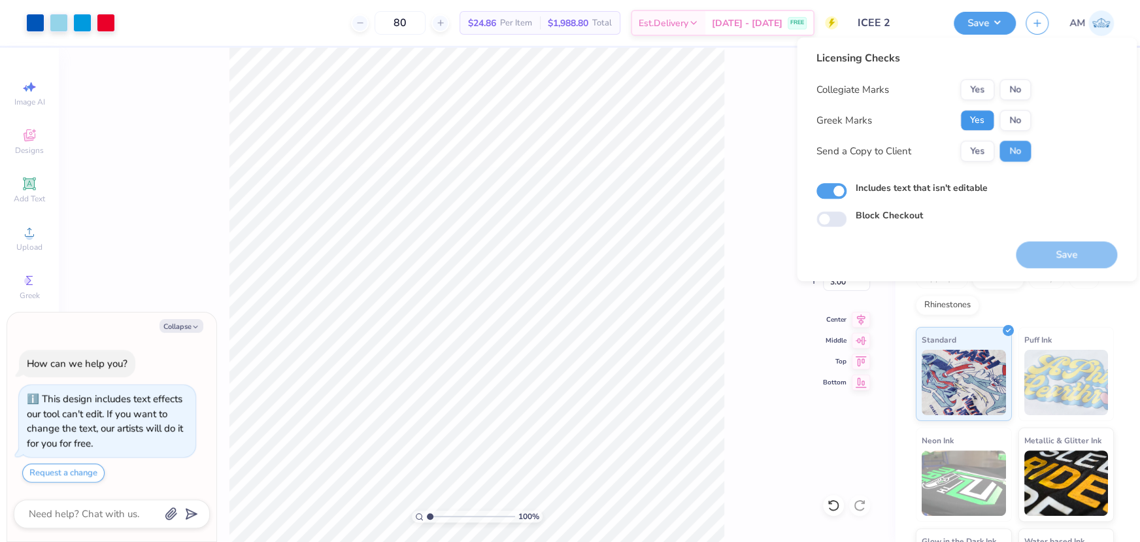
click at [977, 122] on button "Yes" at bounding box center [977, 120] width 34 height 21
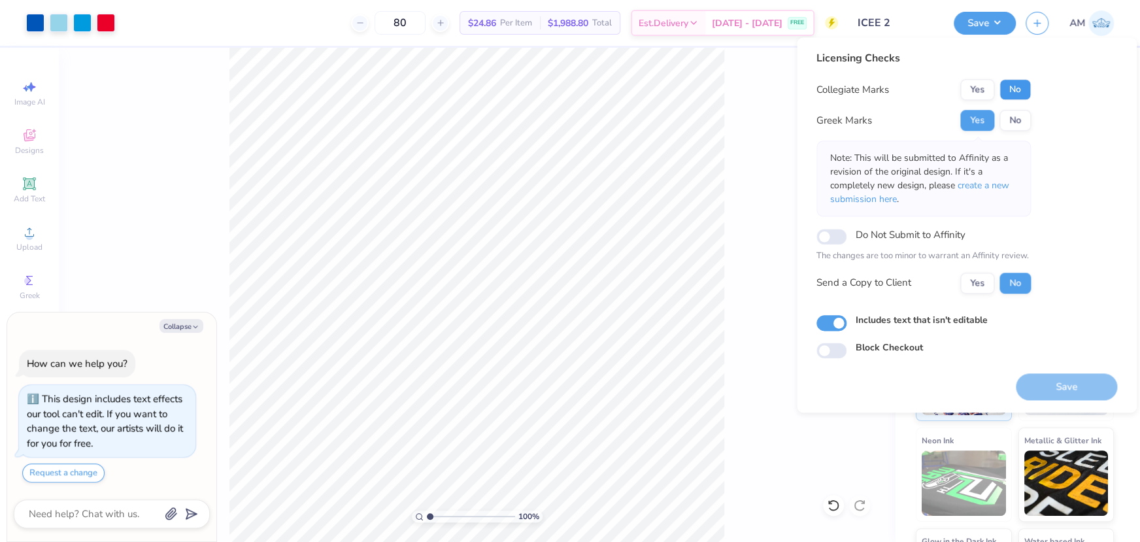
click at [1005, 94] on button "No" at bounding box center [1014, 89] width 31 height 21
click at [980, 284] on button "Yes" at bounding box center [977, 283] width 34 height 21
click at [1050, 382] on button "Save" at bounding box center [1066, 386] width 101 height 27
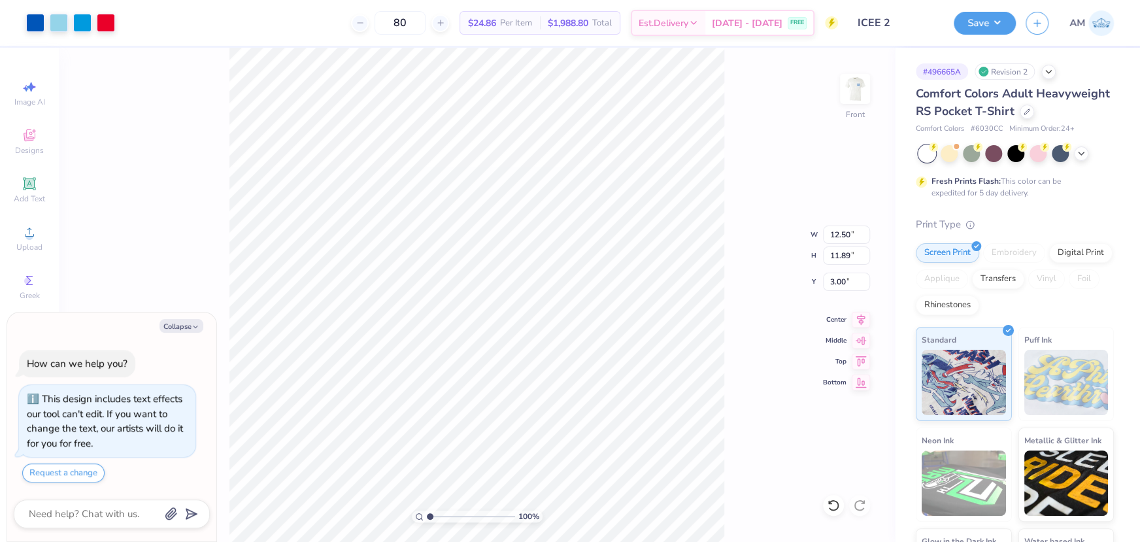
type textarea "x"
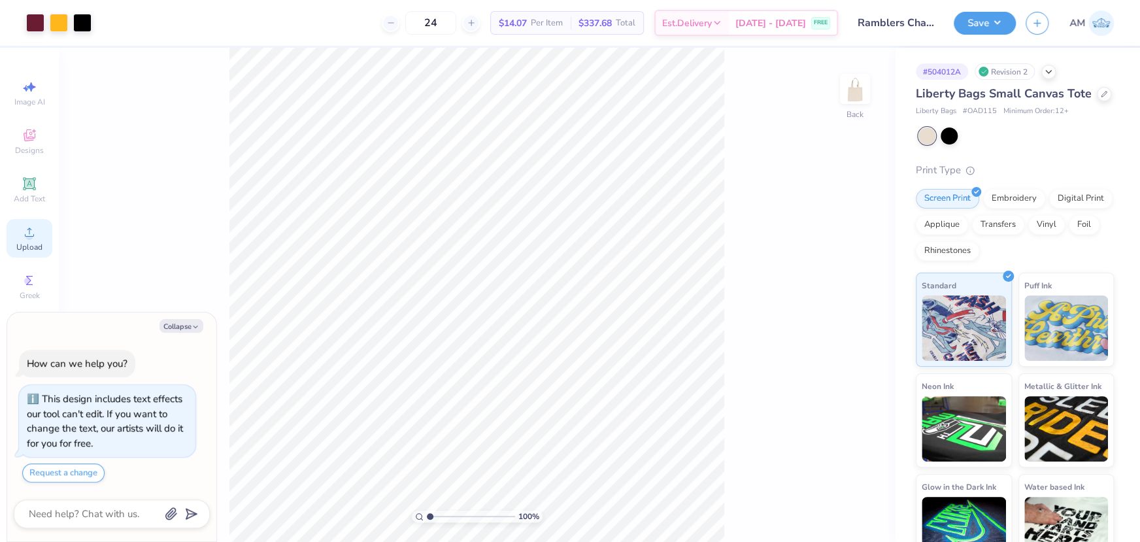
click at [20, 231] on div "Upload" at bounding box center [30, 238] width 46 height 39
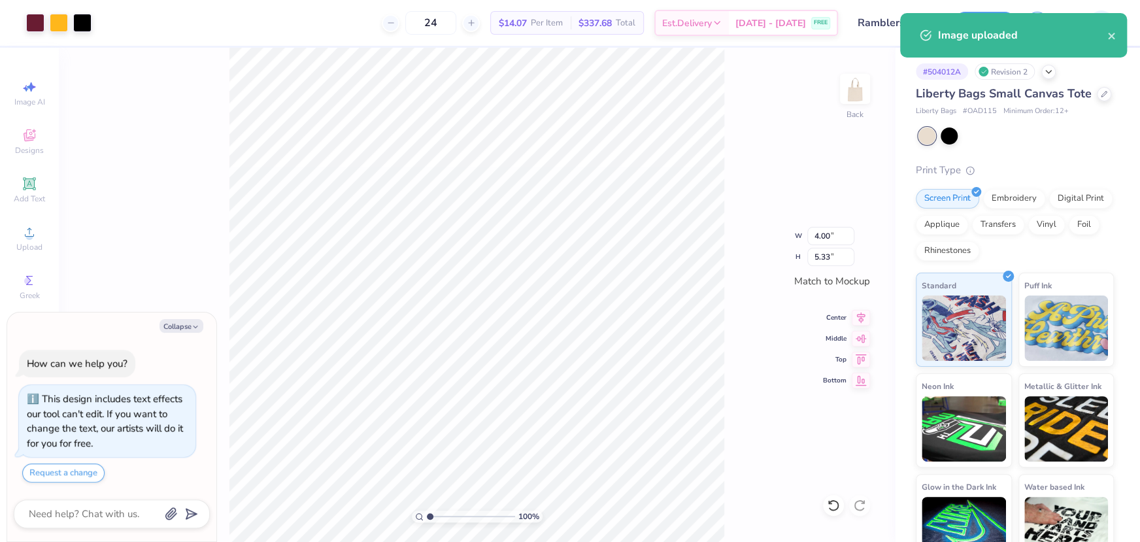
type textarea "x"
click at [824, 231] on input "4.00" at bounding box center [830, 236] width 47 height 18
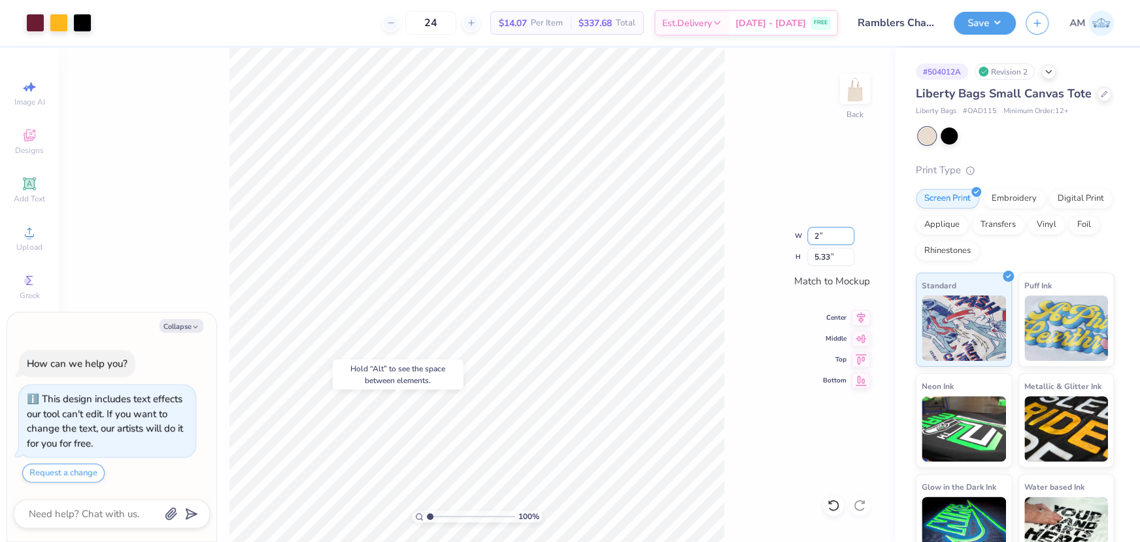
type input "2"
type textarea "x"
type input "2.00"
type input "2.66"
type textarea "x"
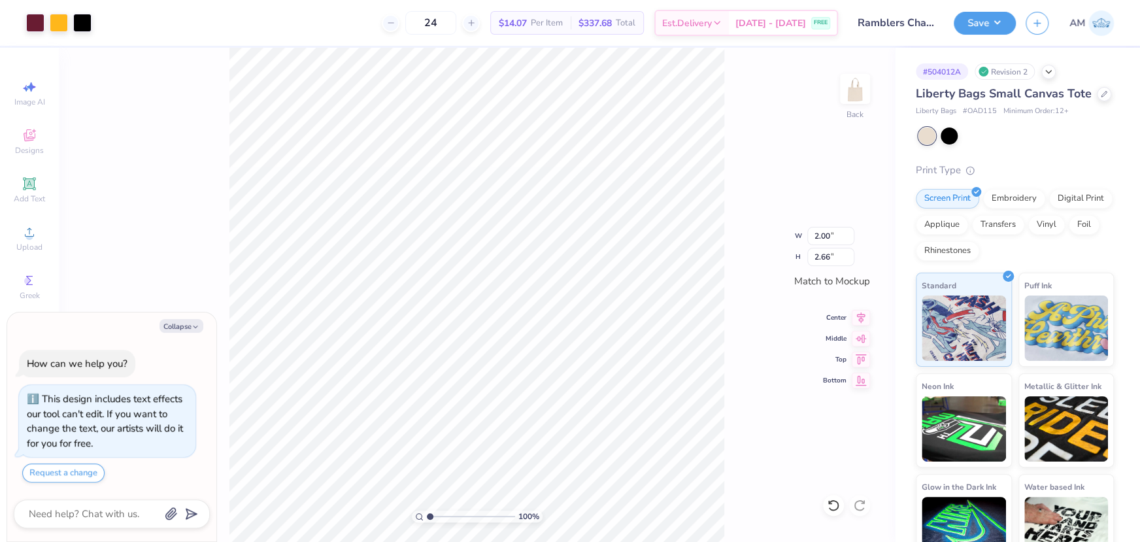
type input "2.70"
type input "3.60"
type textarea "x"
type input "2.00"
type input "2.66"
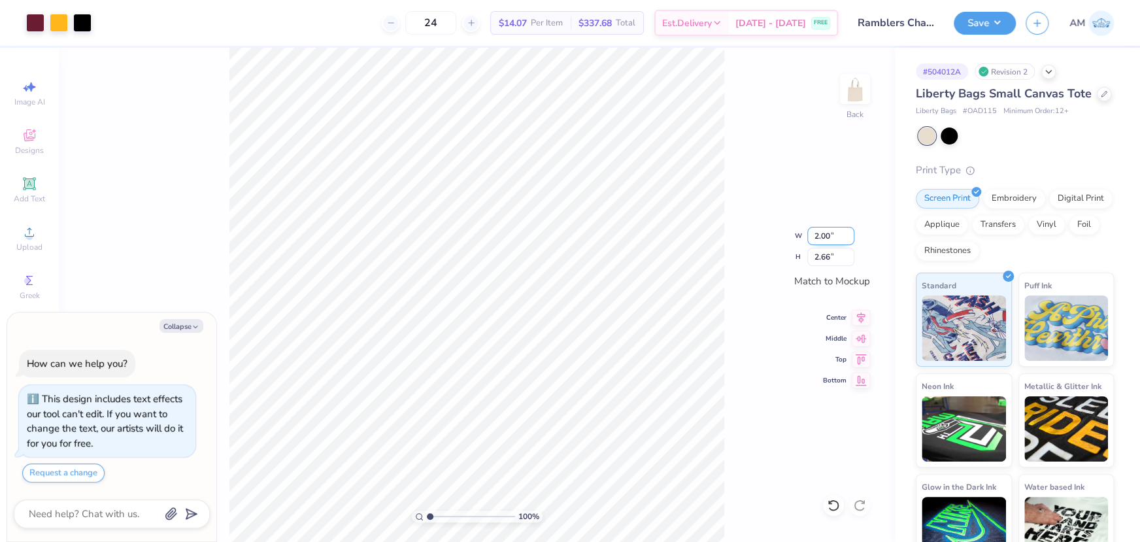
click at [820, 237] on input "2.00" at bounding box center [830, 236] width 47 height 18
type input "2.7"
type textarea "x"
type input "2.70"
type input "3.60"
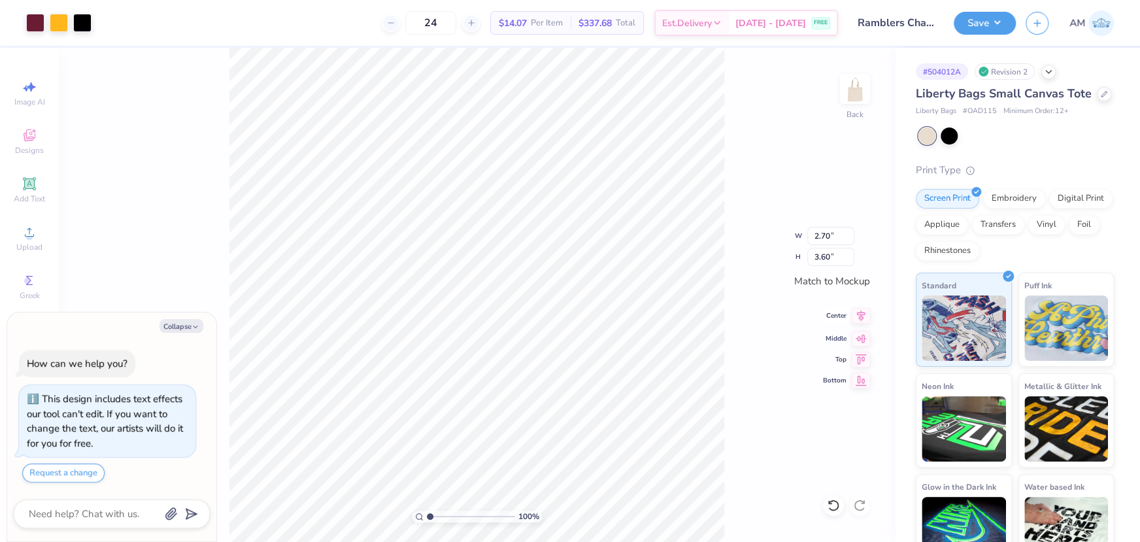
click at [863, 312] on icon at bounding box center [861, 315] width 8 height 11
click at [771, 322] on div "100 % Back W 2.70 2.70 " H 3.60 3.60 " Match to Mockup Center Middle Top Bottom" at bounding box center [477, 295] width 836 height 494
click at [829, 249] on input "3.60" at bounding box center [830, 257] width 47 height 18
click at [861, 318] on icon at bounding box center [861, 316] width 18 height 16
click at [990, 24] on button "Save" at bounding box center [985, 21] width 62 height 23
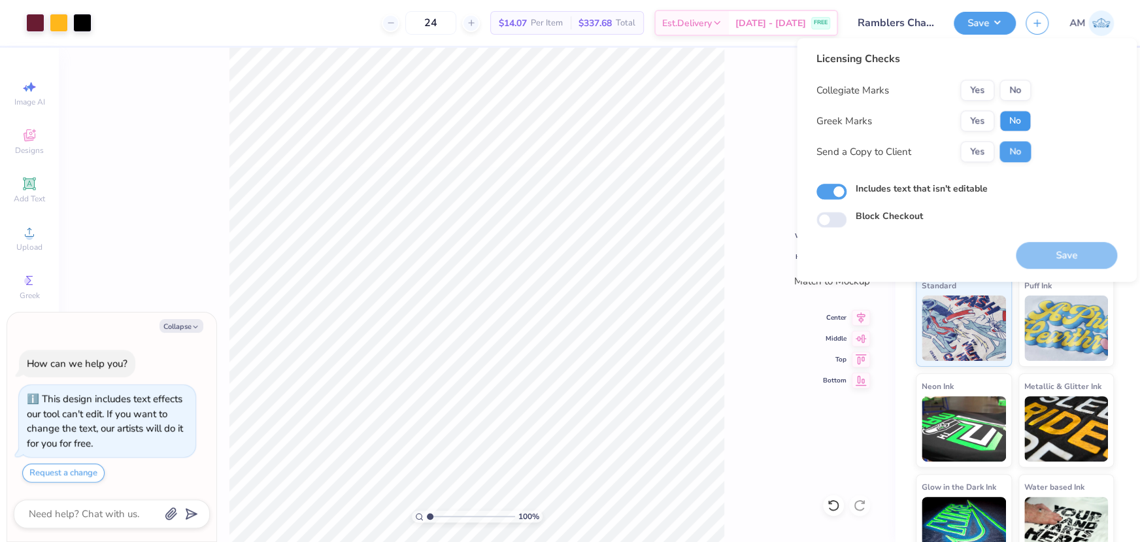
click at [1013, 122] on button "No" at bounding box center [1014, 120] width 31 height 21
click at [981, 88] on button "Yes" at bounding box center [977, 90] width 34 height 21
click at [984, 143] on button "Yes" at bounding box center [977, 151] width 34 height 21
click at [1054, 256] on button "Save" at bounding box center [1066, 255] width 101 height 27
type textarea "x"
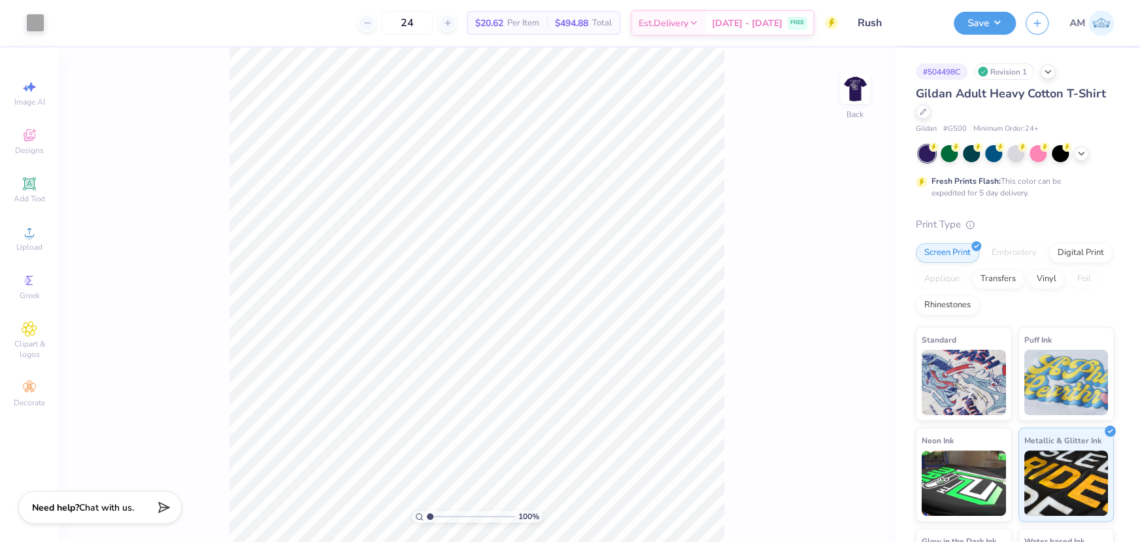
click at [856, 92] on img at bounding box center [855, 89] width 26 height 26
click at [845, 88] on img at bounding box center [855, 89] width 52 height 52
click at [848, 80] on img at bounding box center [855, 89] width 52 height 52
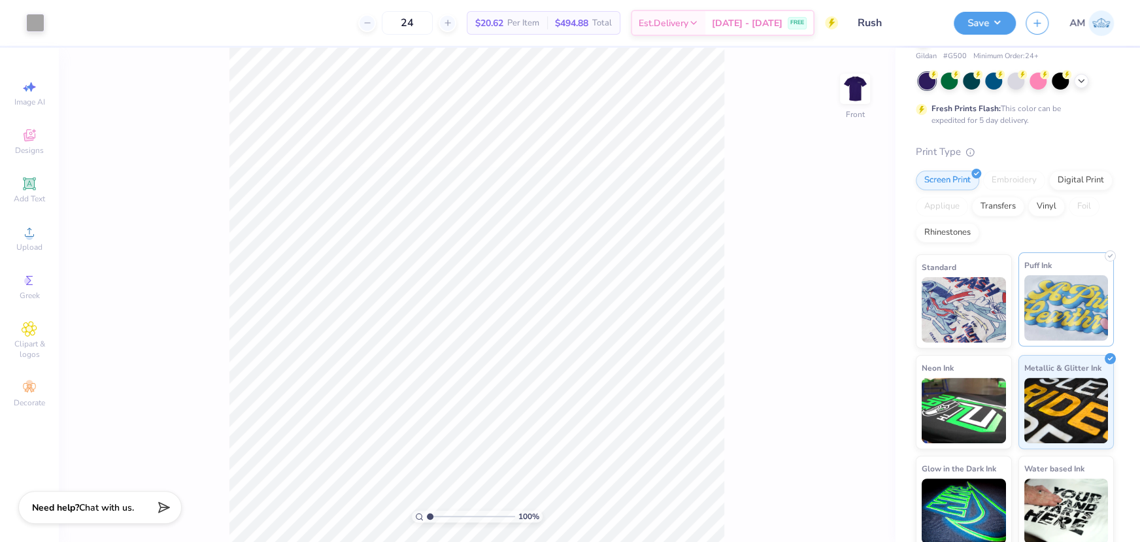
scroll to position [80, 0]
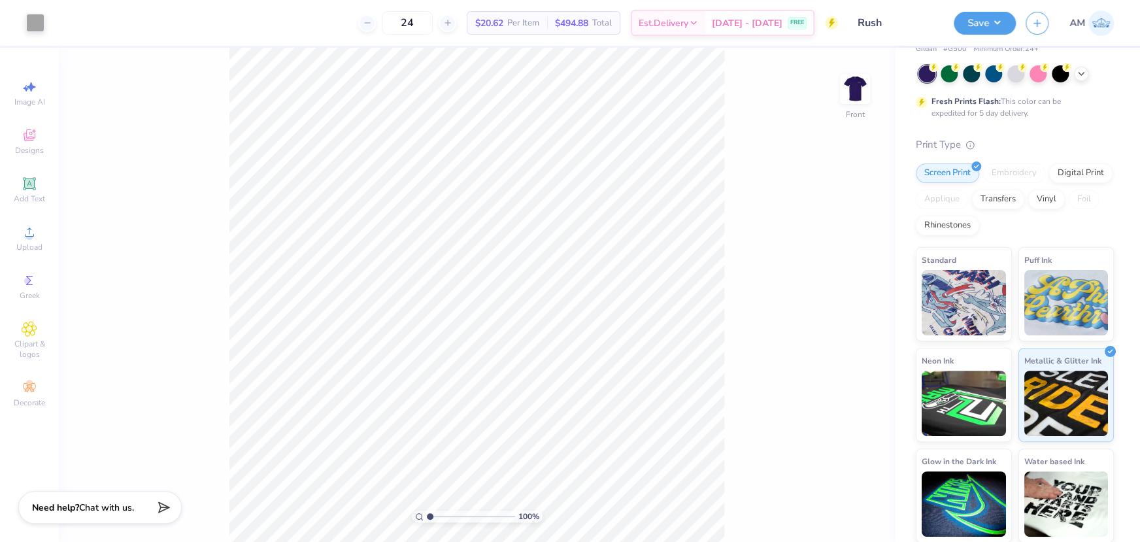
click at [46, 18] on div "Art colors 24 $20.62 Per Item $494.88 Total Est. Delivery [DATE] - [DATE] FREE …" at bounding box center [570, 23] width 1140 height 46
click at [41, 18] on div at bounding box center [35, 21] width 18 height 18
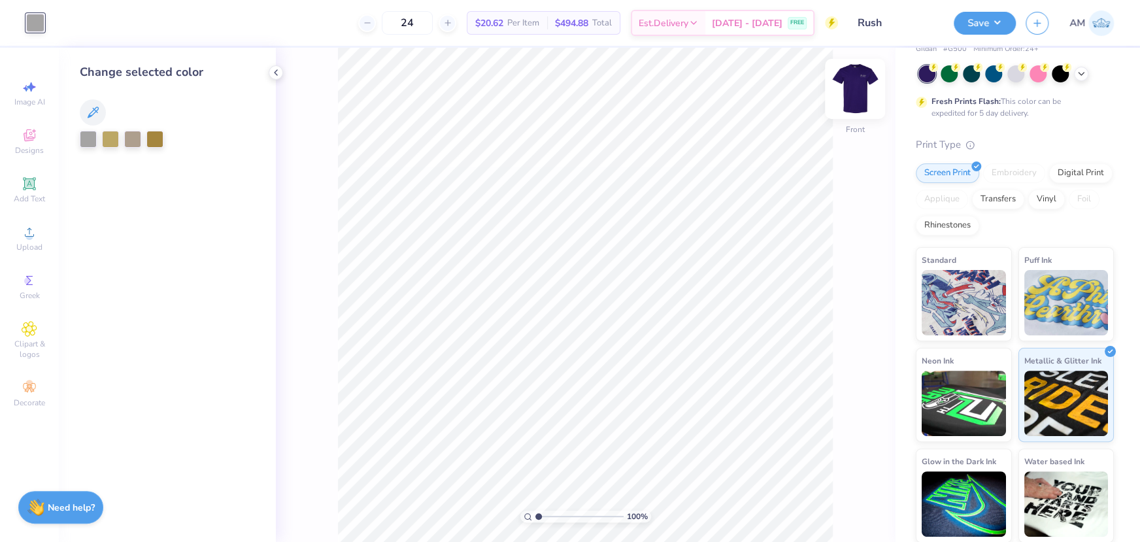
click at [860, 90] on img at bounding box center [855, 89] width 52 height 52
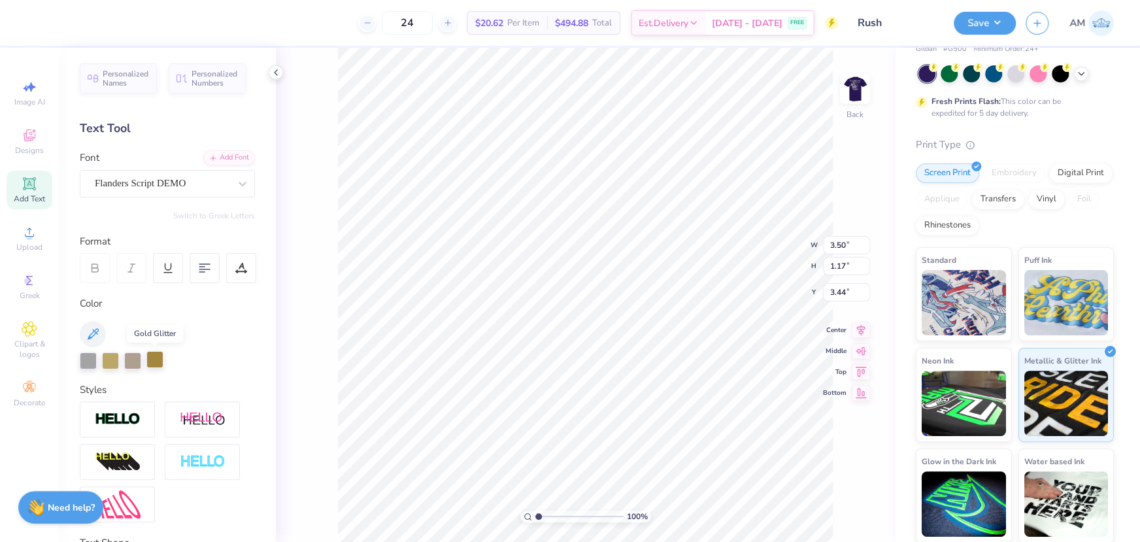
click at [156, 362] on div at bounding box center [154, 359] width 17 height 17
click at [109, 359] on div at bounding box center [110, 359] width 17 height 17
click at [154, 358] on div at bounding box center [154, 359] width 17 height 17
click at [273, 69] on icon at bounding box center [276, 72] width 10 height 10
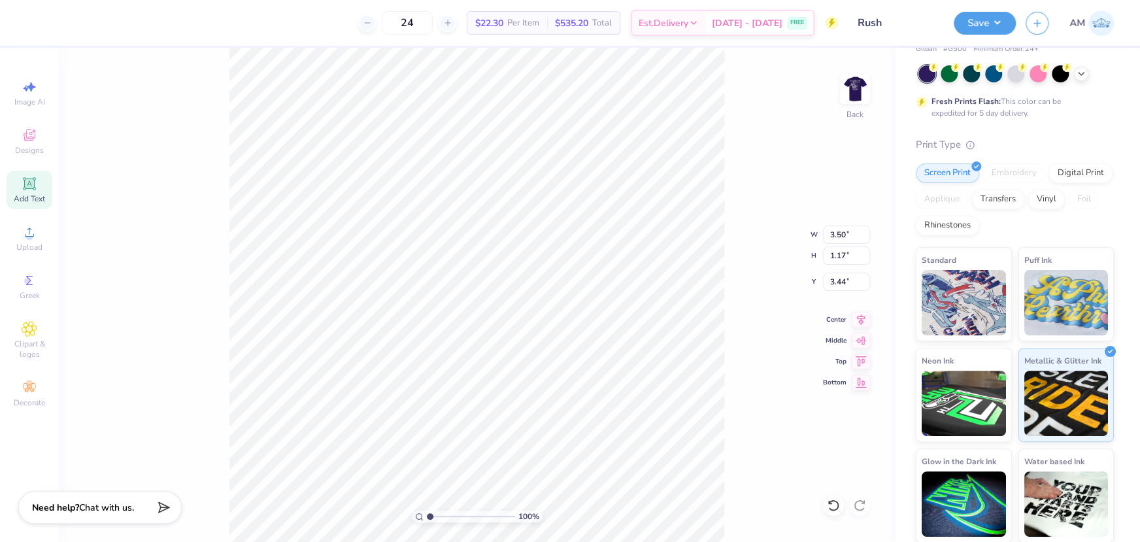
click at [773, 124] on div "100 % Back W 3.50 3.50 " H 1.17 1.17 " Y 3.44 3.44 " Center Middle Top Bottom" at bounding box center [477, 295] width 836 height 494
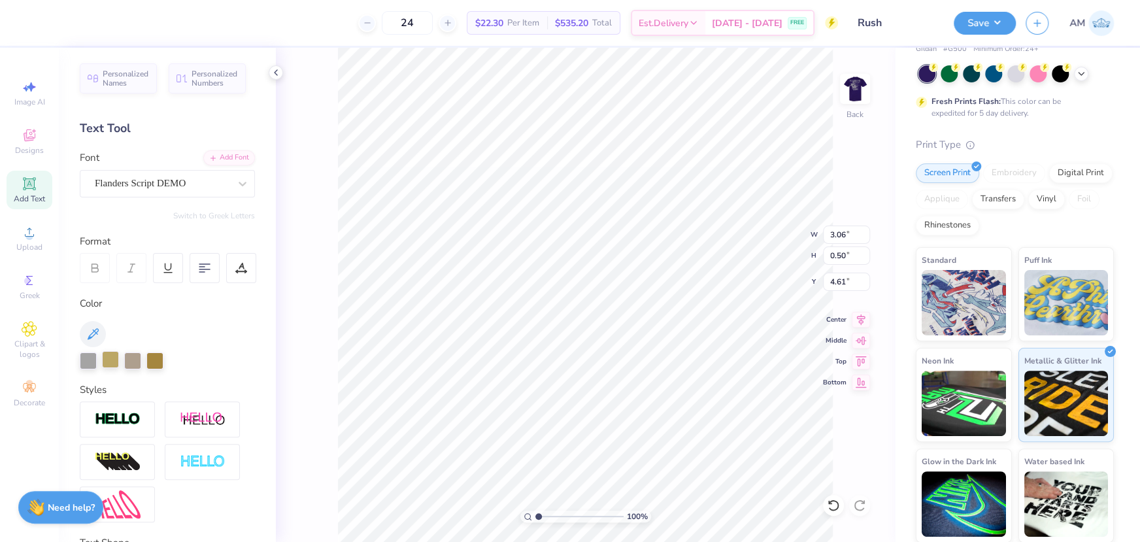
click at [110, 364] on div at bounding box center [110, 359] width 17 height 17
click at [865, 86] on img at bounding box center [855, 89] width 52 height 52
click at [156, 354] on div at bounding box center [154, 359] width 17 height 17
click at [28, 25] on div at bounding box center [35, 21] width 18 height 18
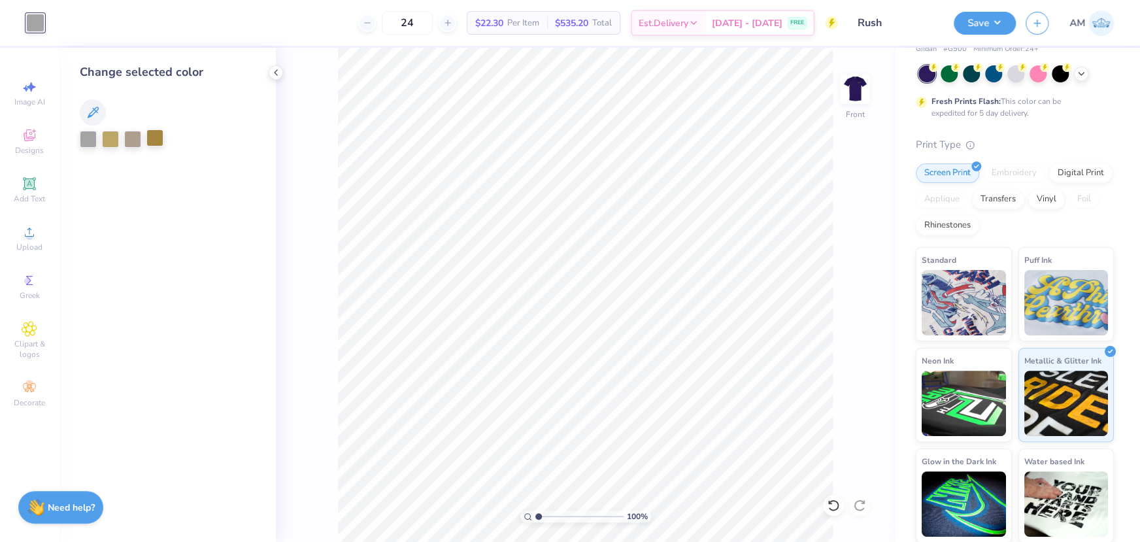
click at [153, 139] on div at bounding box center [154, 137] width 17 height 17
click at [275, 71] on icon at bounding box center [276, 72] width 10 height 10
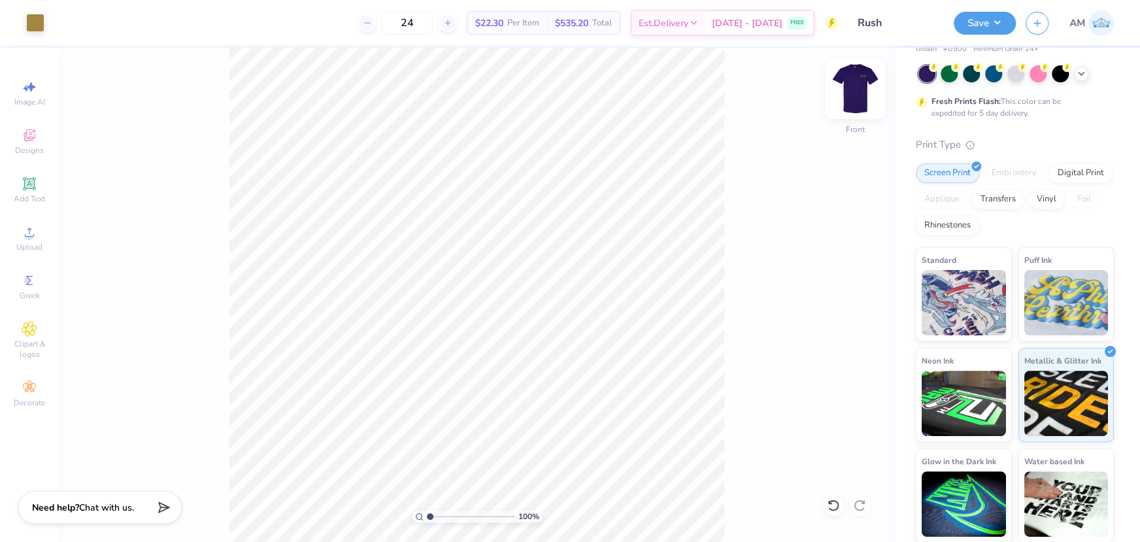
click at [846, 90] on img at bounding box center [855, 89] width 52 height 52
click at [35, 22] on div at bounding box center [35, 21] width 18 height 18
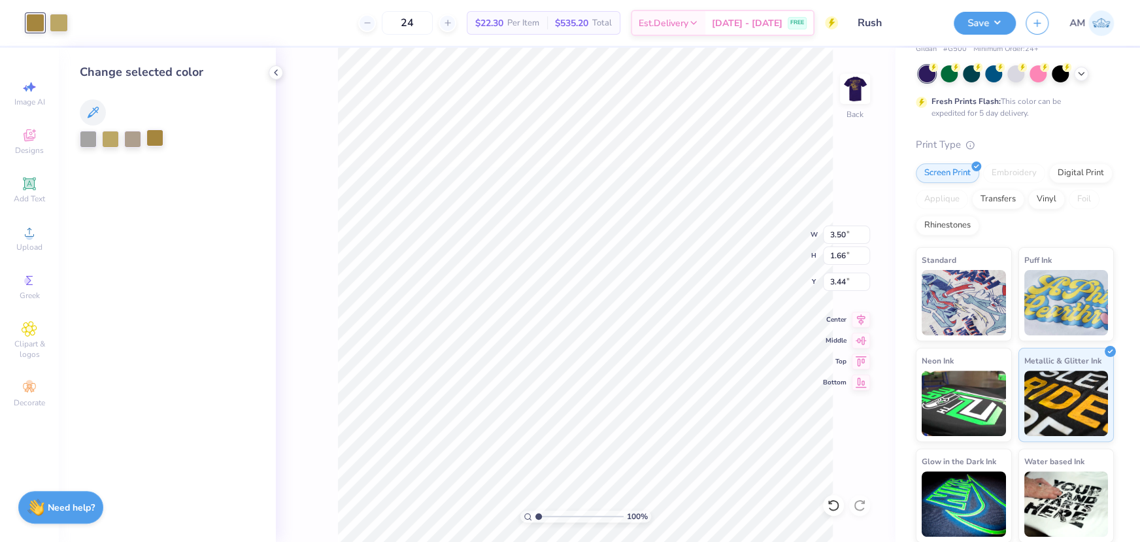
click at [150, 137] on div at bounding box center [154, 137] width 17 height 17
click at [54, 24] on div at bounding box center [59, 21] width 18 height 18
click at [160, 137] on div at bounding box center [154, 137] width 17 height 17
click at [277, 71] on polyline at bounding box center [276, 72] width 3 height 5
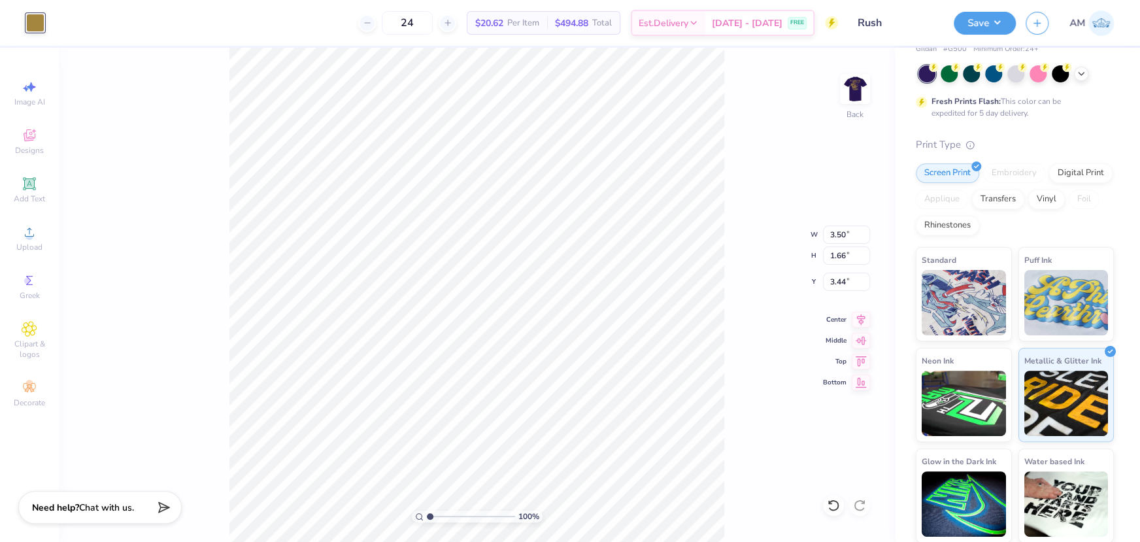
click at [769, 183] on div "100 % Back W 3.50 3.50 " H 1.66 1.66 " Y 3.44 3.44 " Center Middle Top Bottom" at bounding box center [477, 295] width 836 height 494
click at [431, 517] on input "range" at bounding box center [471, 517] width 88 height 12
drag, startPoint x: 429, startPoint y: 516, endPoint x: 412, endPoint y: 517, distance: 17.7
type input "1"
click at [427, 517] on input "range" at bounding box center [471, 517] width 88 height 12
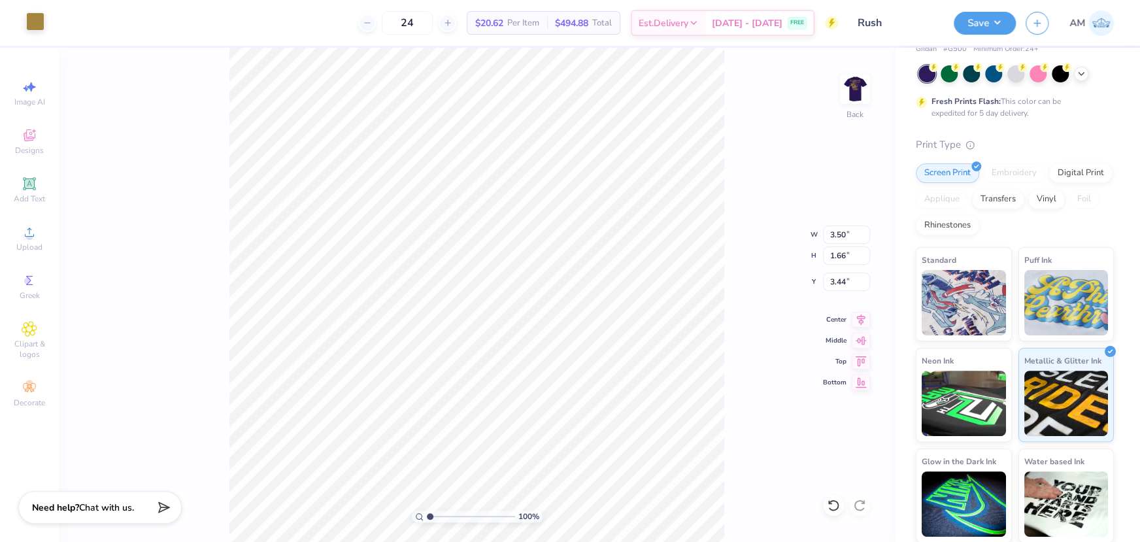
click at [38, 23] on div at bounding box center [35, 21] width 18 height 18
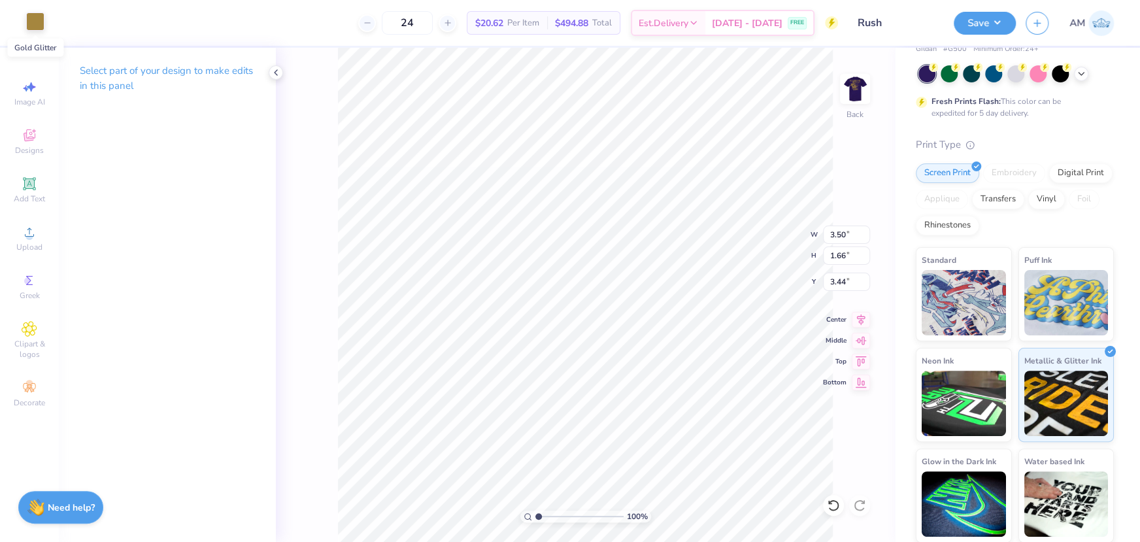
click at [38, 22] on div at bounding box center [35, 21] width 18 height 18
click at [111, 139] on div at bounding box center [110, 137] width 17 height 17
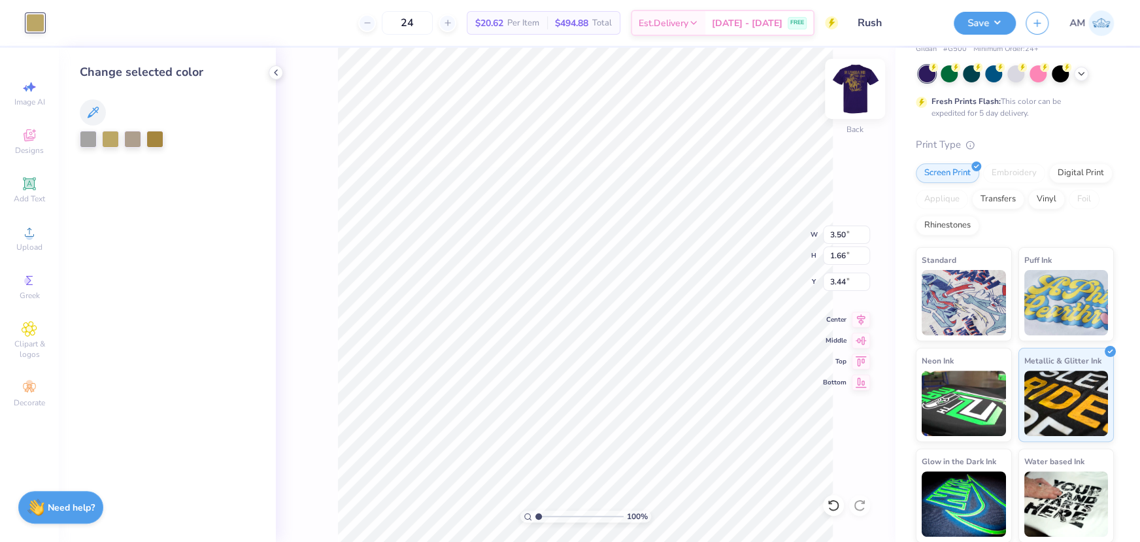
click at [852, 83] on img at bounding box center [855, 89] width 52 height 52
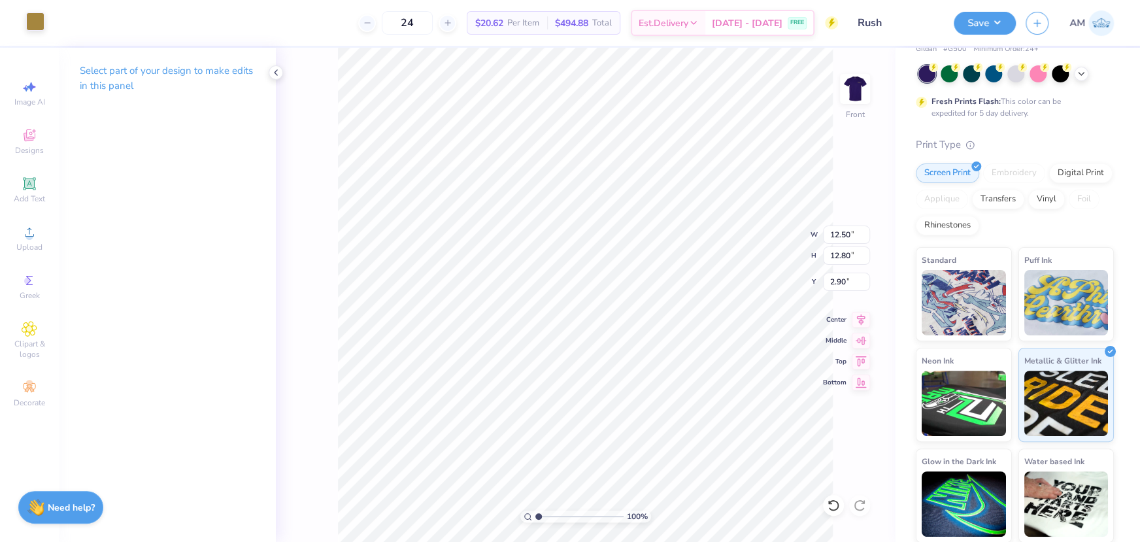
click at [37, 24] on div at bounding box center [35, 21] width 18 height 18
click at [107, 142] on div at bounding box center [110, 137] width 17 height 17
click at [280, 69] on icon at bounding box center [276, 72] width 10 height 10
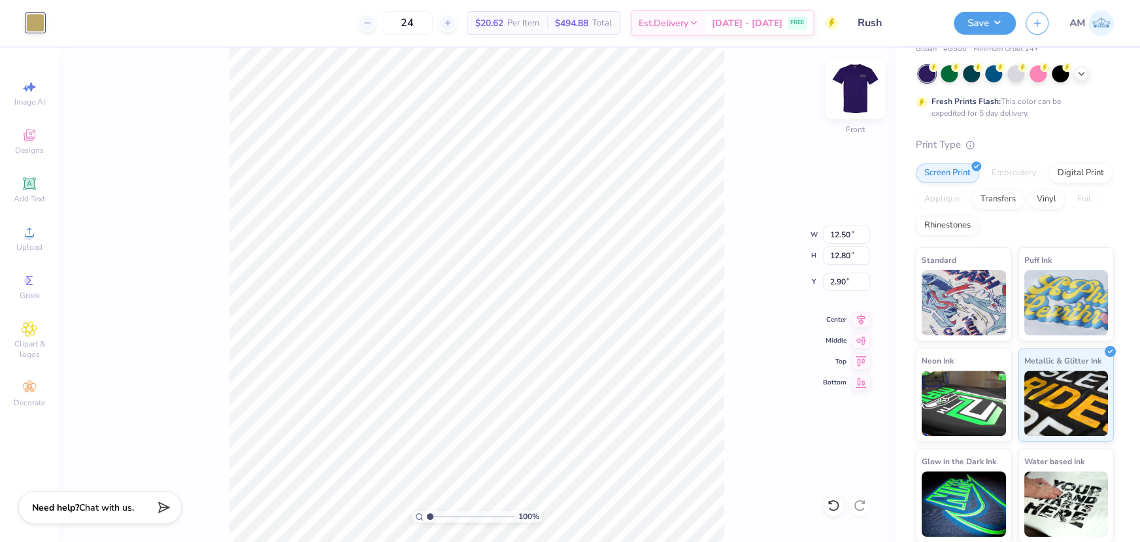
click at [867, 86] on img at bounding box center [855, 89] width 52 height 52
click at [988, 22] on button "Save" at bounding box center [985, 21] width 62 height 23
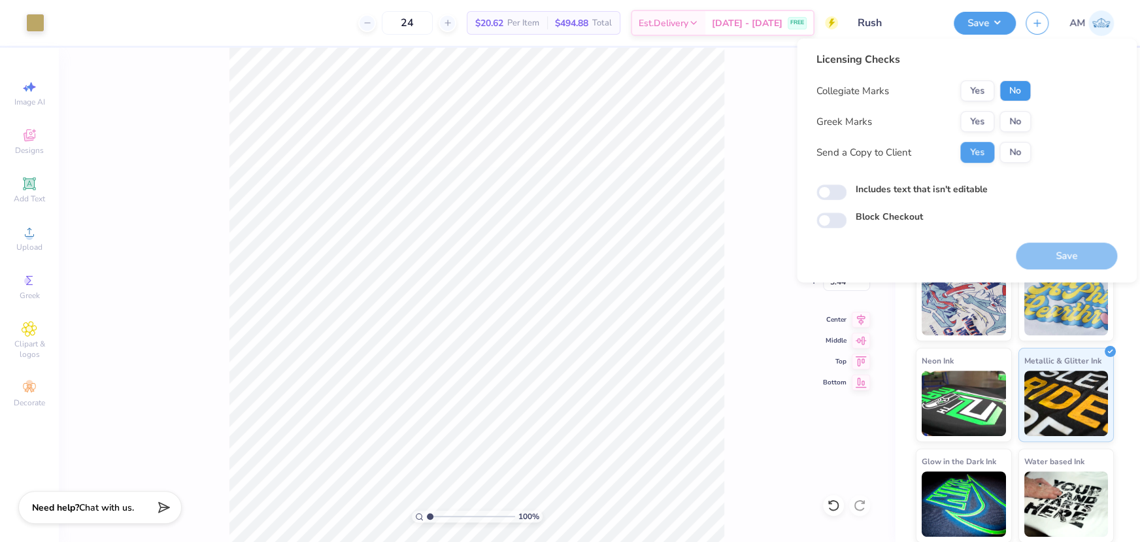
click at [1018, 88] on button "No" at bounding box center [1014, 90] width 31 height 21
click at [1014, 121] on button "No" at bounding box center [1014, 121] width 31 height 21
click at [829, 193] on input "Includes text that isn't editable" at bounding box center [831, 192] width 30 height 16
checkbox input "true"
click at [969, 28] on button "Save" at bounding box center [985, 21] width 62 height 23
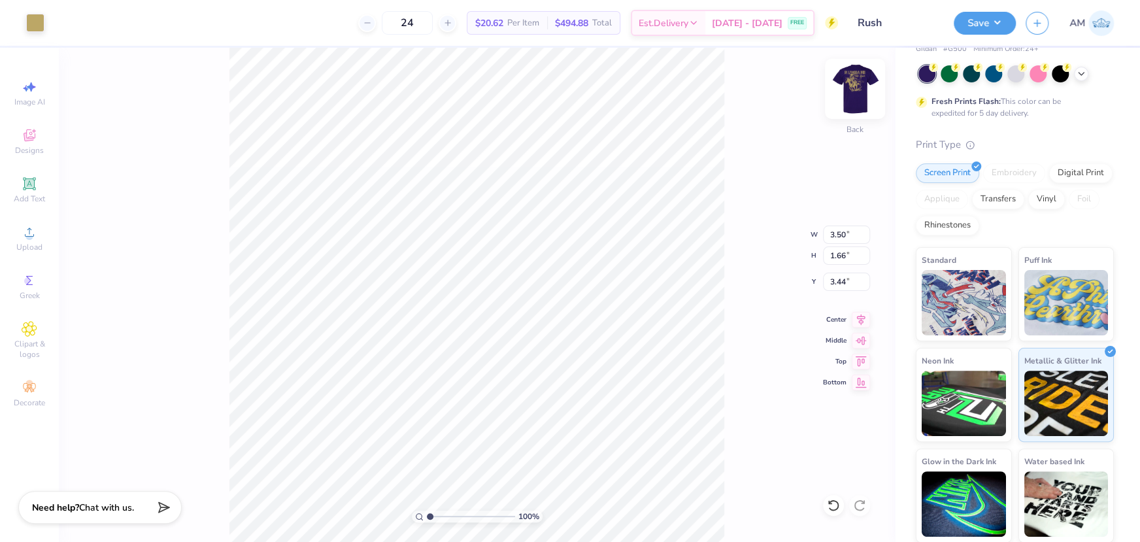
click at [862, 87] on img at bounding box center [855, 89] width 52 height 52
click at [842, 93] on img at bounding box center [855, 89] width 26 height 26
click at [771, 170] on div "100 % Back" at bounding box center [477, 295] width 836 height 494
click at [485, 143] on div "100 % Back" at bounding box center [477, 295] width 836 height 494
click at [845, 281] on input "3.44" at bounding box center [846, 282] width 47 height 18
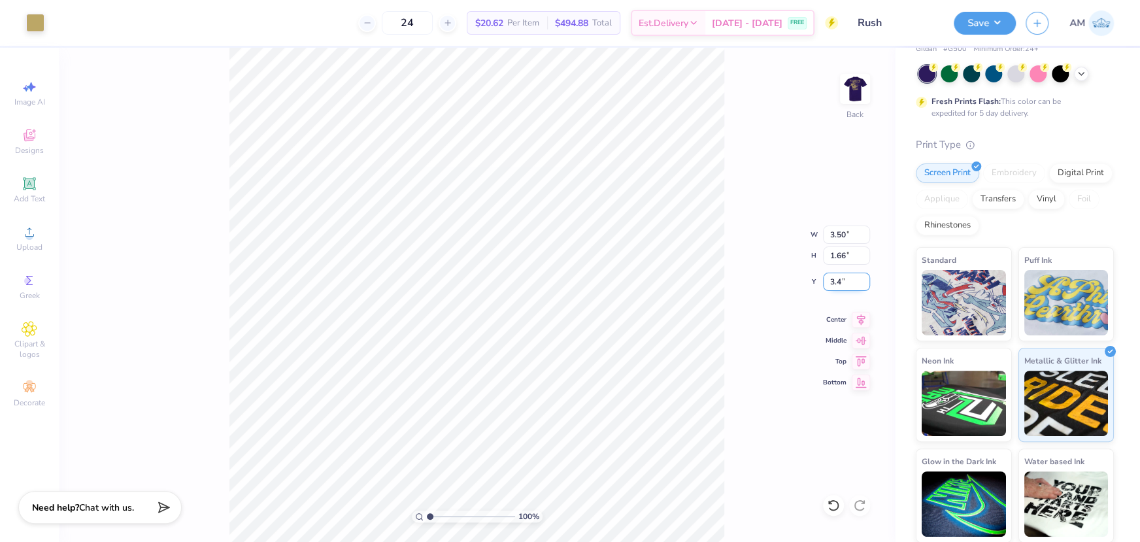
type input "3.40"
click at [734, 262] on div "100 % Back W 3.50 3.50 " H 1.66 1.66 " Y 3.40 3.40 " Center Middle Top Bottom" at bounding box center [477, 295] width 836 height 494
click at [522, 156] on div "100 % Back" at bounding box center [477, 295] width 836 height 494
click at [858, 97] on img at bounding box center [855, 89] width 52 height 52
click at [837, 280] on input "2.90" at bounding box center [846, 282] width 47 height 18
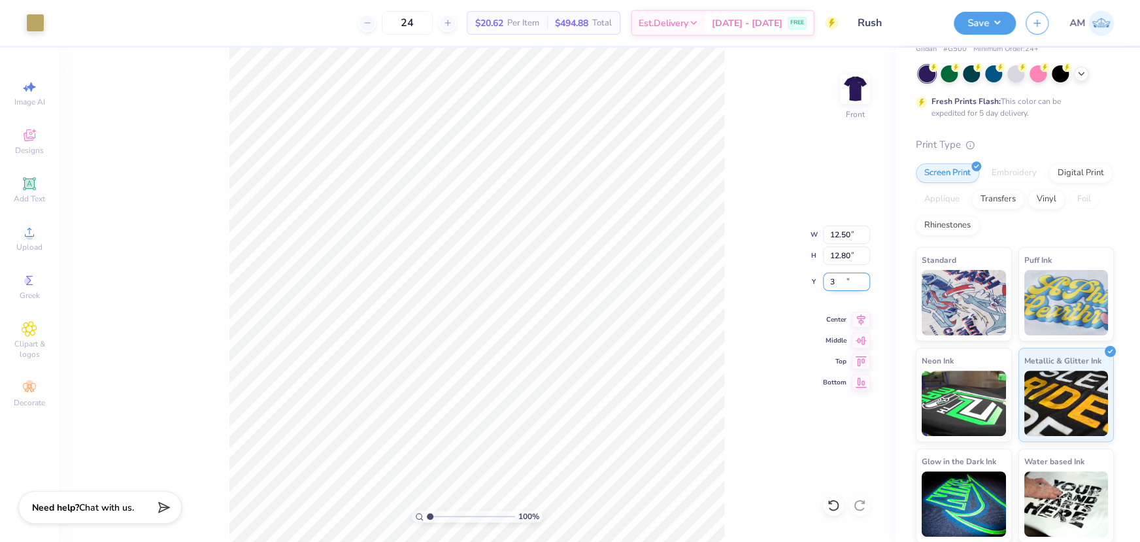
type input "3.00"
click at [739, 234] on div "100 % Front W 12.50 12.50 " H 12.80 12.80 " Y 3.00 3.00 " Center Middle Top Bot…" at bounding box center [477, 295] width 836 height 494
click at [859, 318] on icon at bounding box center [861, 318] width 18 height 16
click at [731, 276] on div "100 % Front W 12.50 12.50 " H 12.80 12.80 " Y 3.00 3.00 " Center Middle Top Bot…" at bounding box center [477, 295] width 836 height 494
click at [862, 323] on icon at bounding box center [861, 318] width 18 height 16
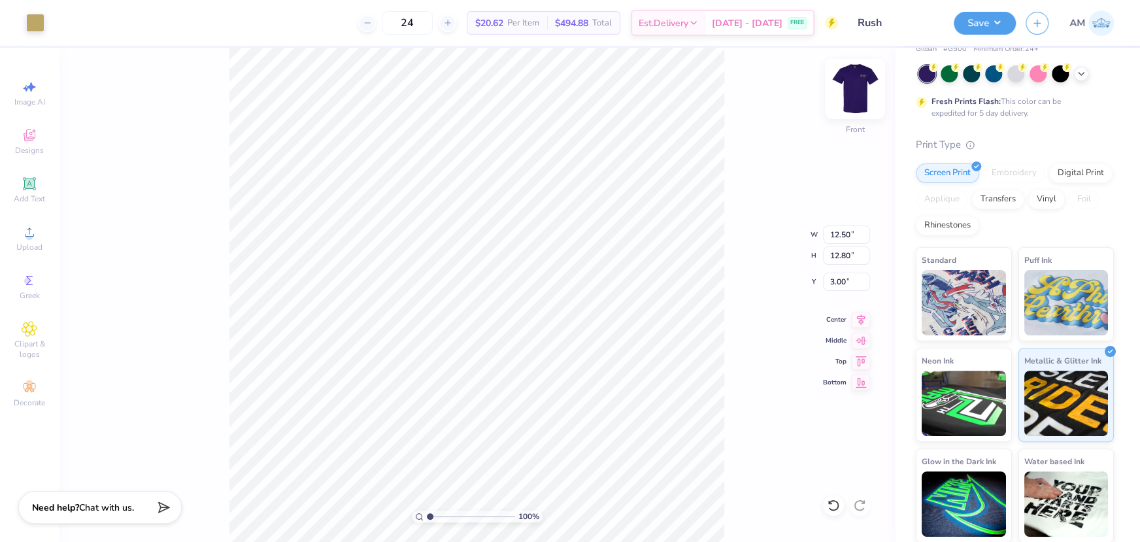
click at [863, 90] on img at bounding box center [855, 89] width 52 height 52
click at [971, 16] on button "Save" at bounding box center [985, 21] width 62 height 23
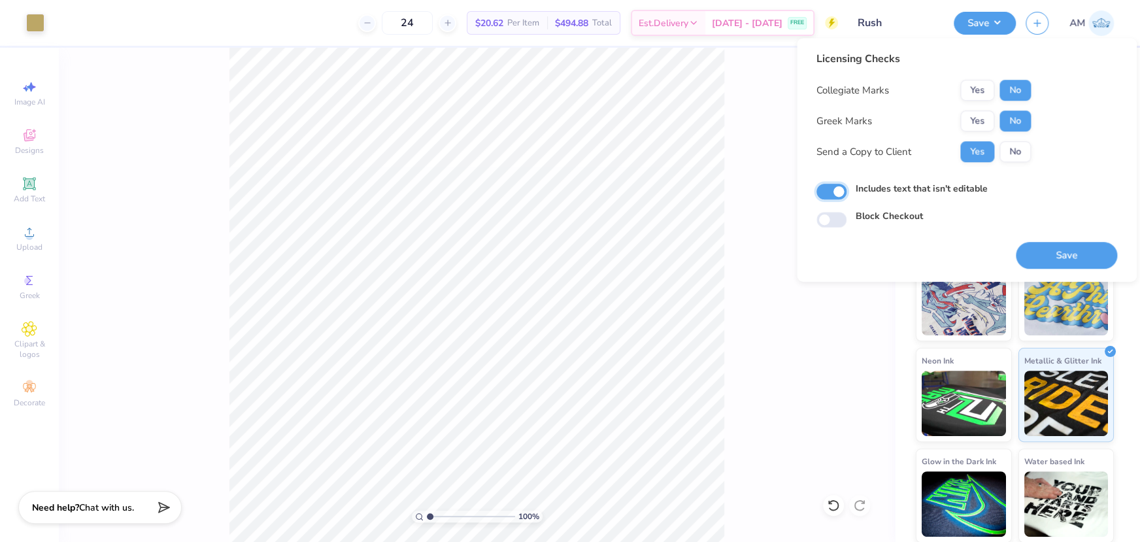
click at [833, 194] on input "Includes text that isn't editable" at bounding box center [831, 192] width 30 height 16
checkbox input "false"
click at [1045, 260] on button "Save" at bounding box center [1066, 255] width 101 height 27
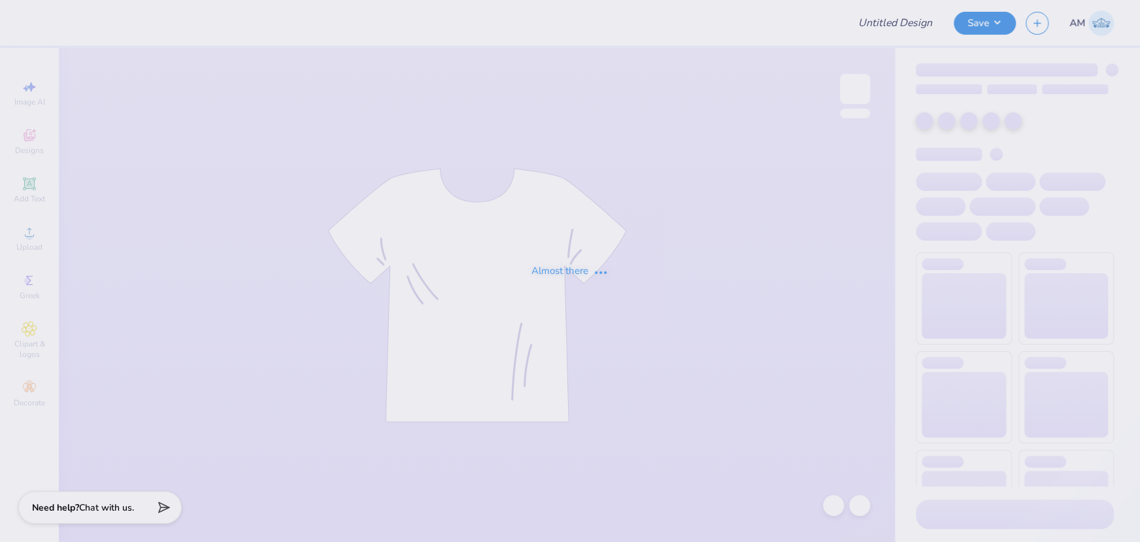
type input "ICEE 2"
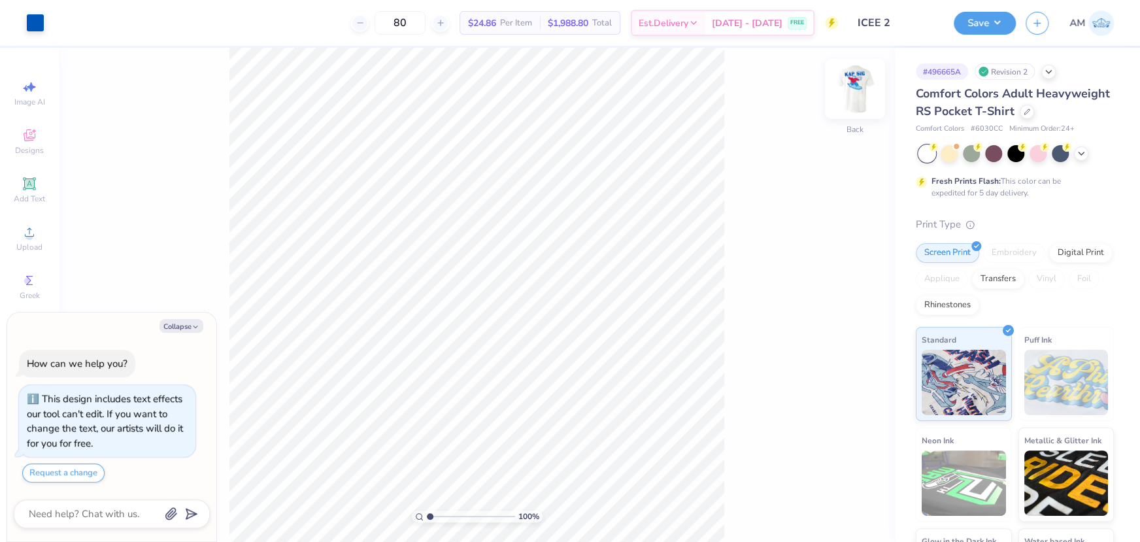
click at [856, 97] on img at bounding box center [855, 89] width 52 height 52
type textarea "x"
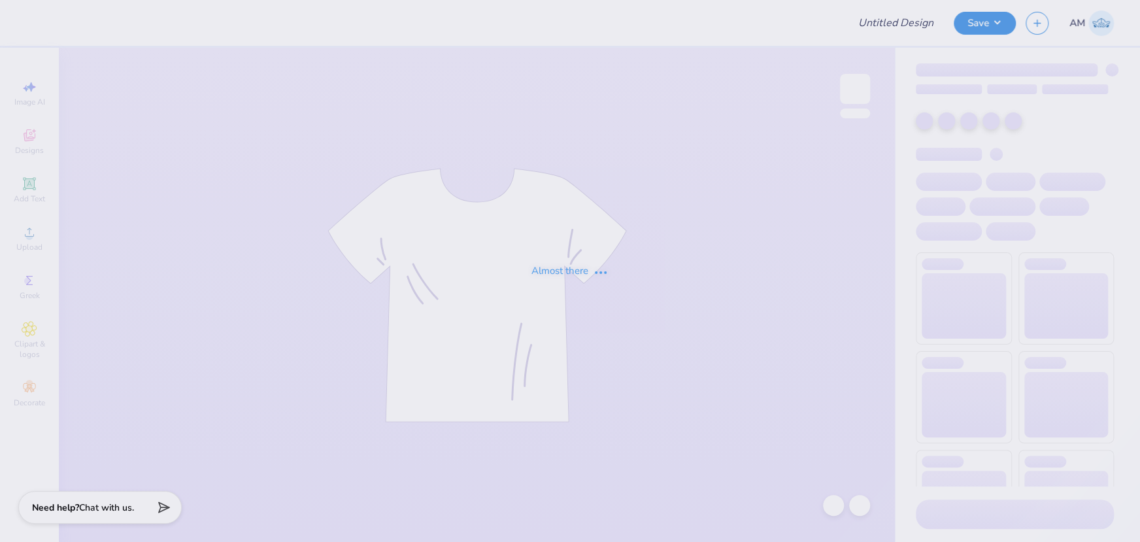
type input "TKE Fall 25"
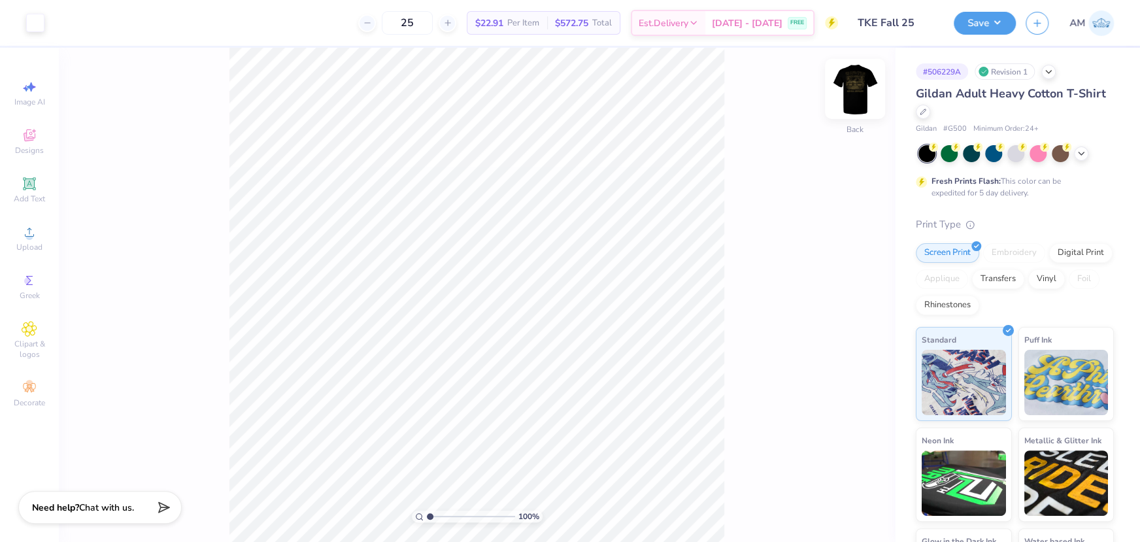
click at [856, 86] on img at bounding box center [855, 89] width 52 height 52
click at [848, 77] on img at bounding box center [855, 89] width 52 height 52
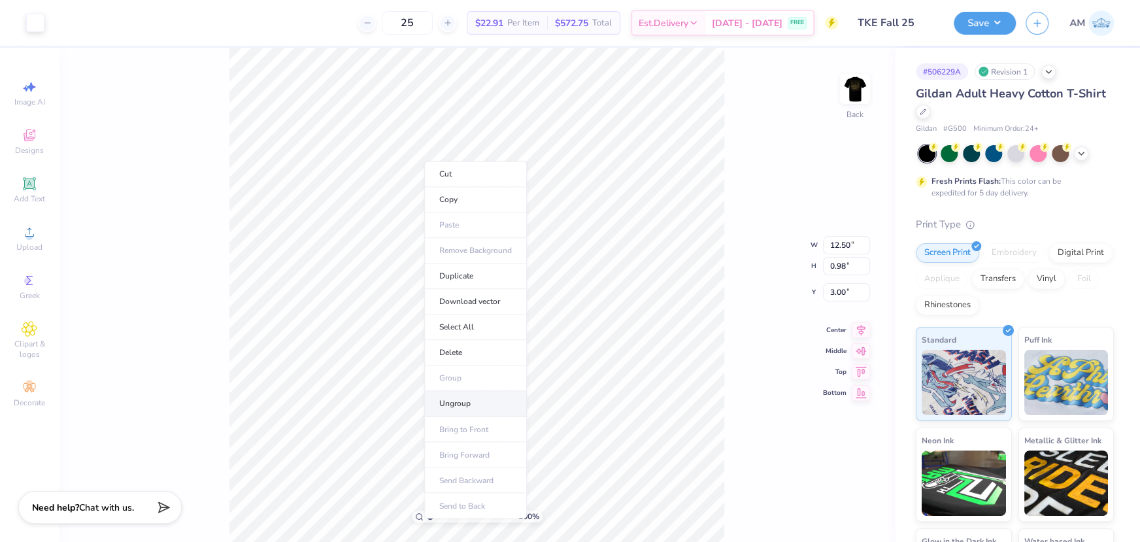
click at [456, 395] on li "Ungroup" at bounding box center [475, 403] width 103 height 25
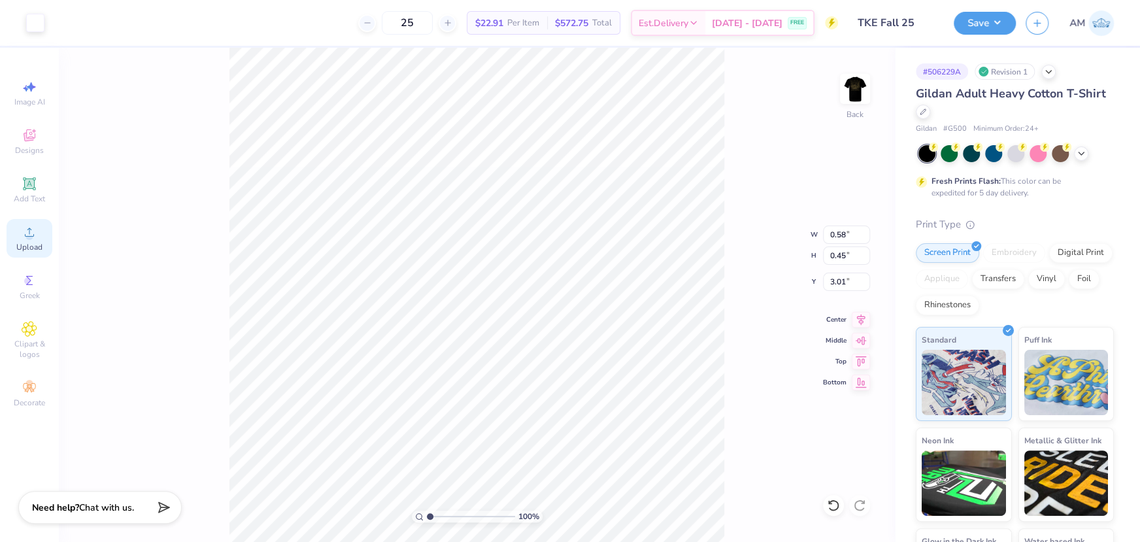
click at [33, 237] on icon at bounding box center [29, 231] width 9 height 9
click at [838, 505] on icon at bounding box center [833, 505] width 13 height 13
click at [838, 505] on div "100 % Back W 0.58 H 0.45 Y 3.01 Center Middle Top Bottom" at bounding box center [477, 295] width 836 height 494
click at [838, 505] on div "100 % Back" at bounding box center [477, 295] width 836 height 494
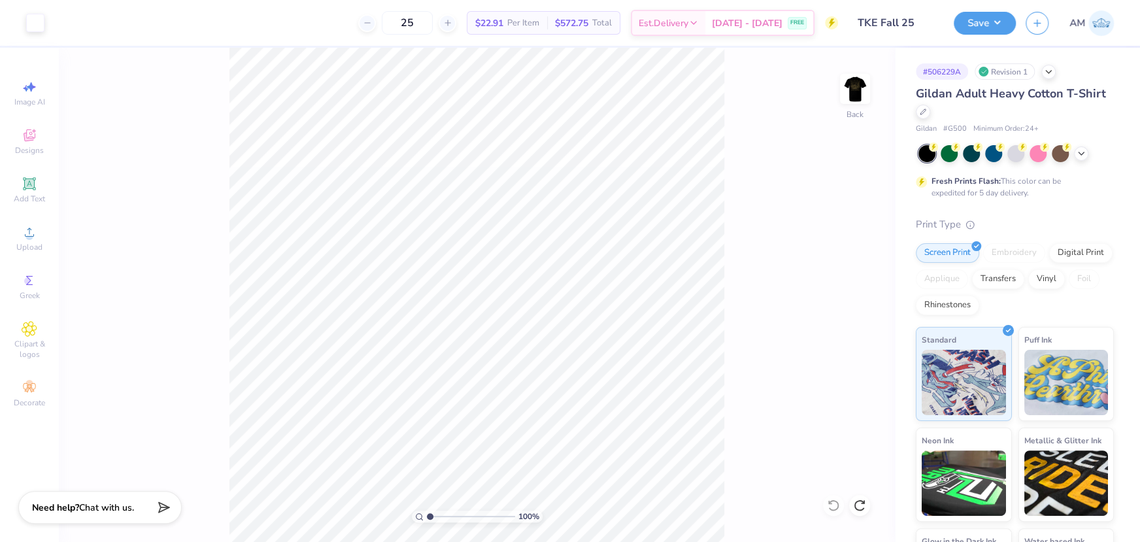
click at [838, 505] on div "100 % Back" at bounding box center [477, 295] width 836 height 494
click at [583, 389] on li "Ungroup" at bounding box center [600, 396] width 103 height 25
click at [32, 248] on span "Upload" at bounding box center [29, 247] width 26 height 10
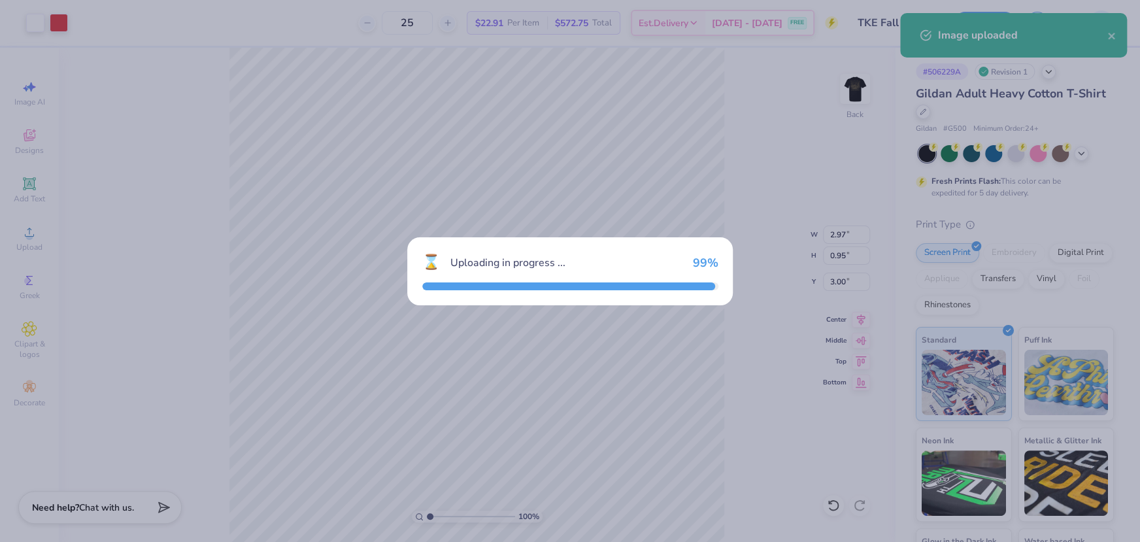
type input "15.00"
type input "4.87"
type input "10.81"
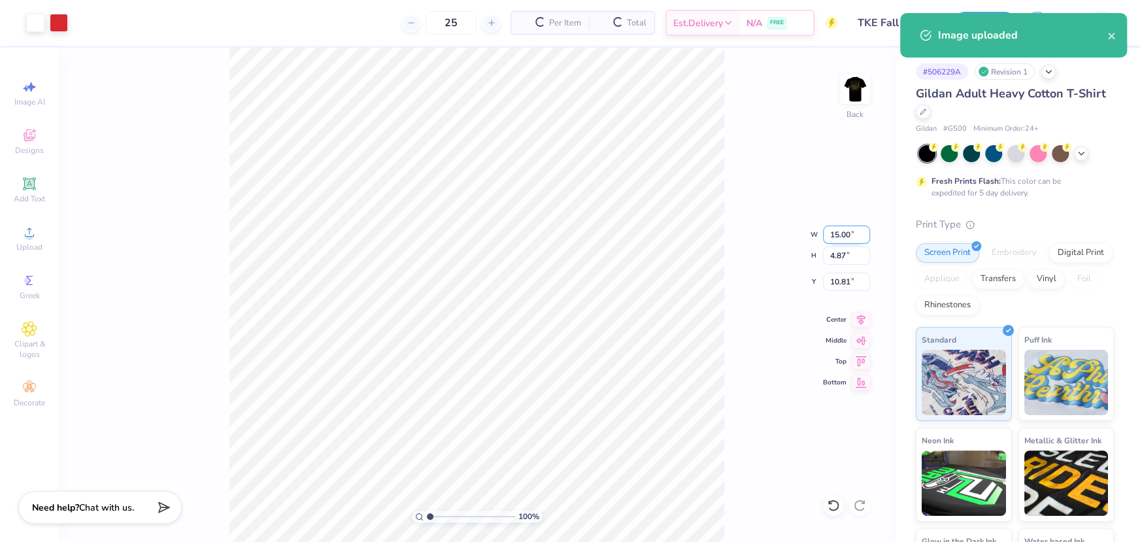
click at [836, 234] on input "15.00" at bounding box center [846, 235] width 47 height 18
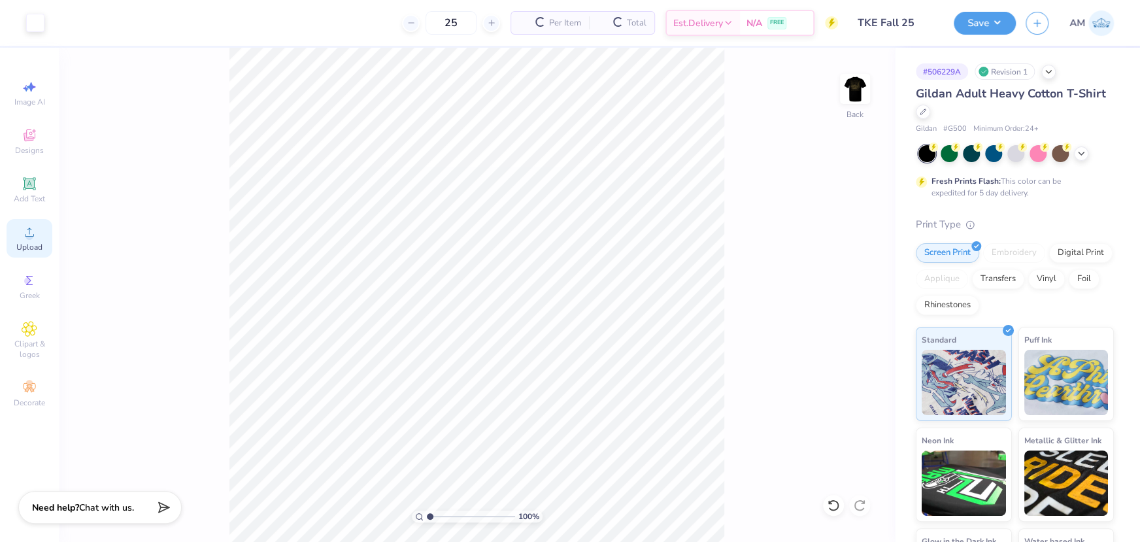
click at [29, 238] on circle at bounding box center [28, 236] width 7 height 7
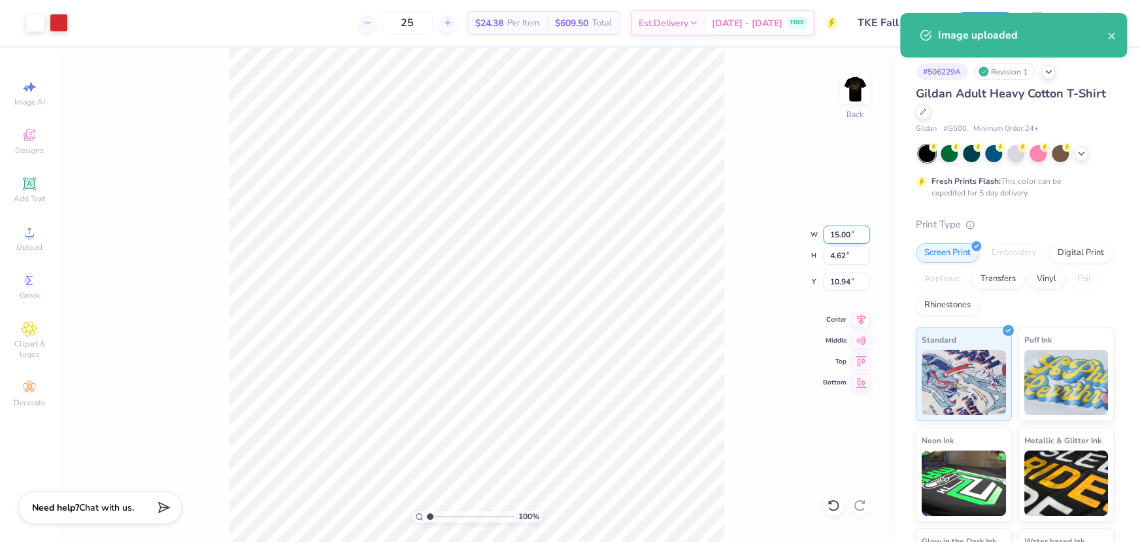
click at [834, 233] on input "15.00" at bounding box center [846, 235] width 47 height 18
type input "3.00"
type input "0.92"
type input "12.79"
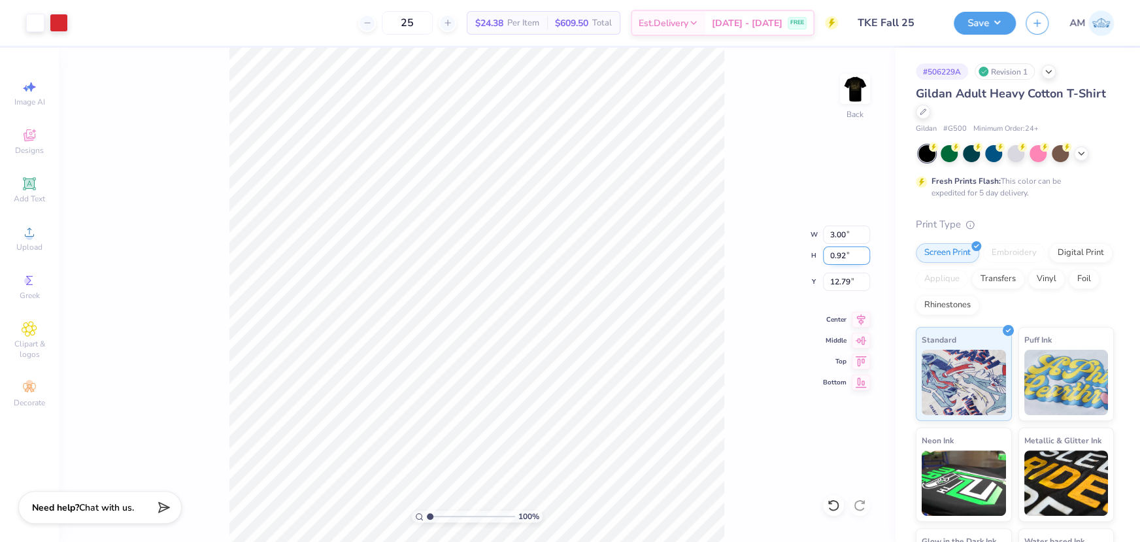
click at [845, 252] on input "0.92" at bounding box center [846, 255] width 47 height 18
type input "0.95"
type input "3.08"
type input "12.78"
type input "12.33"
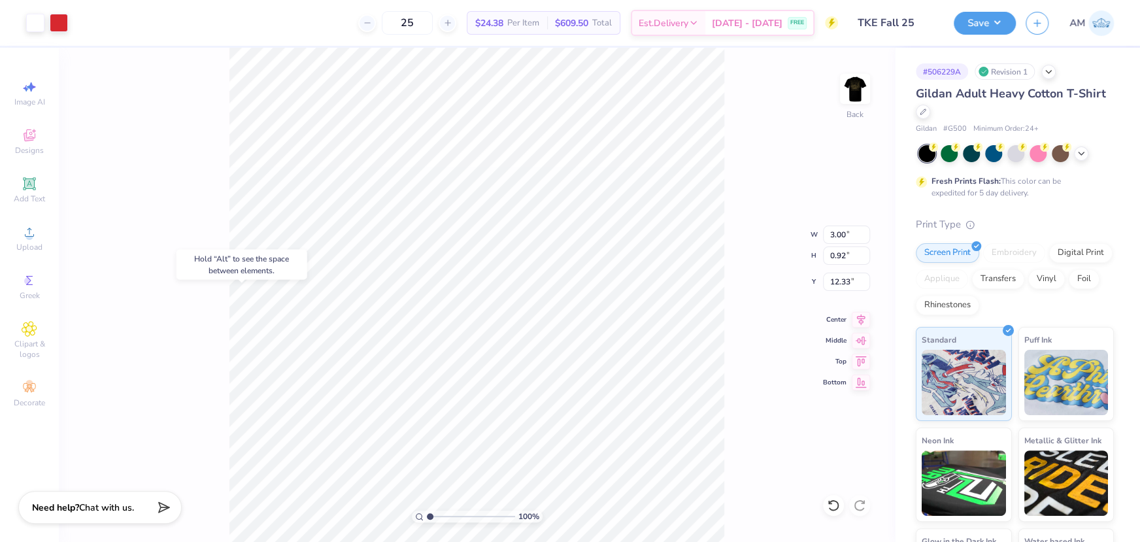
type input "0.47"
type input "0.45"
type input "3.50"
click at [456, 371] on li "Group" at bounding box center [476, 373] width 103 height 25
type input "3.00"
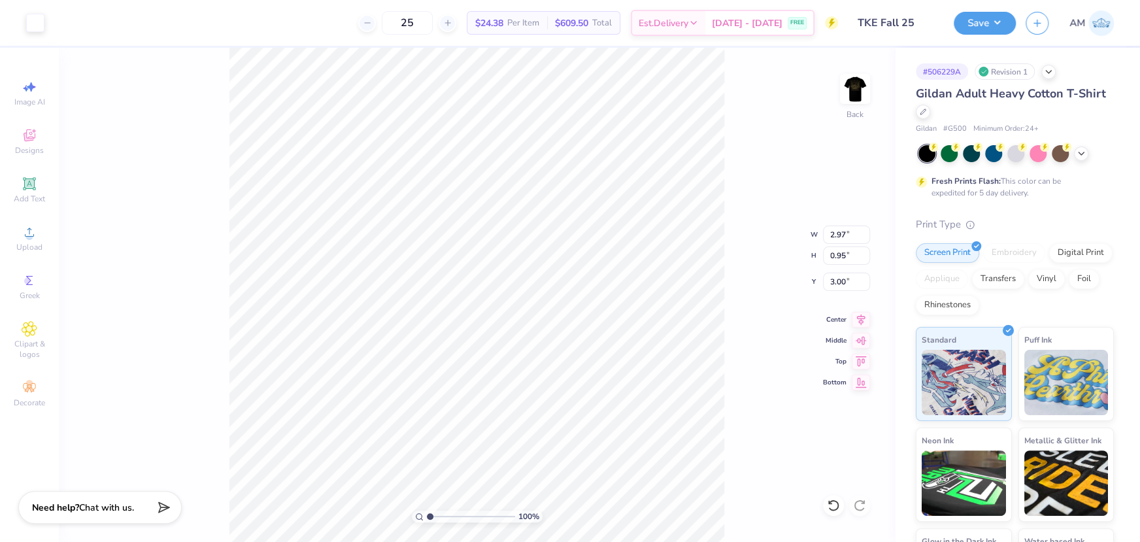
type input "0.92"
type input "12.33"
type input "2.97"
type input "0.95"
type input "3.00"
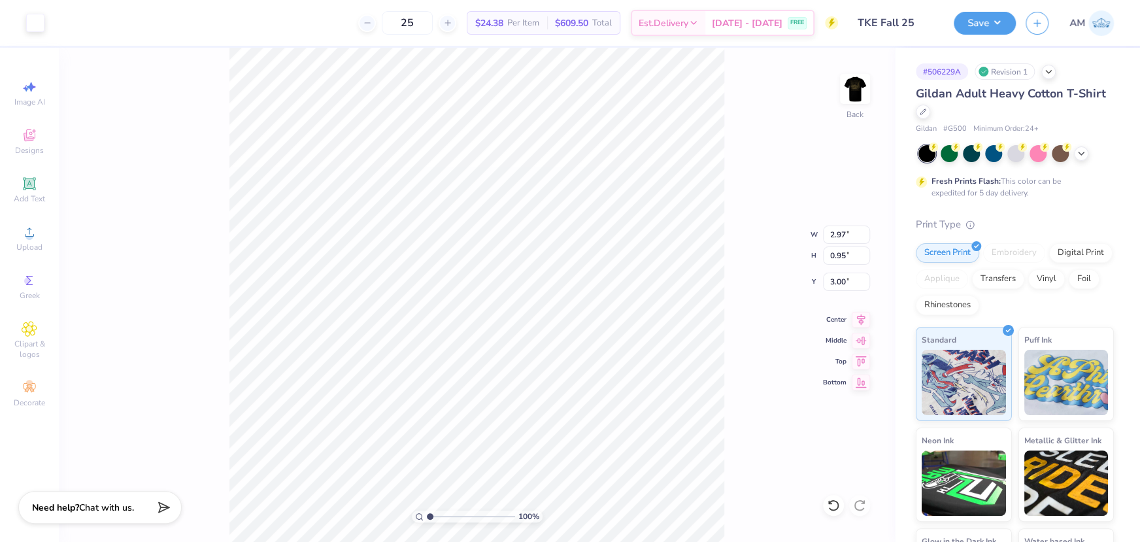
type input "3.00"
type input "0.92"
type input "12.33"
type input "2.97"
type input "0.95"
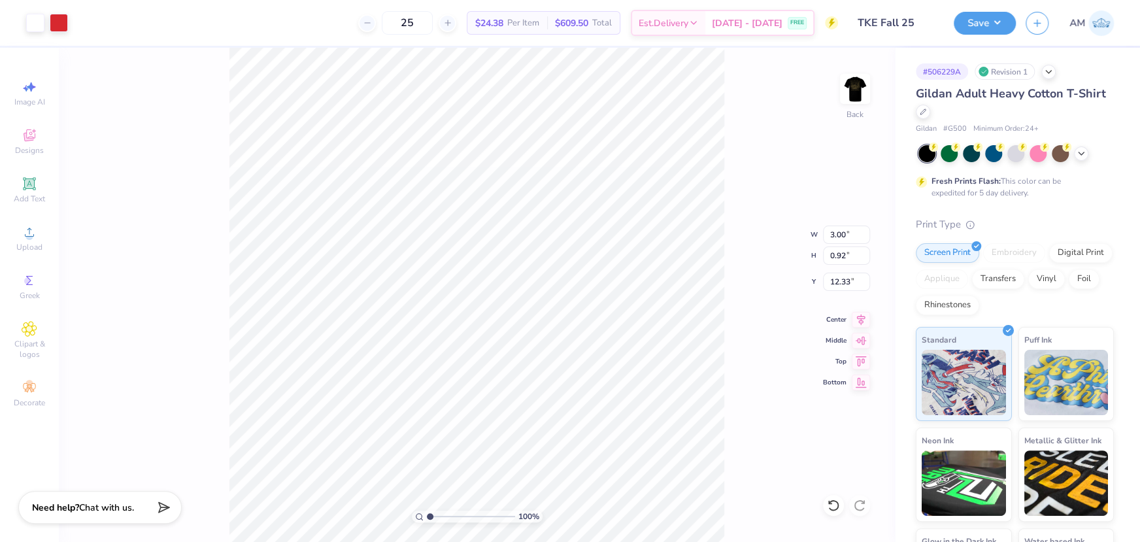
type input "3.00"
type input "0.92"
type input "12.33"
type input "2.97"
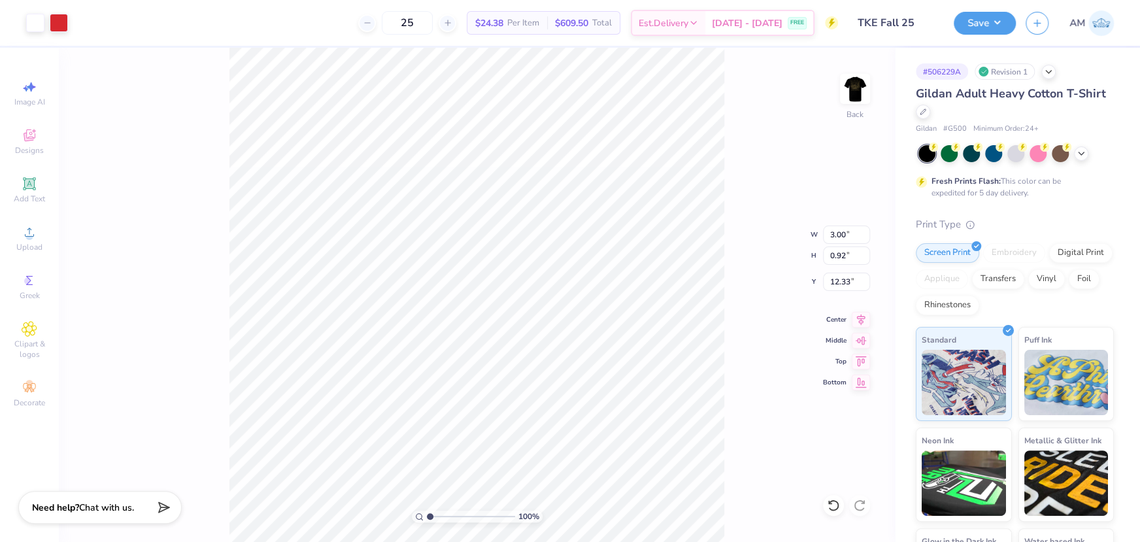
type input "0.95"
type input "3.00"
click at [838, 282] on input "12.33" at bounding box center [846, 282] width 47 height 18
type input "3.00"
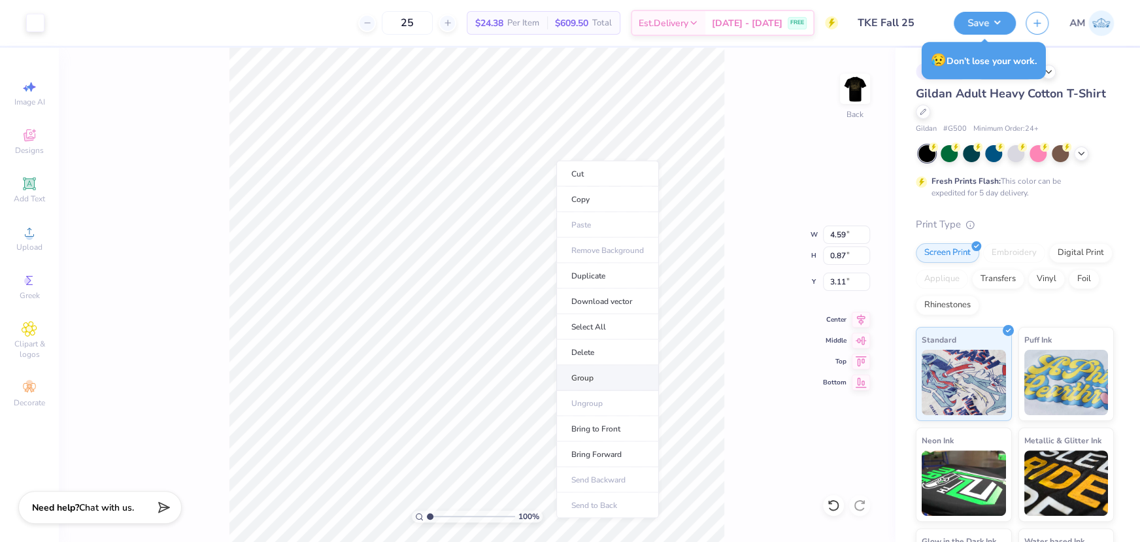
click at [590, 373] on li "Group" at bounding box center [607, 377] width 103 height 25
click at [852, 90] on img at bounding box center [855, 89] width 52 height 52
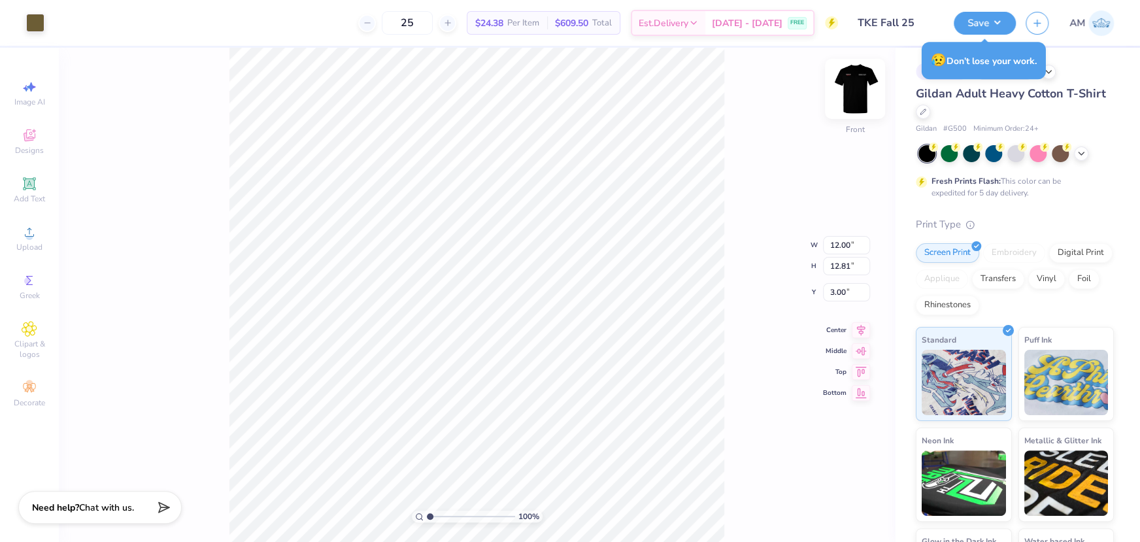
click at [853, 95] on img at bounding box center [855, 89] width 52 height 52
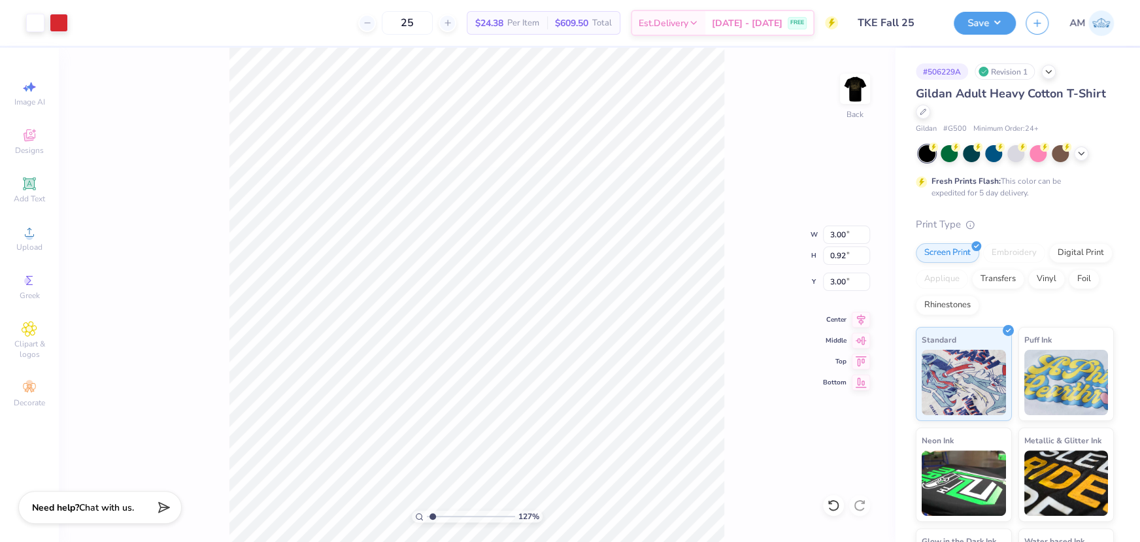
type input "1.34"
click at [432, 514] on input "range" at bounding box center [471, 517] width 88 height 12
click at [752, 144] on div "134 % Back W 3.00 3.00 " H 0.92 0.92 " Y 3.00 3.00 " Center Middle Top Bottom" at bounding box center [477, 295] width 836 height 494
drag, startPoint x: 845, startPoint y: 281, endPoint x: 816, endPoint y: 282, distance: 28.1
click at [816, 282] on div "134 % Back W 4.59 4.59 " H 0.87 0.87 " Y 3.11 3.11 " Center Middle Top Bottom" at bounding box center [477, 295] width 836 height 494
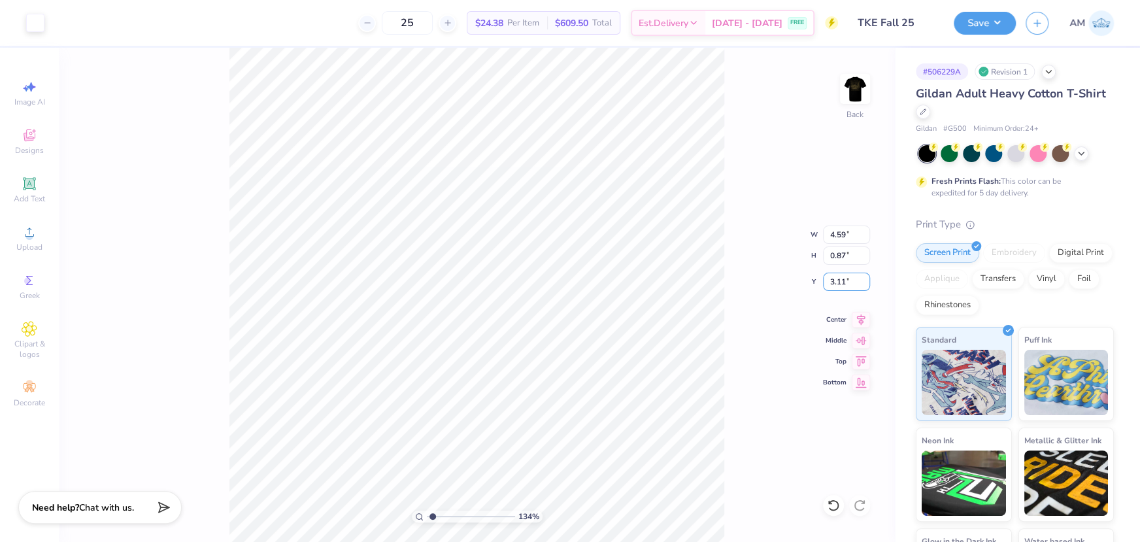
drag, startPoint x: 847, startPoint y: 280, endPoint x: 807, endPoint y: 280, distance: 39.2
click at [807, 280] on div "134 % Back W 4.59 4.59 " H 0.87 0.87 " Y 3.11 3.11 " Center Middle Top Bottom" at bounding box center [477, 295] width 836 height 494
click at [837, 280] on input "3.11" at bounding box center [846, 282] width 47 height 18
type input "3.00"
click at [977, 26] on button "Save" at bounding box center [985, 21] width 62 height 23
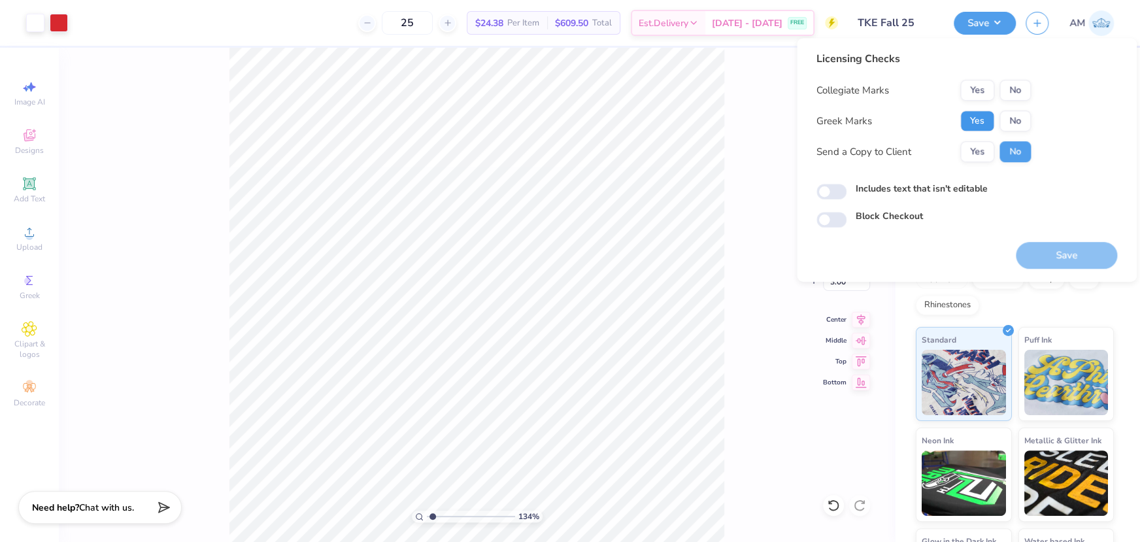
click at [982, 127] on button "Yes" at bounding box center [977, 120] width 34 height 21
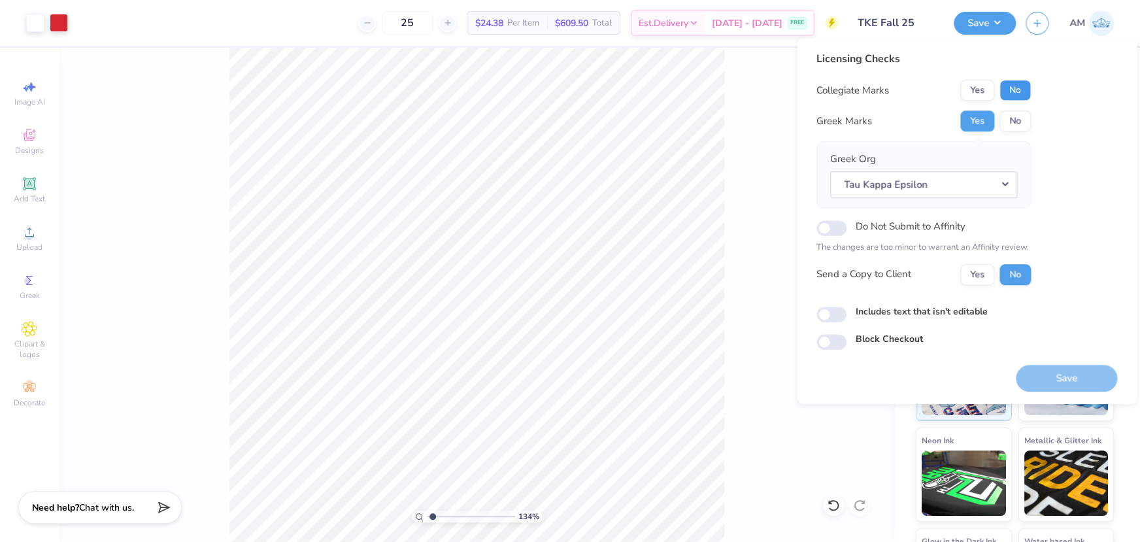
click at [1013, 88] on button "No" at bounding box center [1014, 90] width 31 height 21
click at [987, 278] on button "Yes" at bounding box center [977, 274] width 34 height 21
click at [839, 314] on input "Includes text that isn't editable" at bounding box center [831, 315] width 30 height 16
checkbox input "false"
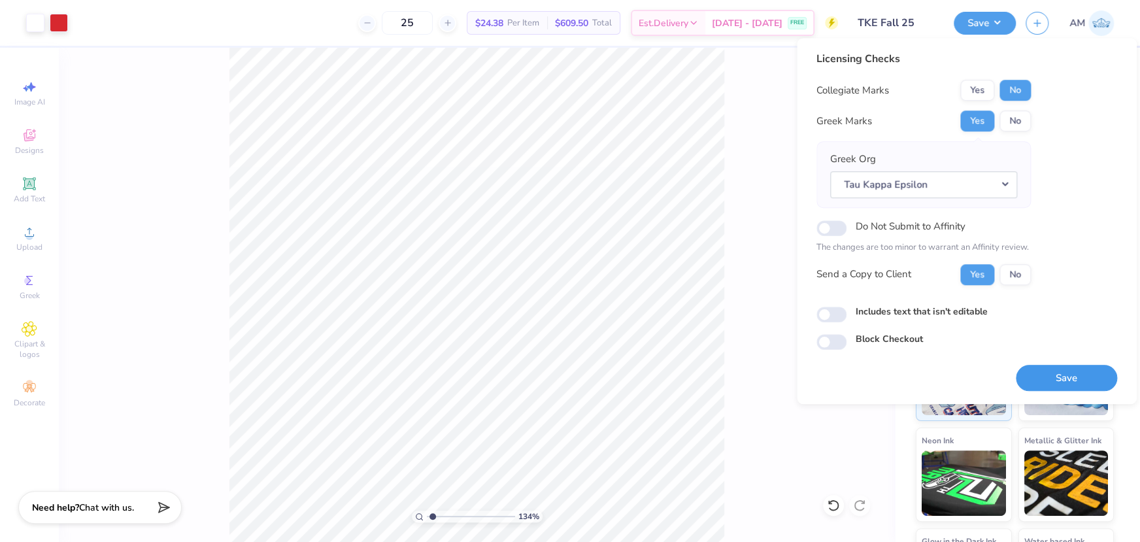
click at [1053, 369] on button "Save" at bounding box center [1066, 378] width 101 height 27
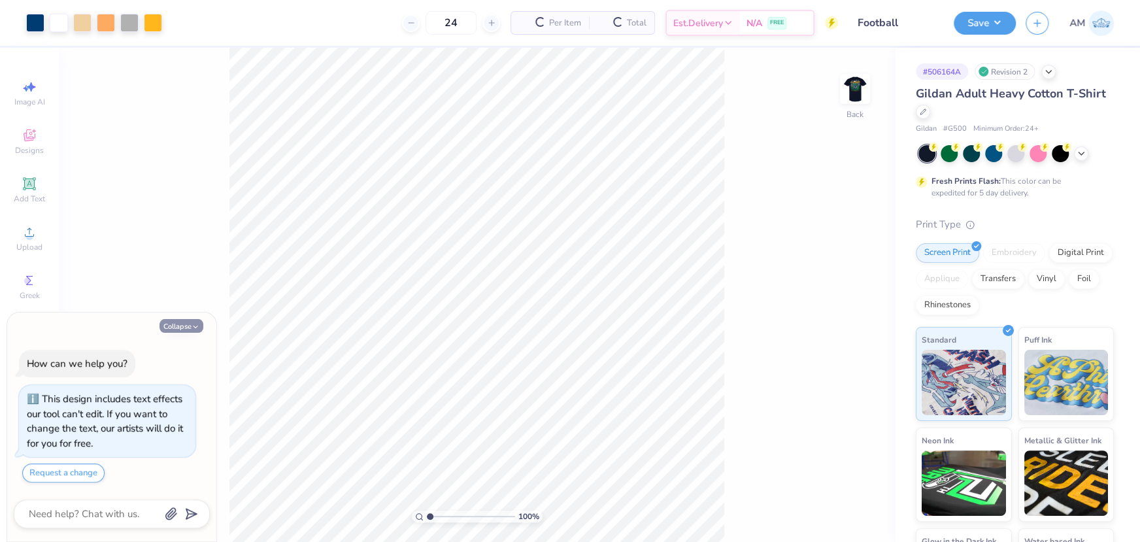
click at [170, 326] on button "Collapse" at bounding box center [181, 326] width 44 height 14
type textarea "x"
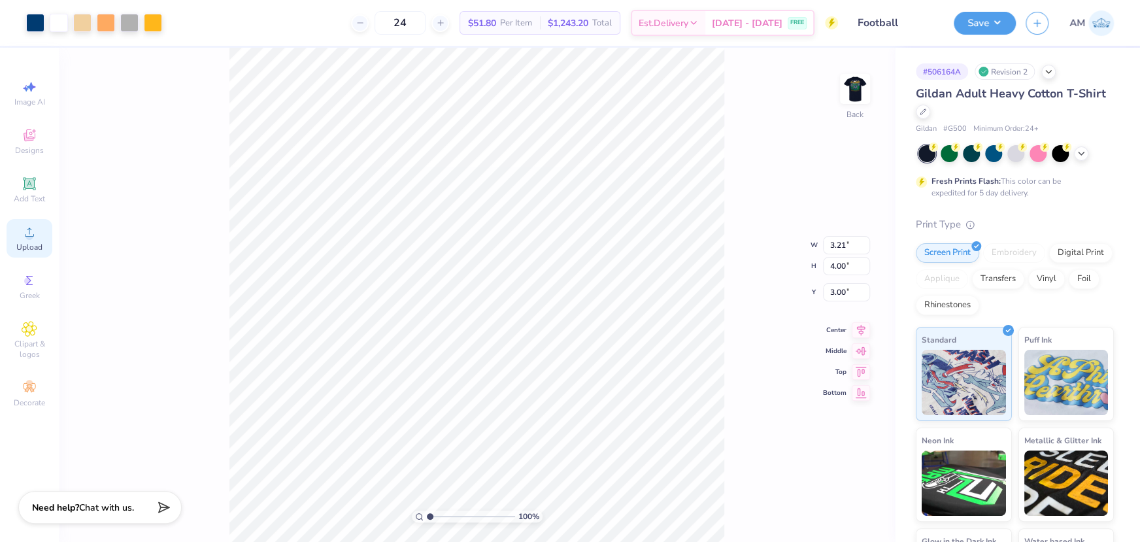
click at [29, 242] on div "Upload" at bounding box center [30, 238] width 46 height 39
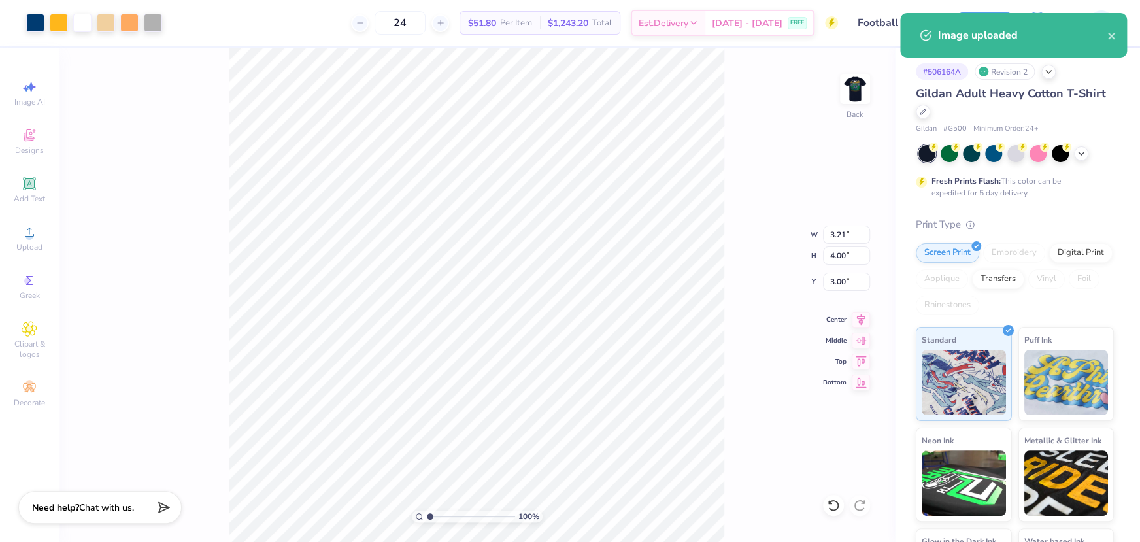
type input "14.44"
type input "18.00"
type input "4.25"
type input "9.34"
type input "11.64"
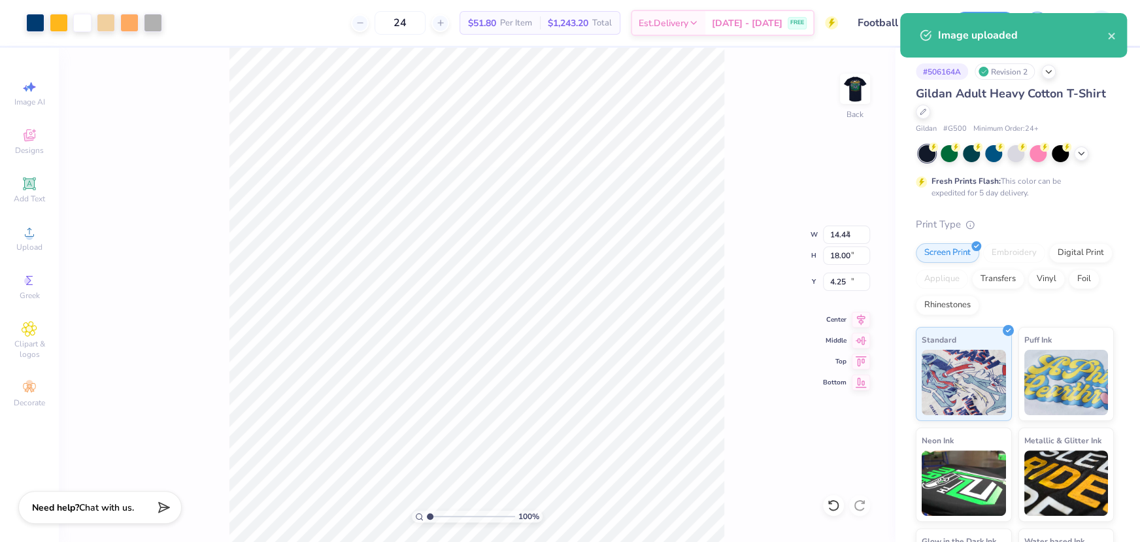
type input "10.61"
click at [840, 237] on input "9.34" at bounding box center [846, 235] width 47 height 18
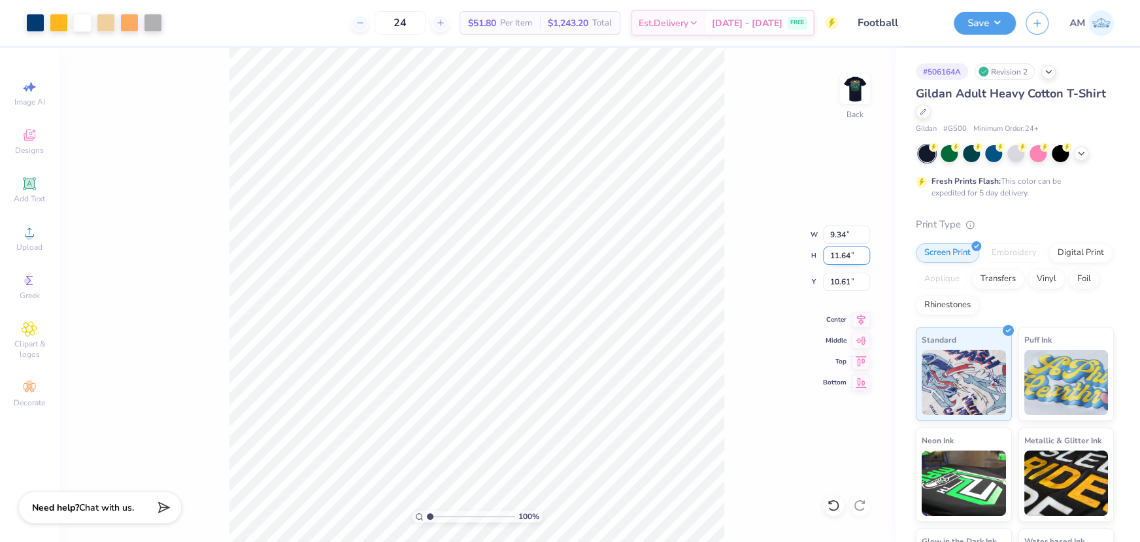
click at [835, 254] on input "11.64" at bounding box center [846, 255] width 47 height 18
type input "4"
type input "3.21"
type input "4.00"
type input "14.58"
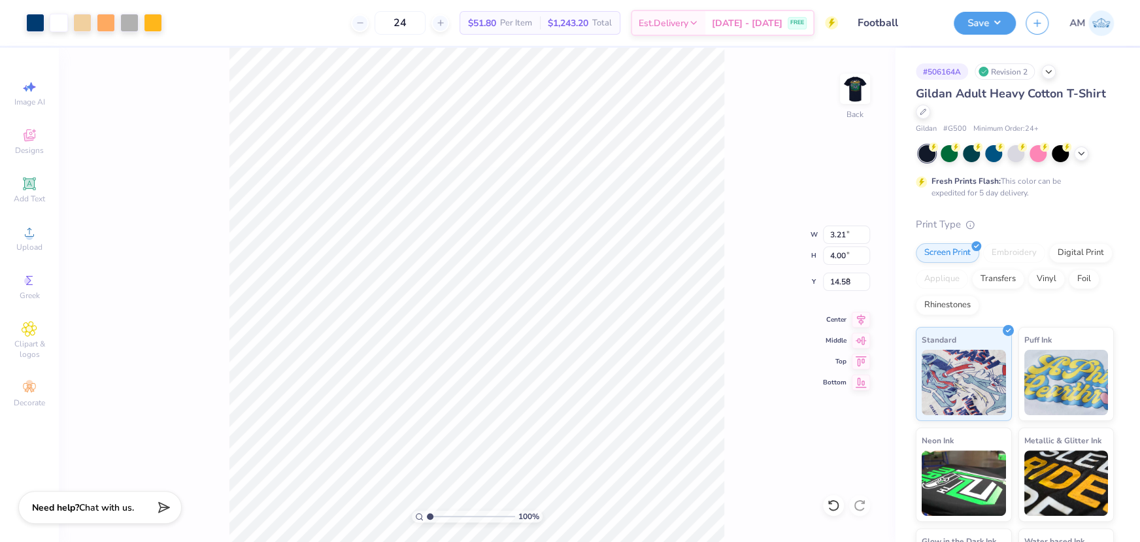
type input "3.12"
type input "3.21"
type input "3.00"
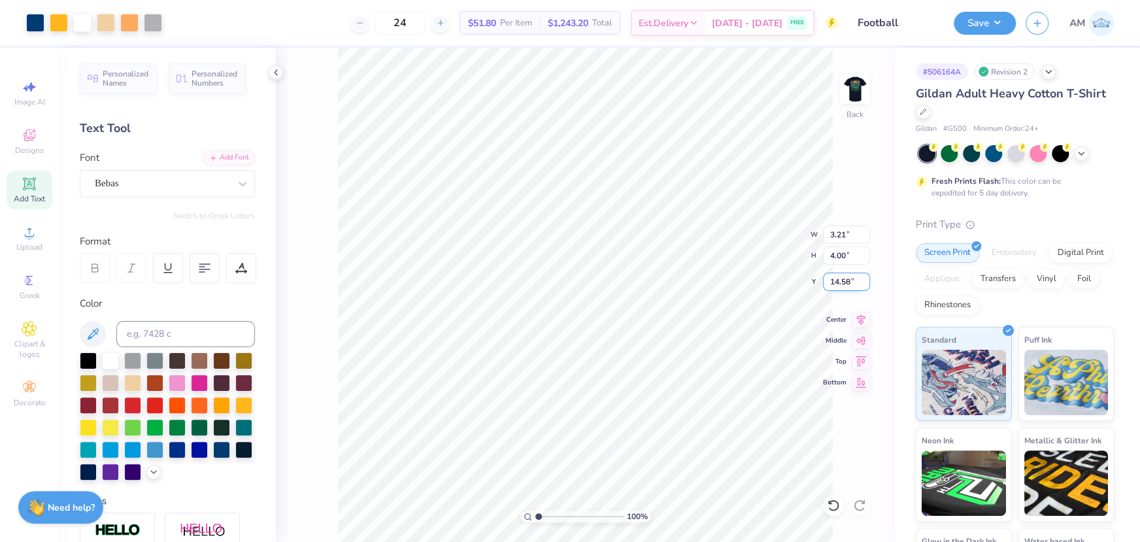
click at [846, 279] on input "14.58" at bounding box center [846, 282] width 47 height 18
type input "3.00"
click at [852, 100] on img at bounding box center [855, 89] width 52 height 52
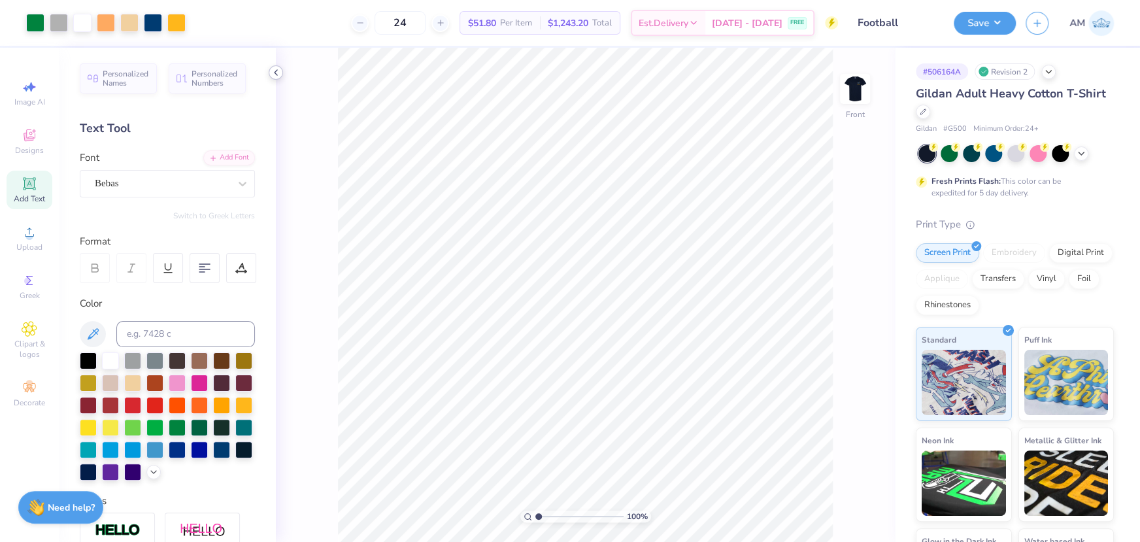
click at [269, 71] on div at bounding box center [276, 72] width 14 height 14
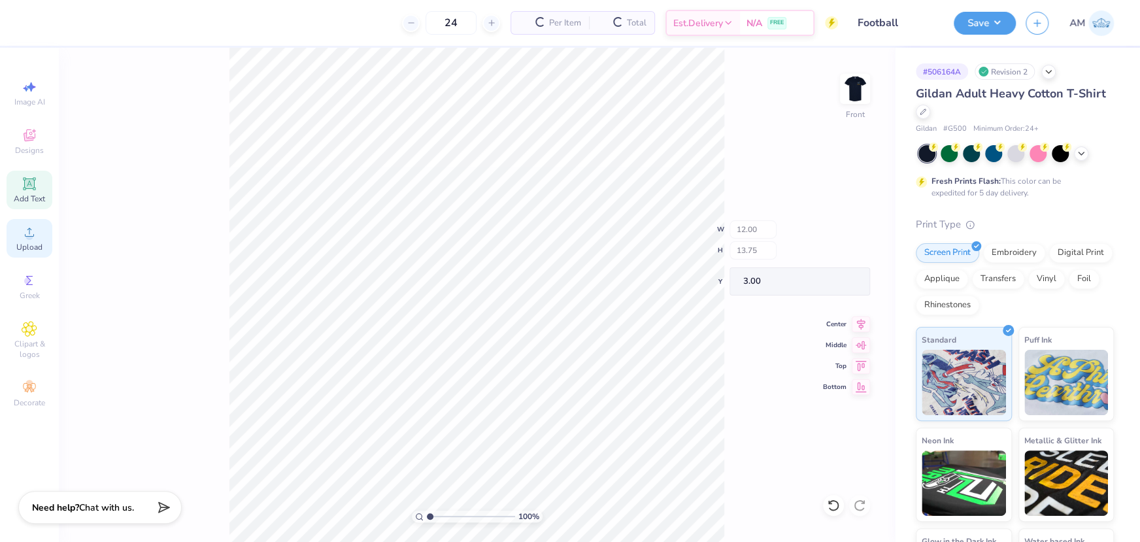
click at [27, 242] on span "Upload" at bounding box center [29, 247] width 26 height 10
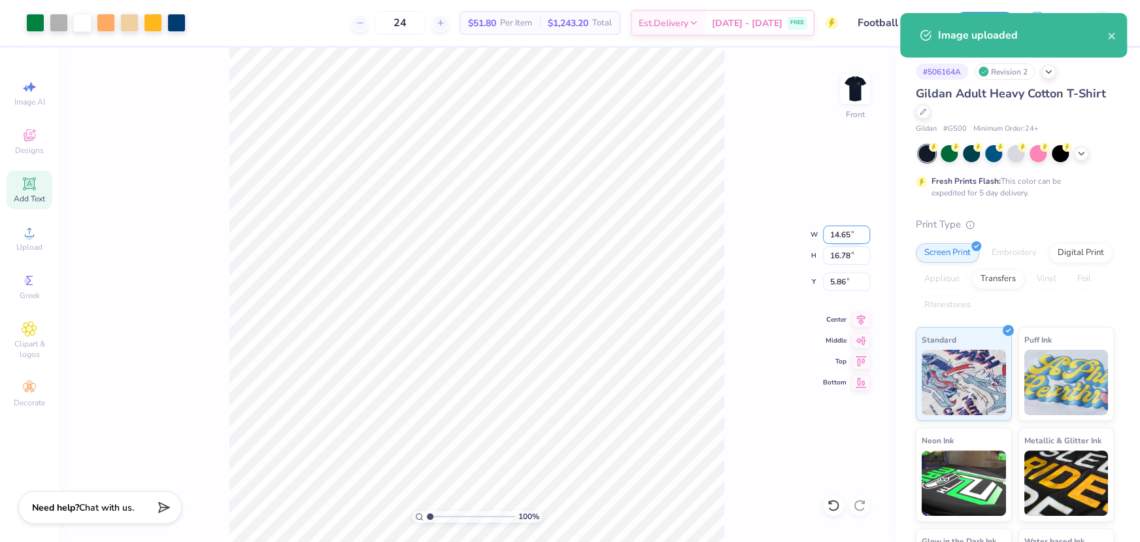
click at [843, 227] on input "14.65" at bounding box center [846, 235] width 47 height 18
click at [836, 280] on input "5.86" at bounding box center [846, 282] width 47 height 18
type input "12.00"
type input "13.74"
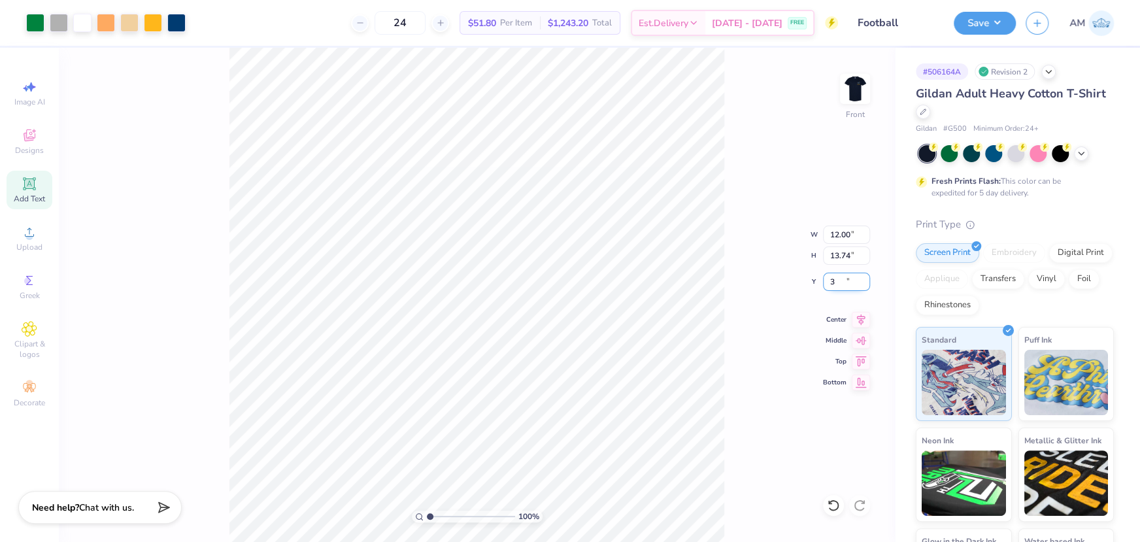
type input "3.00"
click at [860, 323] on icon at bounding box center [861, 320] width 18 height 16
click at [860, 322] on icon at bounding box center [861, 318] width 18 height 16
click at [974, 19] on button "Save" at bounding box center [985, 21] width 62 height 23
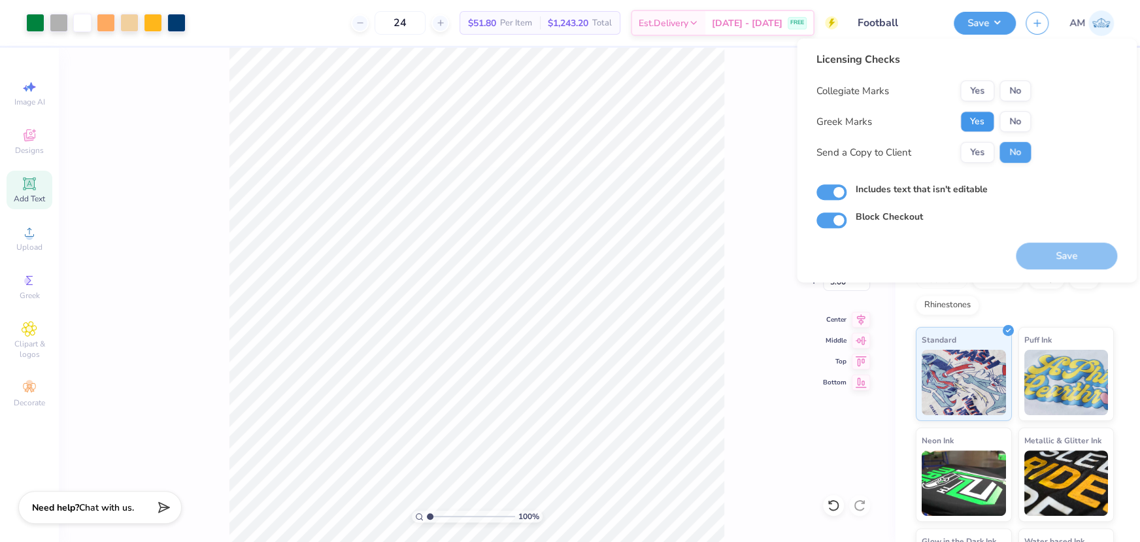
click at [978, 116] on button "Yes" at bounding box center [977, 121] width 34 height 21
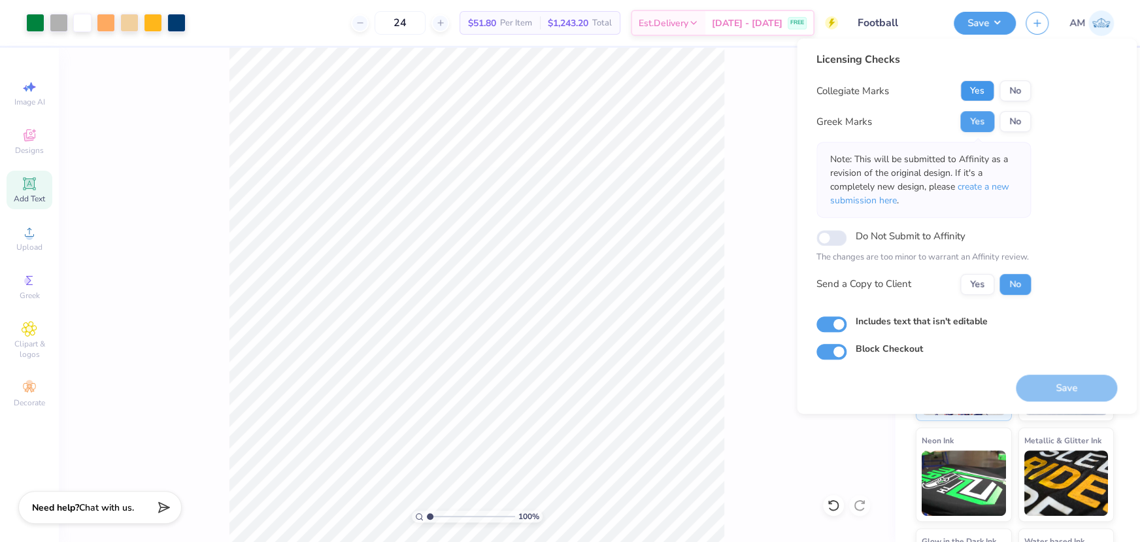
click at [976, 92] on button "Yes" at bounding box center [977, 90] width 34 height 21
click at [981, 285] on button "Yes" at bounding box center [977, 284] width 34 height 21
click at [1055, 386] on button "Save" at bounding box center [1066, 388] width 101 height 27
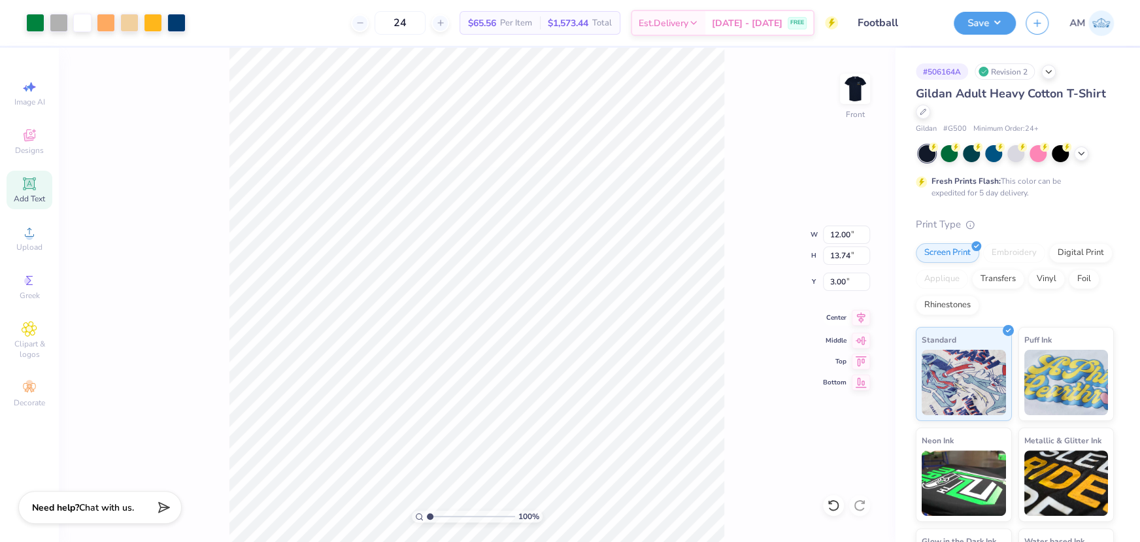
click at [855, 318] on icon at bounding box center [861, 318] width 18 height 16
